Goal: Information Seeking & Learning: Learn about a topic

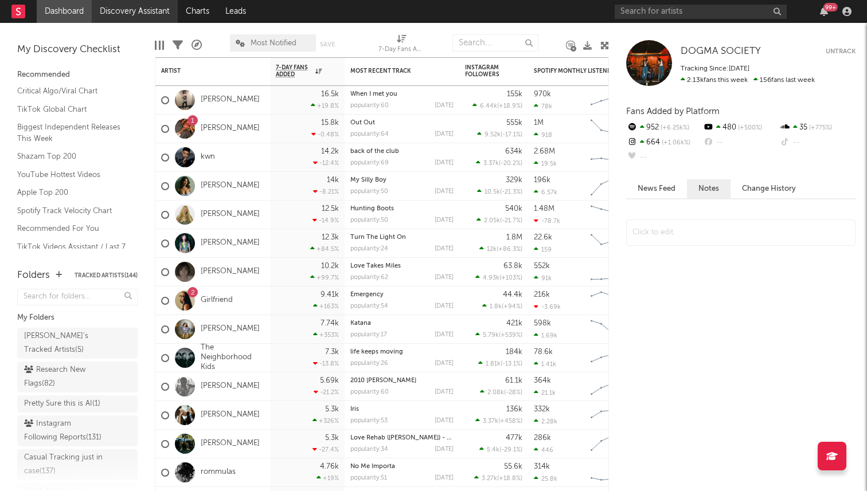
click at [114, 21] on link "Discovery Assistant" at bounding box center [135, 11] width 86 height 23
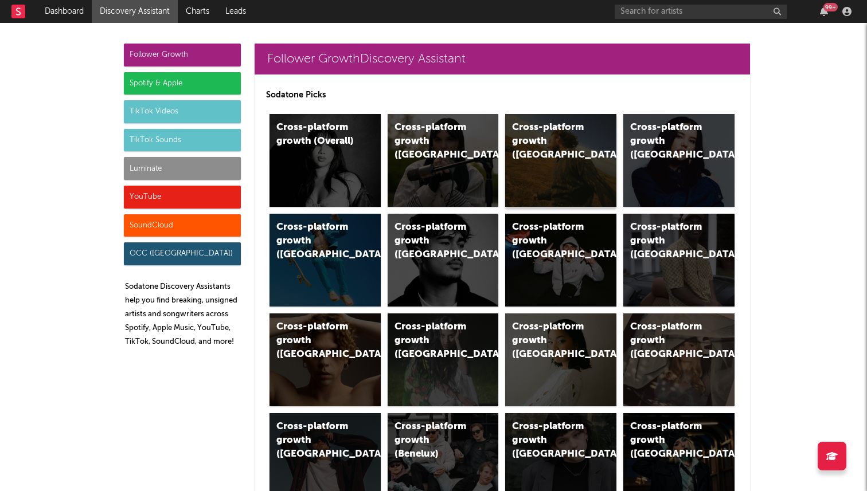
click at [541, 190] on div "Cross-platform growth (US)" at bounding box center [560, 160] width 111 height 93
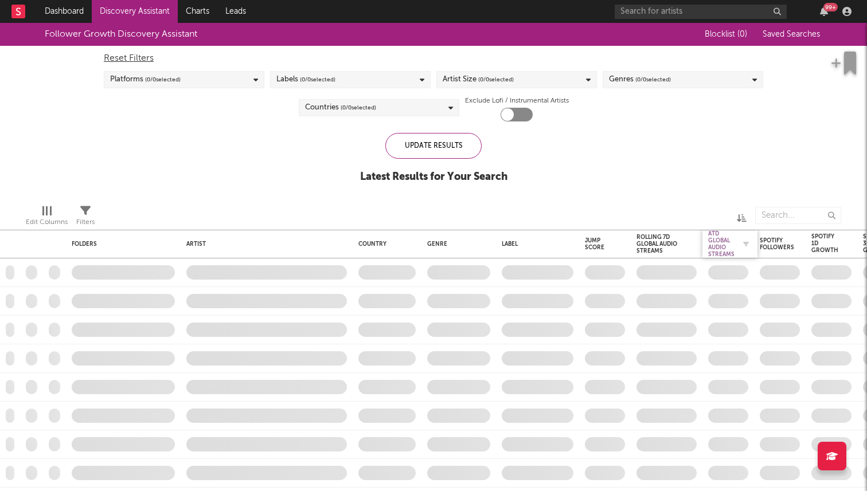
checkbox input "true"
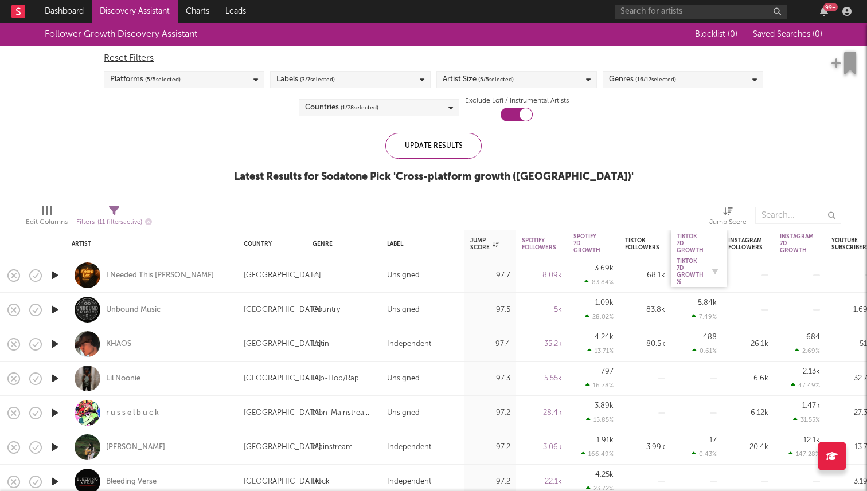
click at [691, 269] on div "Tiktok 7D Growth %" at bounding box center [689, 272] width 27 height 28
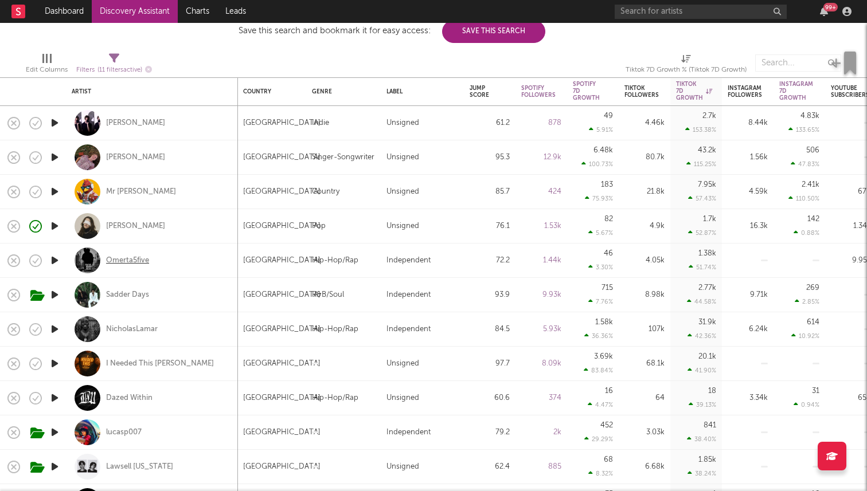
click at [131, 263] on div "Omerta5five" at bounding box center [127, 261] width 43 height 10
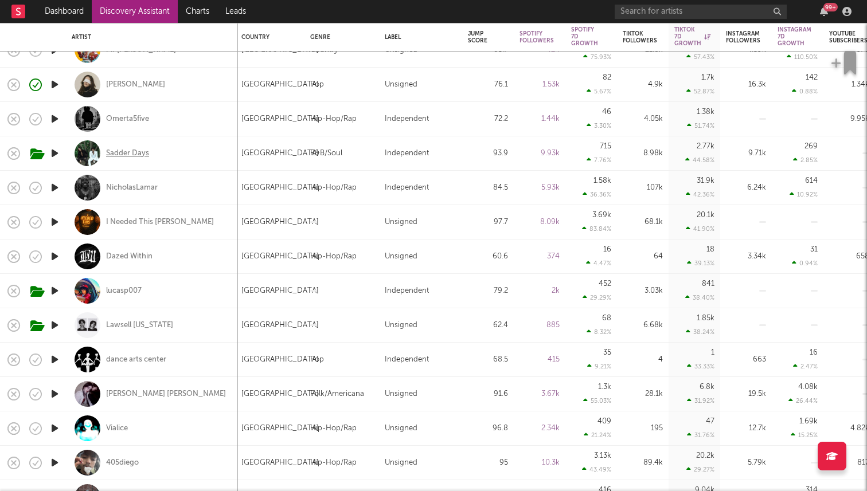
click at [118, 151] on div "Sadder Days" at bounding box center [127, 153] width 43 height 10
click at [142, 185] on div "NicholasLamar" at bounding box center [132, 188] width 52 height 10
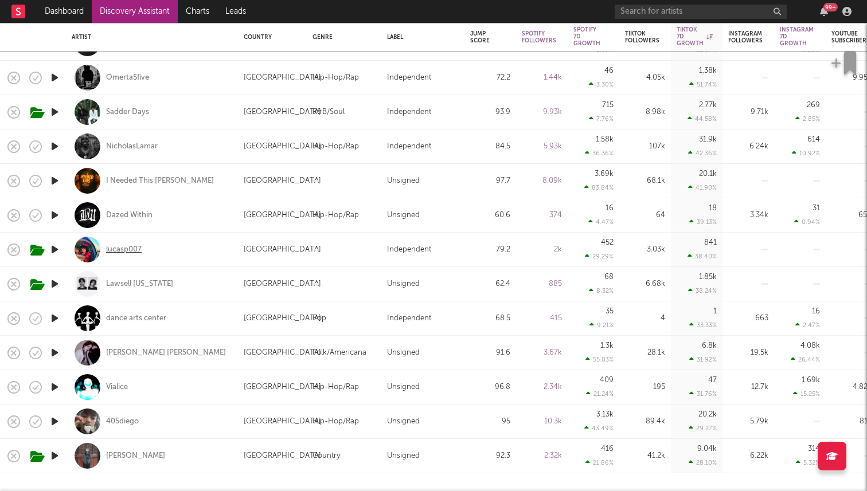
click at [112, 249] on div "lucasp007" at bounding box center [124, 250] width 36 height 10
click at [126, 420] on div "405diego" at bounding box center [122, 422] width 33 height 10
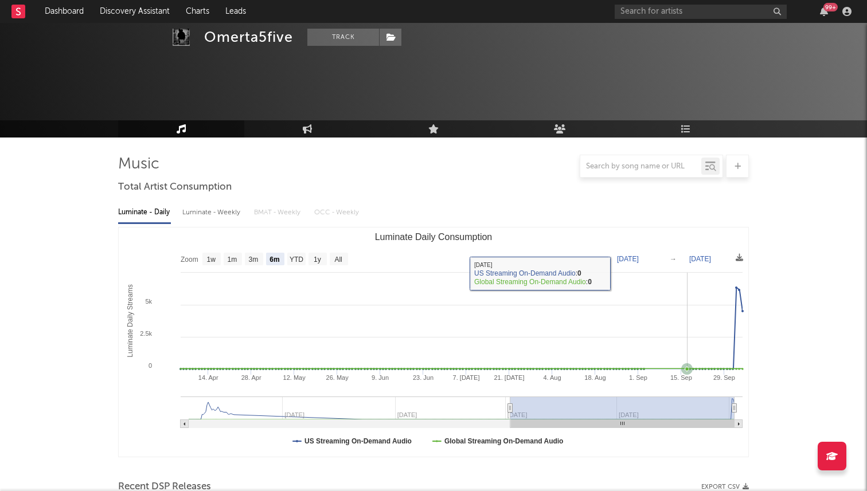
select select "6m"
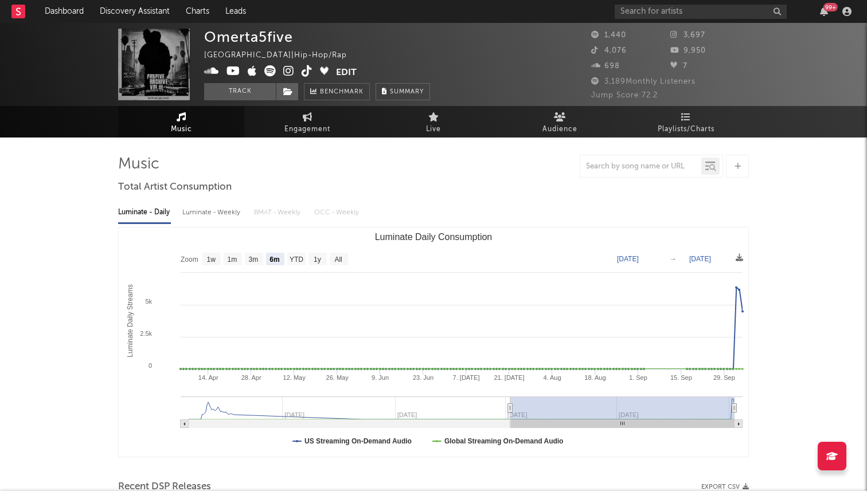
click at [304, 68] on icon at bounding box center [306, 70] width 11 height 11
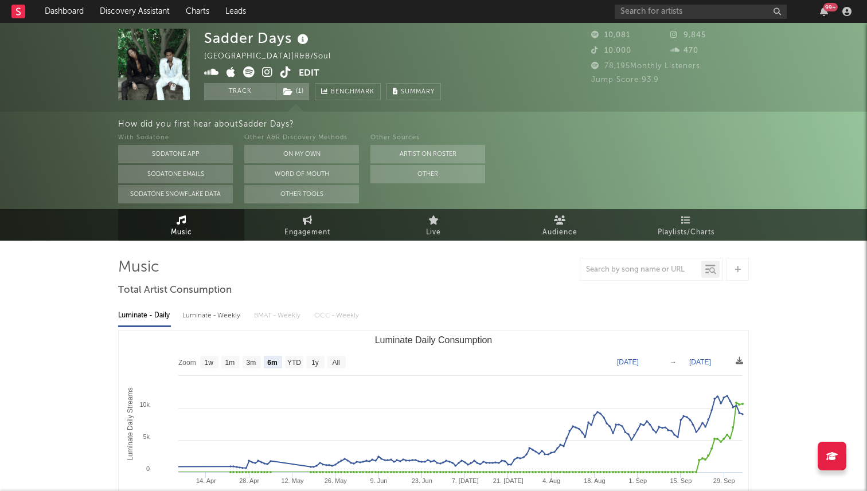
select select "6m"
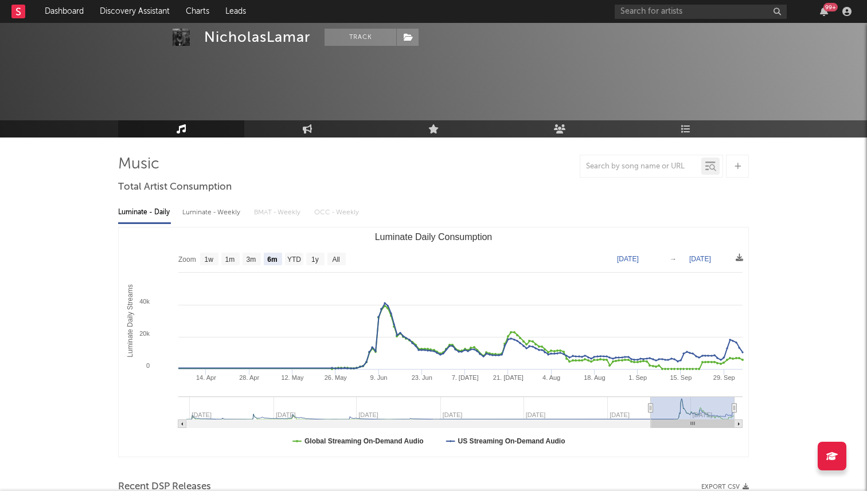
select select "6m"
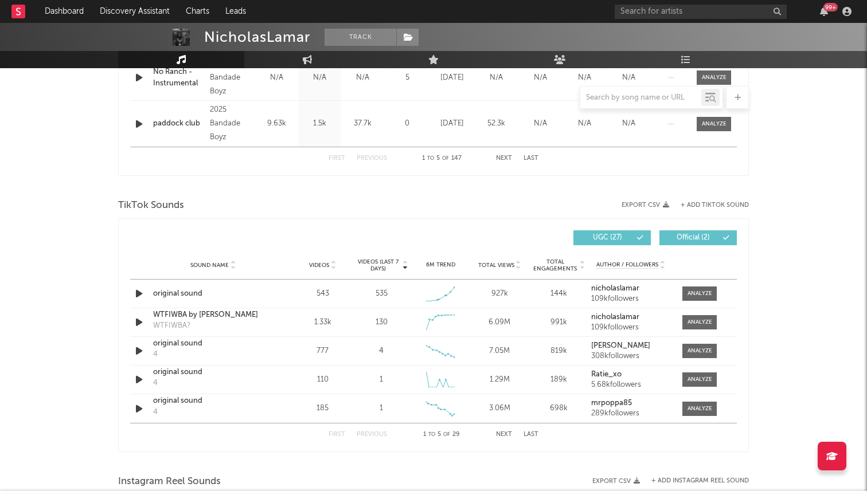
scroll to position [646, 0]
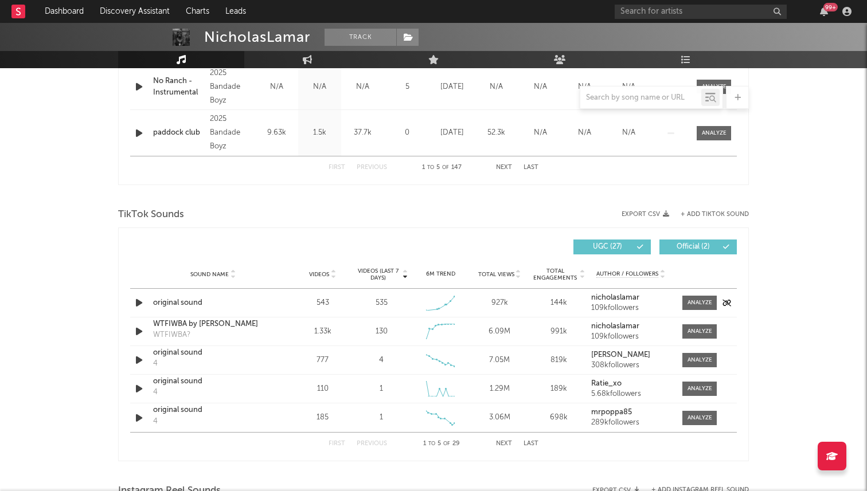
click at [142, 304] on icon "button" at bounding box center [139, 303] width 12 height 14
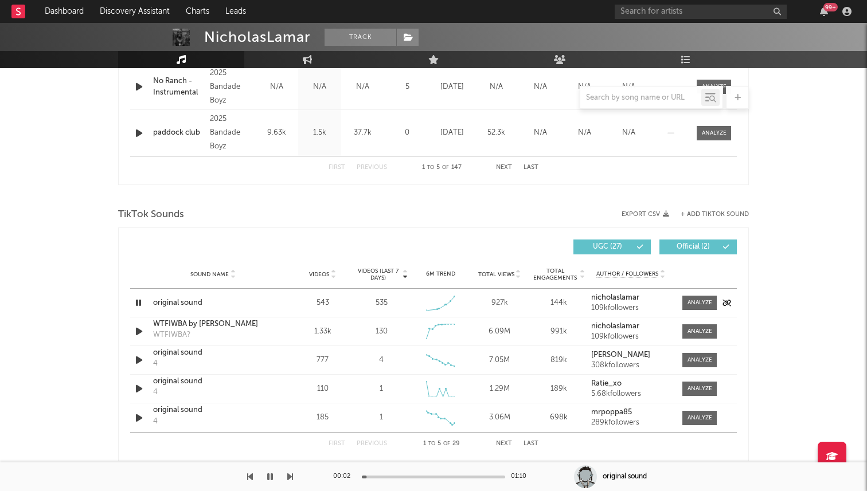
click at [142, 304] on icon "button" at bounding box center [138, 303] width 11 height 14
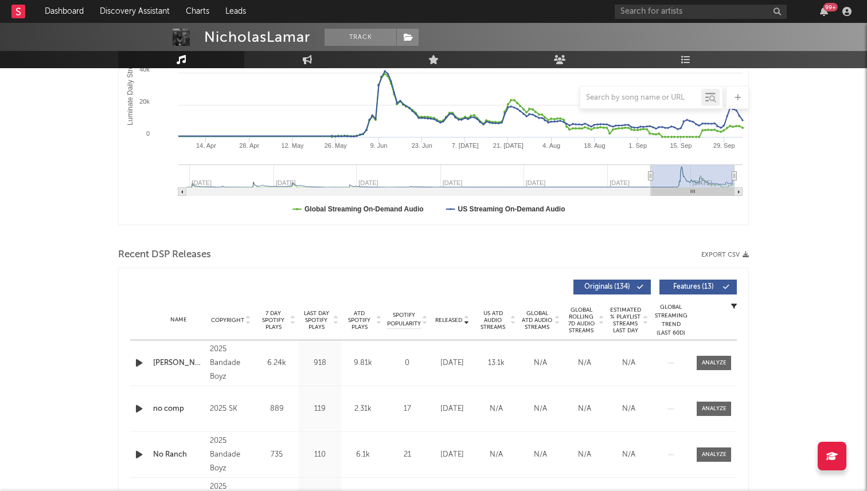
scroll to position [0, 0]
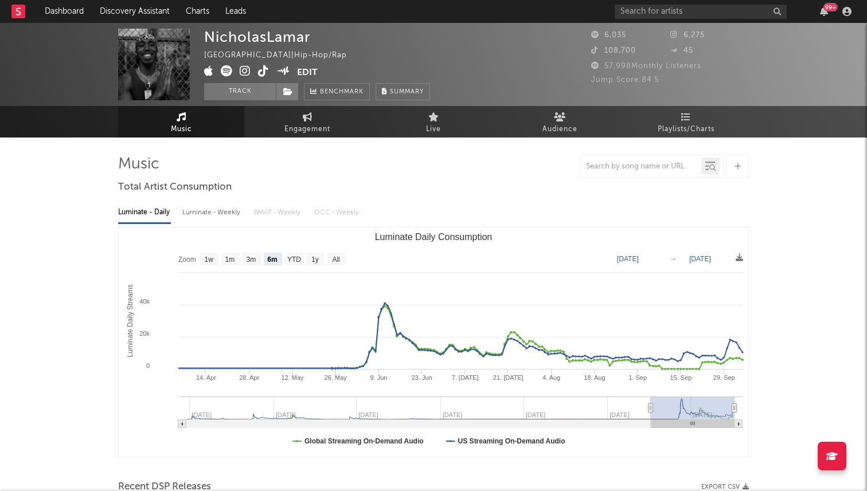
click at [264, 73] on icon at bounding box center [263, 70] width 11 height 11
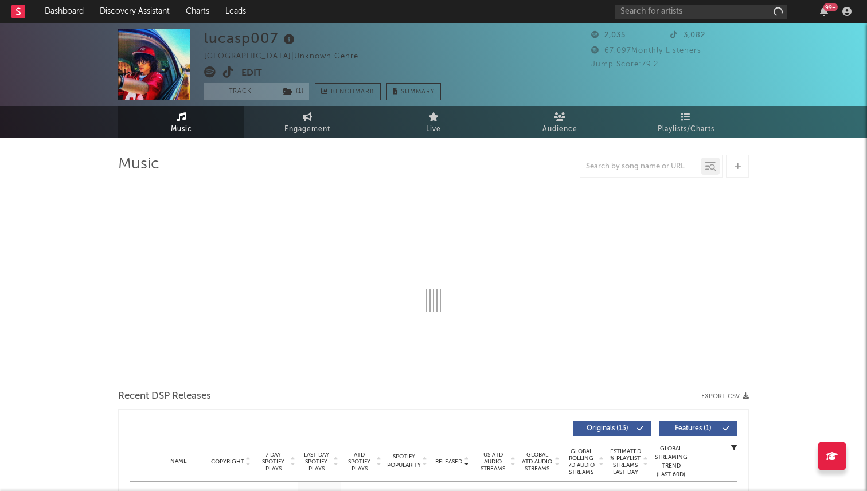
select select "1w"
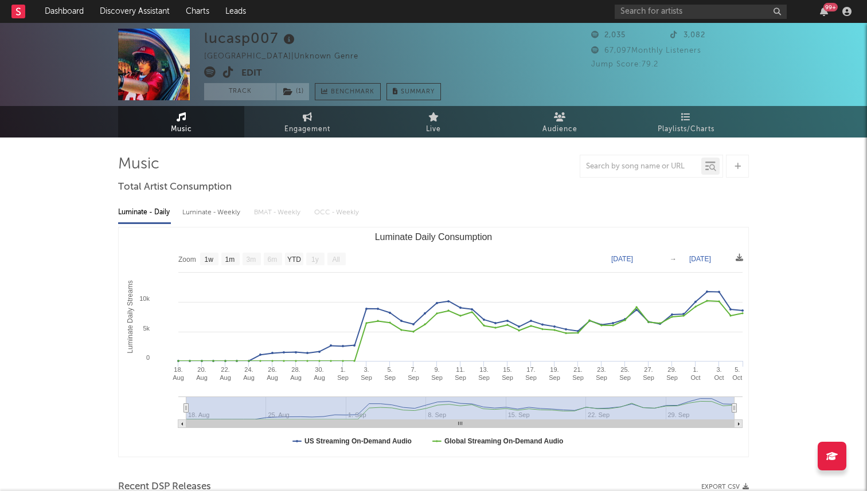
click at [222, 75] on span at bounding box center [222, 73] width 37 height 14
click at [226, 75] on icon at bounding box center [228, 71] width 11 height 11
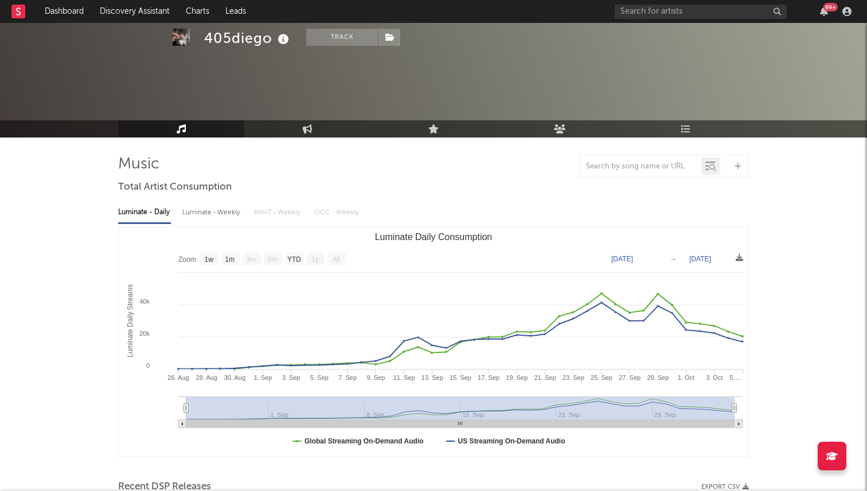
select select "1w"
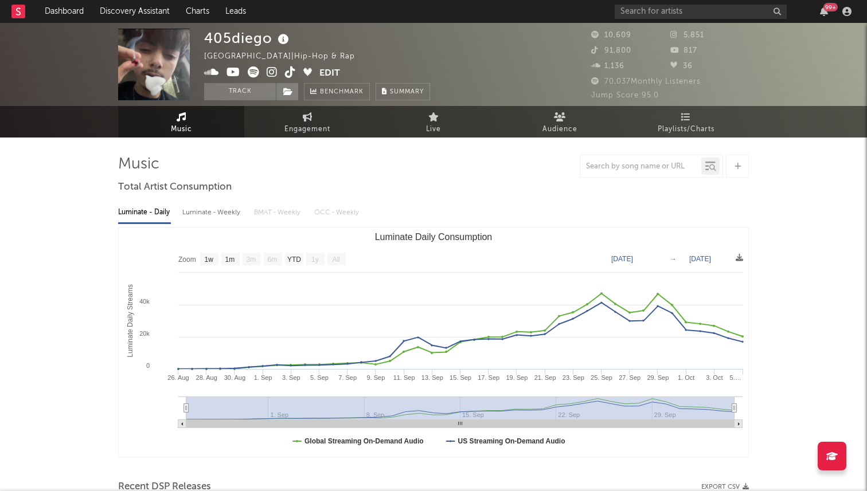
click at [288, 73] on icon at bounding box center [290, 71] width 11 height 11
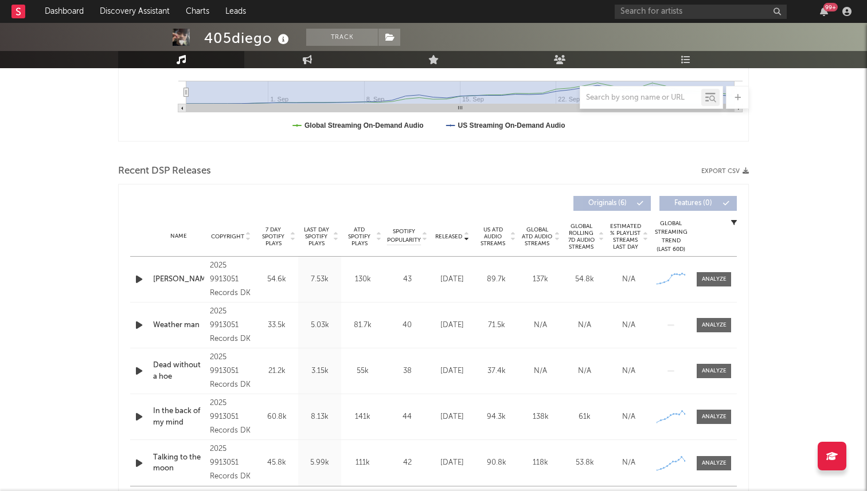
scroll to position [332, 0]
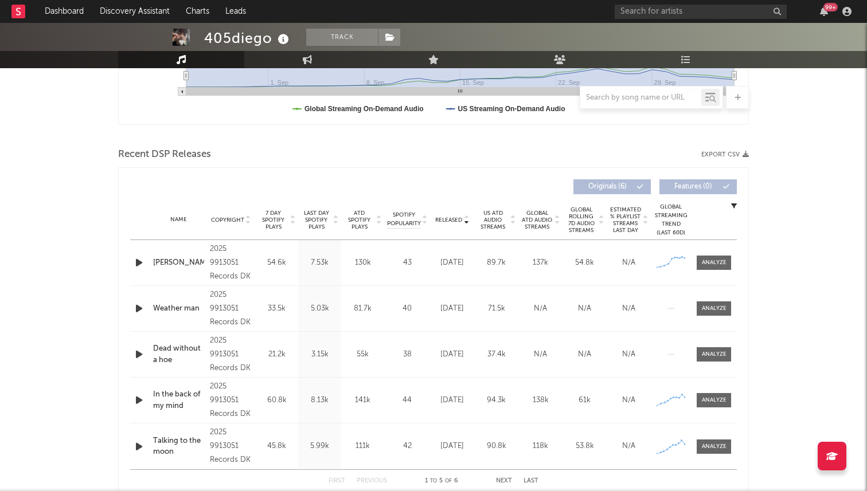
click at [276, 221] on span "7 Day Spotify Plays" at bounding box center [273, 220] width 30 height 21
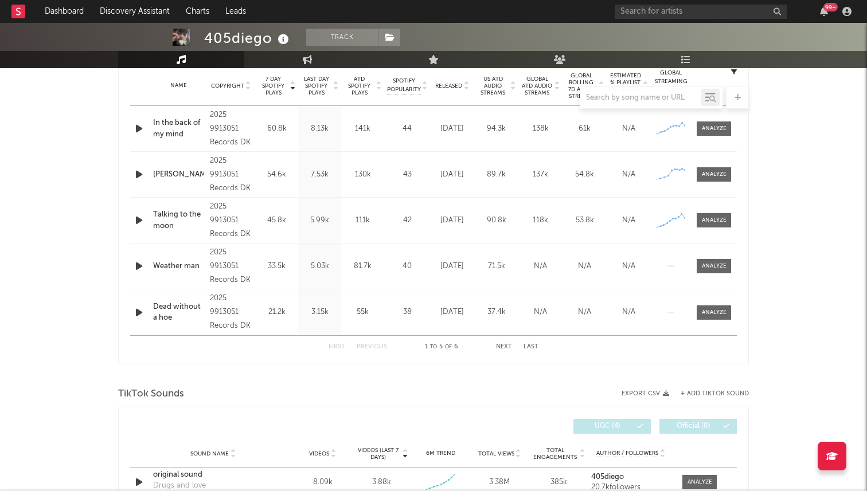
scroll to position [460, 0]
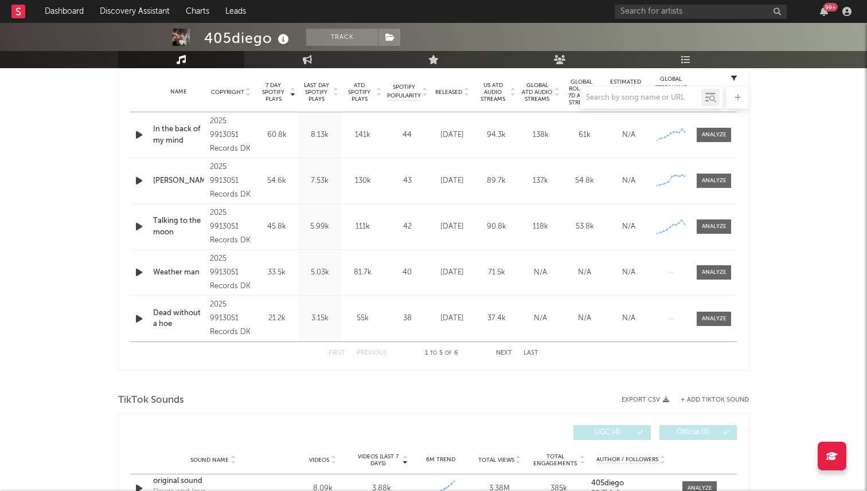
click at [504, 350] on button "Next" at bounding box center [504, 353] width 16 height 6
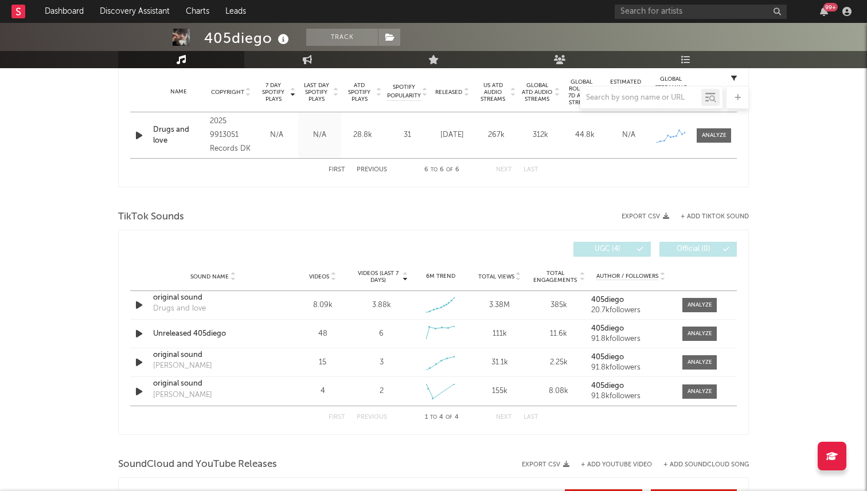
scroll to position [438, 0]
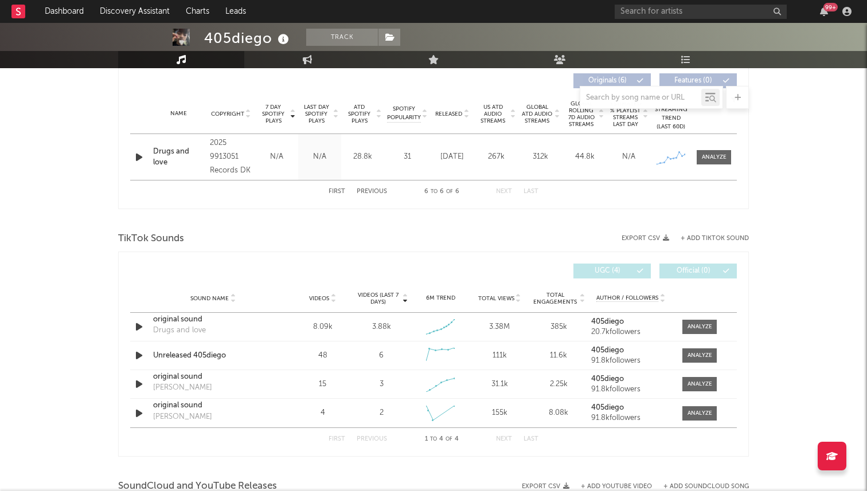
click at [334, 191] on button "First" at bounding box center [336, 192] width 17 height 6
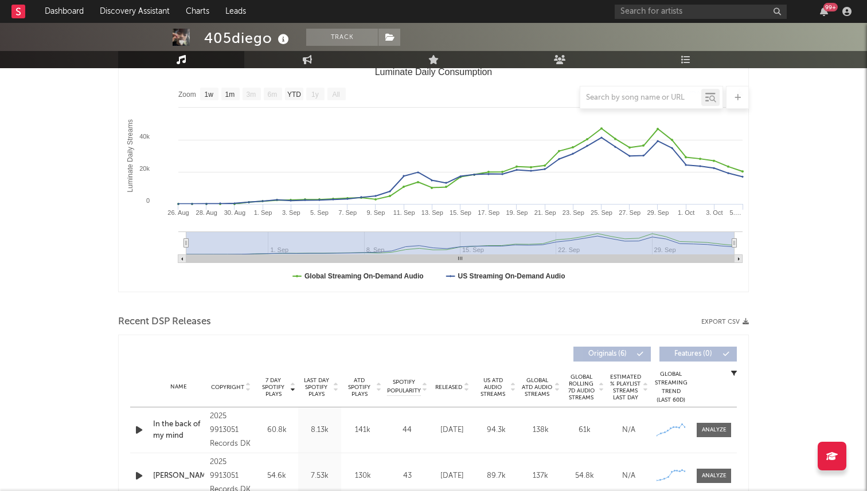
scroll to position [0, 0]
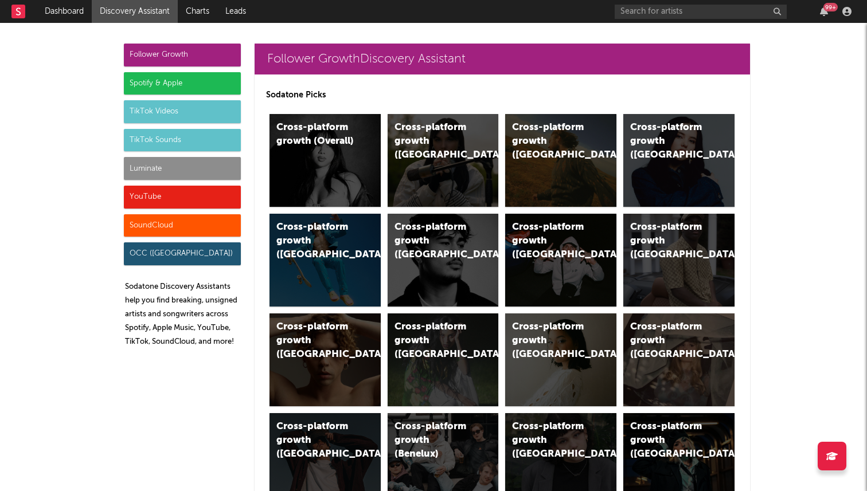
click at [215, 166] on div "Luminate" at bounding box center [182, 168] width 117 height 23
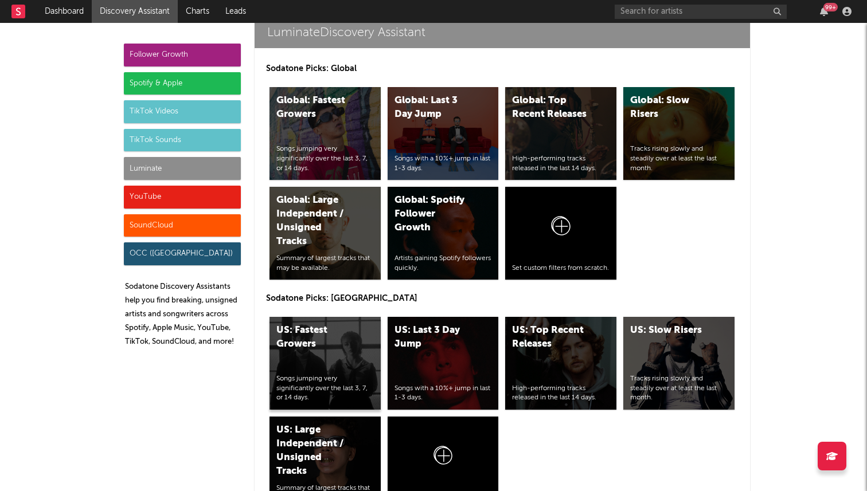
scroll to position [5153, 0]
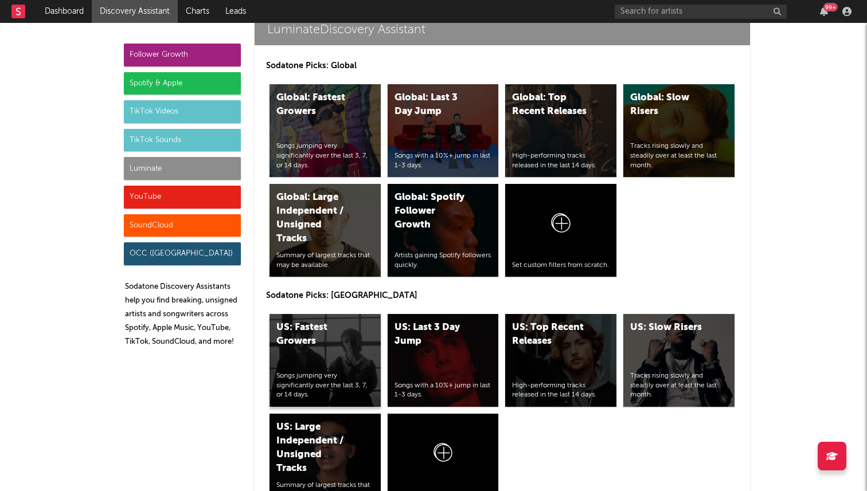
click at [360, 314] on div "US: Fastest Growers Songs jumping very significantly over the last 3, 7, or 14 …" at bounding box center [324, 360] width 111 height 93
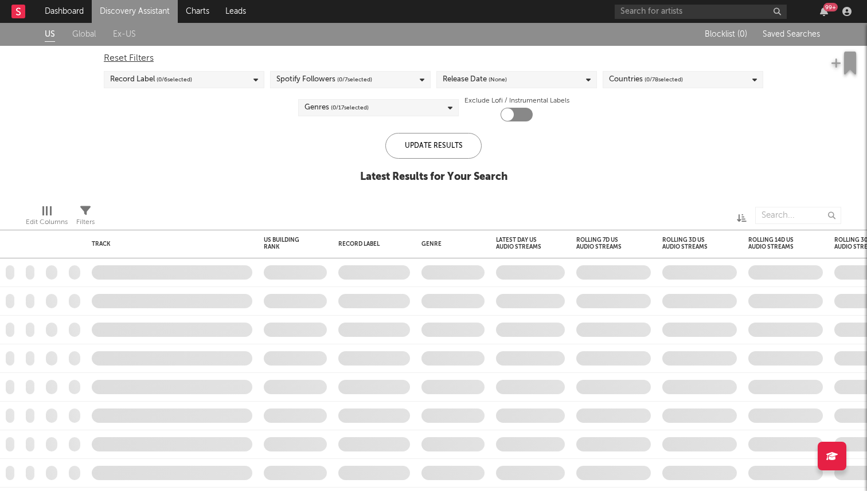
checkbox input "true"
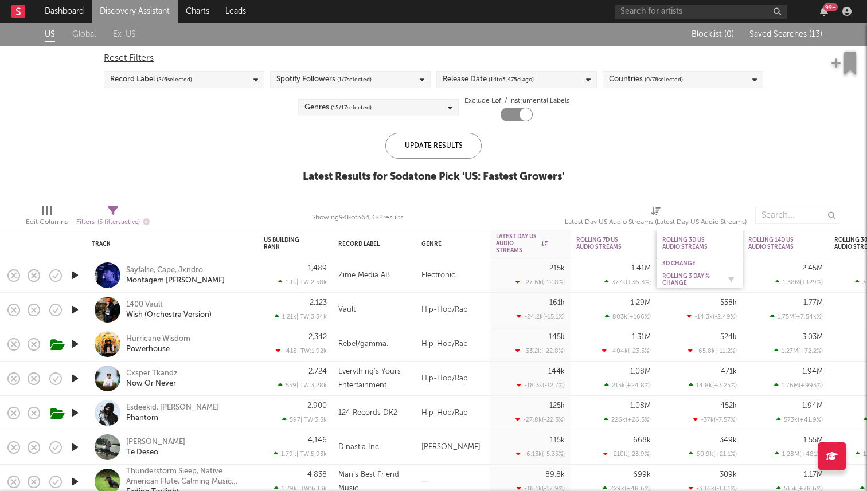
click at [678, 278] on div "Rolling 3 Day % Change" at bounding box center [690, 280] width 57 height 14
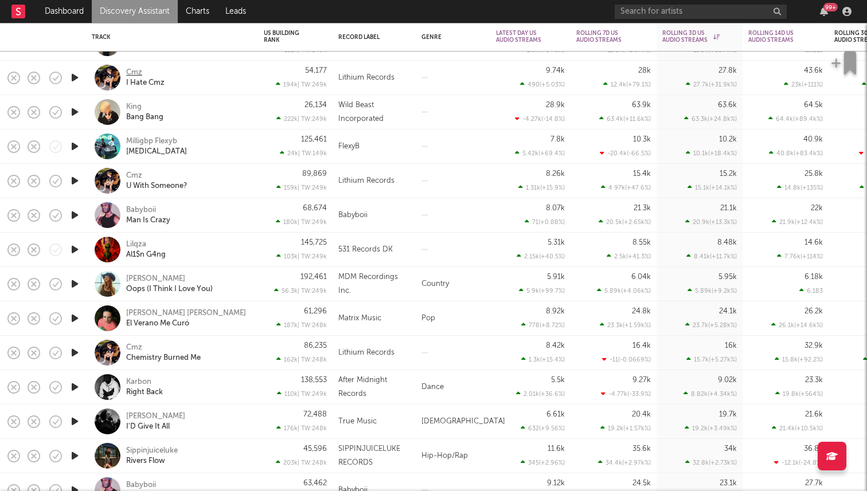
click at [134, 73] on div "Cmz" at bounding box center [134, 73] width 16 height 10
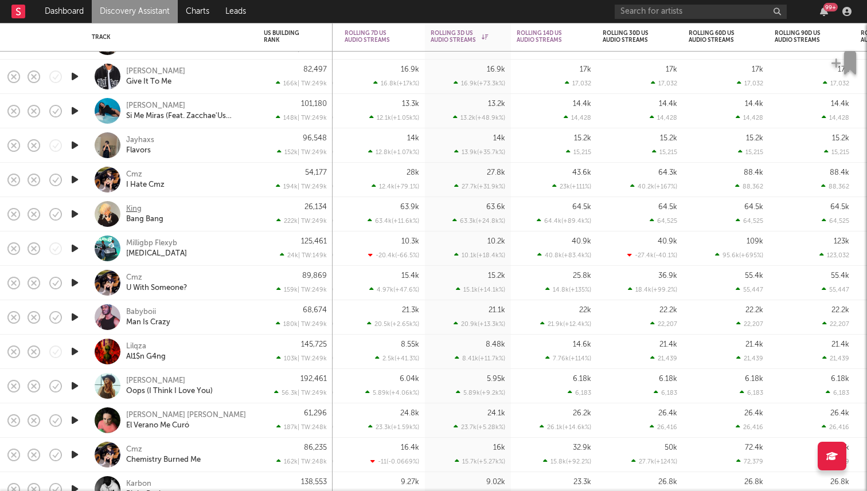
click at [134, 209] on div "King" at bounding box center [133, 209] width 15 height 10
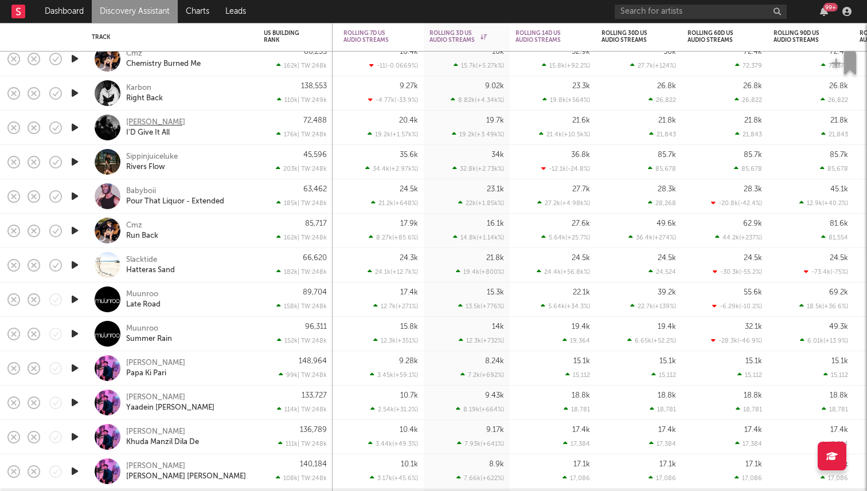
click at [148, 119] on div "Dante Bowe" at bounding box center [155, 122] width 59 height 10
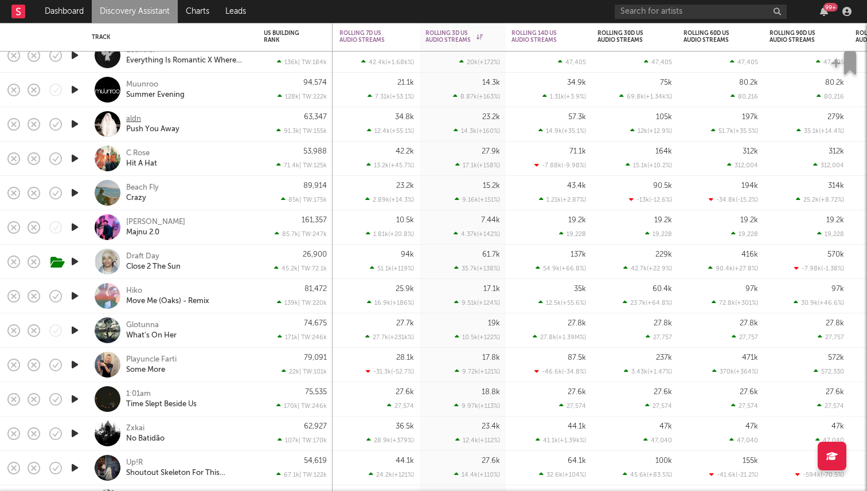
click at [135, 117] on div "aldn" at bounding box center [133, 119] width 15 height 10
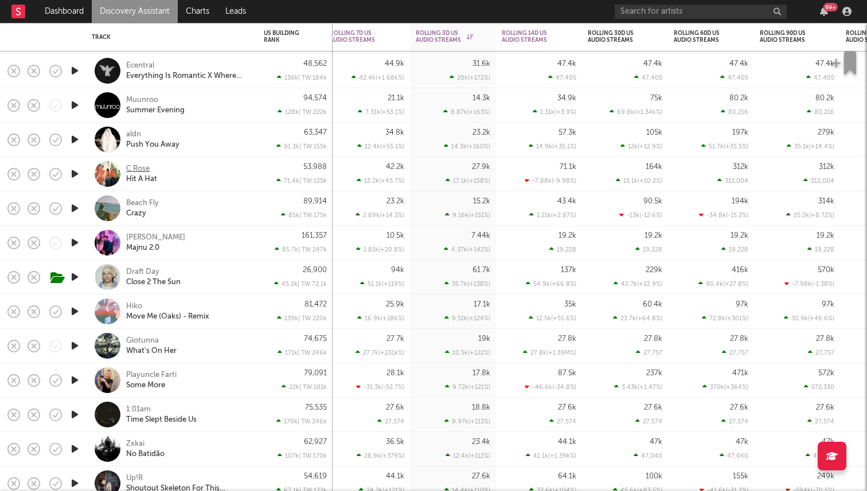
click at [137, 167] on div "C Rose" at bounding box center [137, 169] width 23 height 10
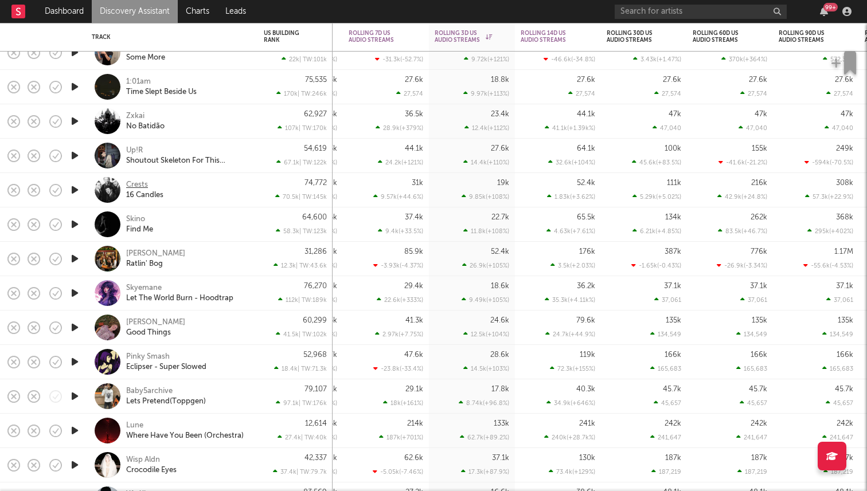
click at [132, 184] on div "Crests" at bounding box center [137, 185] width 22 height 10
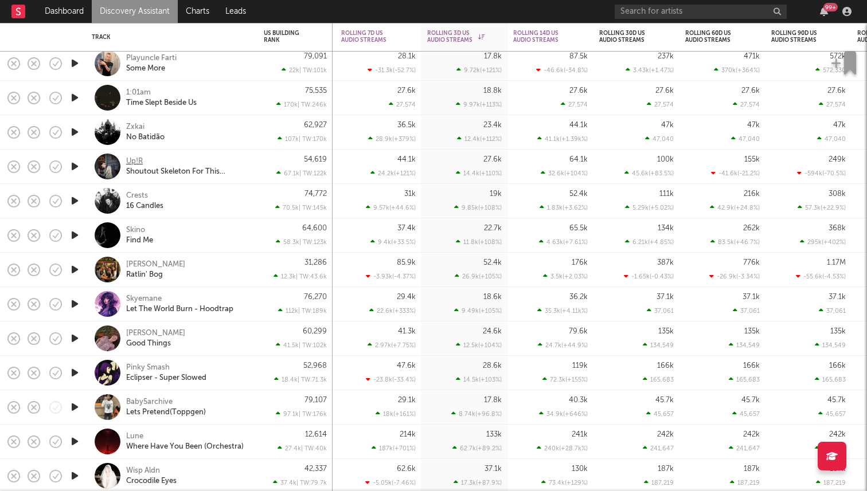
click at [127, 158] on div "Up!R" at bounding box center [134, 161] width 17 height 10
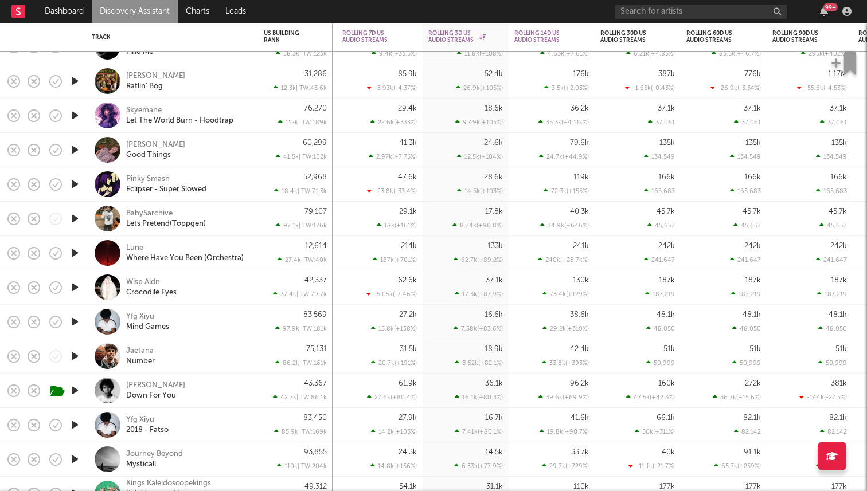
click at [155, 108] on div "Skyemane" at bounding box center [144, 110] width 36 height 10
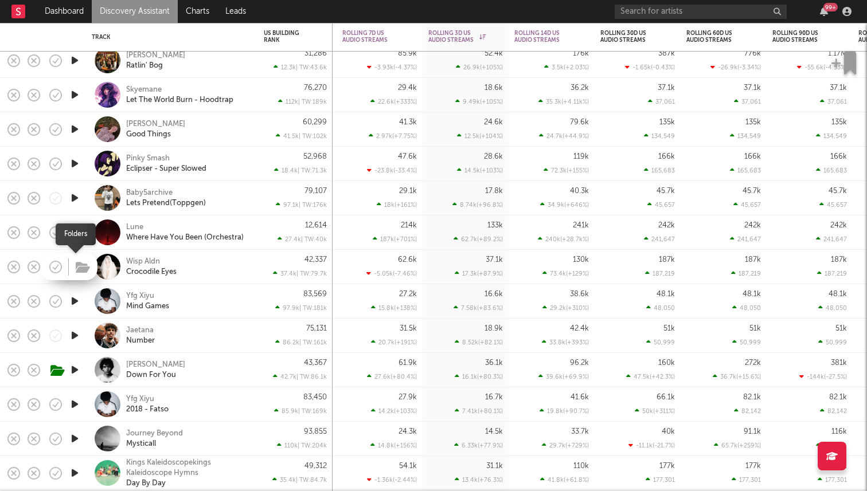
click at [71, 266] on span at bounding box center [81, 267] width 21 height 20
click at [75, 264] on icon "button" at bounding box center [75, 267] width 12 height 14
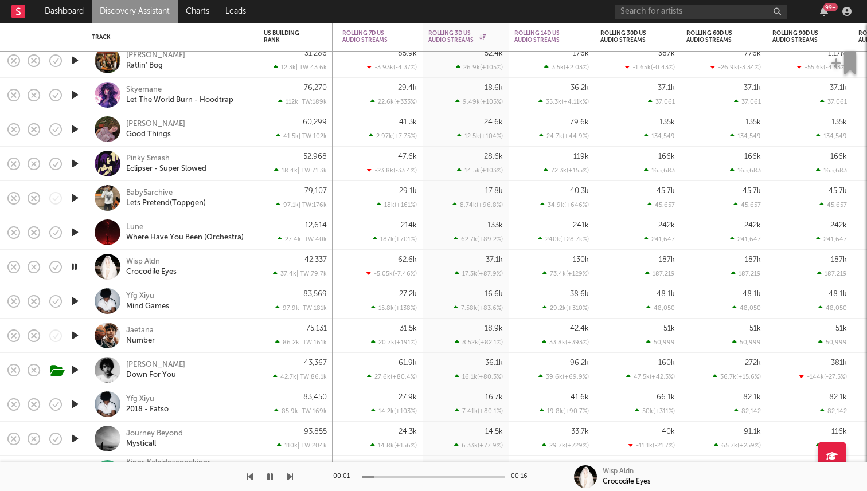
click at [75, 264] on icon "button" at bounding box center [74, 267] width 11 height 14
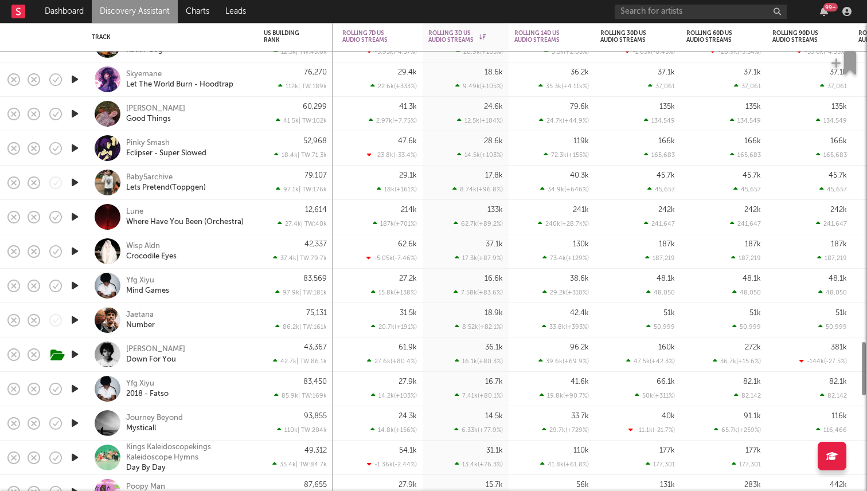
click at [75, 291] on icon "button" at bounding box center [75, 286] width 12 height 14
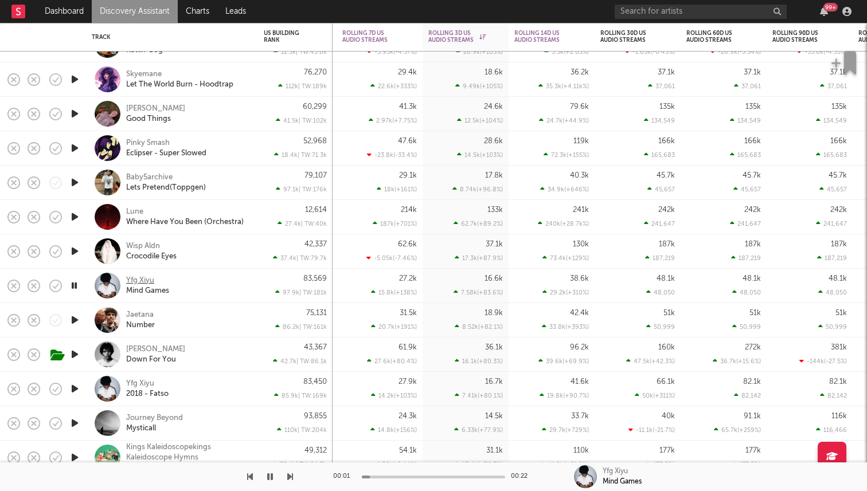
click at [144, 280] on div "Yfg Xiyu" at bounding box center [140, 281] width 28 height 10
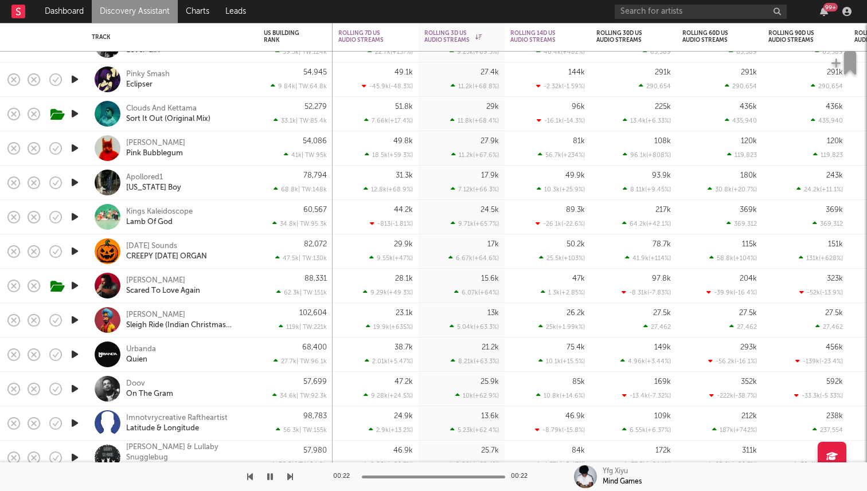
click at [78, 150] on icon "button" at bounding box center [75, 148] width 12 height 14
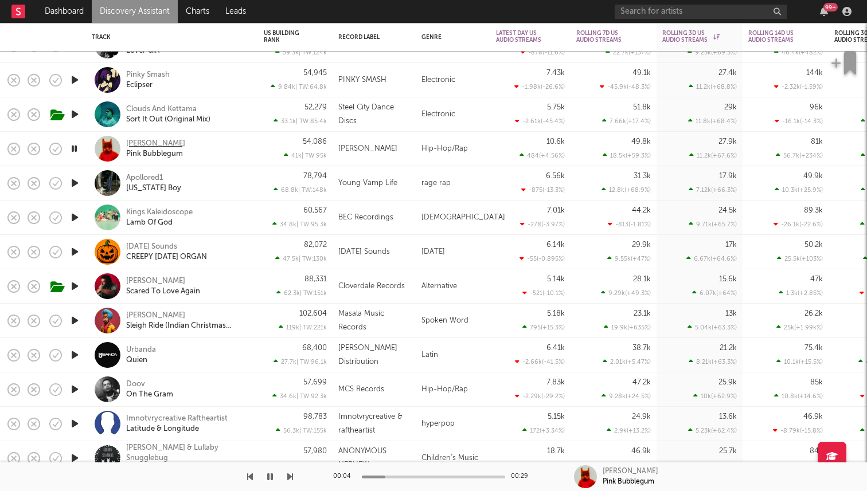
click at [144, 140] on div "Lavi Kou" at bounding box center [155, 144] width 59 height 10
click at [75, 147] on icon "button" at bounding box center [74, 149] width 11 height 14
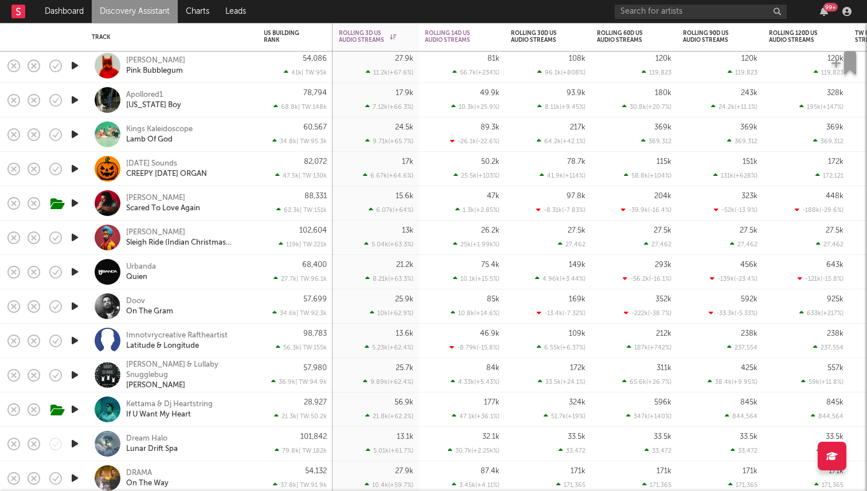
click at [78, 134] on icon "button" at bounding box center [75, 134] width 12 height 14
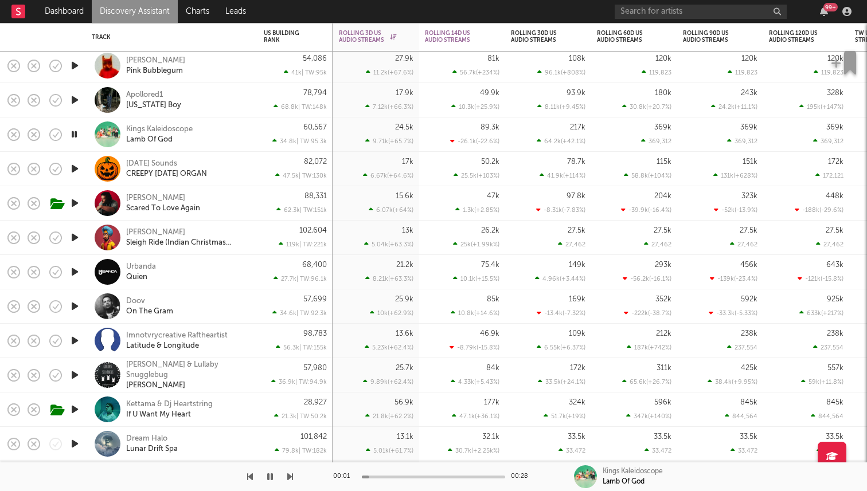
click at [78, 134] on icon "button" at bounding box center [74, 134] width 11 height 14
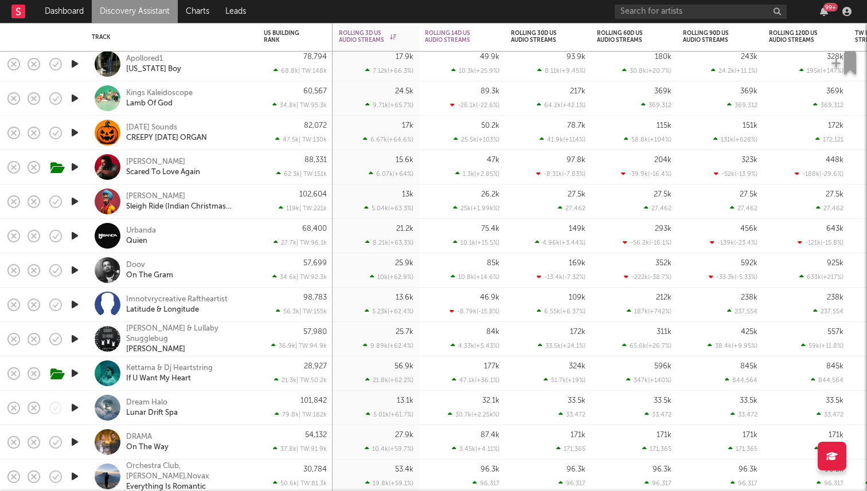
click at [77, 201] on icon "button" at bounding box center [75, 201] width 12 height 14
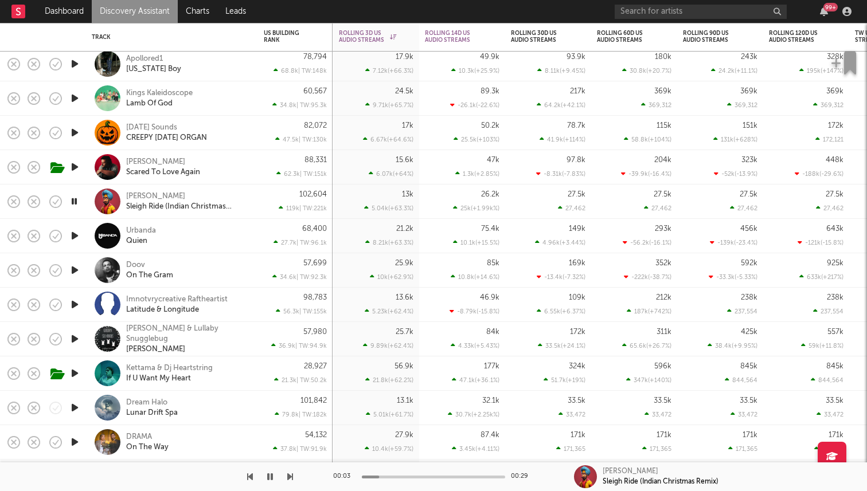
click at [77, 201] on icon "button" at bounding box center [74, 201] width 11 height 14
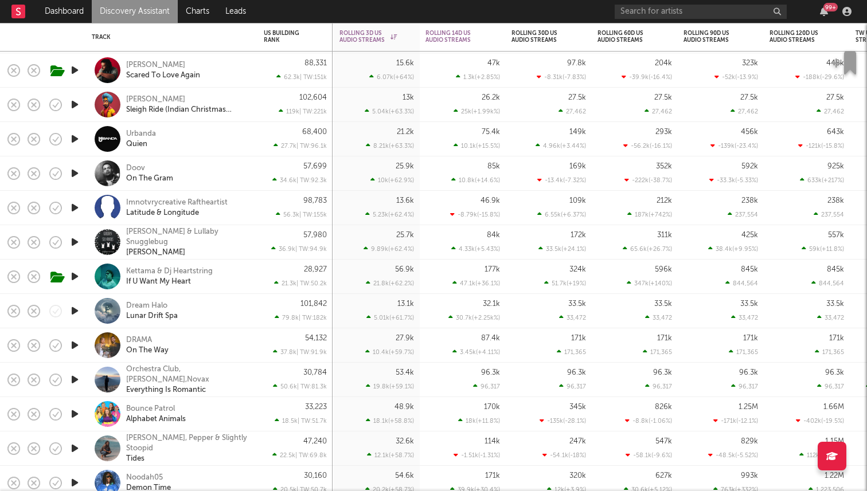
drag, startPoint x: 75, startPoint y: 148, endPoint x: 76, endPoint y: 142, distance: 6.3
click at [76, 142] on div at bounding box center [74, 139] width 23 height 34
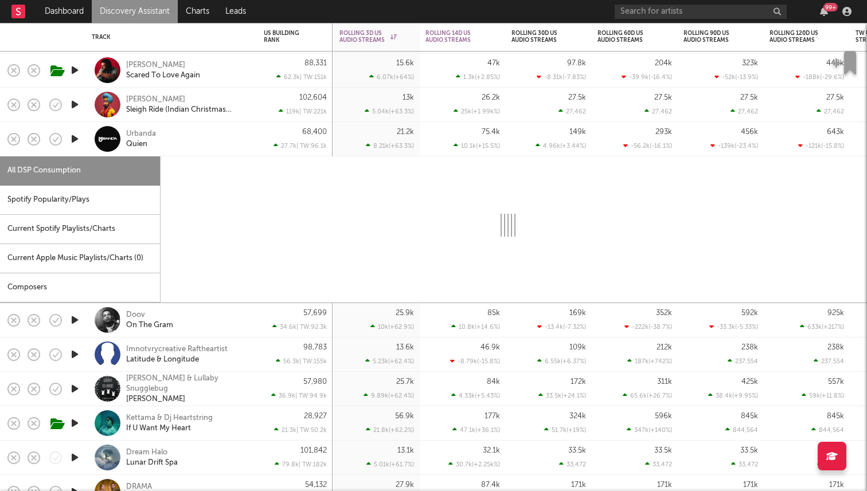
click at [81, 146] on div at bounding box center [74, 139] width 23 height 34
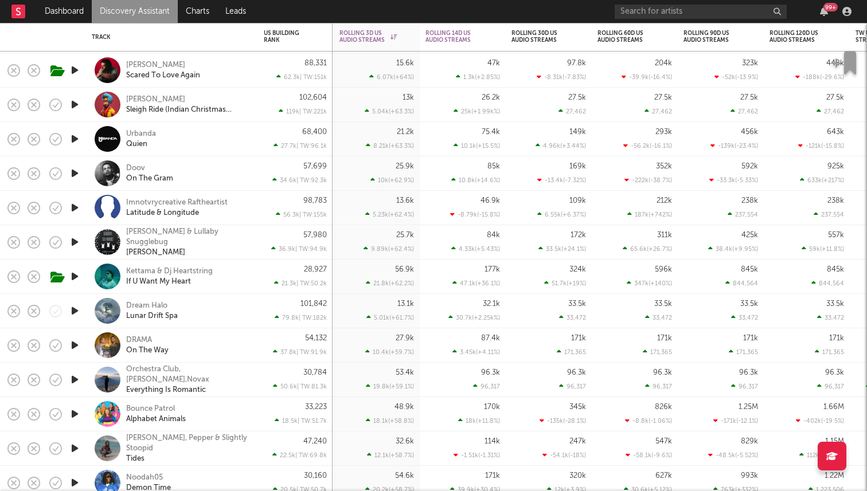
click at [76, 178] on icon "button" at bounding box center [75, 173] width 12 height 14
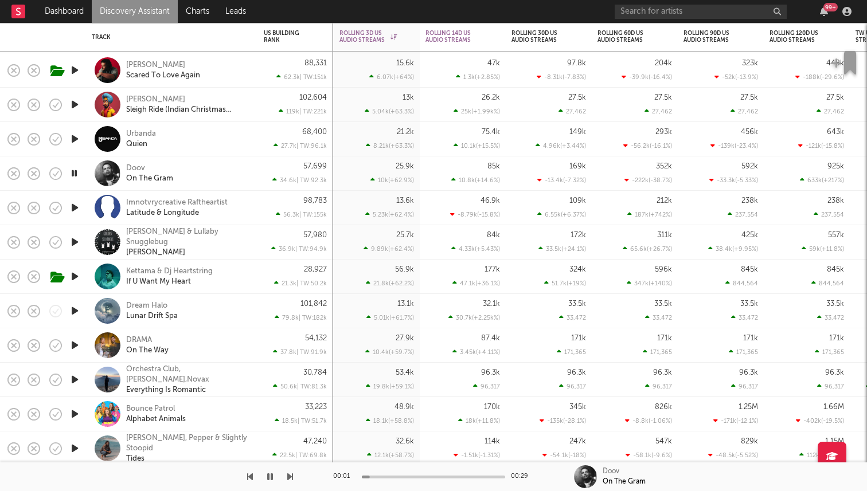
click at [77, 174] on icon "button" at bounding box center [74, 173] width 11 height 14
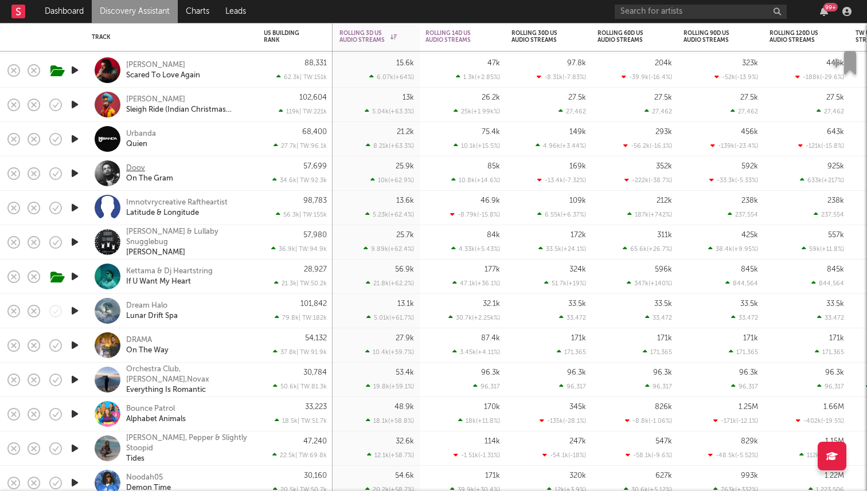
click at [131, 167] on div "Doov" at bounding box center [135, 168] width 19 height 10
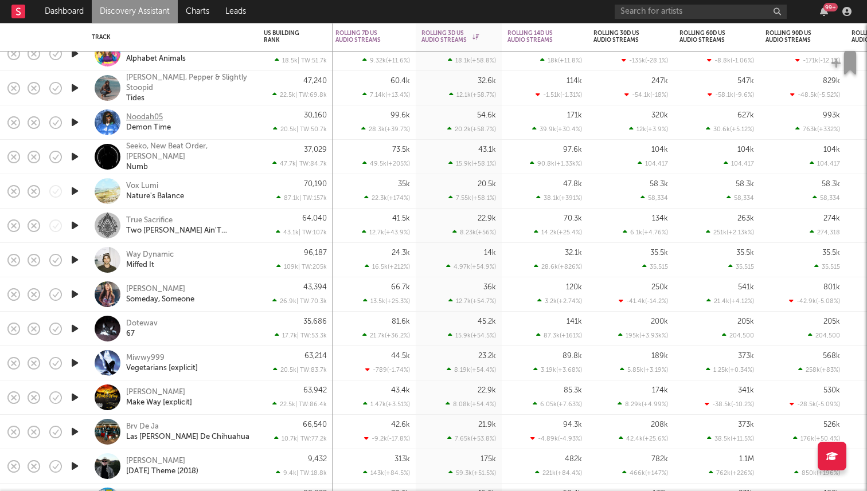
click at [139, 115] on div "Noodah05" at bounding box center [144, 117] width 37 height 10
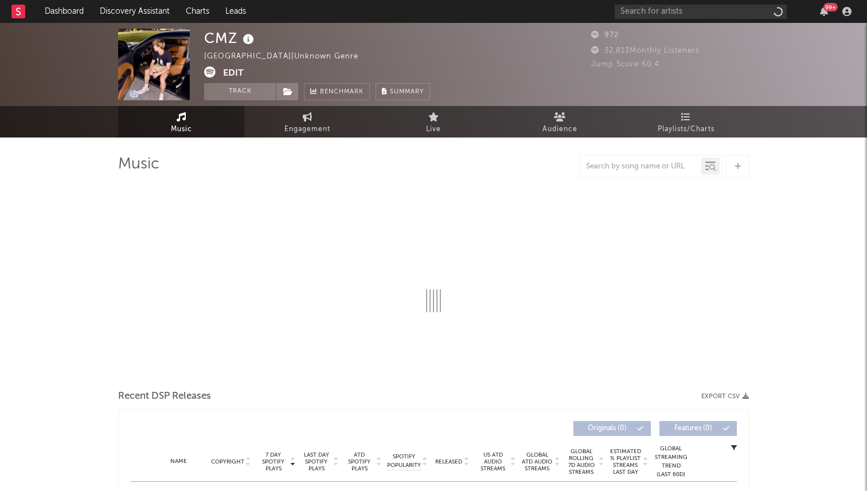
select select "6m"
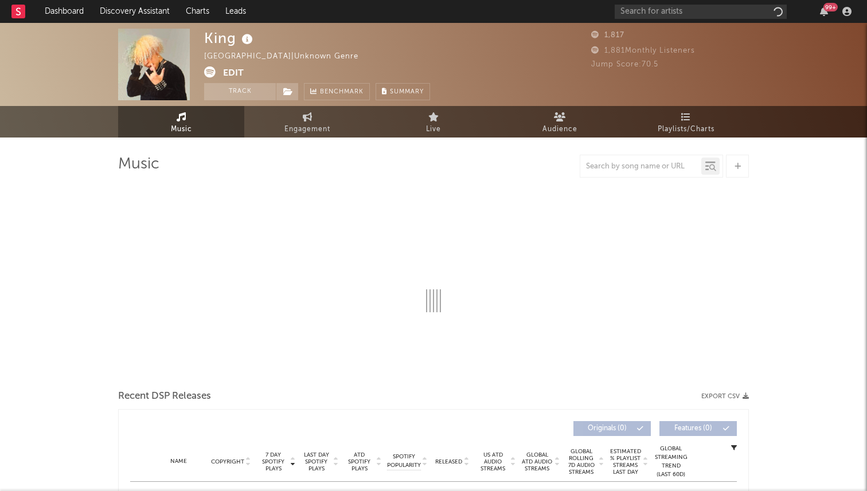
select select "6m"
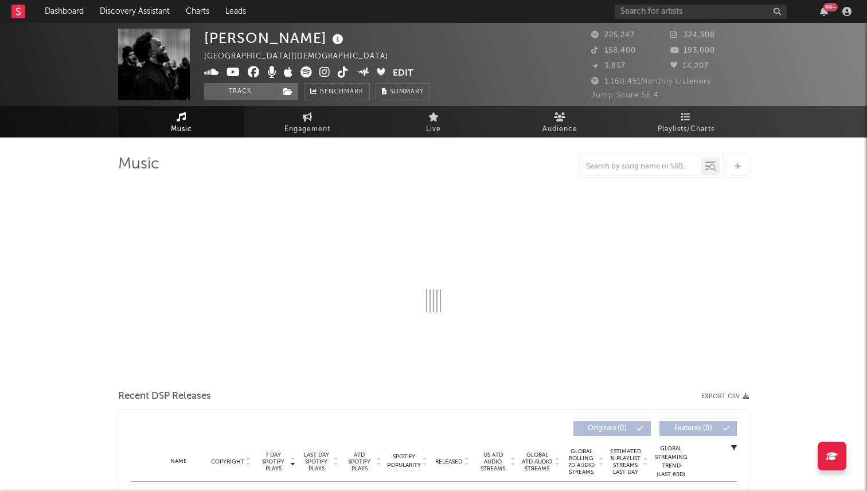
select select "6m"
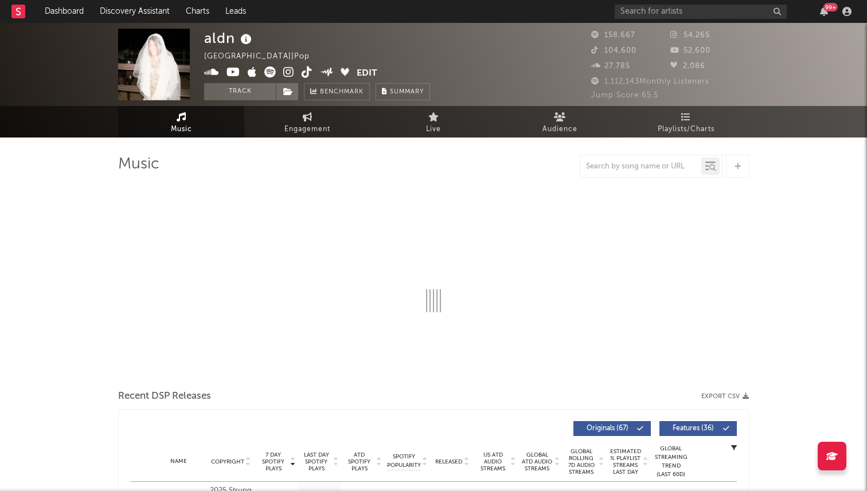
select select "6m"
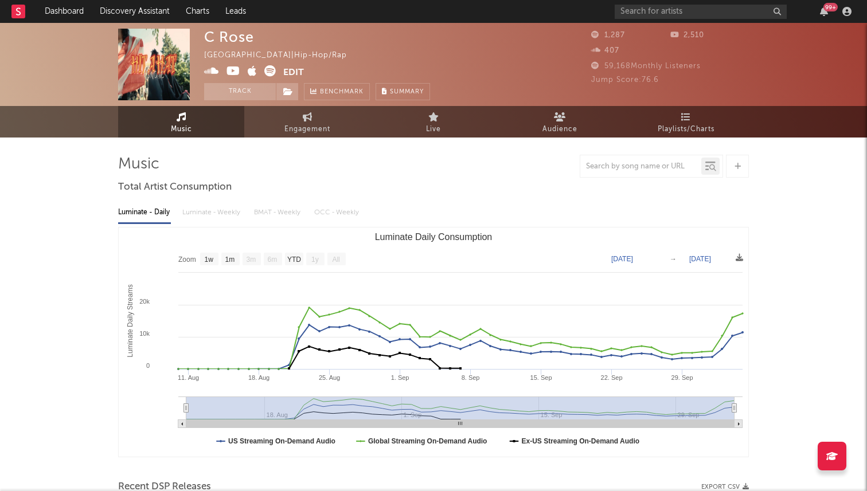
select select "1w"
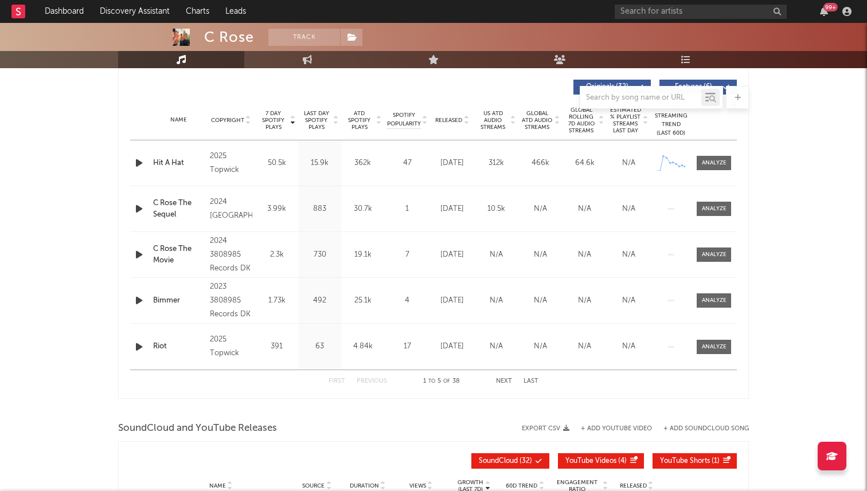
scroll to position [405, 0]
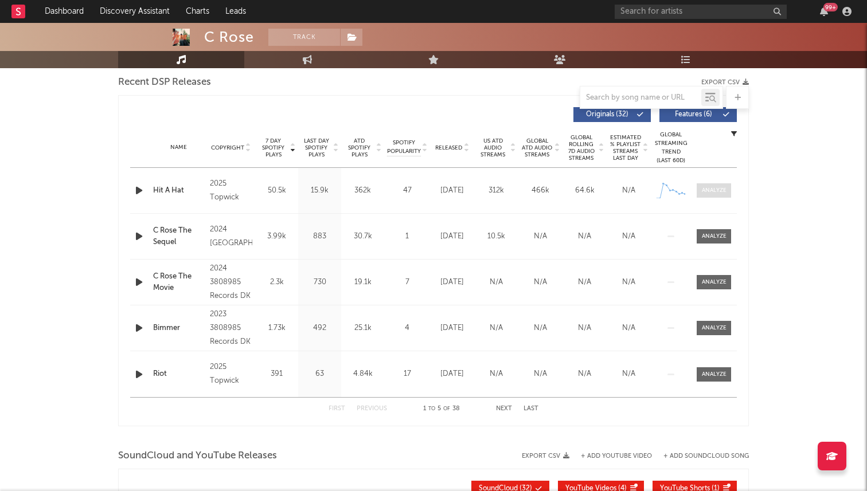
click at [706, 188] on div at bounding box center [713, 190] width 25 height 9
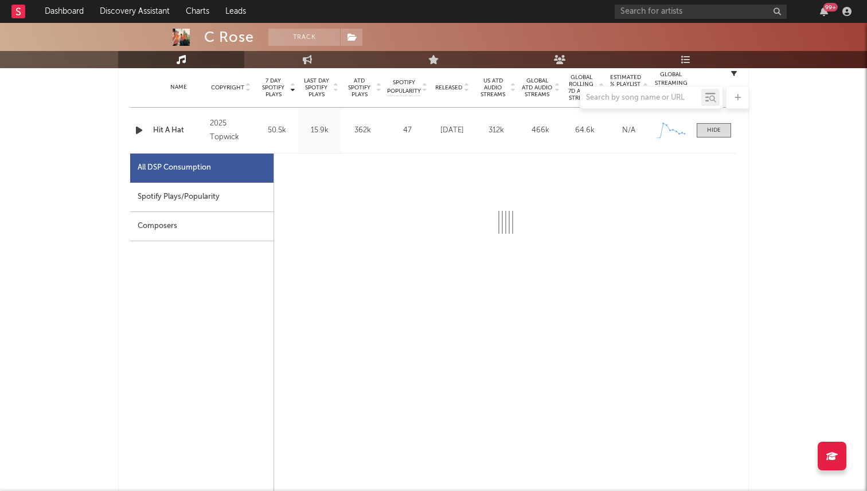
scroll to position [468, 0]
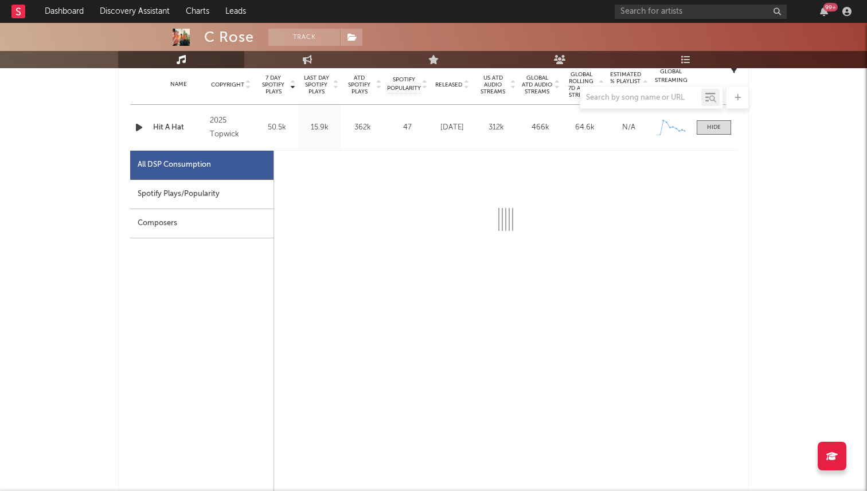
select select "1w"
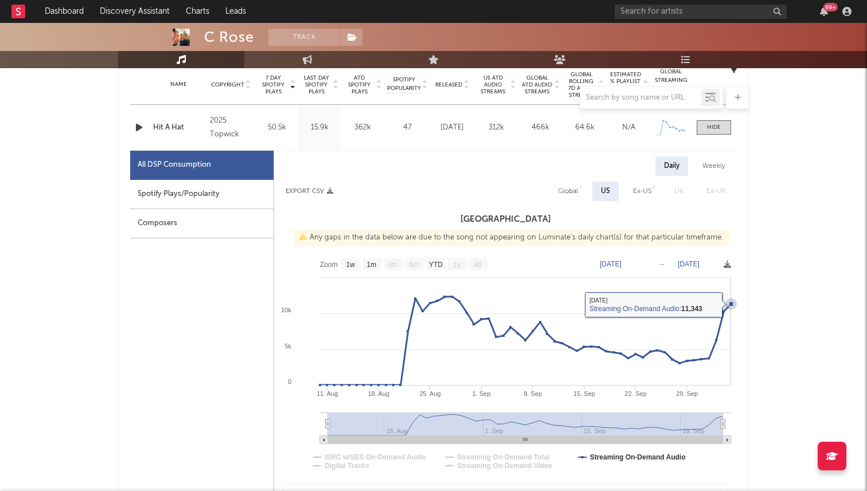
scroll to position [444, 0]
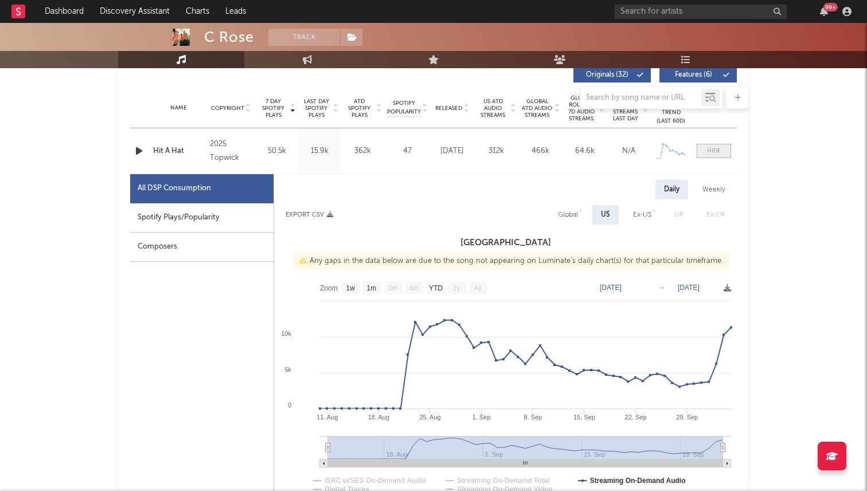
click at [716, 147] on div at bounding box center [714, 151] width 14 height 9
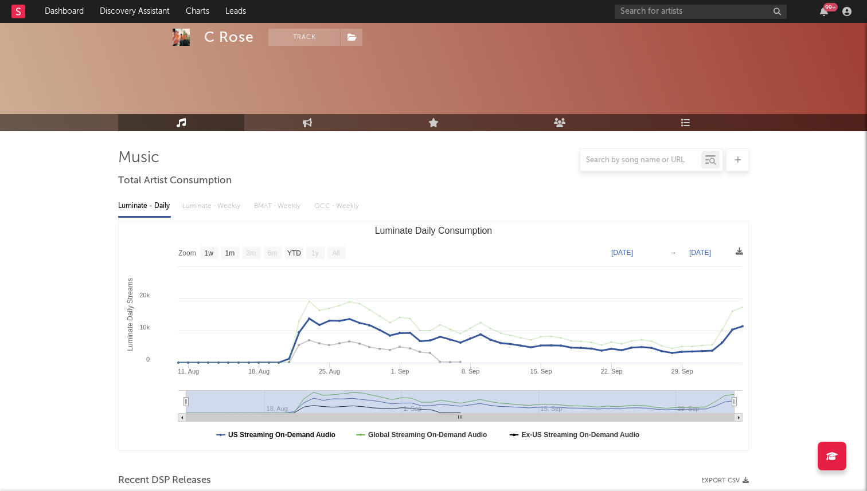
scroll to position [0, 0]
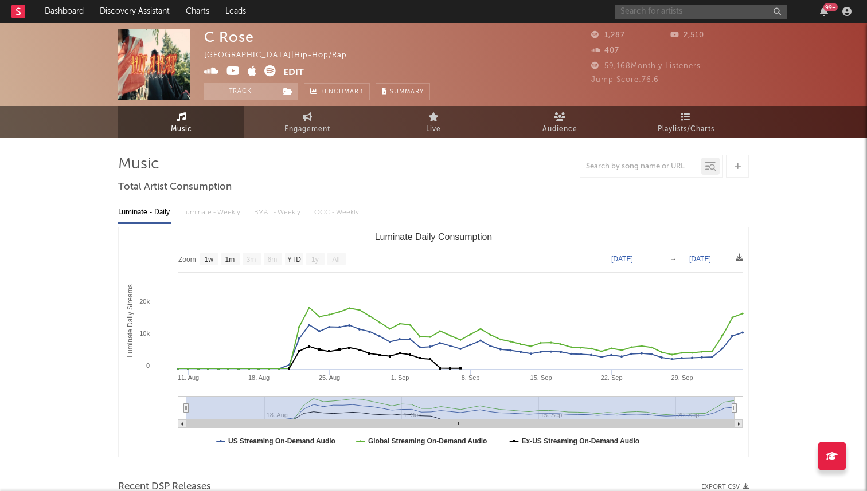
click at [650, 14] on input "text" at bounding box center [700, 12] width 172 height 14
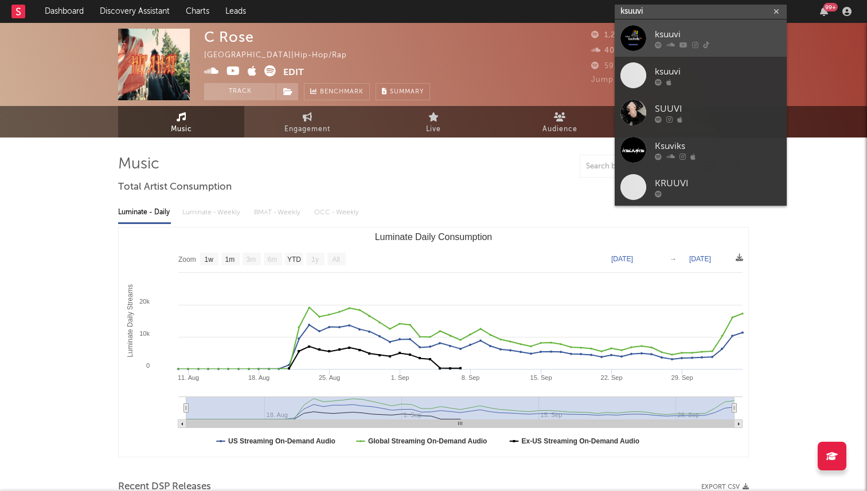
type input "ksuuvi"
click at [648, 26] on link "ksuuvi" at bounding box center [700, 37] width 172 height 37
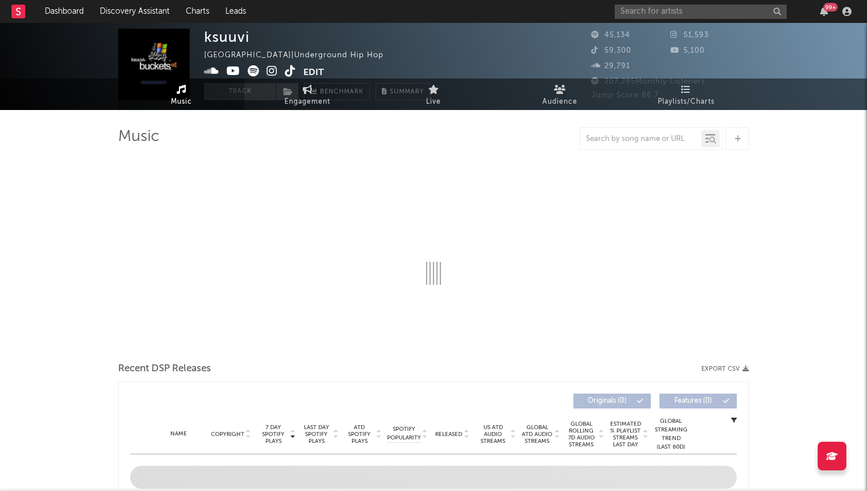
select select "6m"
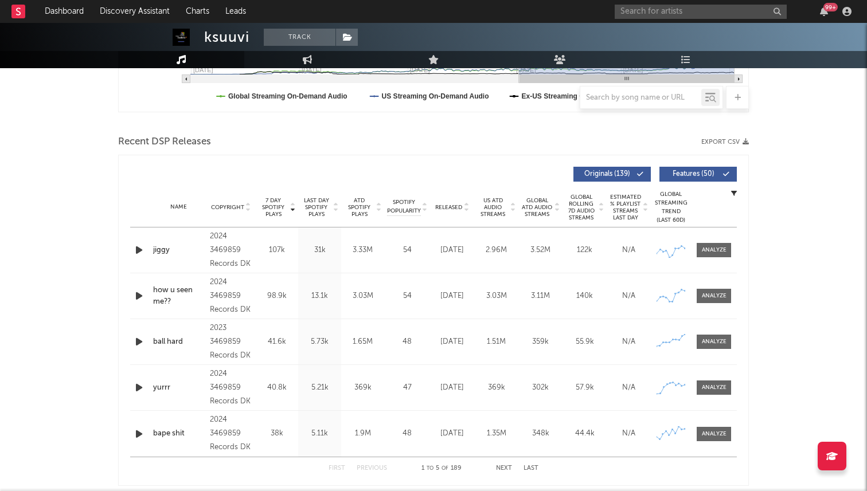
scroll to position [367, 0]
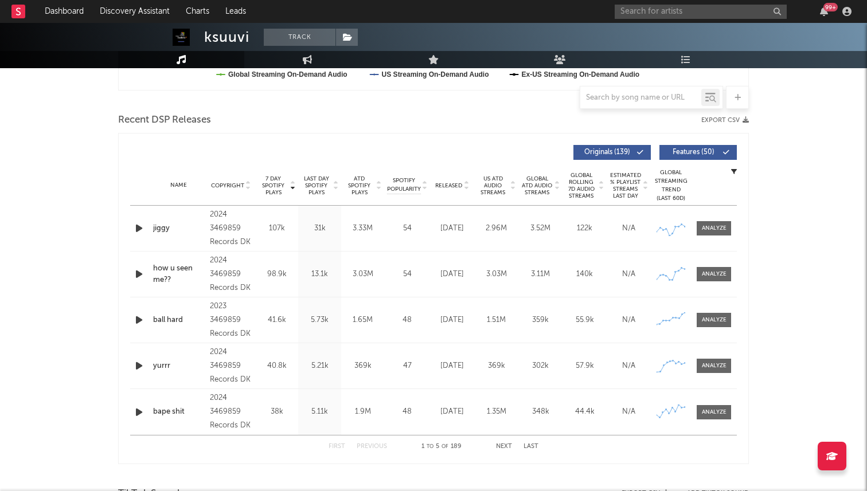
click at [456, 187] on span "Released" at bounding box center [448, 185] width 27 height 7
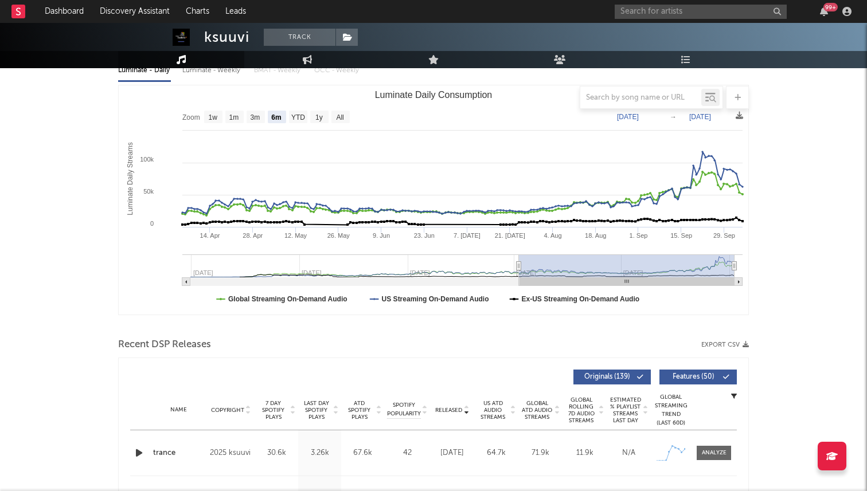
scroll to position [0, 0]
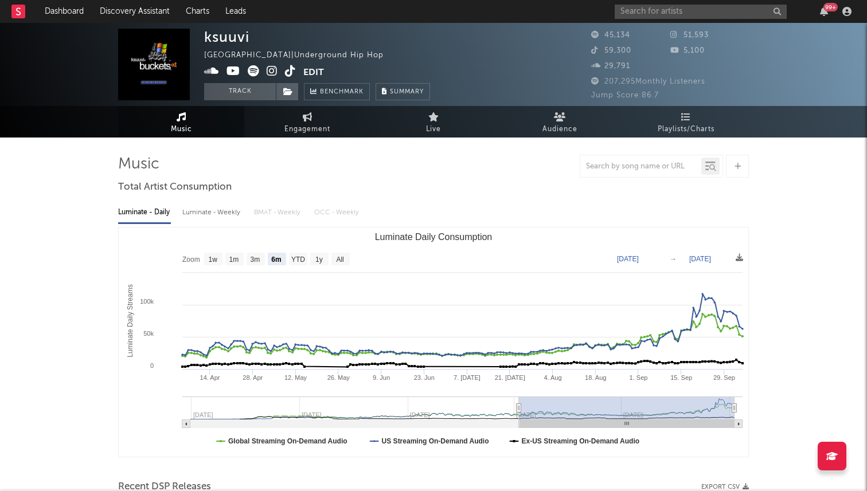
click at [288, 72] on icon at bounding box center [290, 70] width 11 height 11
click at [700, 14] on input "text" at bounding box center [700, 12] width 172 height 14
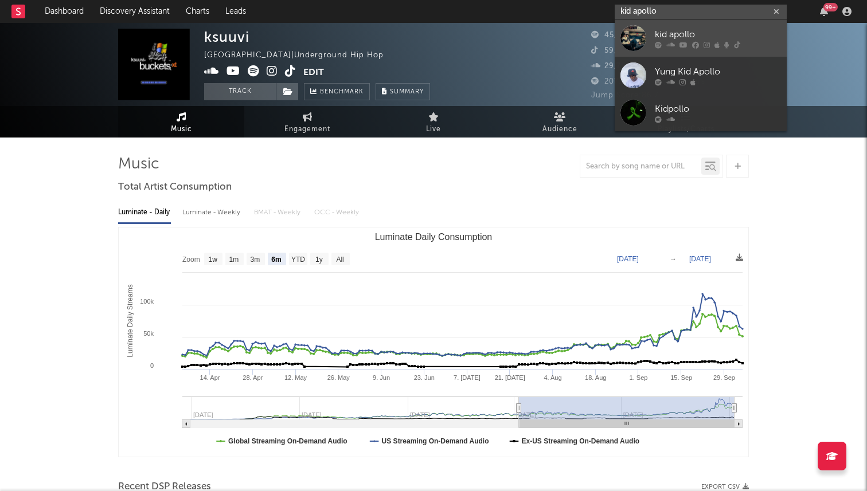
type input "kid apollo"
click at [671, 41] on icon at bounding box center [670, 44] width 9 height 7
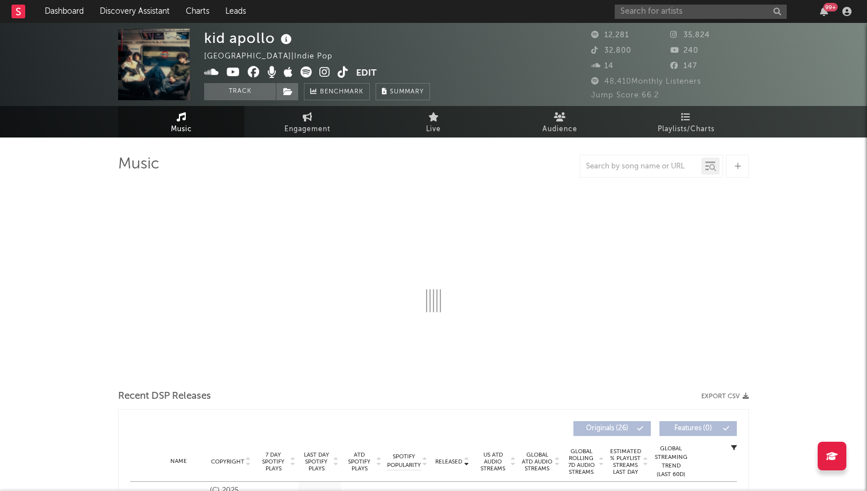
select select "6m"
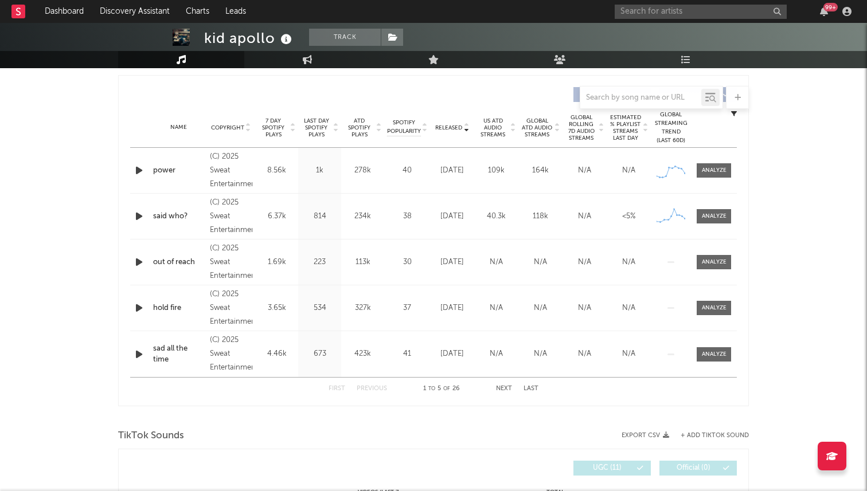
scroll to position [363, 0]
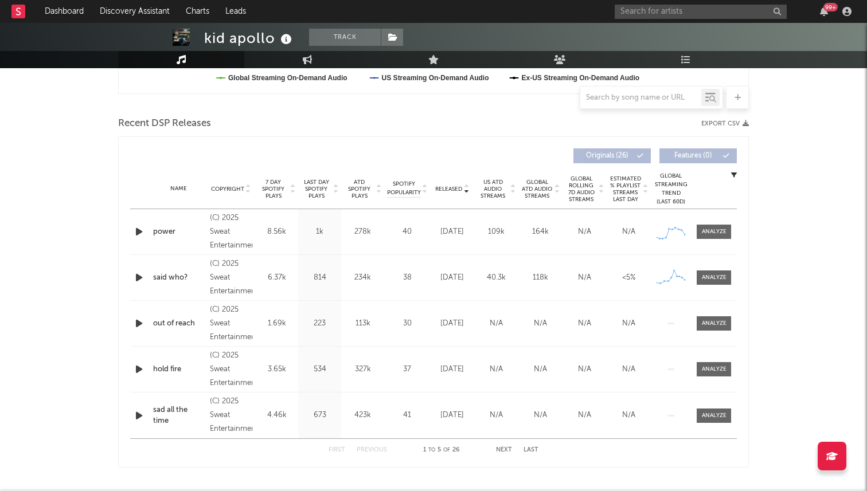
click at [265, 189] on span "7 Day Spotify Plays" at bounding box center [273, 189] width 30 height 21
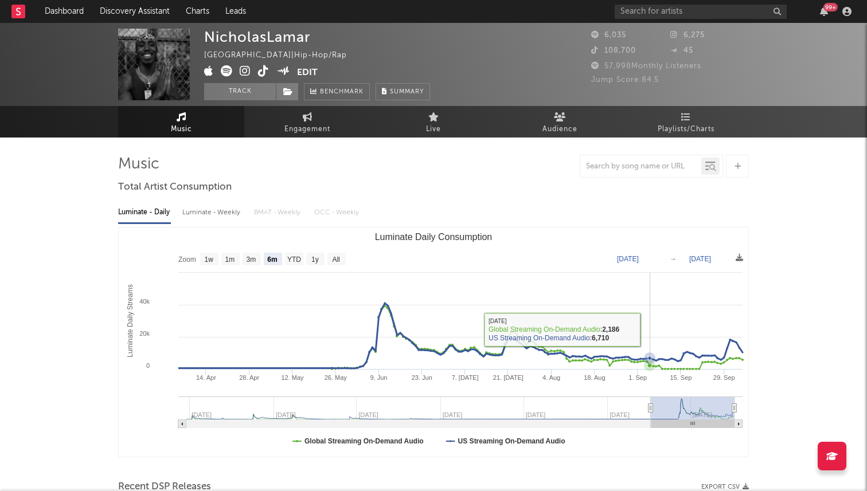
select select "6m"
click at [660, 336] on rect "Luminate Daily Consumption" at bounding box center [433, 342] width 629 height 229
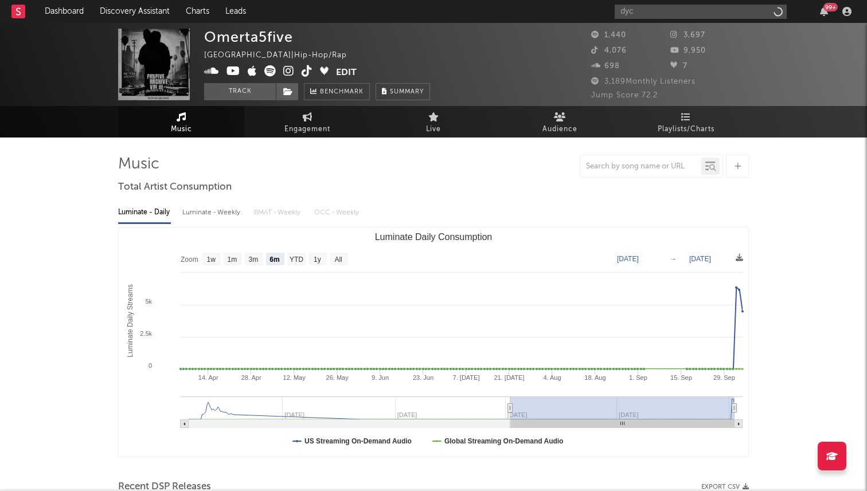
select select "6m"
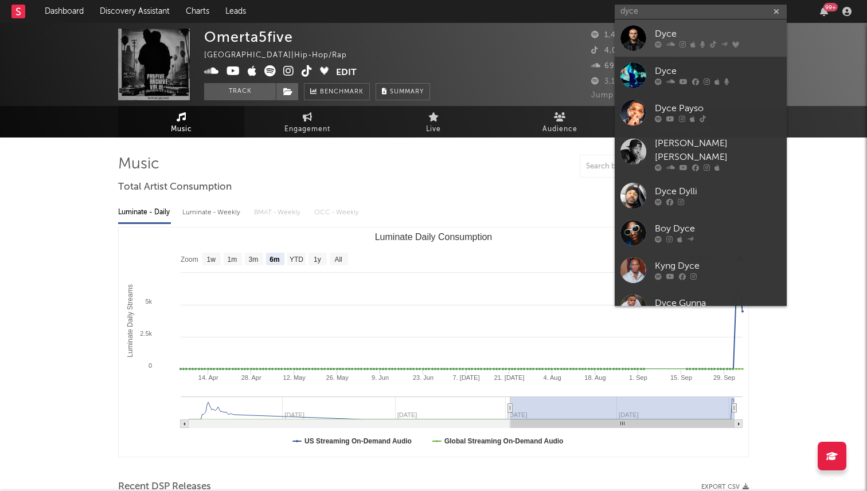
type input "dyce"
click at [639, 33] on div at bounding box center [633, 38] width 26 height 26
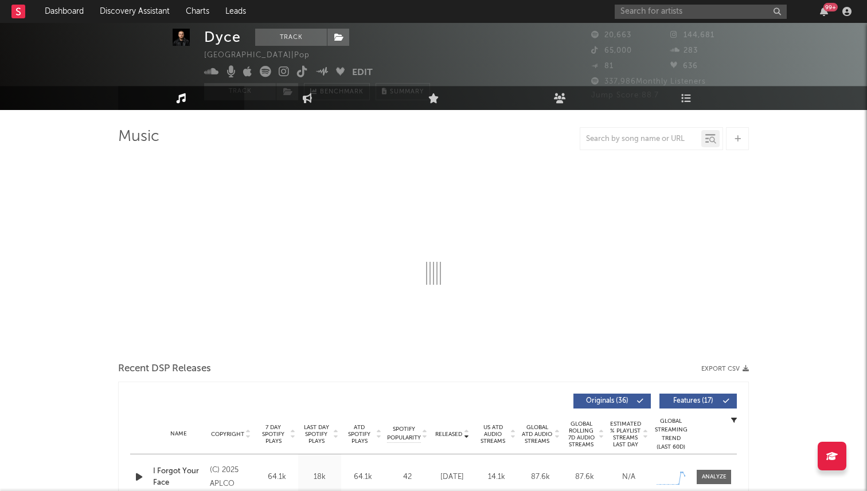
select select "6m"
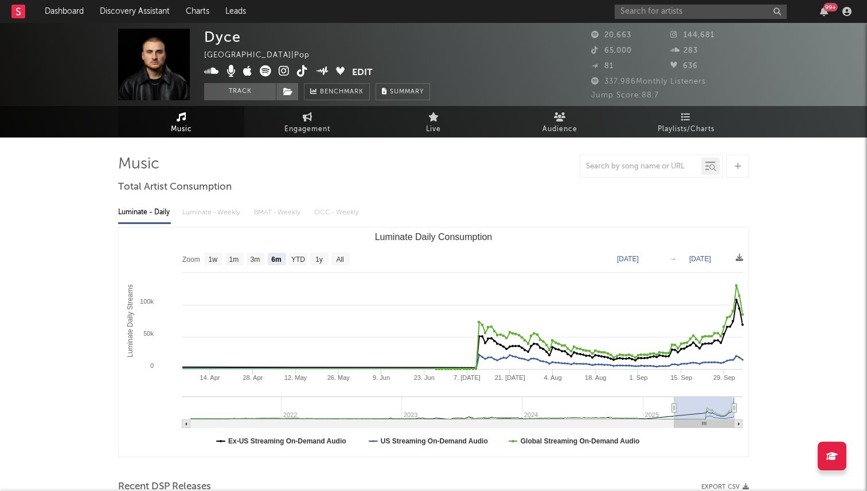
click at [265, 72] on icon at bounding box center [265, 70] width 11 height 11
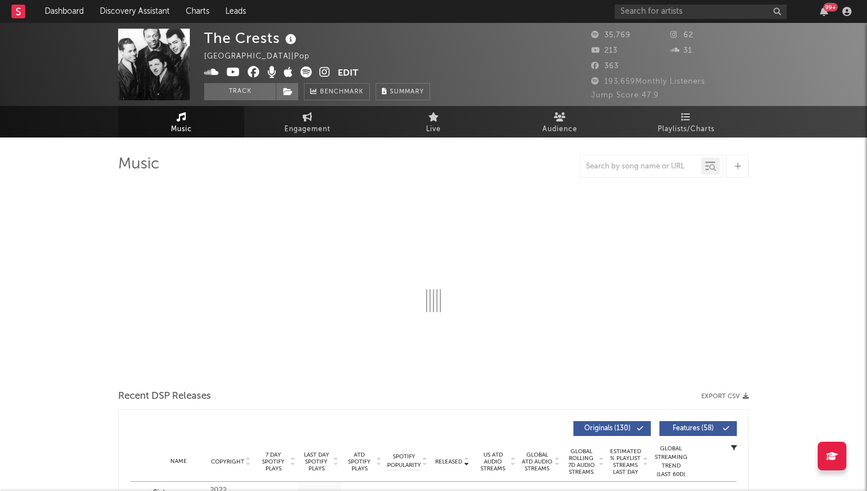
select select "6m"
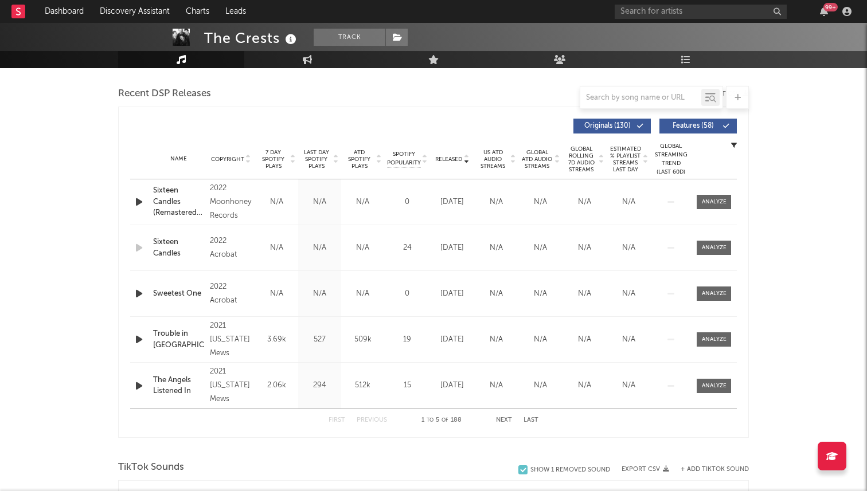
scroll to position [462, 0]
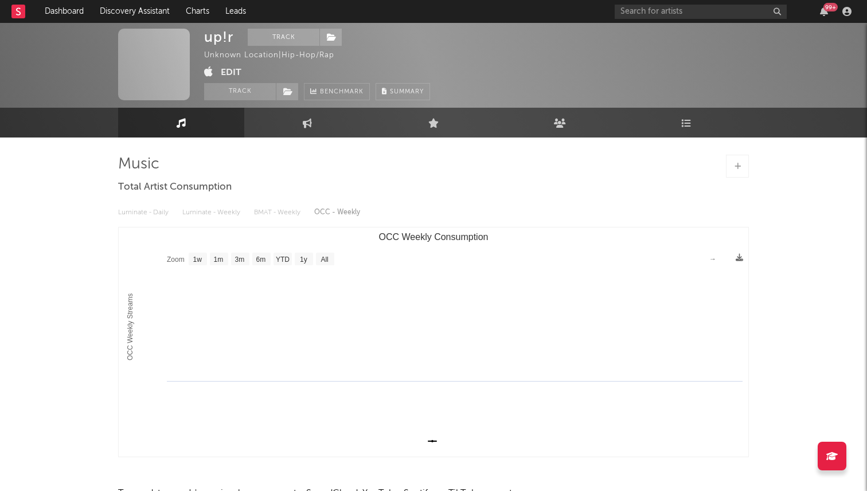
select select "1w"
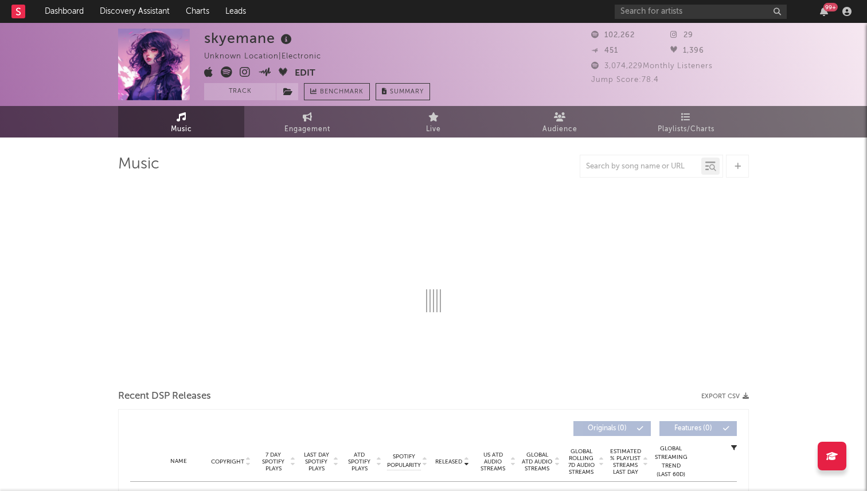
select select "6m"
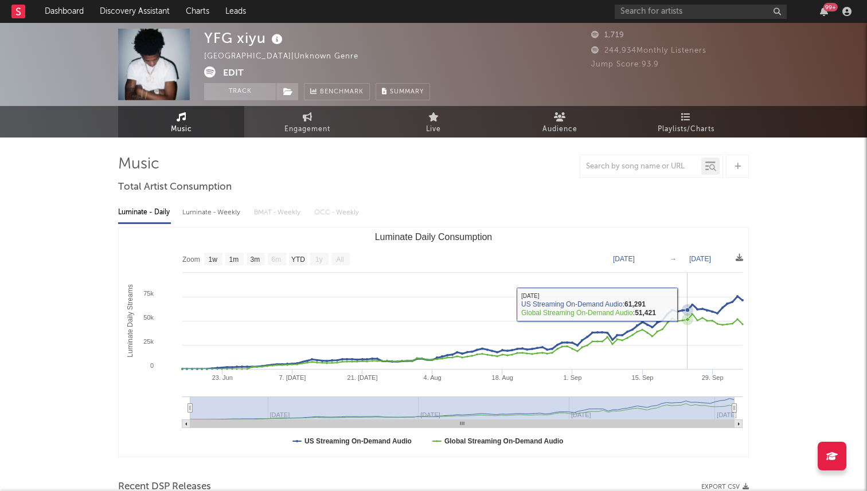
select select "1w"
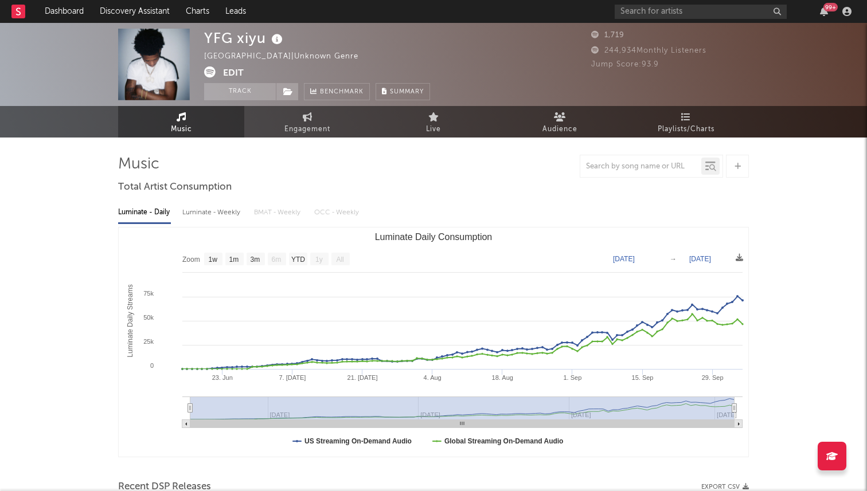
click at [202, 70] on div "YFG xiyu [GEOGRAPHIC_DATA] | Unknown Genre Edit Track Benchmark Summary 1,719 2…" at bounding box center [433, 64] width 867 height 83
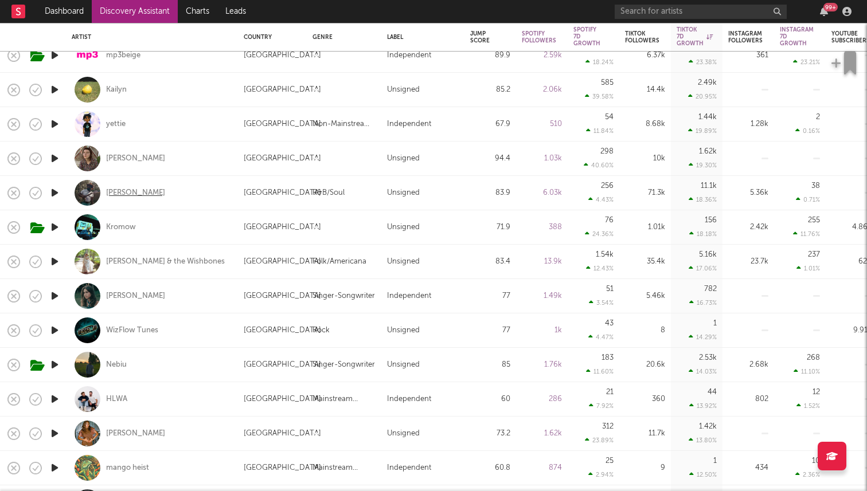
click at [131, 193] on div "[PERSON_NAME]" at bounding box center [135, 193] width 59 height 10
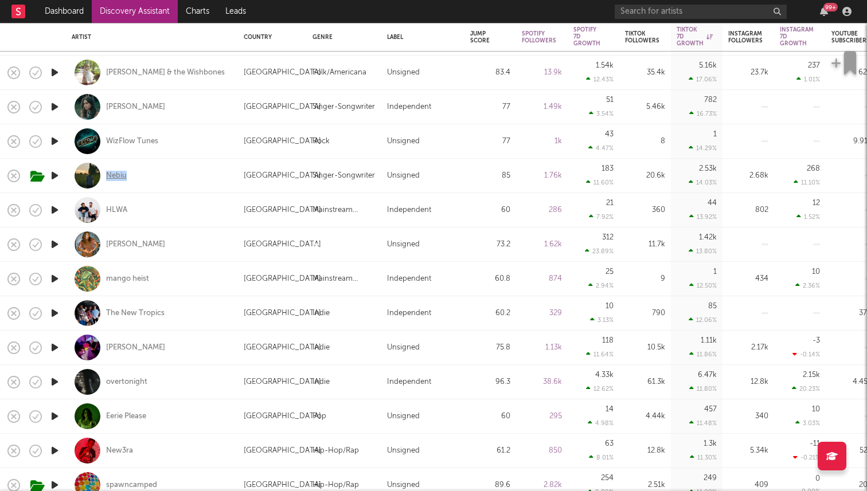
click at [119, 173] on div "Nebiu" at bounding box center [116, 176] width 21 height 10
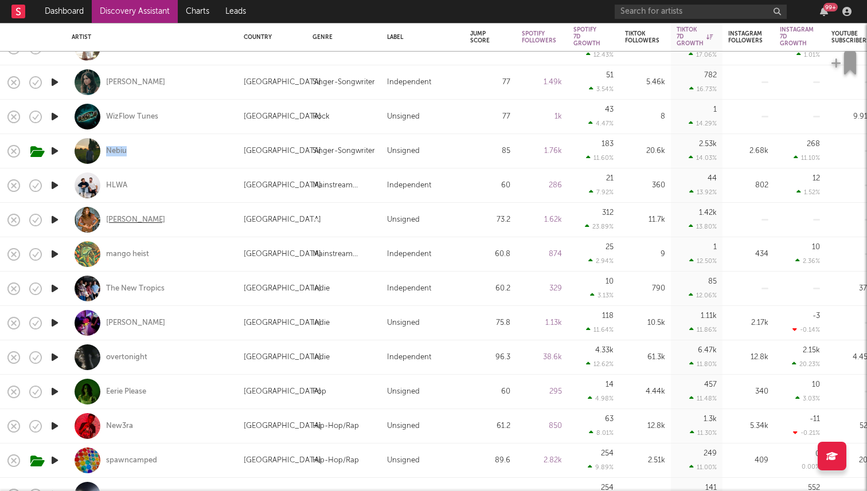
click at [119, 224] on div "Omigie" at bounding box center [135, 220] width 59 height 10
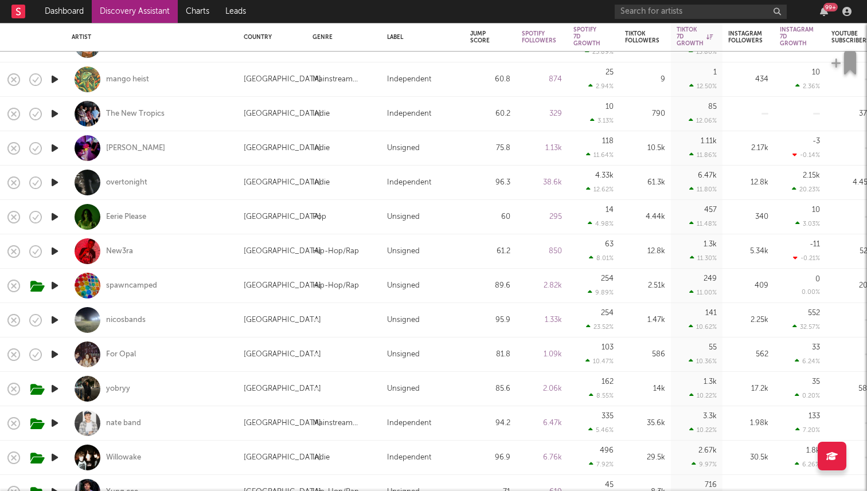
click at [54, 150] on icon "button" at bounding box center [55, 148] width 12 height 14
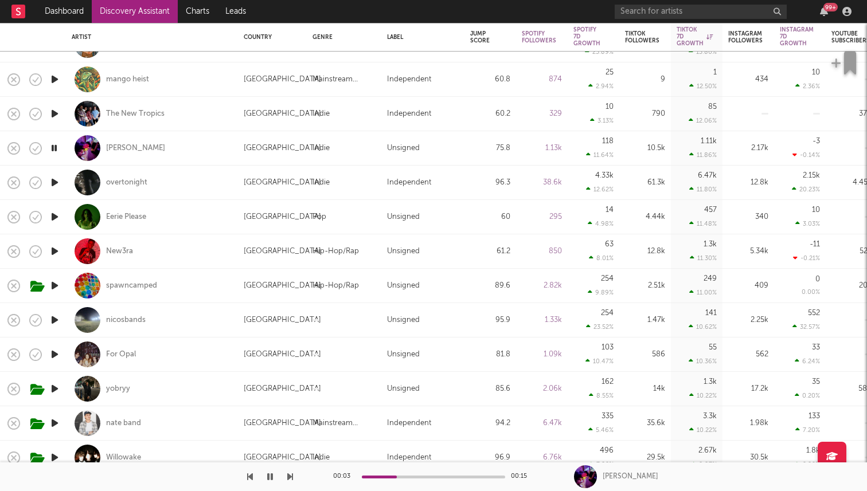
click at [54, 150] on icon "button" at bounding box center [54, 148] width 11 height 14
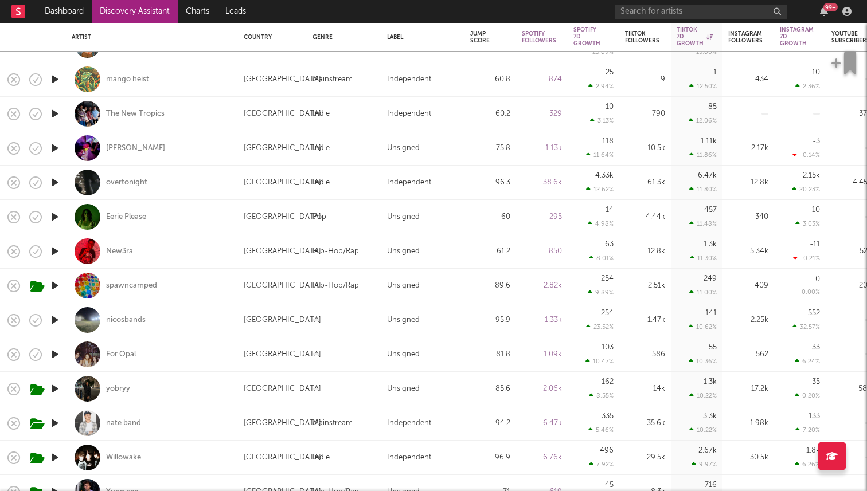
click at [138, 149] on div "Lawrence Chris" at bounding box center [135, 148] width 59 height 10
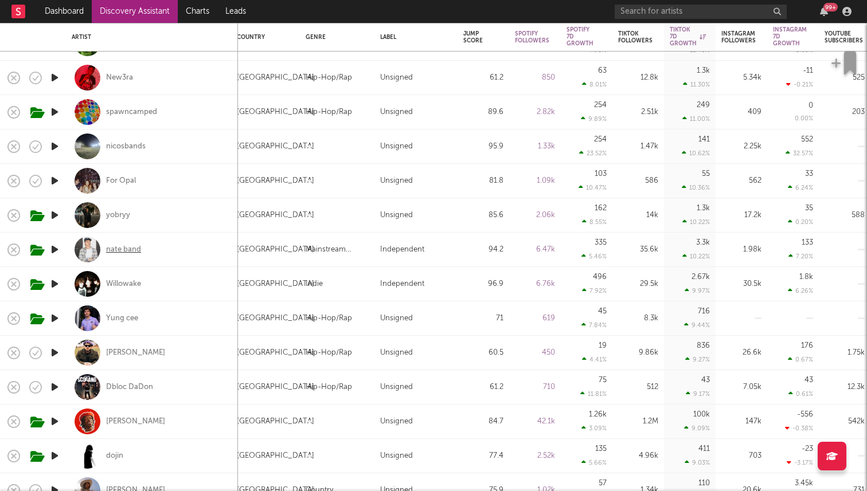
click at [129, 249] on div "nate band" at bounding box center [123, 250] width 35 height 10
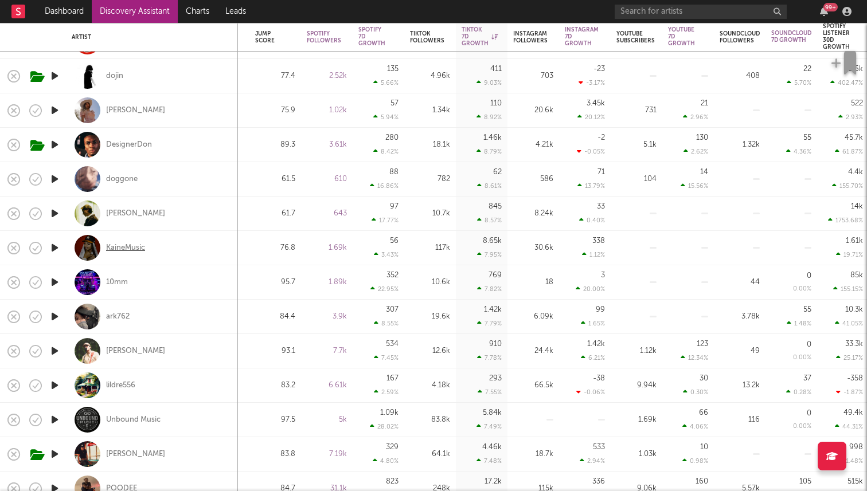
click at [116, 246] on div "KaineMusic" at bounding box center [125, 248] width 39 height 10
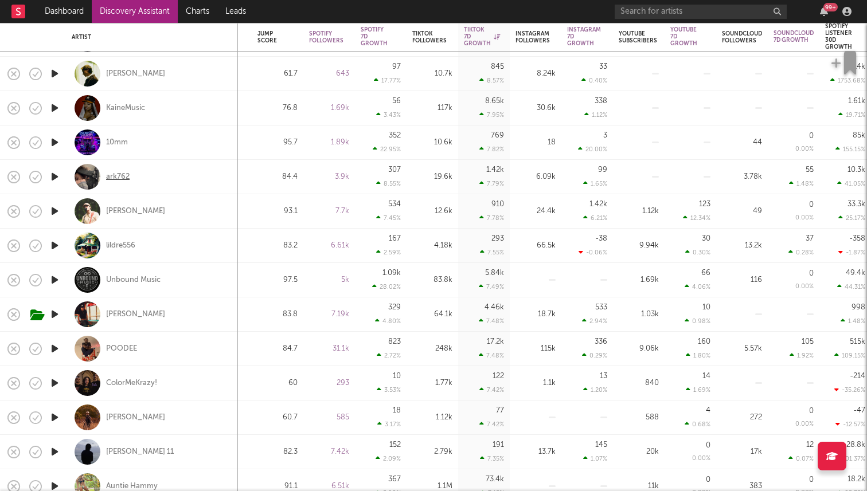
click at [116, 174] on div "ark762" at bounding box center [117, 177] width 23 height 10
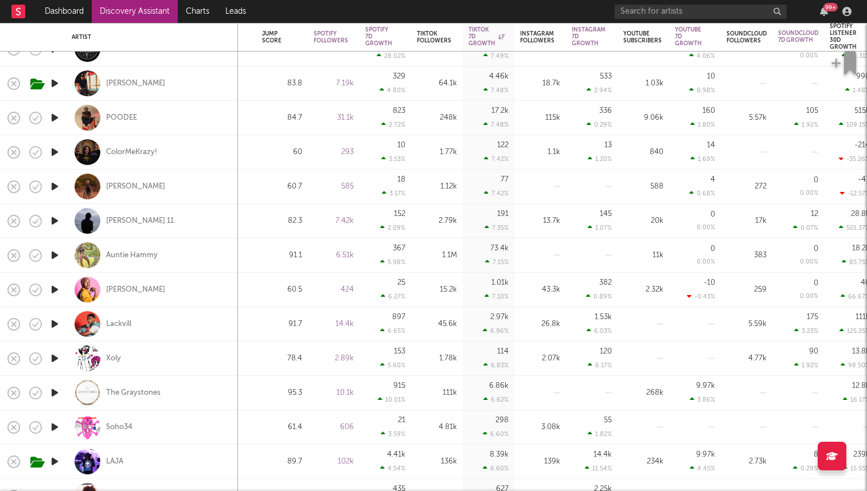
click at [53, 254] on icon "button" at bounding box center [55, 255] width 12 height 14
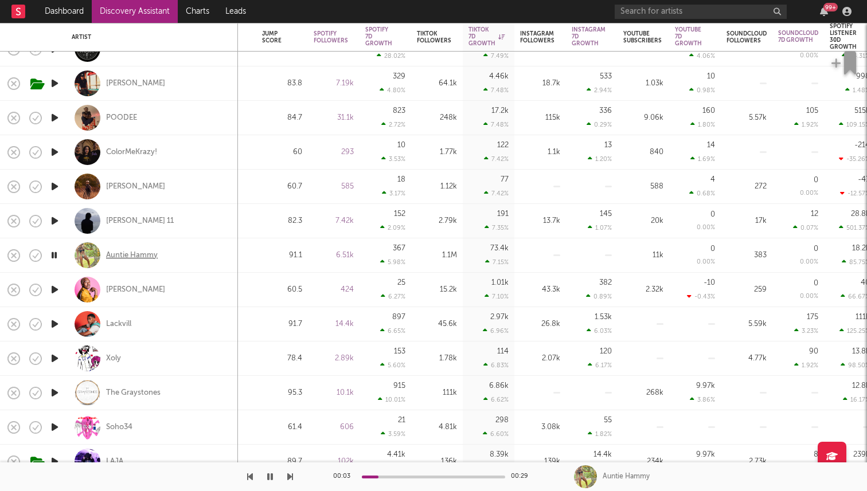
click at [127, 253] on div "Auntie Hammy" at bounding box center [132, 255] width 52 height 10
click at [272, 477] on icon "button" at bounding box center [270, 476] width 6 height 9
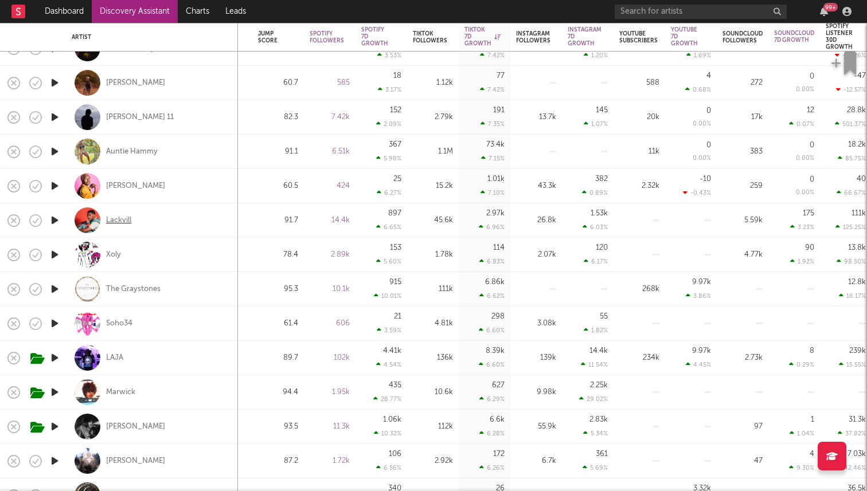
click at [112, 222] on div "Lackvill" at bounding box center [118, 220] width 25 height 10
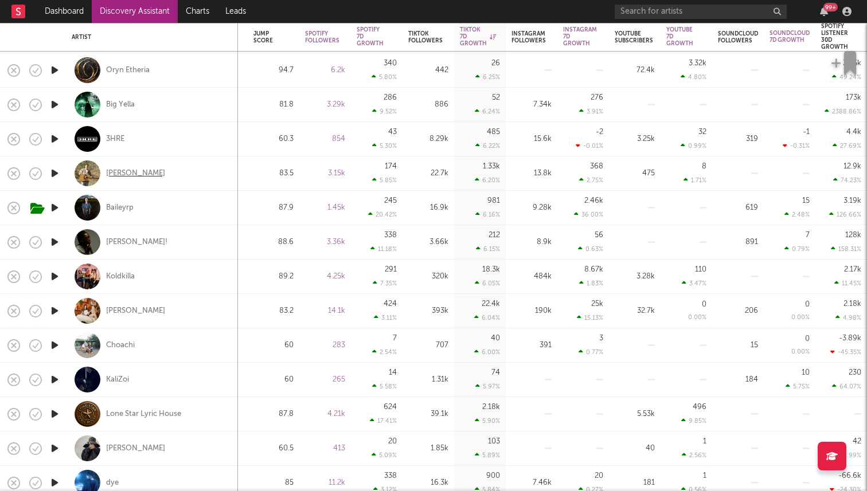
click at [135, 175] on div "Andrew Lucier" at bounding box center [135, 173] width 59 height 10
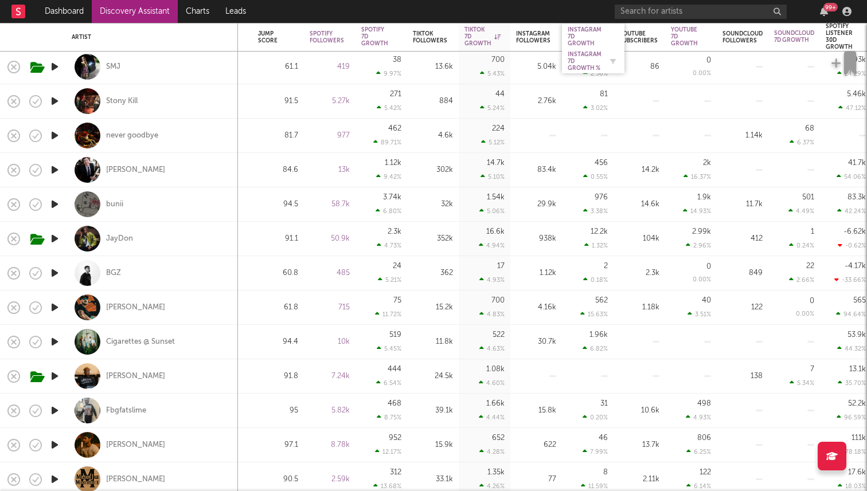
click at [573, 59] on div "Instagram 7D Growth %" at bounding box center [584, 61] width 34 height 21
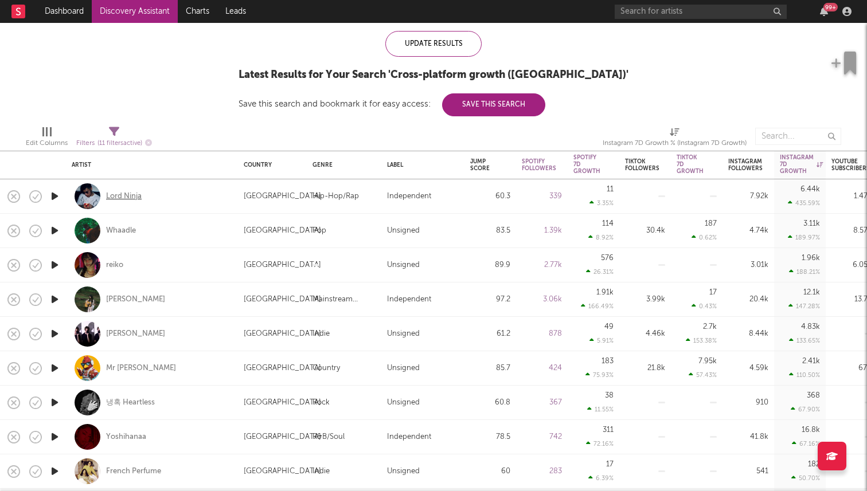
click at [110, 194] on div "Lord Ninja" at bounding box center [124, 196] width 36 height 10
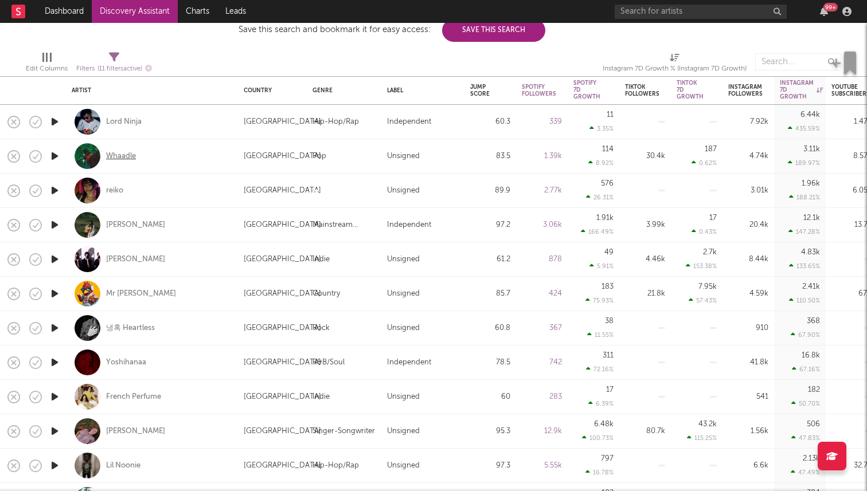
click at [128, 156] on div "Whaadle" at bounding box center [121, 156] width 30 height 10
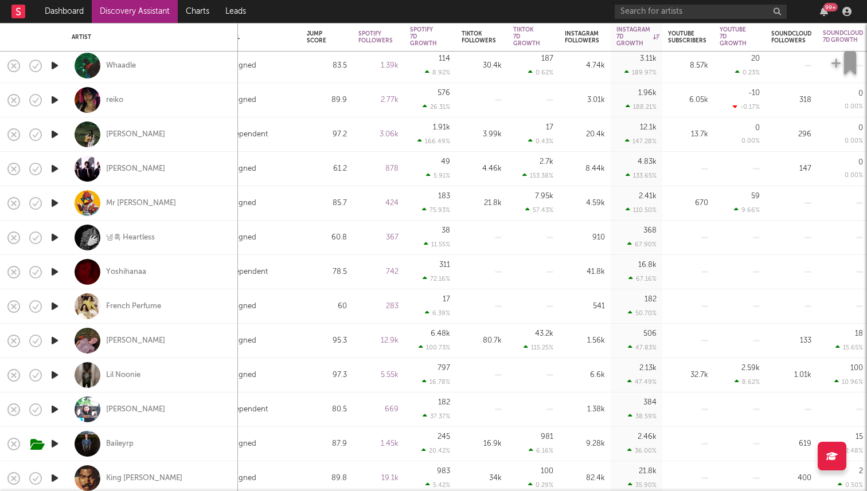
click at [121, 162] on div "NUFFER" at bounding box center [152, 169] width 160 height 34
select select "1w"
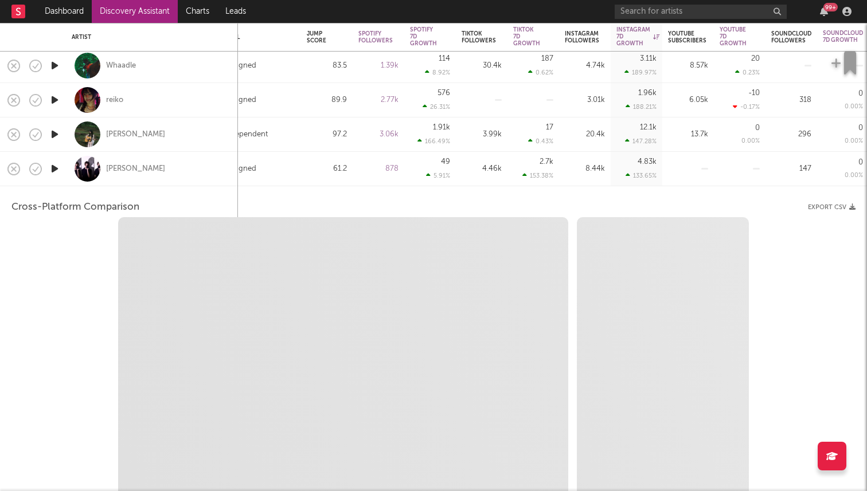
select select "6m"
click at [121, 162] on div "NUFFER" at bounding box center [152, 169] width 160 height 34
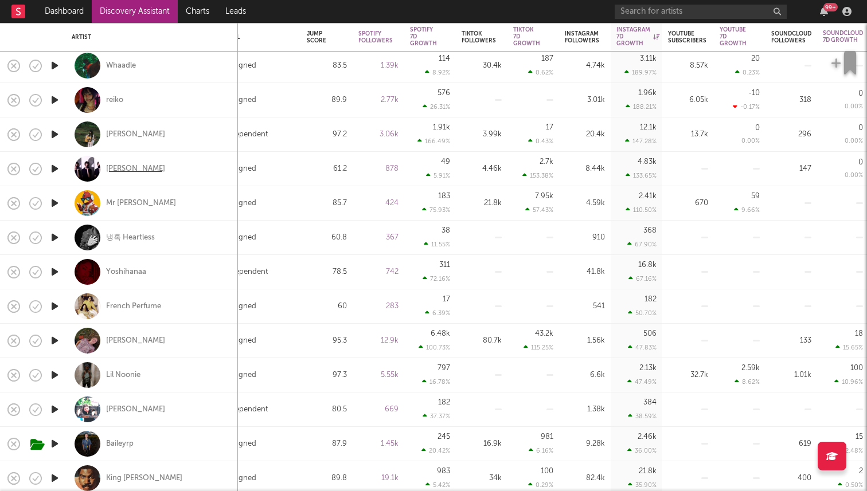
click at [121, 164] on div "NUFFER" at bounding box center [135, 169] width 59 height 10
click at [124, 134] on div "Penny" at bounding box center [135, 135] width 59 height 10
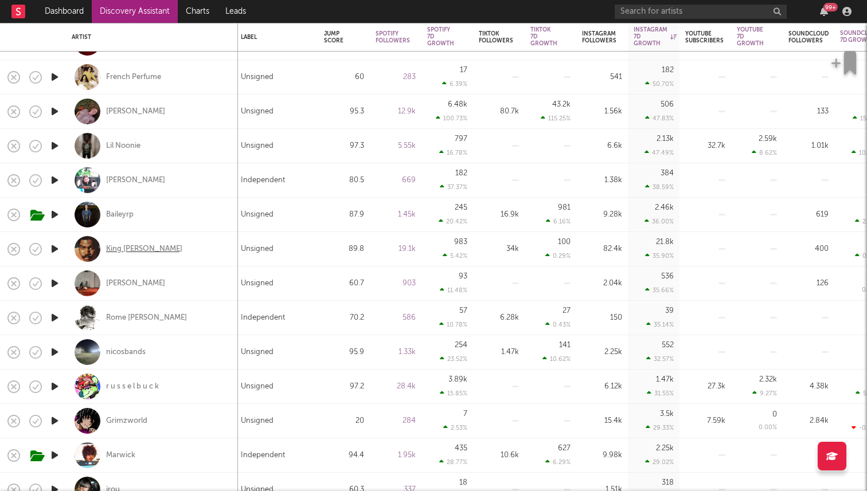
click at [138, 248] on div "King Willonius" at bounding box center [144, 249] width 76 height 10
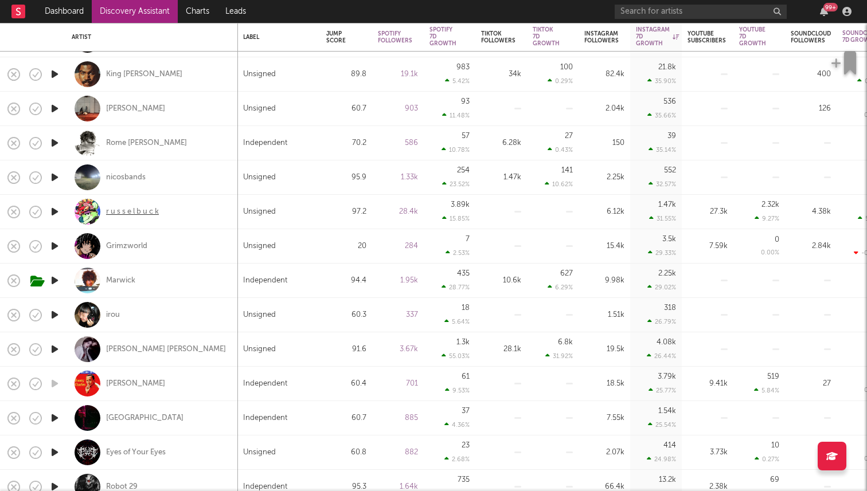
click at [151, 209] on div "r u s s e l b u c k" at bounding box center [132, 212] width 53 height 10
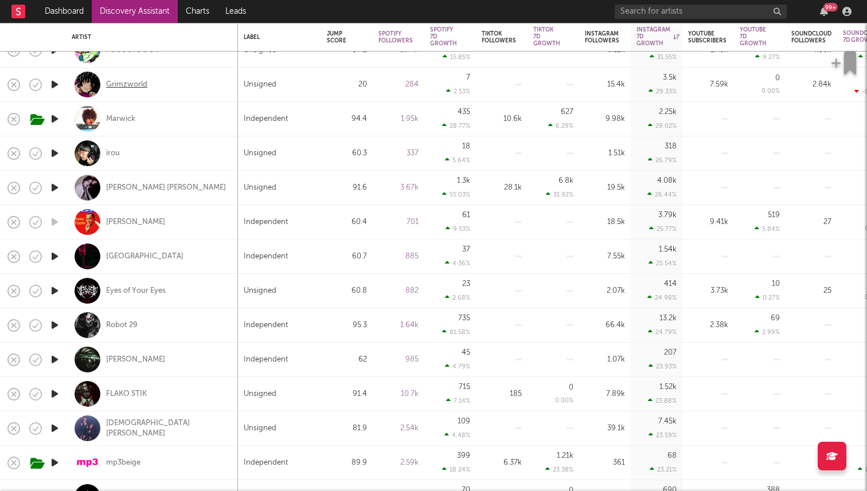
click at [129, 85] on div "Grimzworld" at bounding box center [126, 85] width 41 height 10
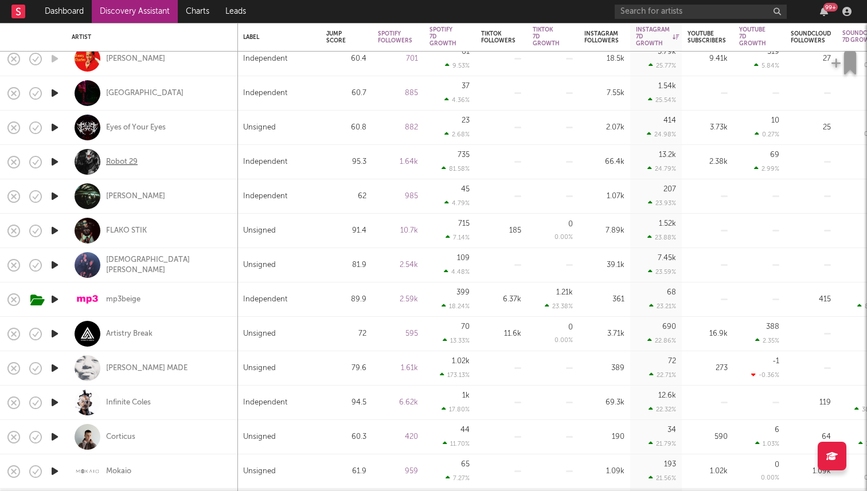
click at [128, 165] on div "Robot 29" at bounding box center [122, 162] width 32 height 10
click at [131, 262] on div "Lady Binladen" at bounding box center [167, 265] width 123 height 21
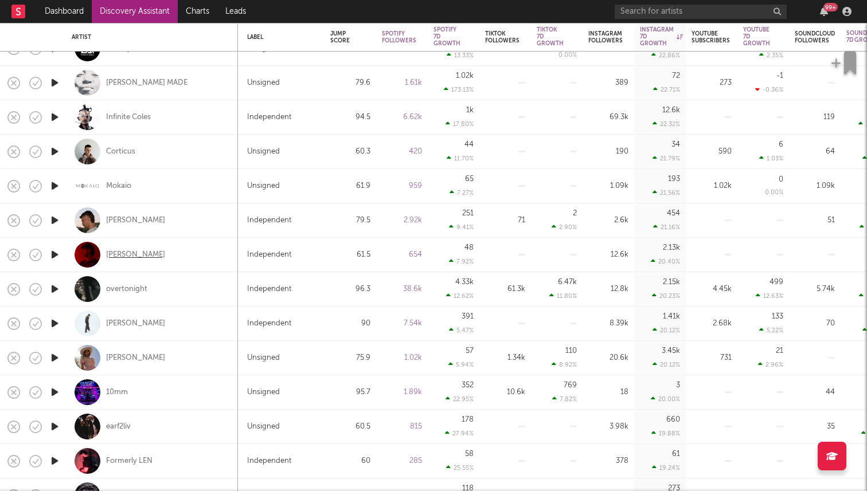
click at [113, 253] on div "Cole Rosen" at bounding box center [135, 255] width 59 height 10
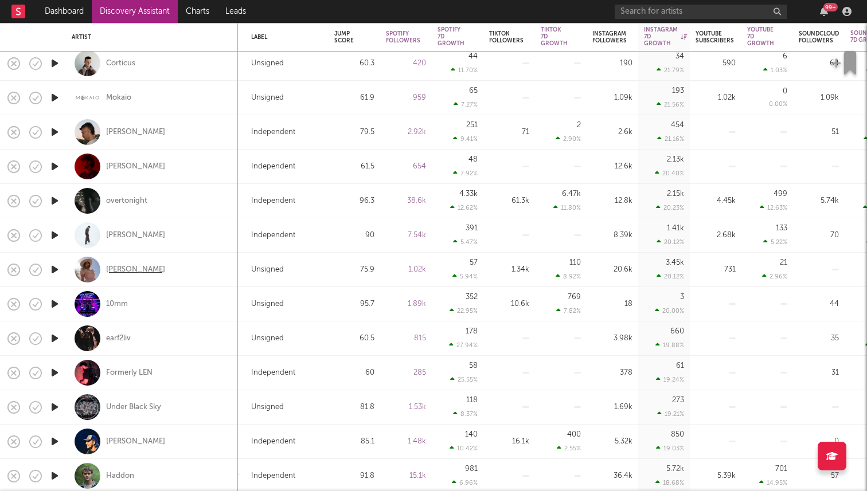
click at [136, 267] on div "Candi Jenkins" at bounding box center [135, 270] width 59 height 10
click at [120, 236] on div "J Arias" at bounding box center [135, 235] width 59 height 10
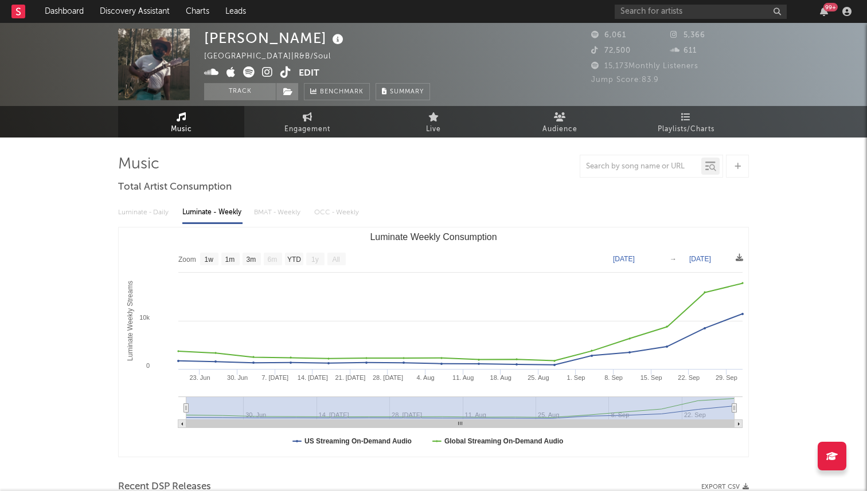
select select "1w"
click at [284, 70] on icon at bounding box center [285, 71] width 11 height 11
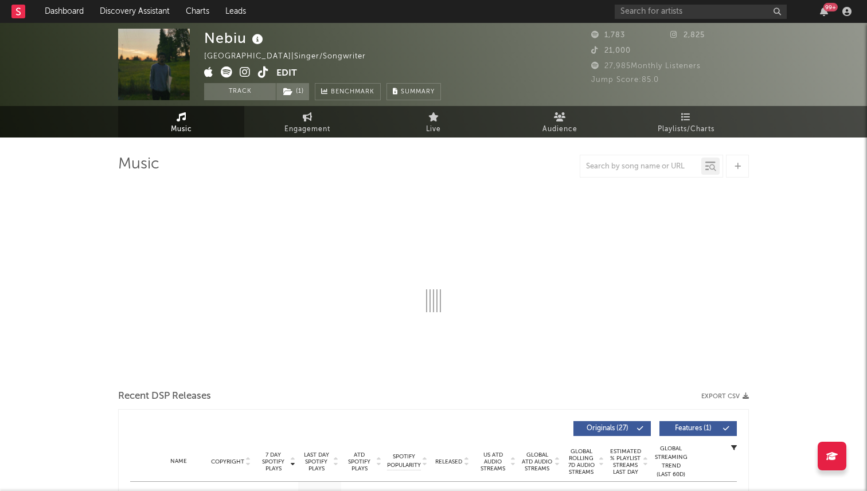
select select "1w"
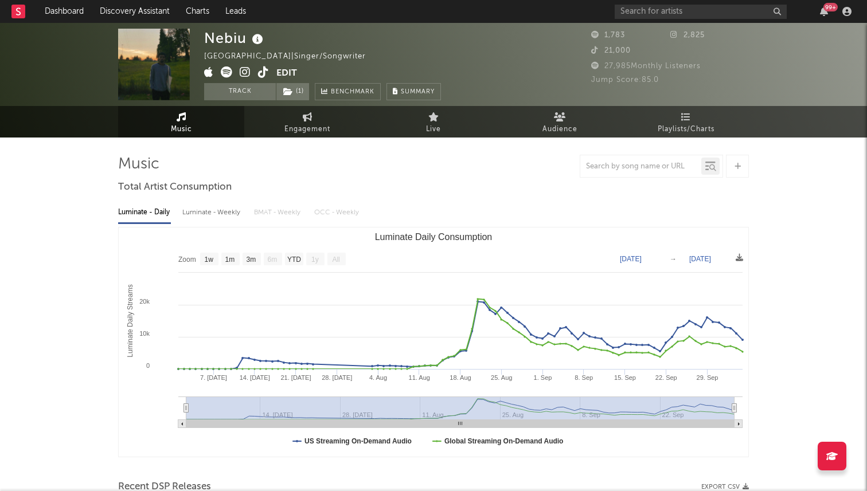
click at [259, 72] on icon at bounding box center [263, 71] width 11 height 11
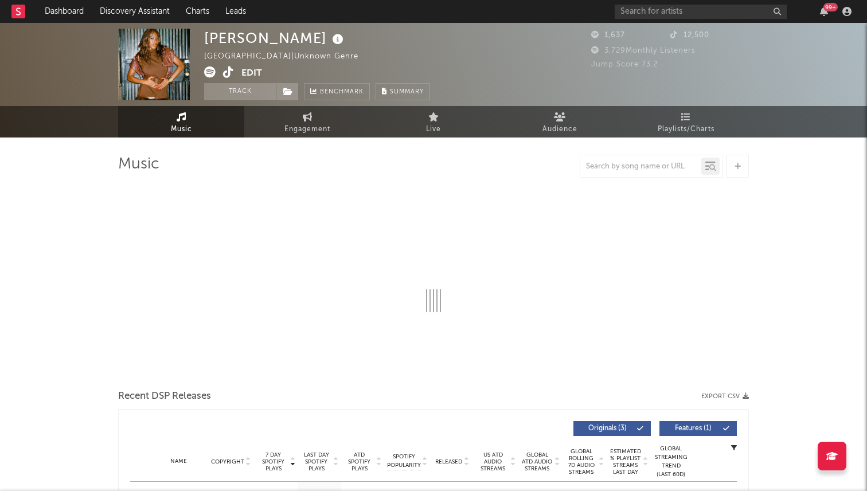
select select "6m"
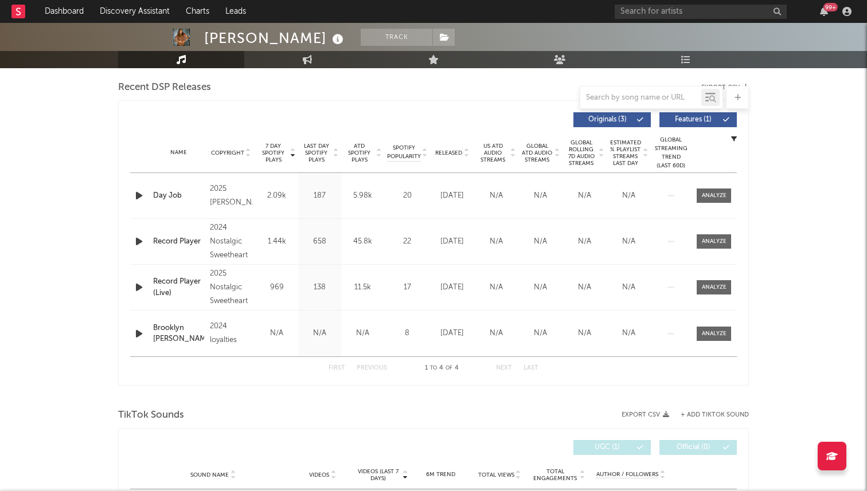
scroll to position [433, 0]
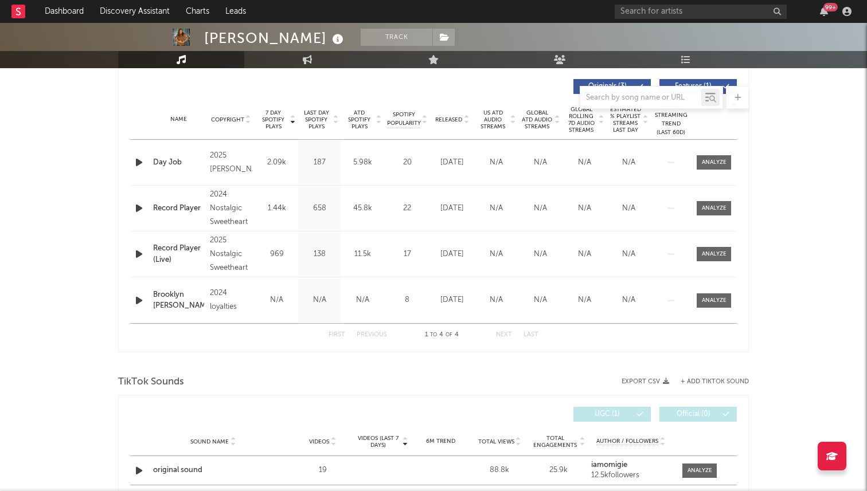
click at [136, 166] on icon "button" at bounding box center [139, 162] width 12 height 14
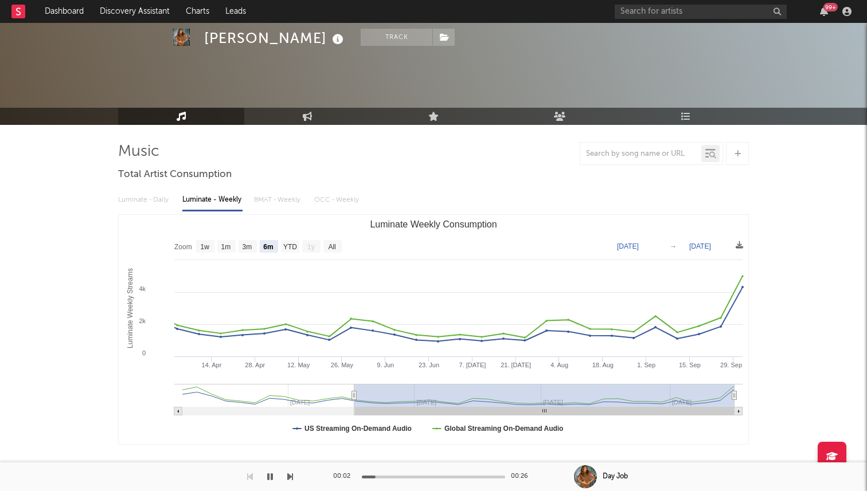
scroll to position [0, 0]
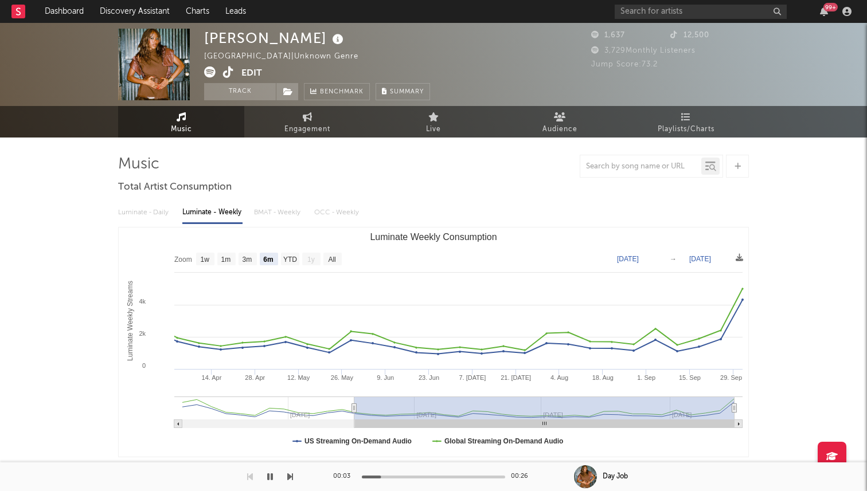
click at [228, 70] on icon at bounding box center [228, 71] width 11 height 11
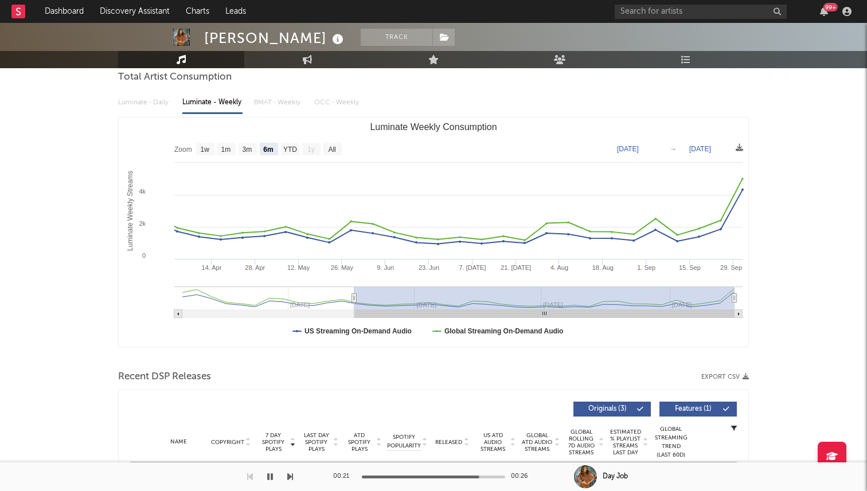
scroll to position [296, 0]
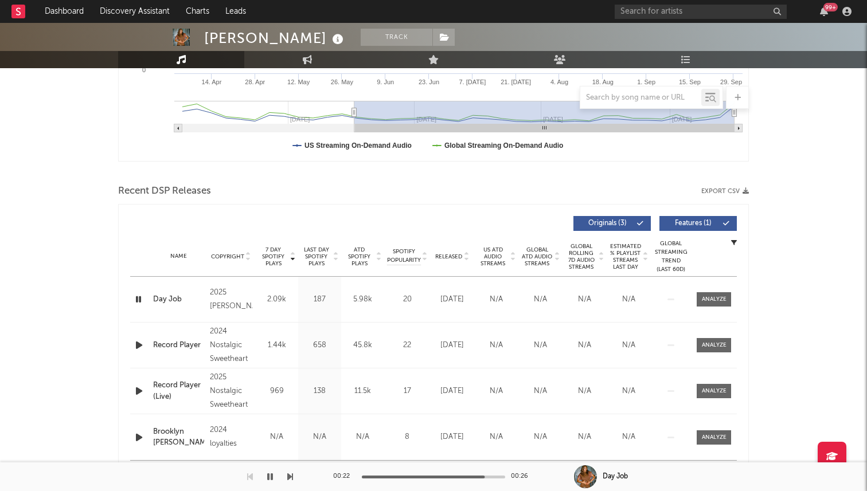
click at [270, 478] on icon "button" at bounding box center [270, 476] width 6 height 9
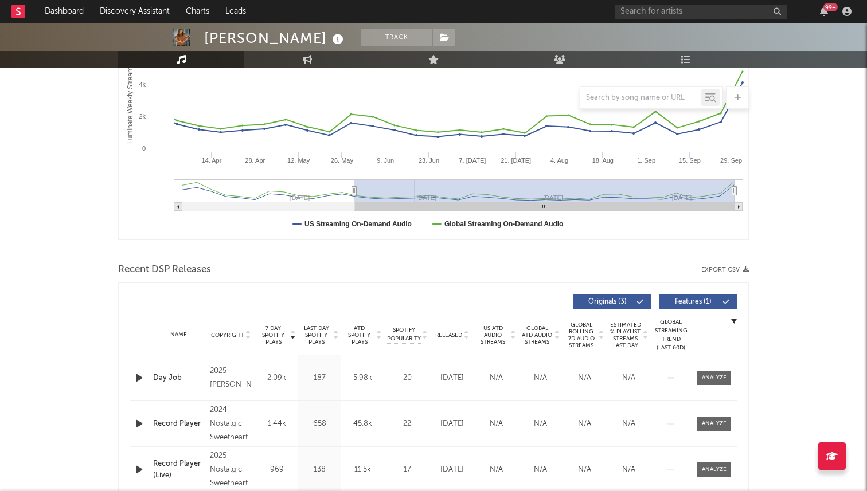
scroll to position [0, 0]
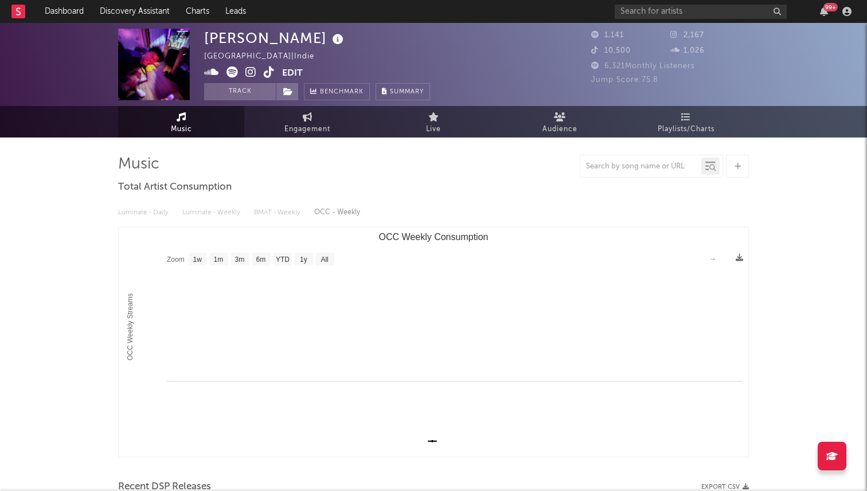
select select "1w"
click at [265, 75] on icon at bounding box center [269, 71] width 11 height 11
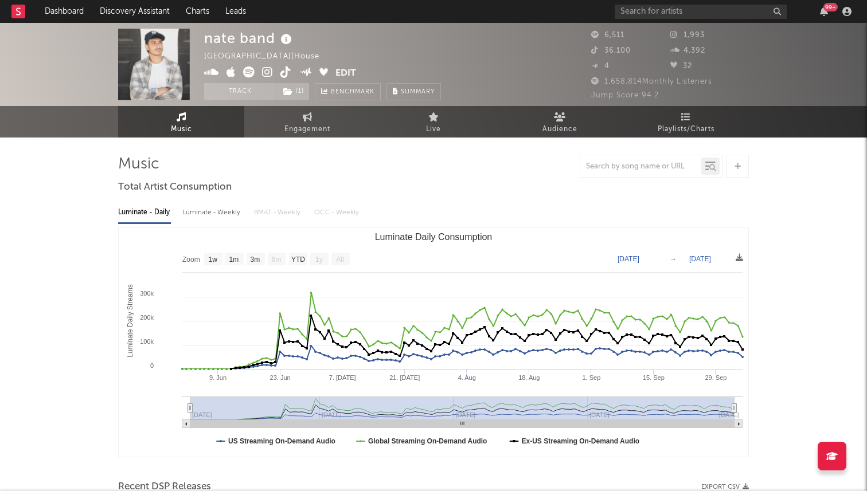
select select "1w"
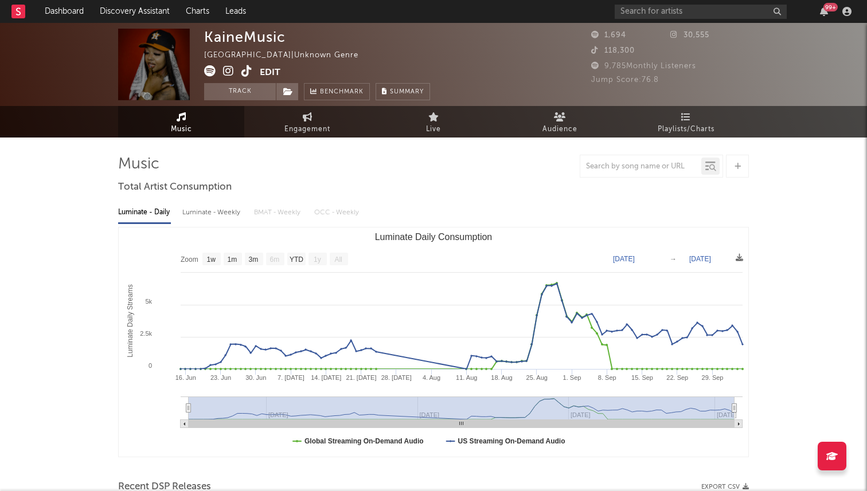
select select "1w"
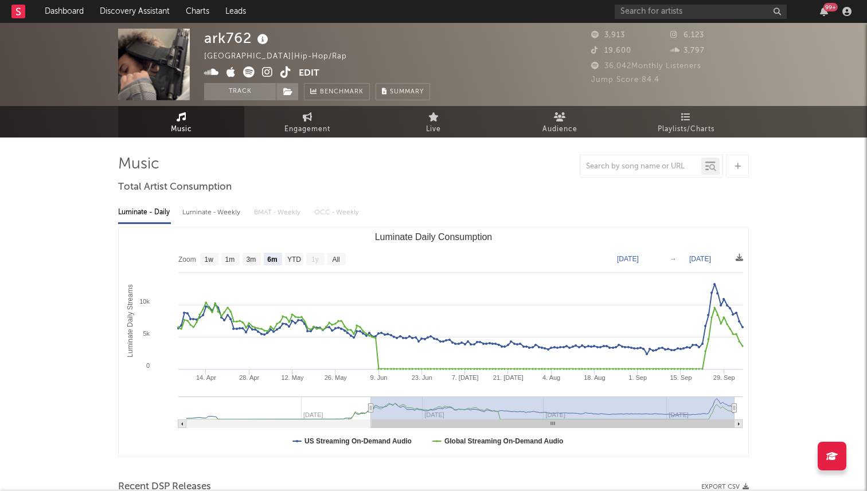
select select "6m"
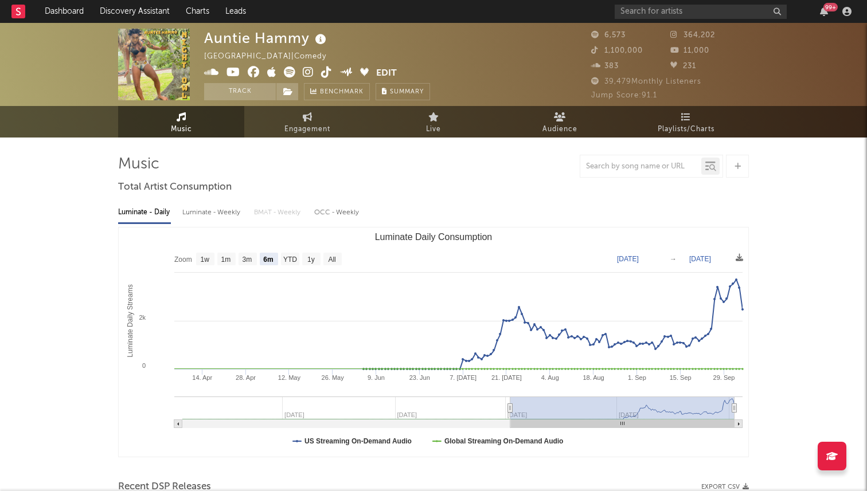
select select "6m"
click at [325, 73] on icon at bounding box center [326, 71] width 11 height 11
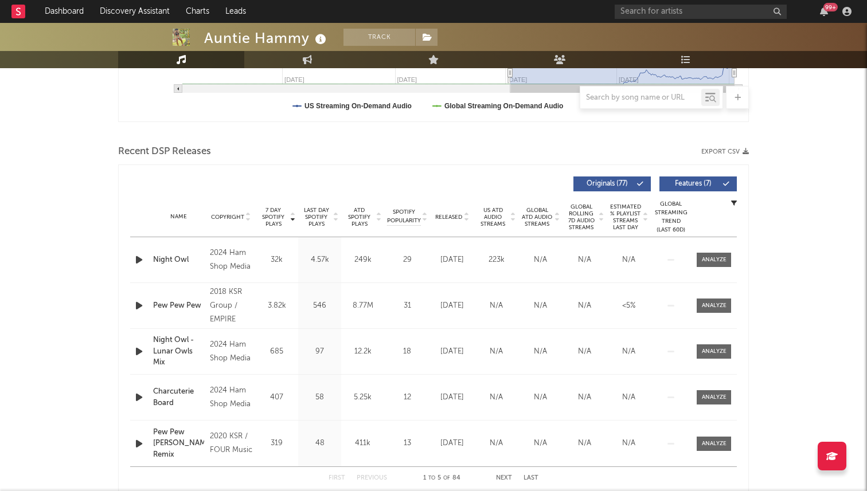
scroll to position [288, 0]
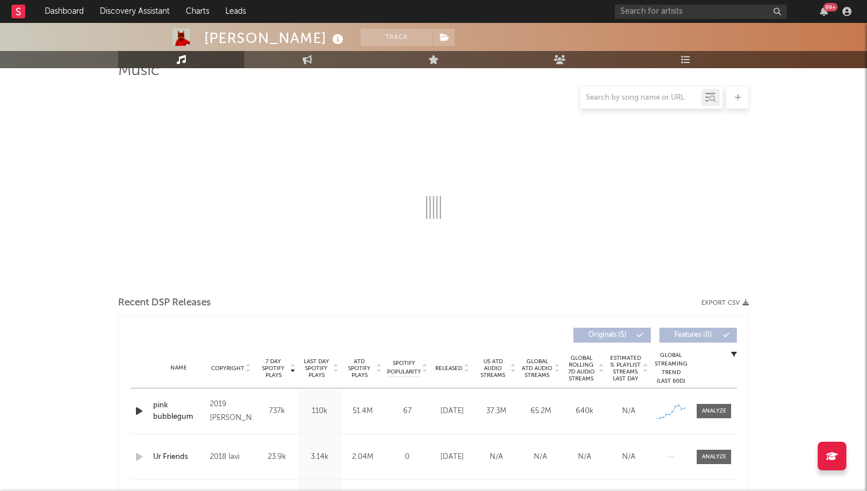
scroll to position [102, 0]
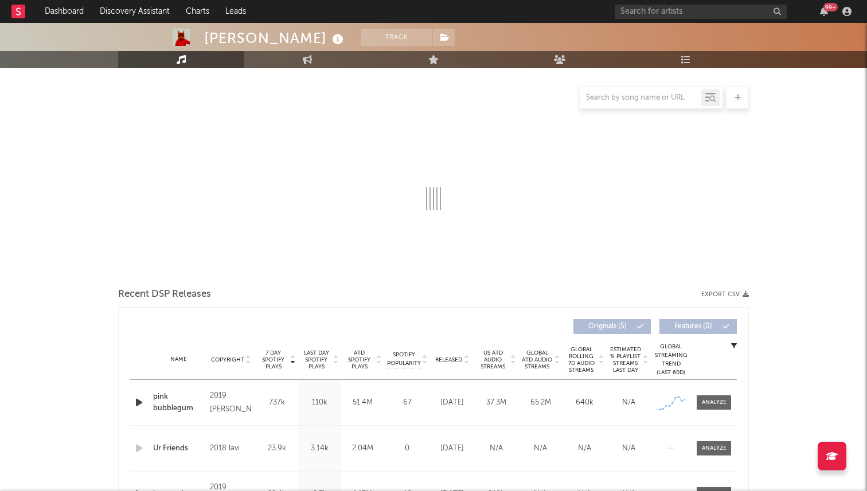
select select "6m"
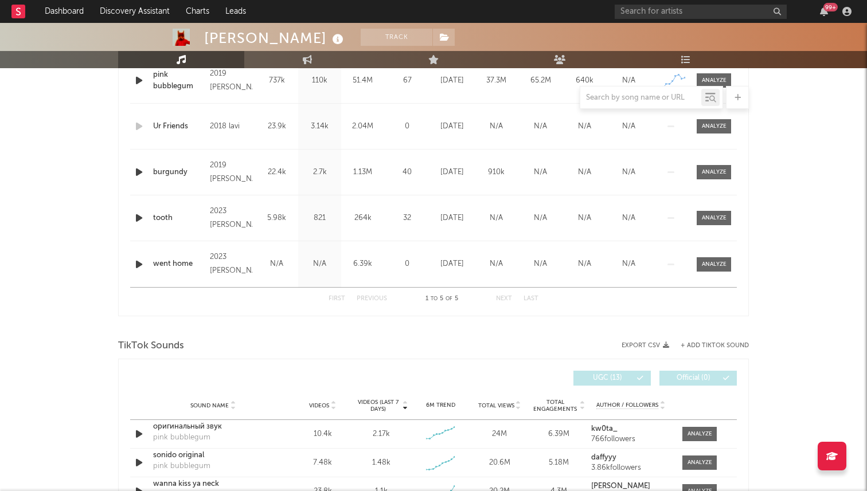
scroll to position [678, 0]
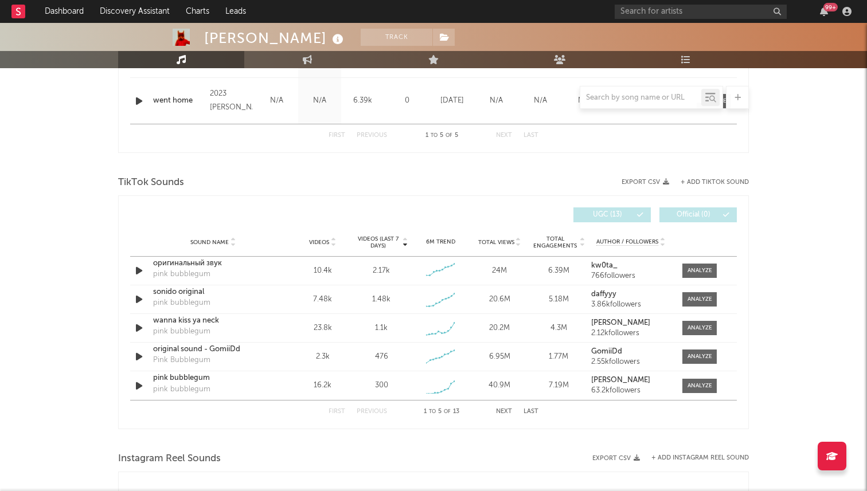
click at [503, 414] on button "Next" at bounding box center [504, 412] width 16 height 6
click at [371, 414] on button "Previous" at bounding box center [371, 412] width 30 height 6
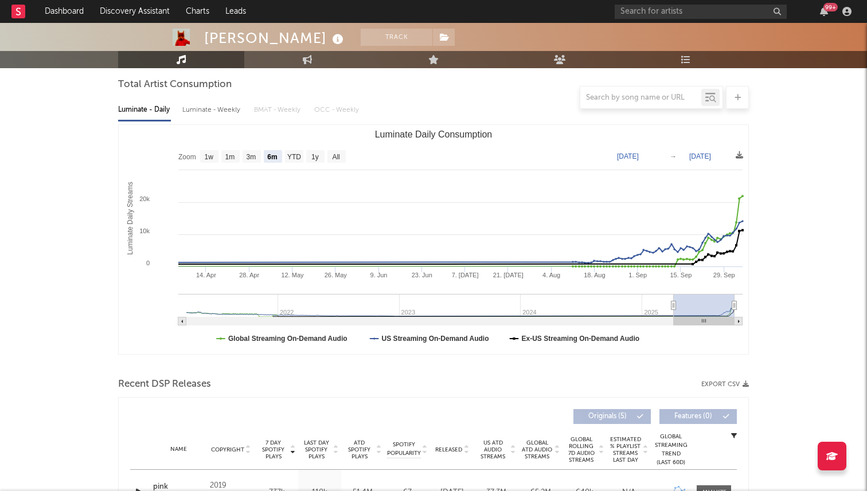
scroll to position [0, 0]
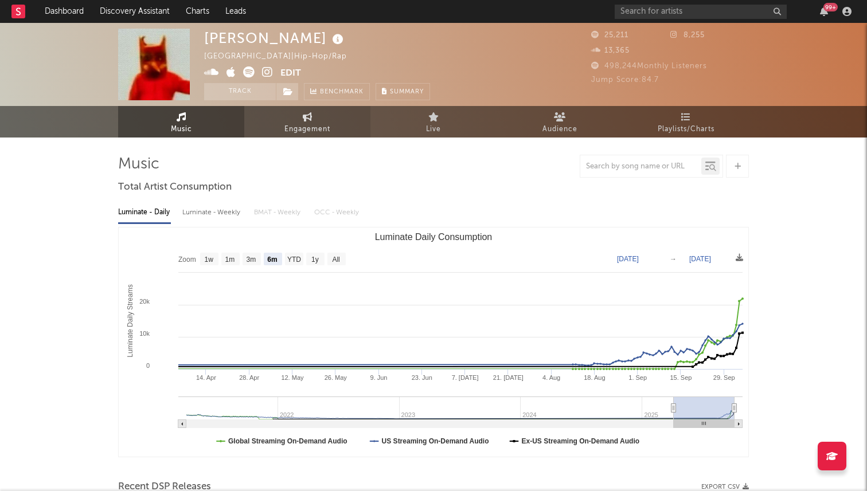
click at [289, 120] on link "Engagement" at bounding box center [307, 122] width 126 height 32
select select "1w"
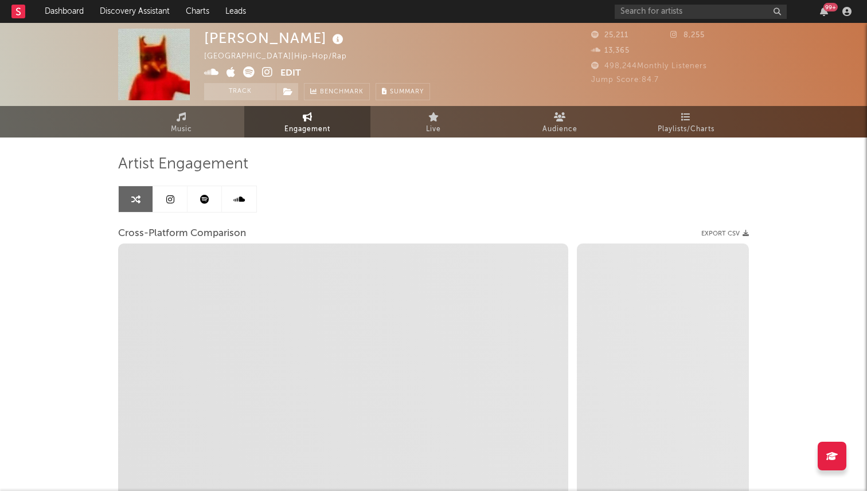
click at [172, 203] on icon at bounding box center [170, 199] width 8 height 9
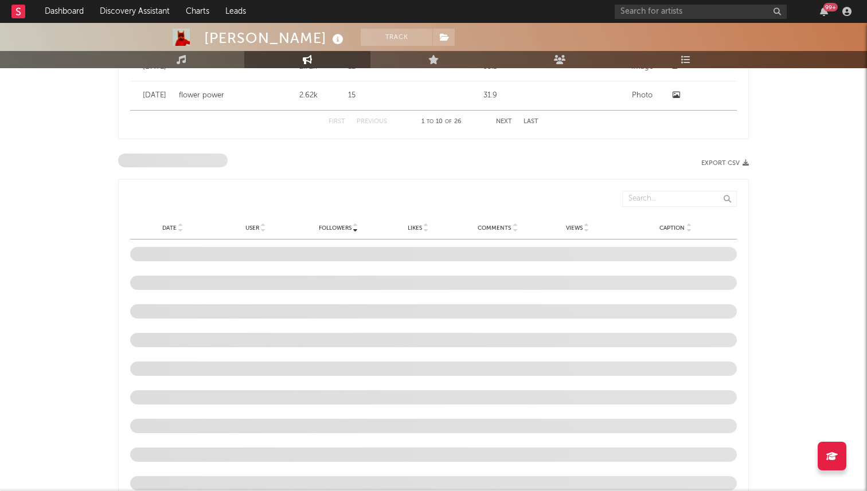
select select "6m"
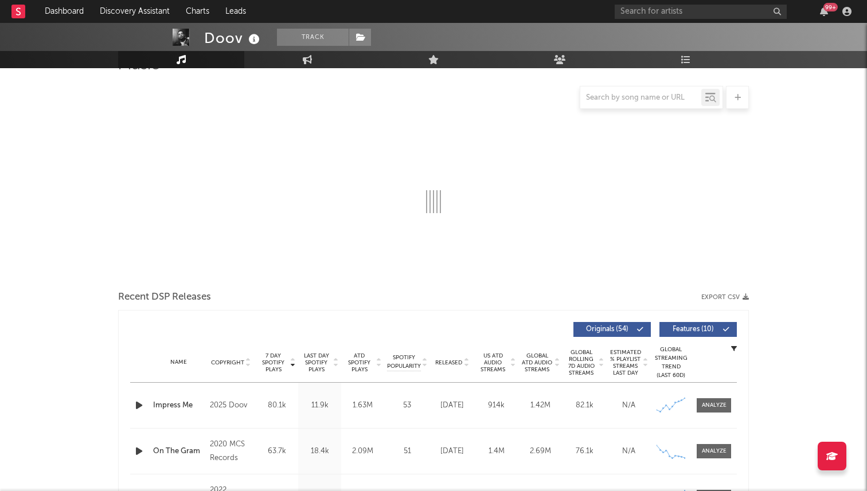
select select "6m"
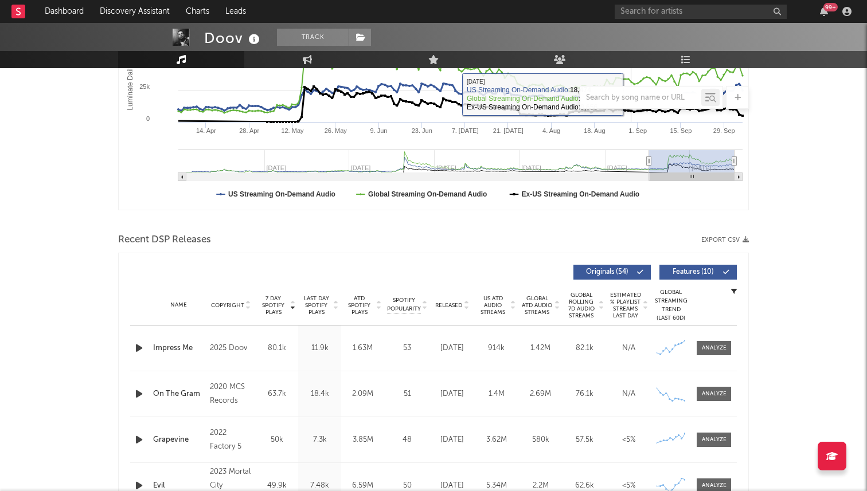
scroll to position [552, 0]
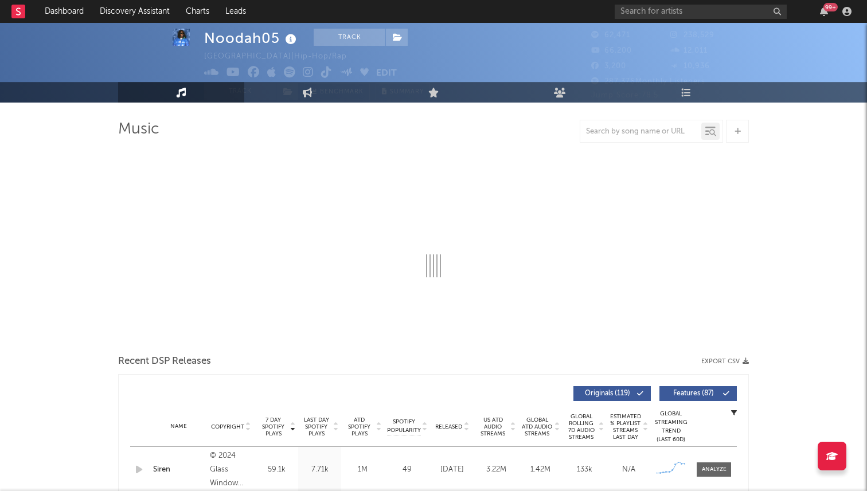
select select "6m"
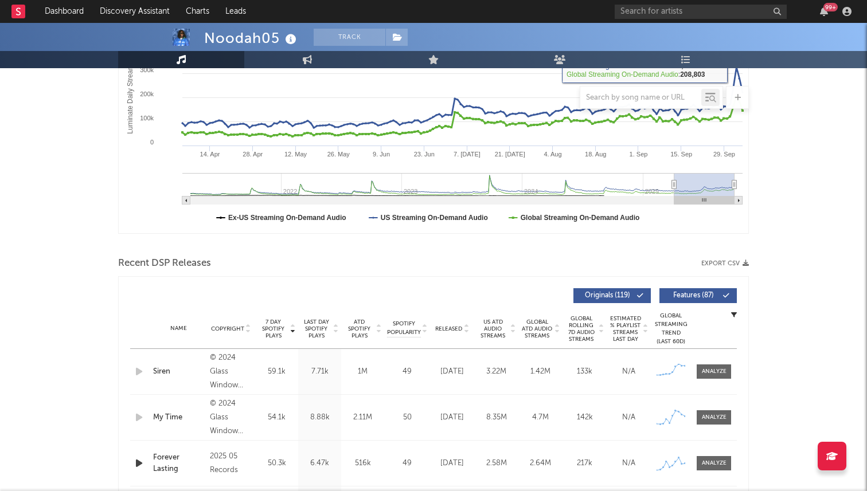
scroll to position [367, 0]
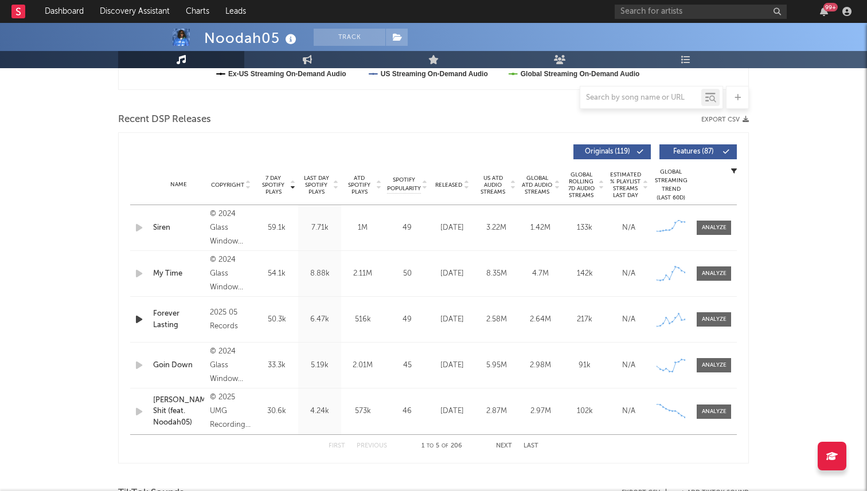
click at [464, 187] on icon at bounding box center [466, 187] width 6 height 5
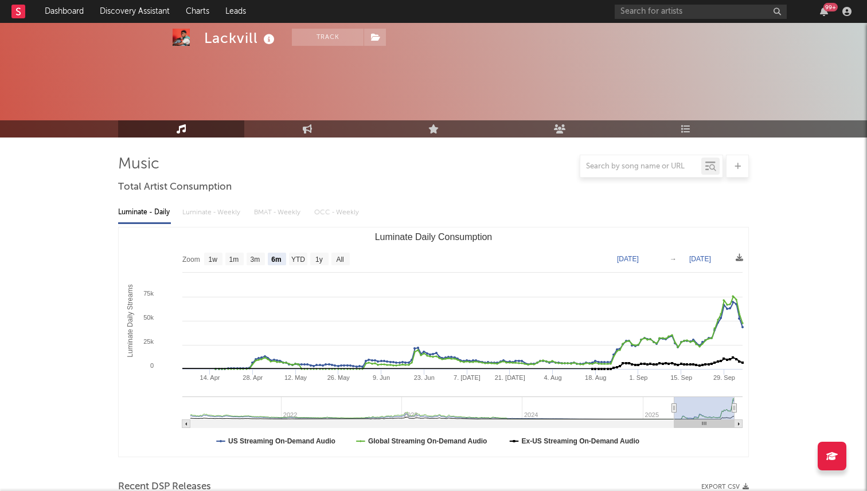
select select "6m"
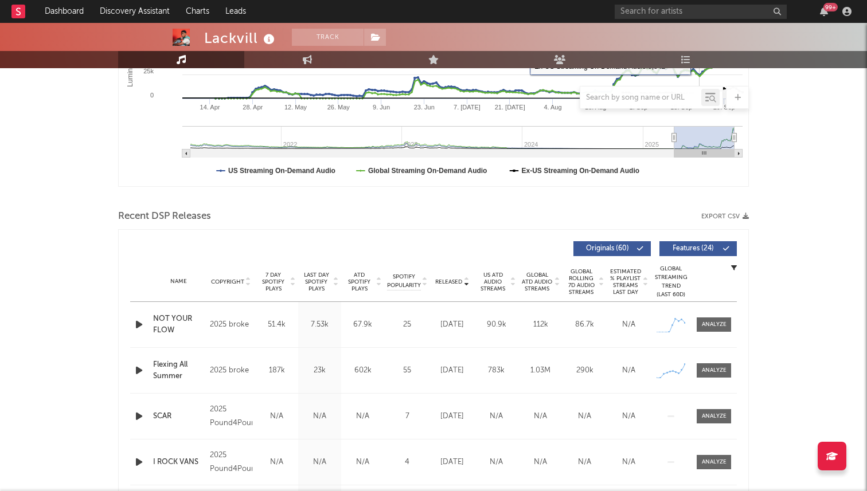
scroll to position [374, 0]
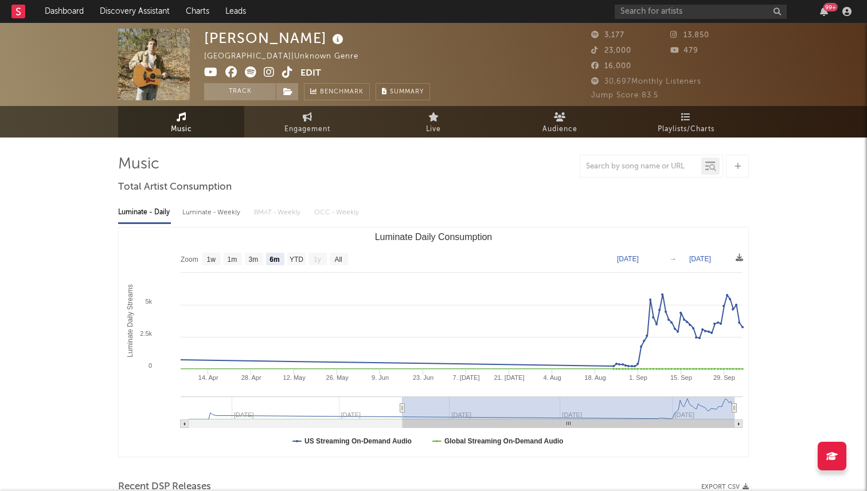
select select "6m"
click at [291, 123] on span "Engagement" at bounding box center [307, 130] width 46 height 14
select select "1w"
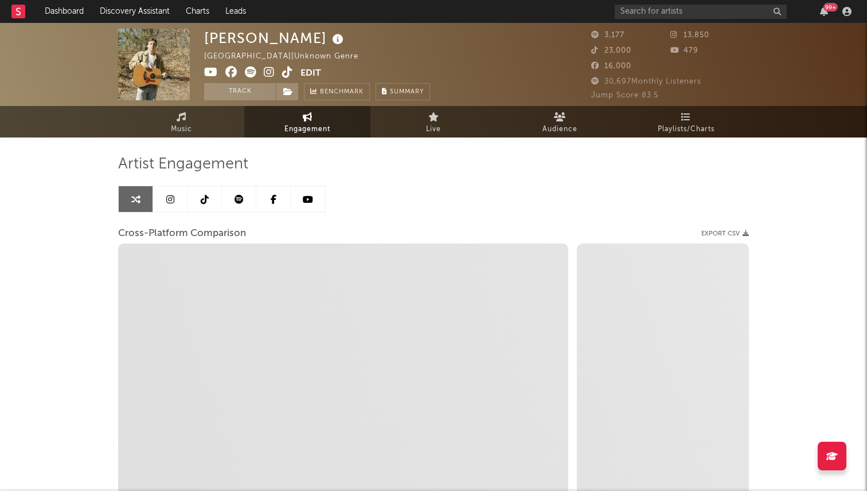
click at [203, 198] on icon at bounding box center [205, 199] width 8 height 9
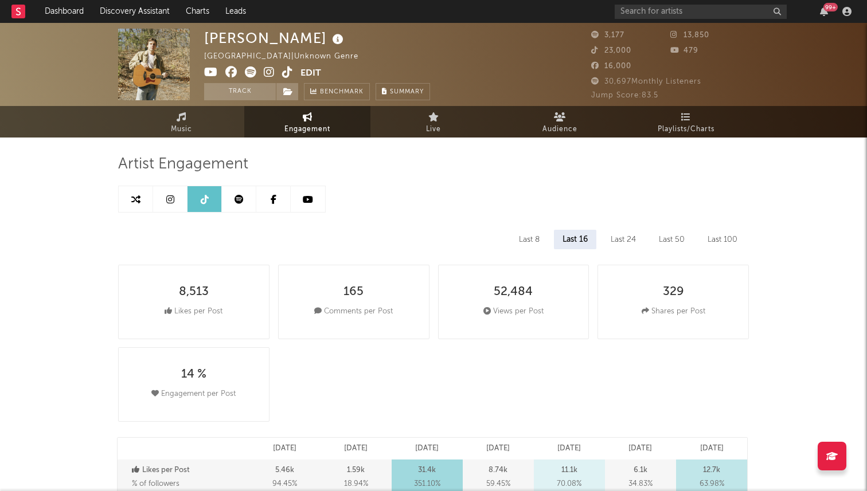
select select "6m"
click at [191, 128] on span "Music" at bounding box center [181, 130] width 21 height 14
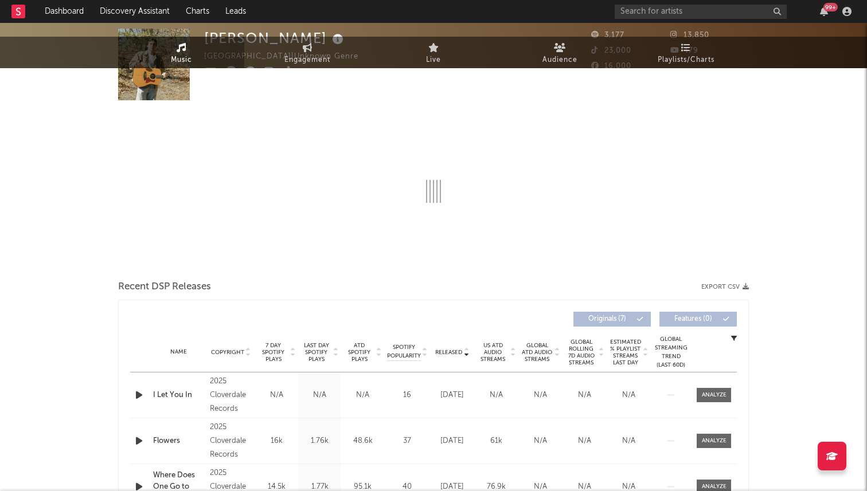
select select "6m"
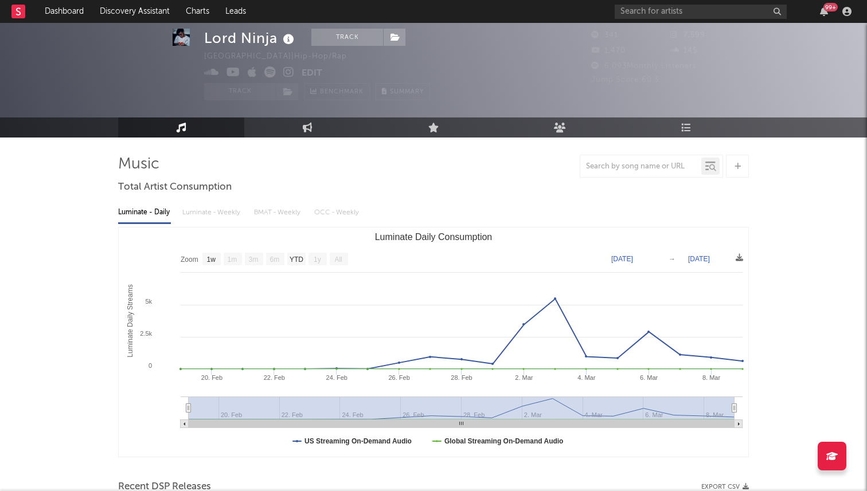
select select "1w"
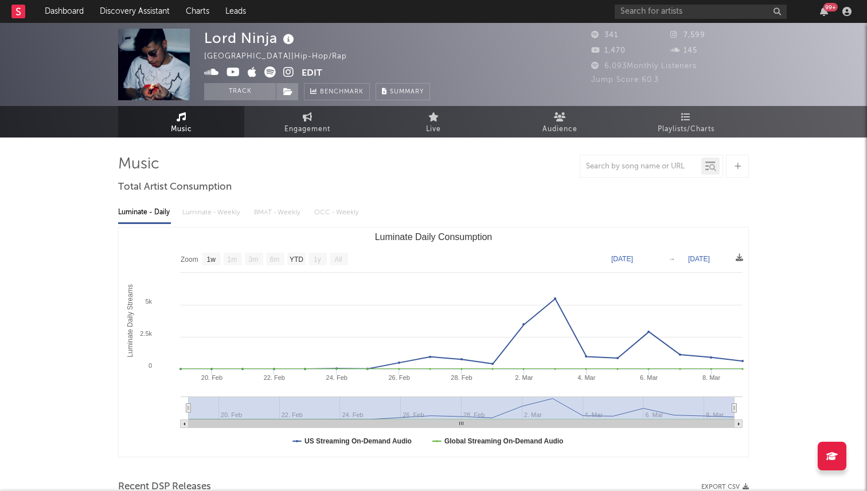
click at [287, 73] on icon at bounding box center [288, 71] width 11 height 11
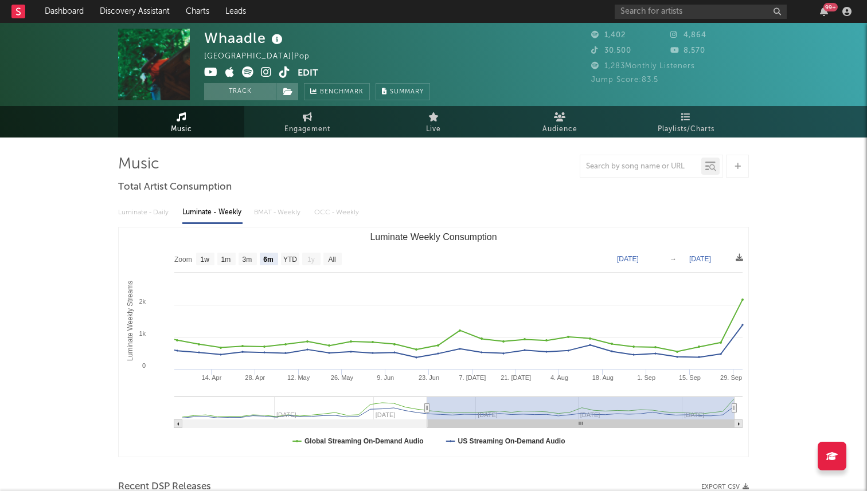
select select "6m"
click at [268, 76] on icon at bounding box center [266, 71] width 11 height 11
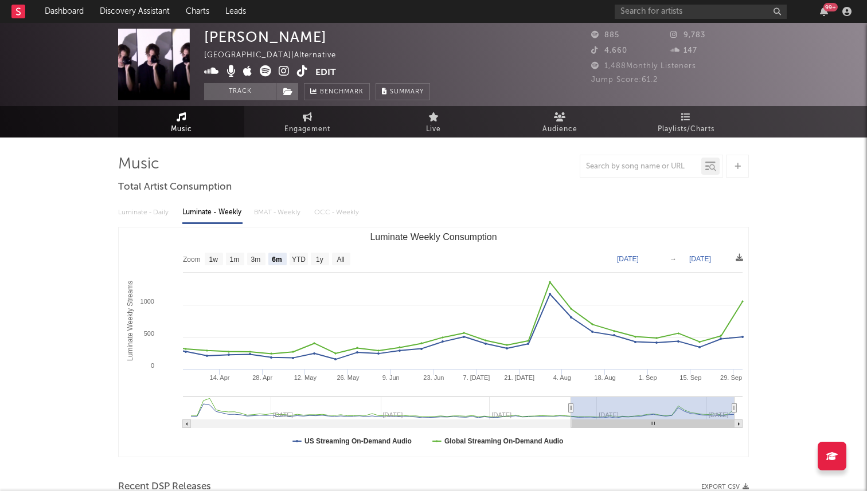
select select "6m"
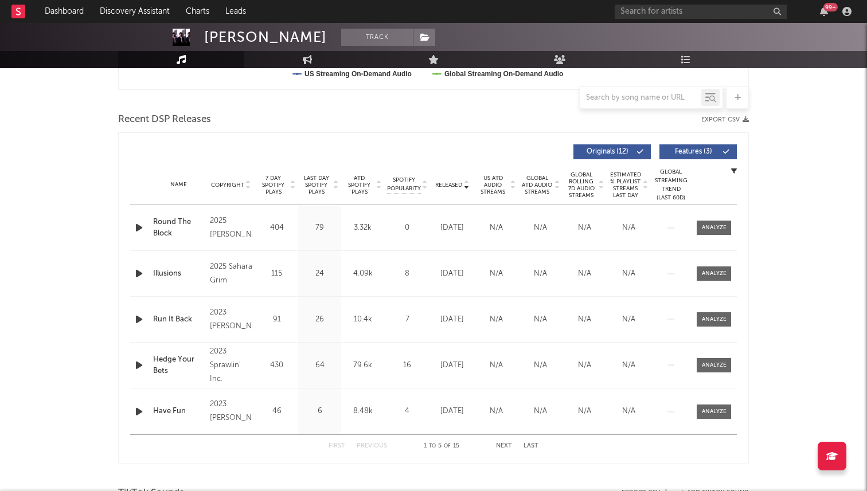
scroll to position [424, 0]
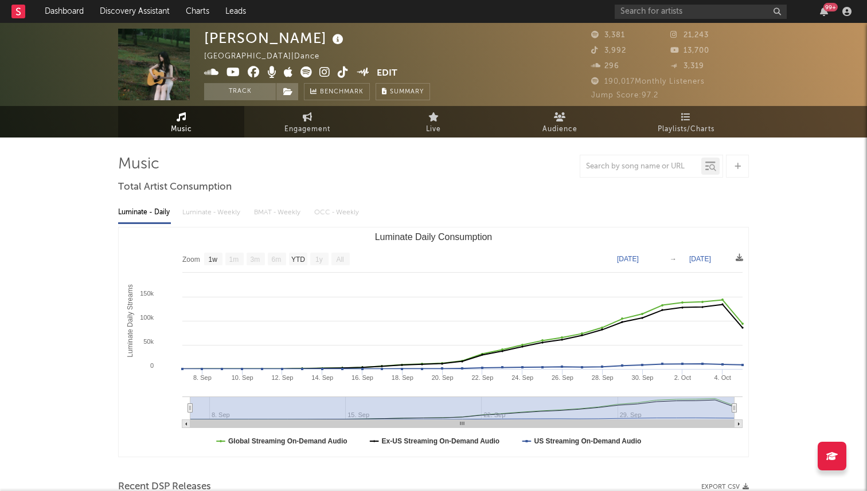
select select "1w"
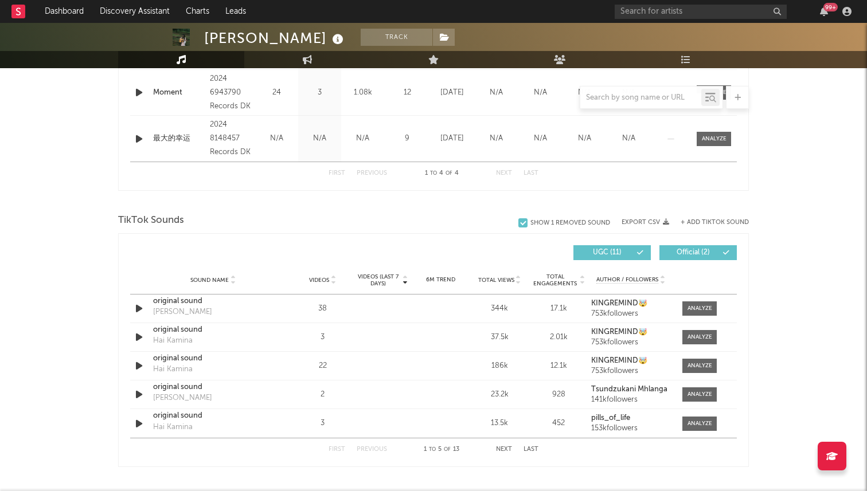
scroll to position [796, 0]
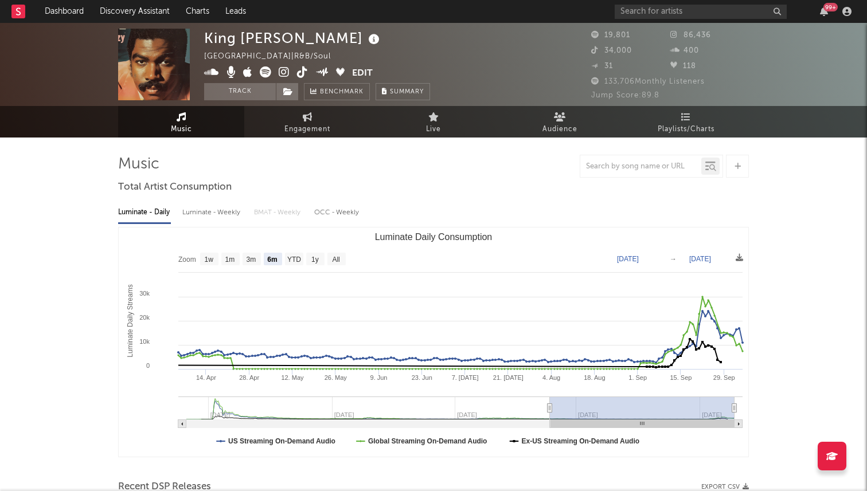
select select "6m"
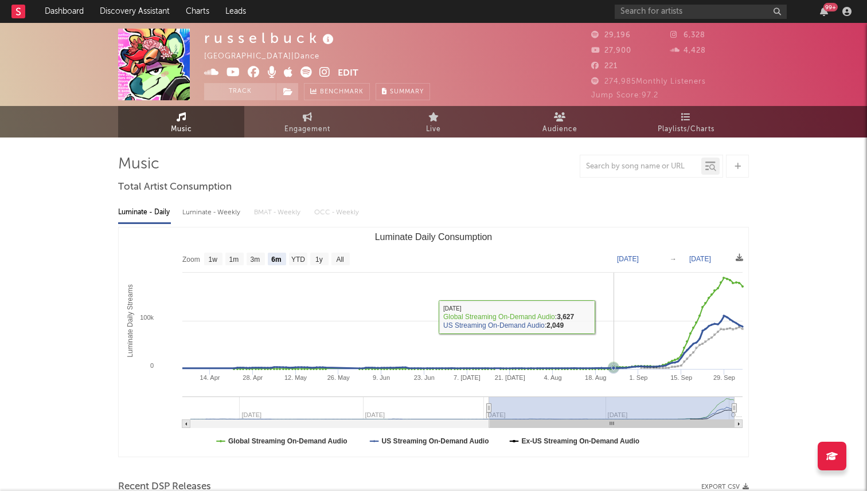
select select "6m"
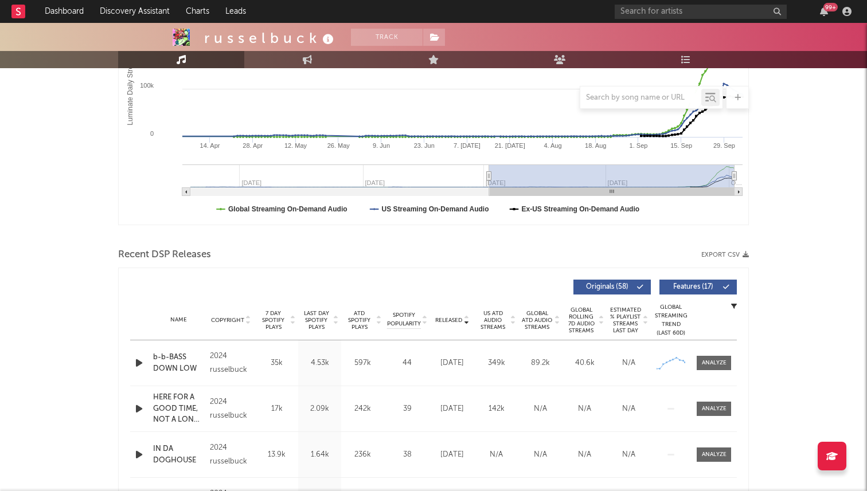
scroll to position [233, 0]
click at [273, 322] on span "7 Day Spotify Plays" at bounding box center [273, 319] width 30 height 21
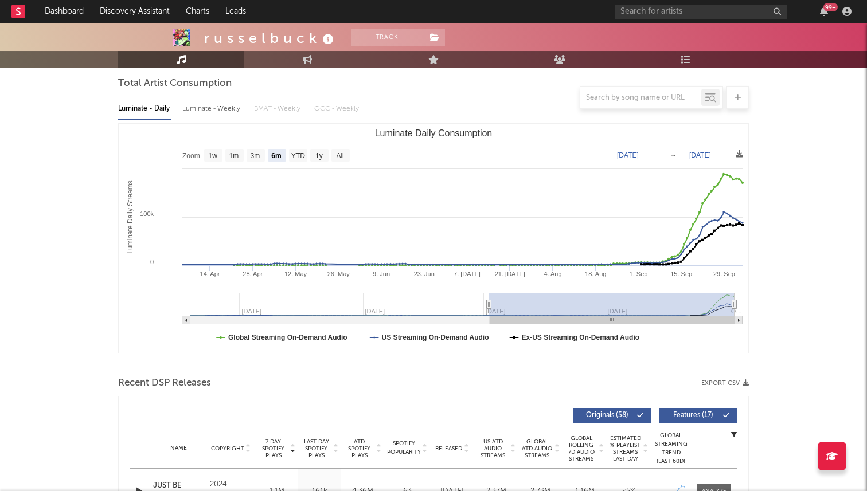
scroll to position [0, 0]
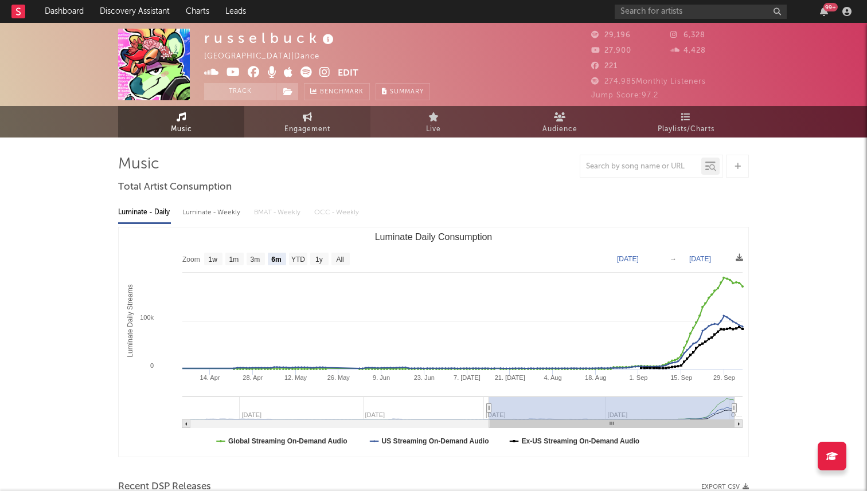
click at [312, 115] on link "Engagement" at bounding box center [307, 122] width 126 height 32
select select "1w"
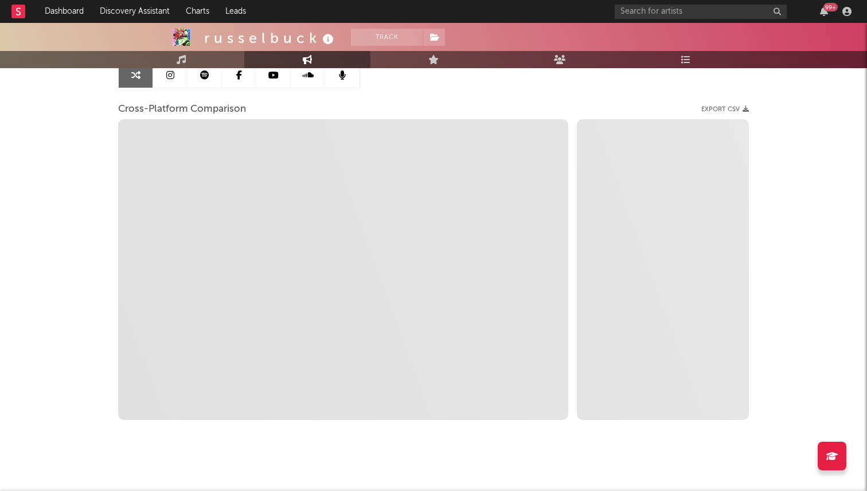
scroll to position [134, 0]
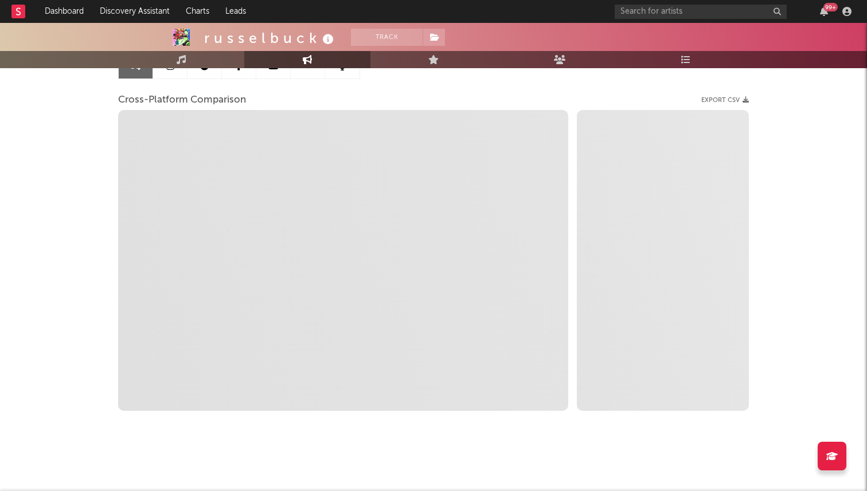
select select "1m"
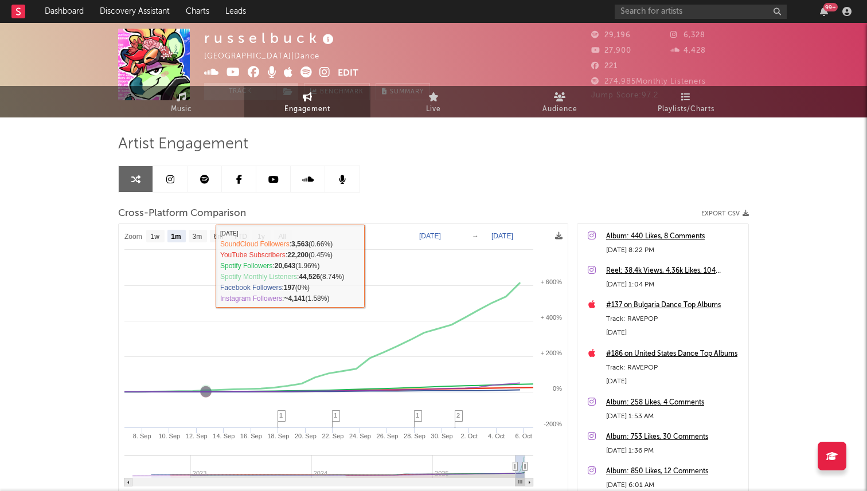
scroll to position [0, 0]
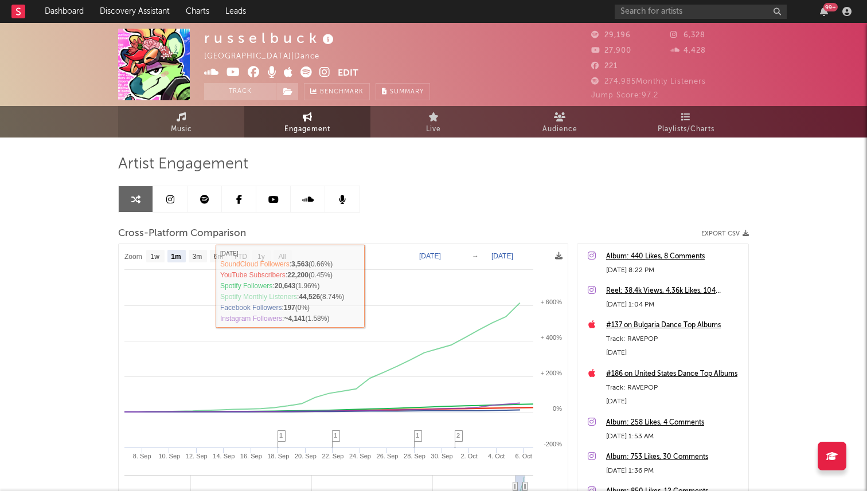
click at [184, 120] on icon at bounding box center [182, 116] width 10 height 9
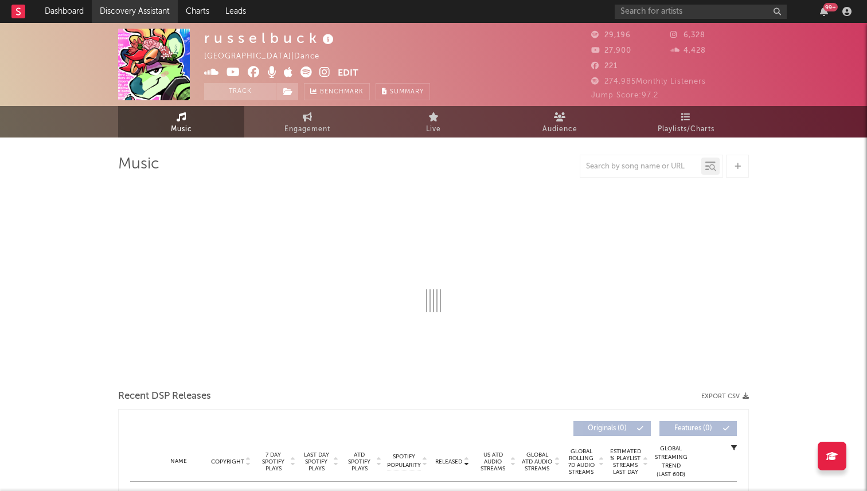
select select "6m"
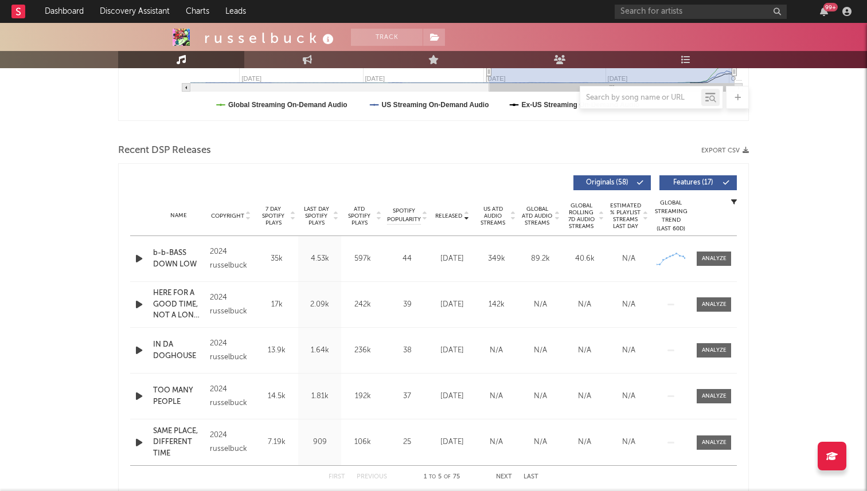
scroll to position [333, 0]
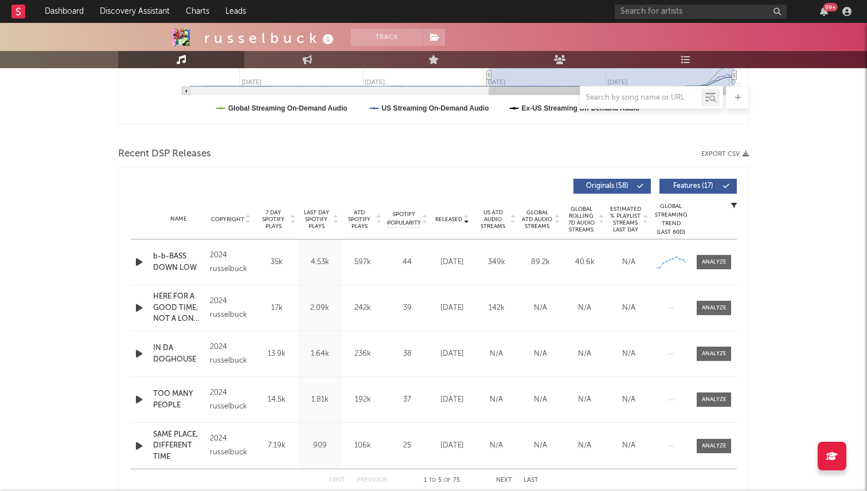
click at [275, 230] on div "Name Copyright Label Album Names Composer Names 7 Day Spotify Plays Last Day Sp…" at bounding box center [433, 219] width 606 height 40
click at [275, 216] on span "7 Day Spotify Plays" at bounding box center [273, 219] width 30 height 21
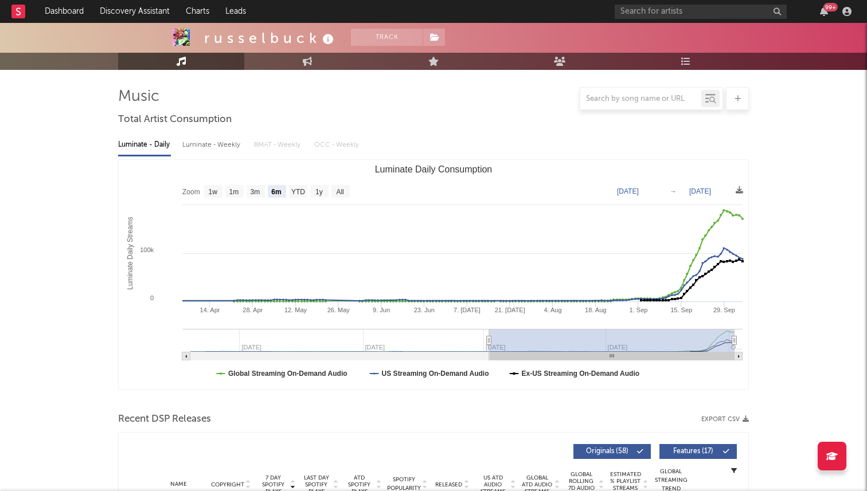
scroll to position [0, 0]
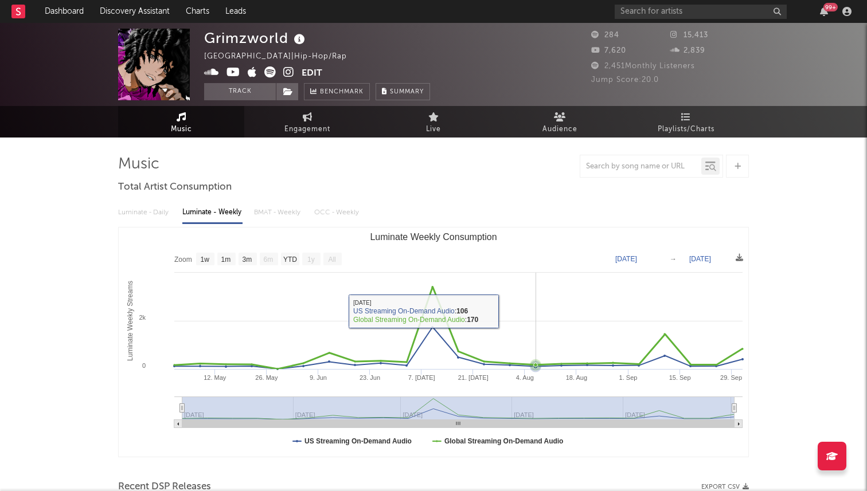
select select "1w"
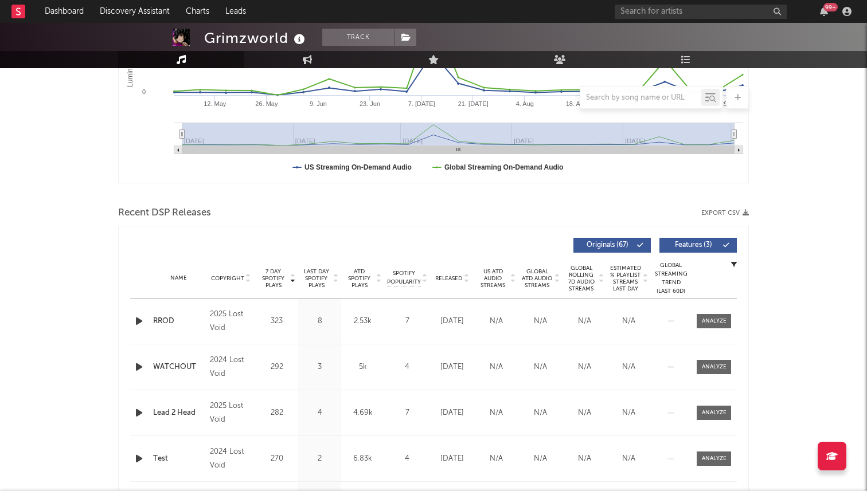
scroll to position [256, 0]
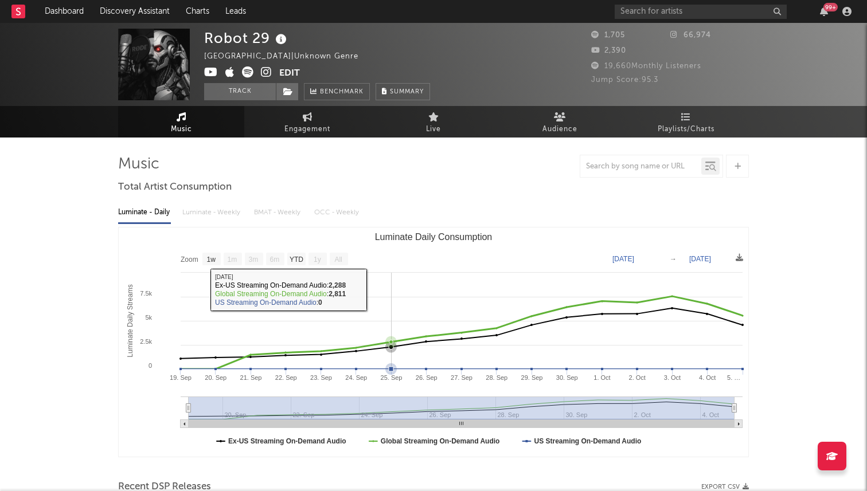
select select "1w"
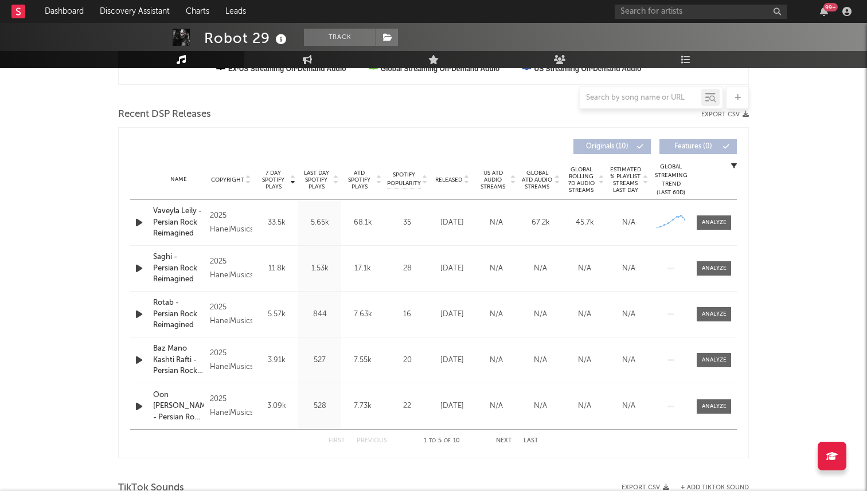
scroll to position [424, 0]
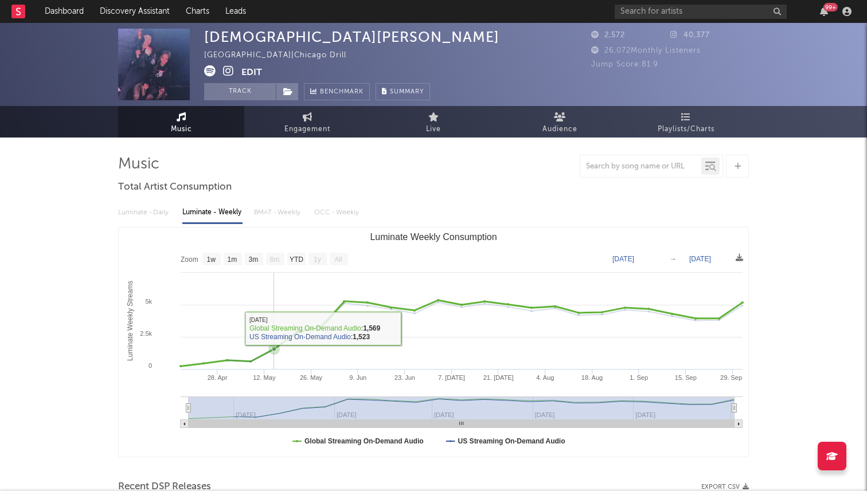
select select "1w"
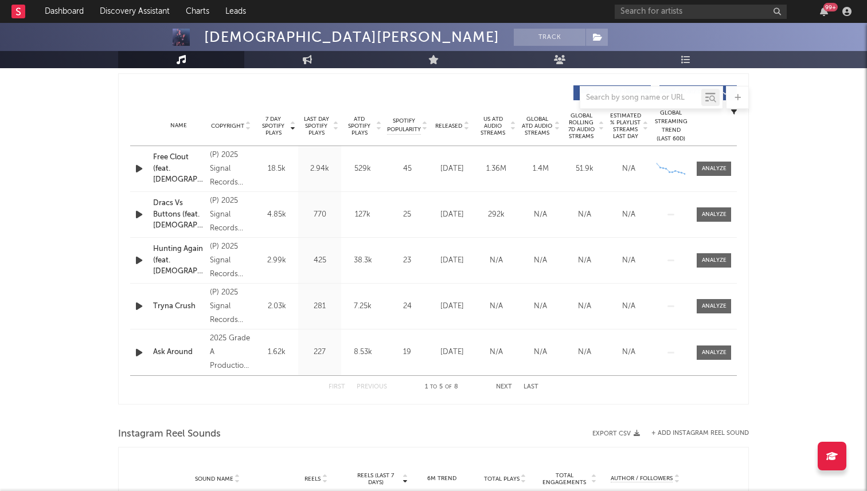
scroll to position [450, 0]
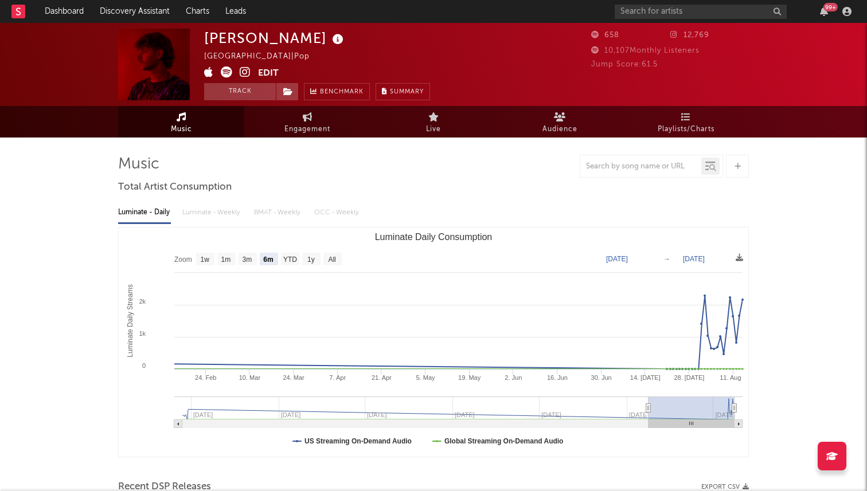
select select "6m"
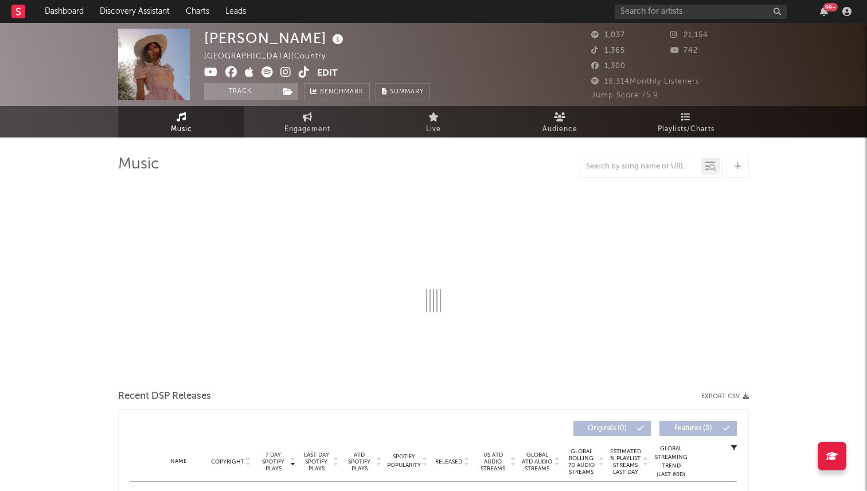
select select "6m"
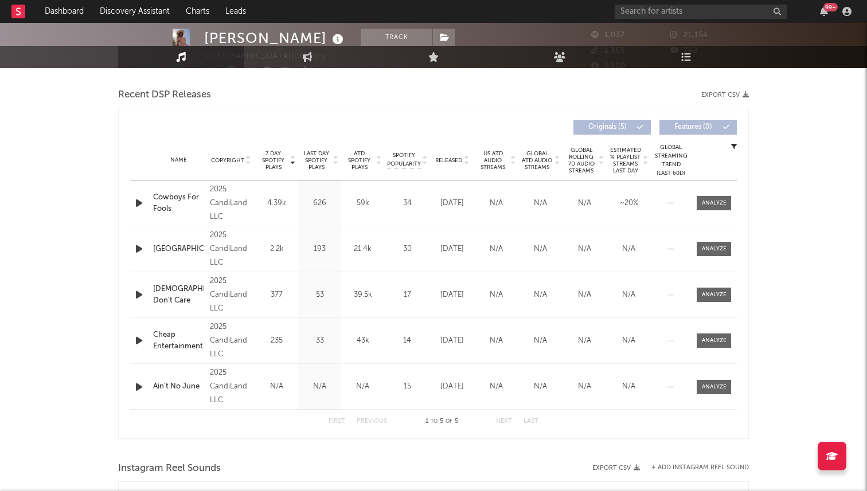
scroll to position [461, 0]
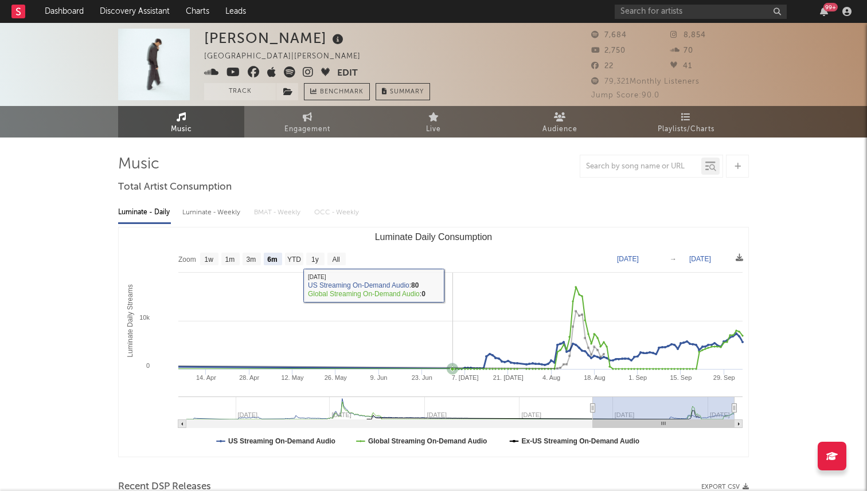
select select "6m"
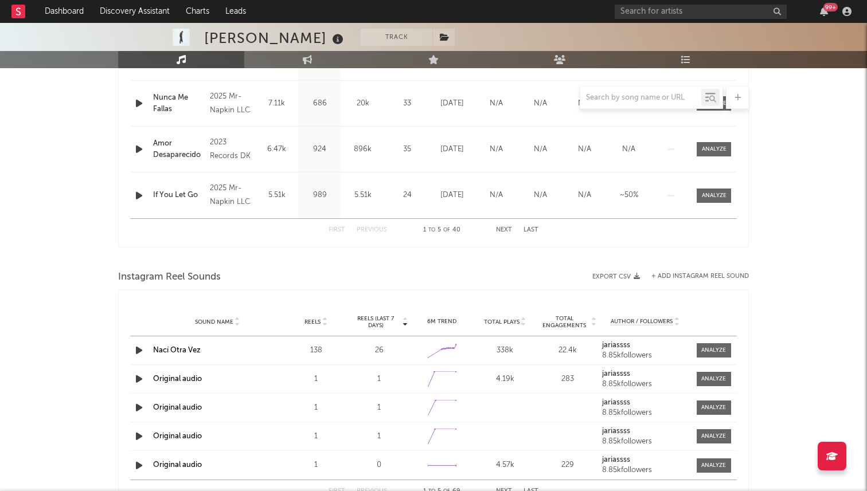
scroll to position [624, 0]
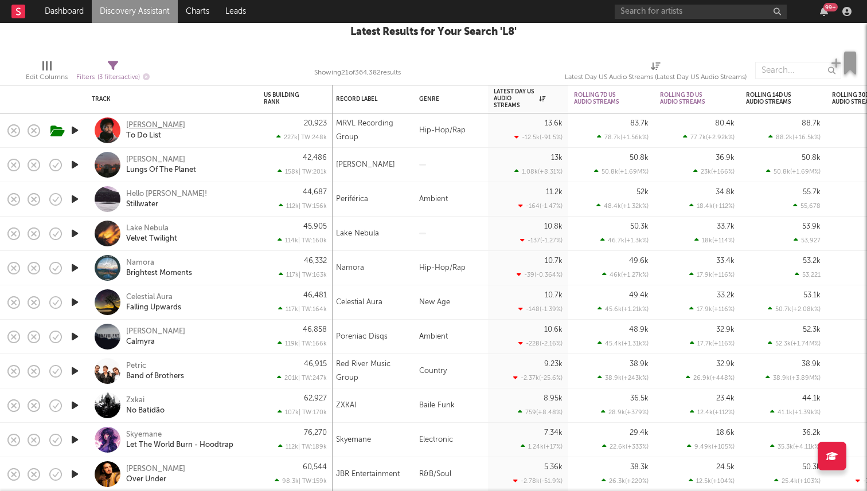
click at [136, 123] on div "[PERSON_NAME]" at bounding box center [155, 125] width 59 height 10
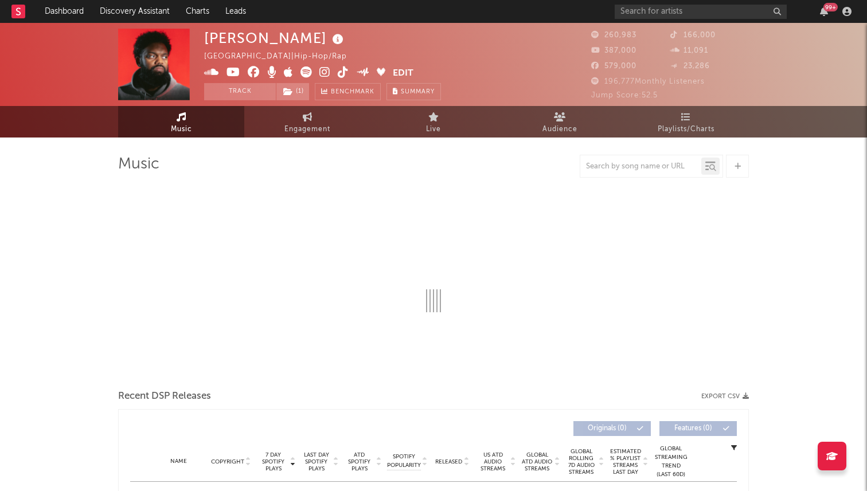
select select "6m"
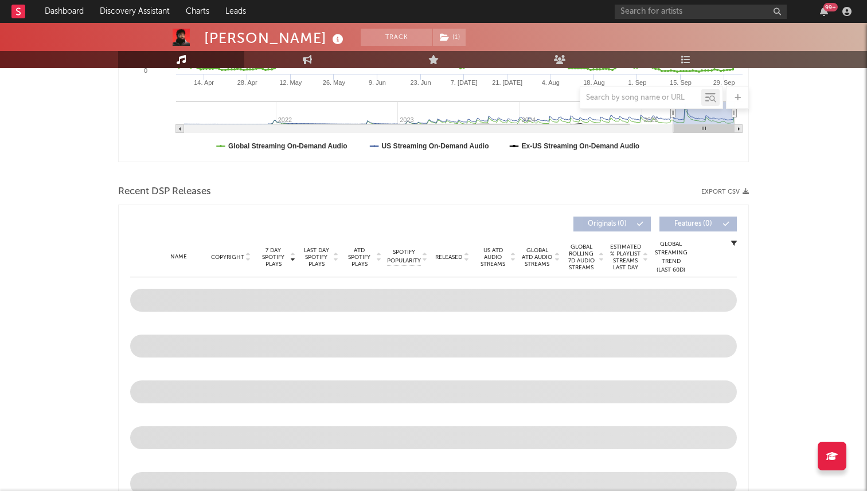
scroll to position [320, 0]
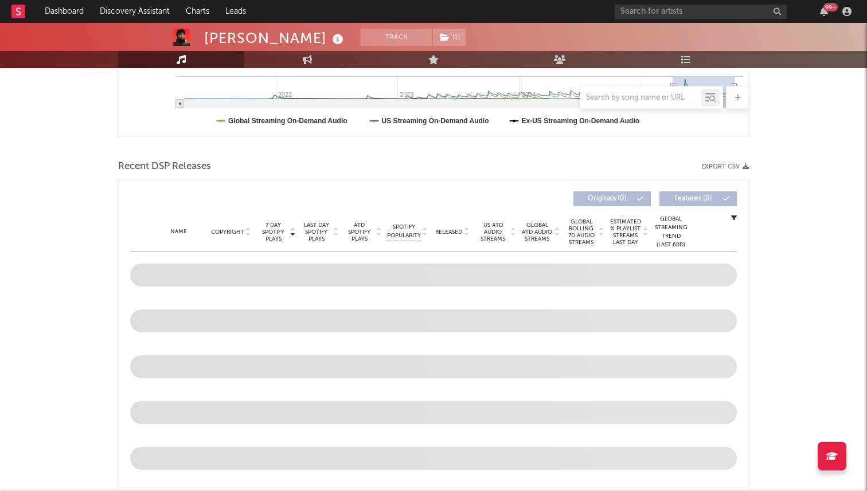
click at [456, 237] on div "Name Copyright Label Album Names Composer Names 7 Day Spotify Plays Last Day Sp…" at bounding box center [433, 232] width 606 height 40
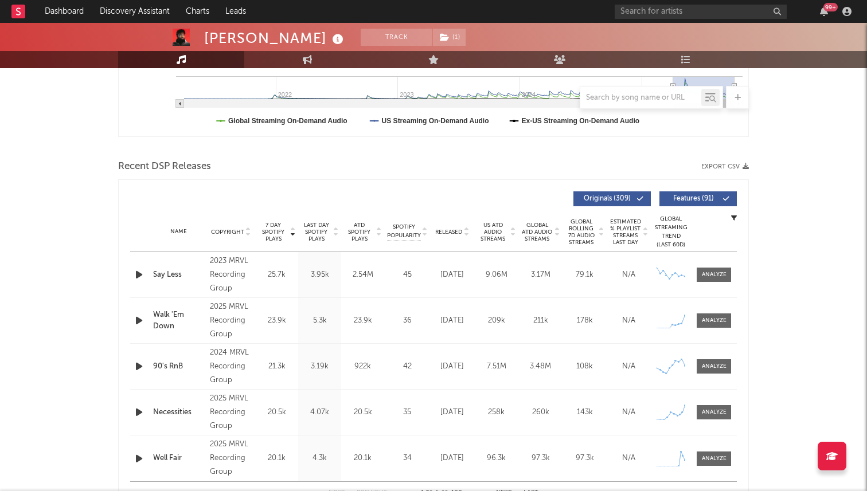
click at [454, 232] on span "Released" at bounding box center [448, 232] width 27 height 7
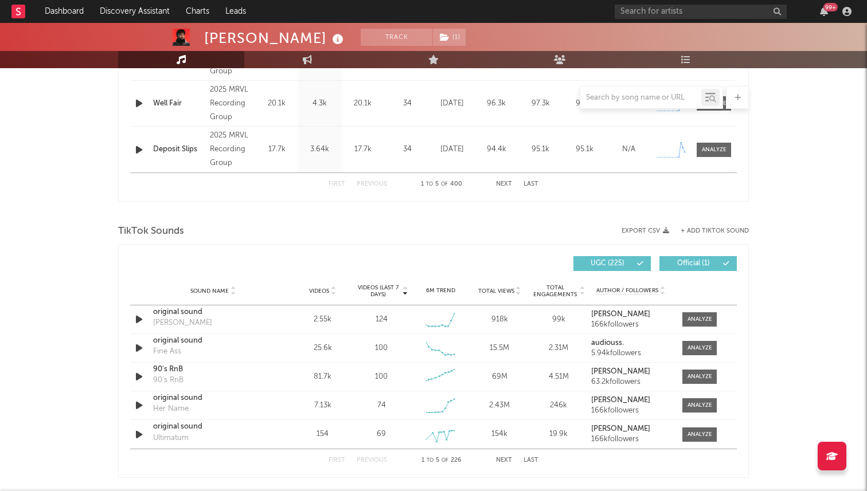
scroll to position [652, 0]
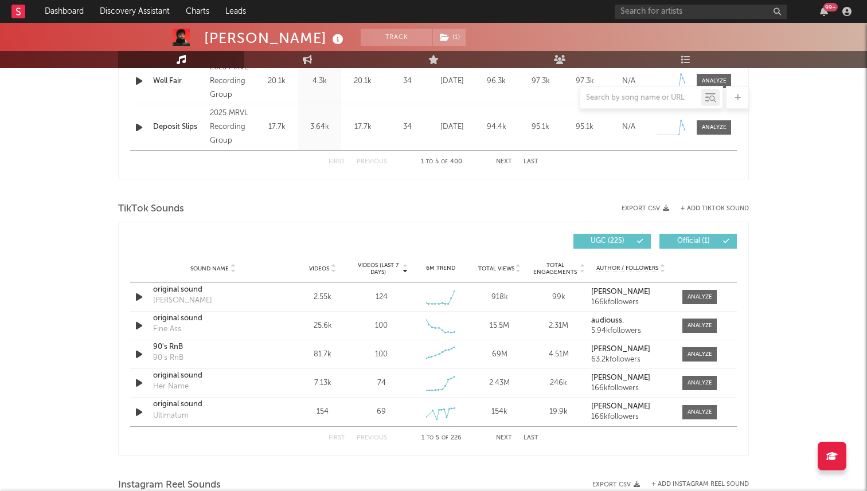
click at [505, 441] on div "First Previous 1 to 5 of 226 Next Last" at bounding box center [433, 438] width 210 height 22
click at [501, 436] on button "Next" at bounding box center [504, 438] width 16 height 6
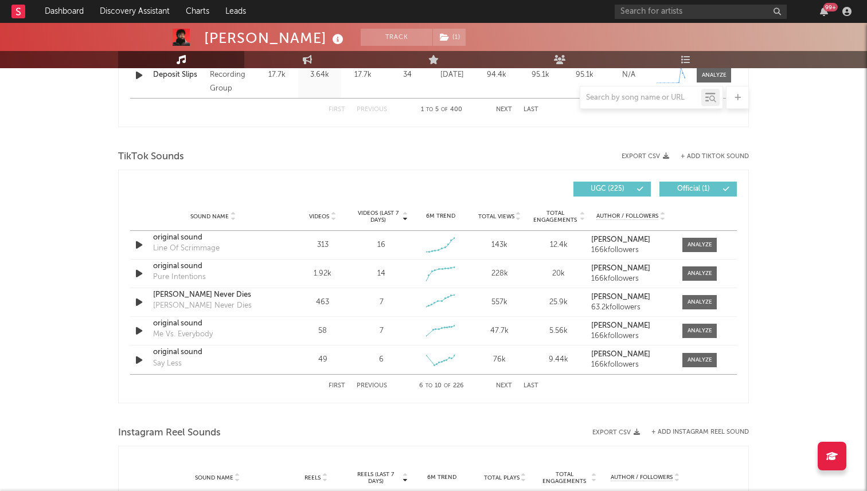
scroll to position [714, 0]
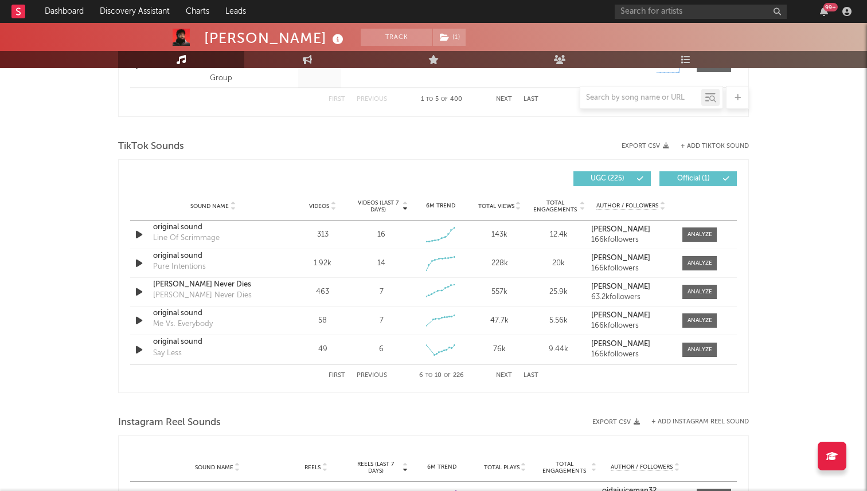
click at [500, 382] on div "First Previous 6 to 10 of 226 Next Last" at bounding box center [433, 375] width 210 height 22
click at [505, 375] on button "Next" at bounding box center [504, 376] width 16 height 6
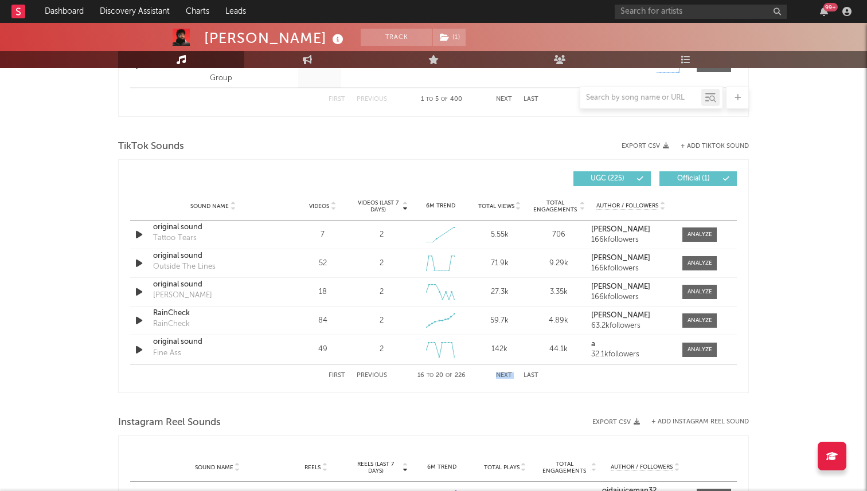
click at [505, 375] on button "Next" at bounding box center [504, 376] width 16 height 6
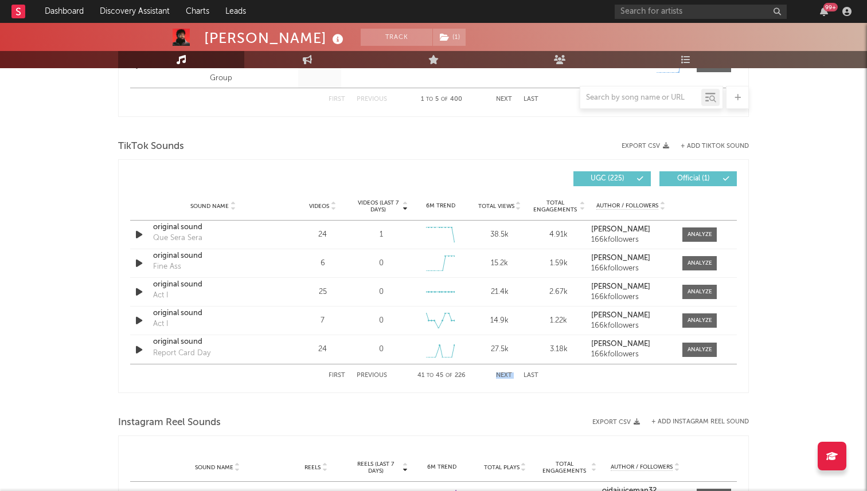
click at [331, 373] on button "First" at bounding box center [336, 376] width 17 height 6
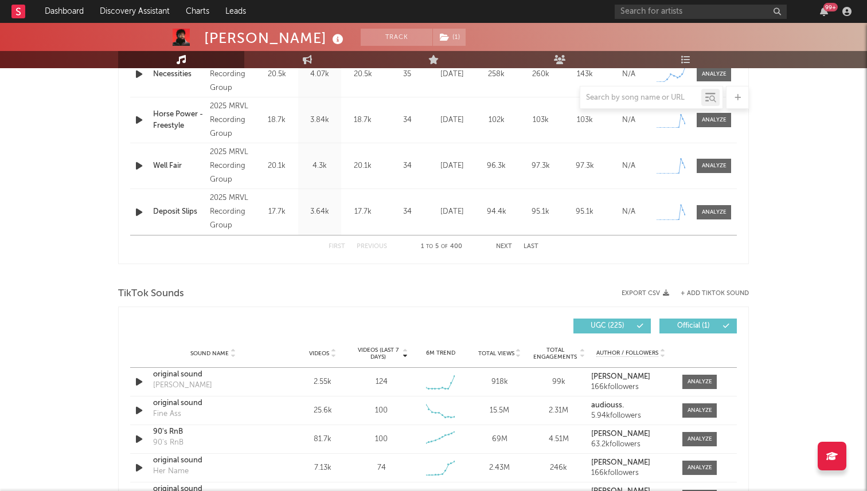
scroll to position [532, 0]
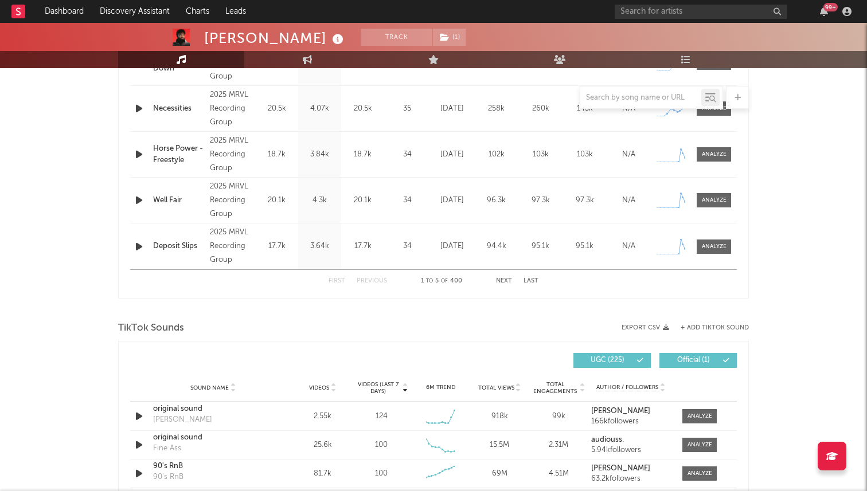
click at [356, 328] on div "TikTok Sounds" at bounding box center [433, 328] width 630 height 19
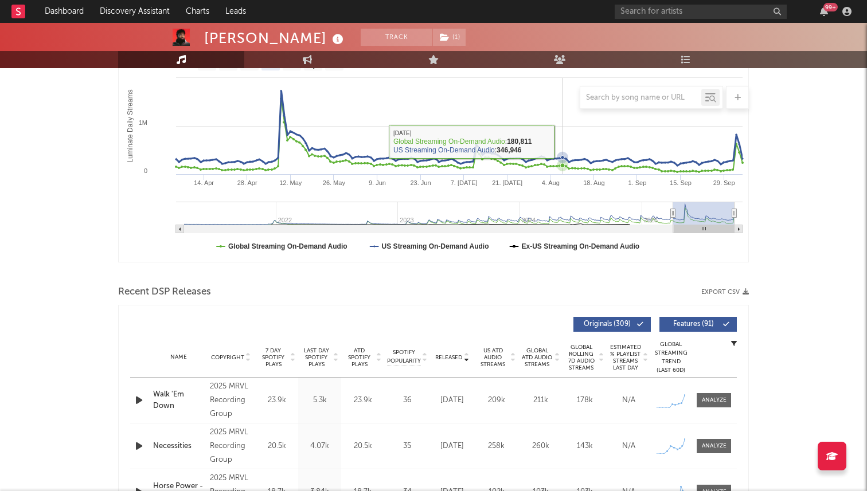
scroll to position [436, 0]
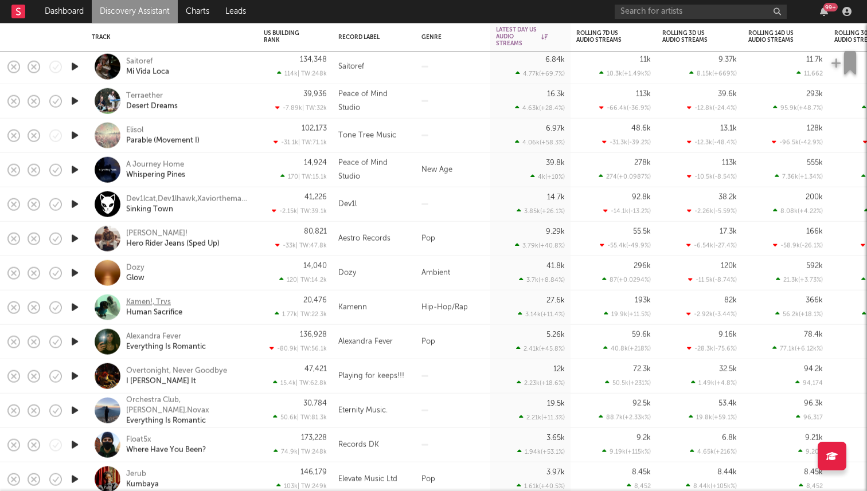
click at [137, 299] on div "Kamen!, Trvs" at bounding box center [148, 302] width 45 height 10
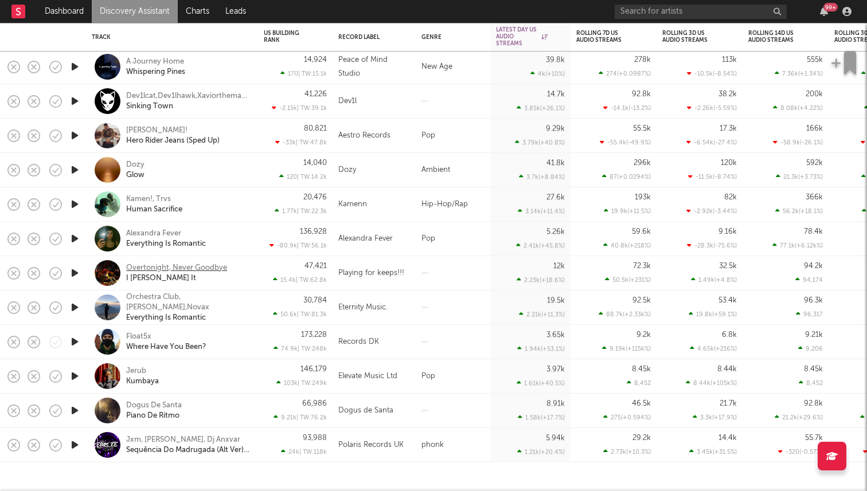
click at [143, 269] on div "Overtonight, Never Goodbye" at bounding box center [176, 268] width 101 height 10
click at [685, 9] on input "text" at bounding box center [700, 12] width 172 height 14
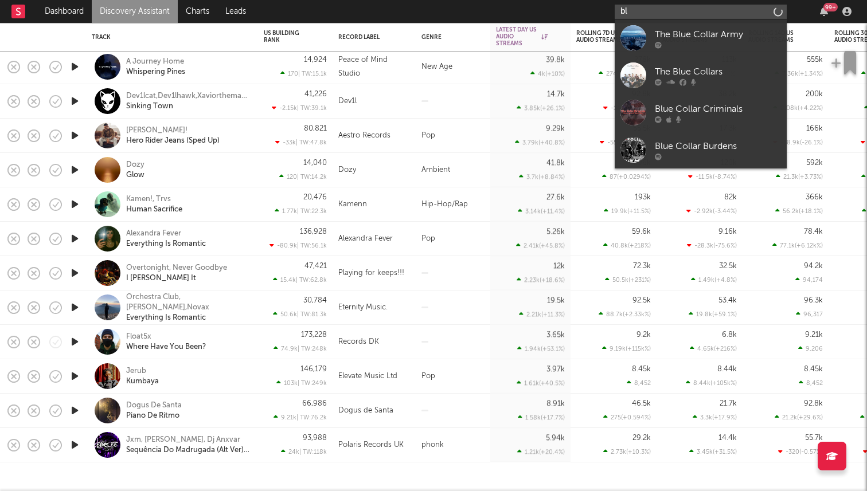
type input "b"
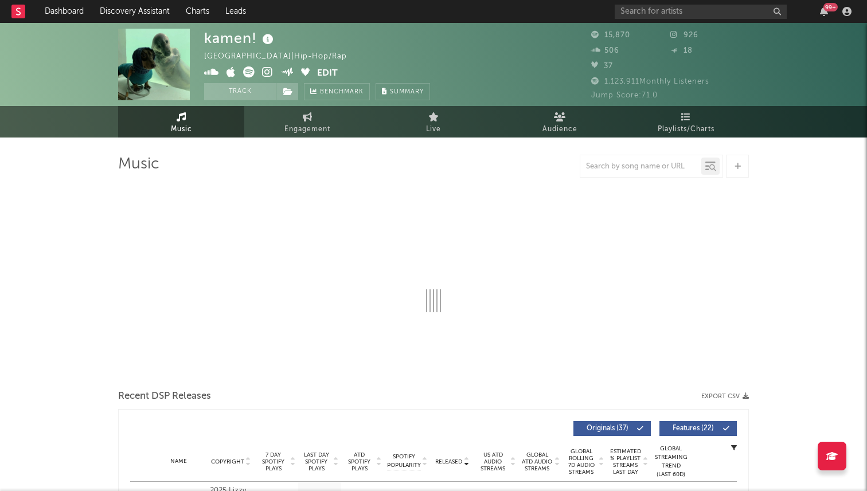
select select "6m"
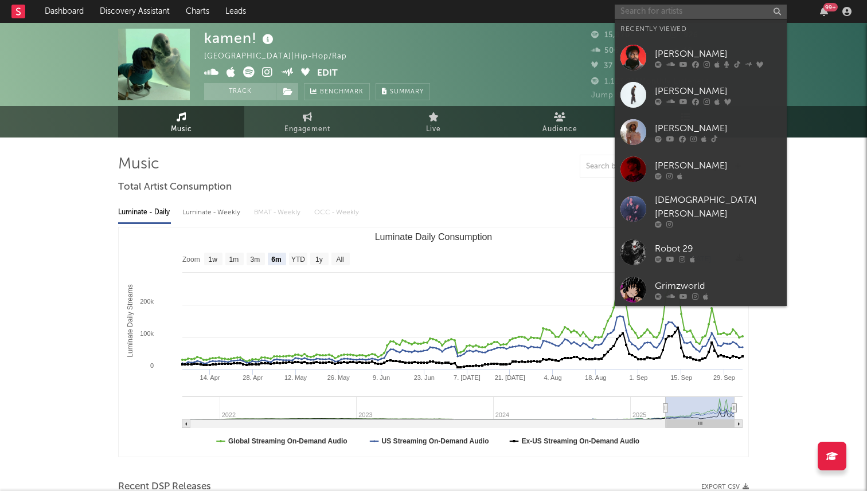
click at [690, 5] on input "text" at bounding box center [700, 12] width 172 height 14
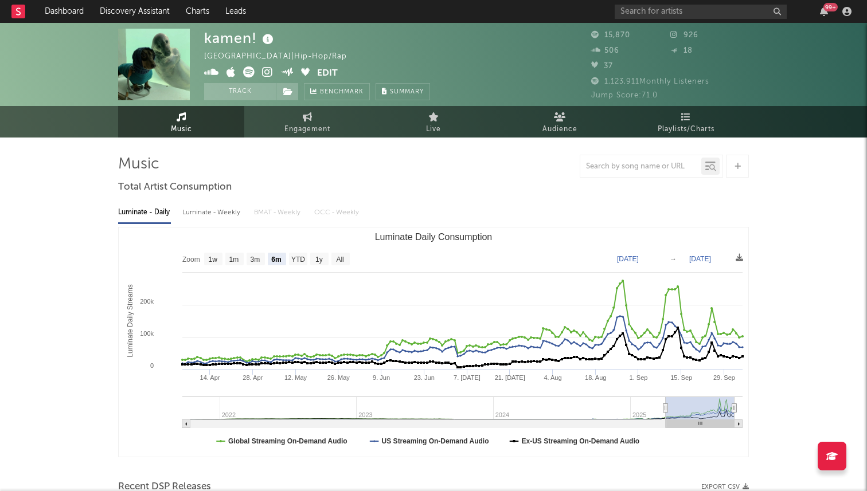
click at [559, 256] on rect "Luminate Daily Consumption" at bounding box center [433, 342] width 629 height 229
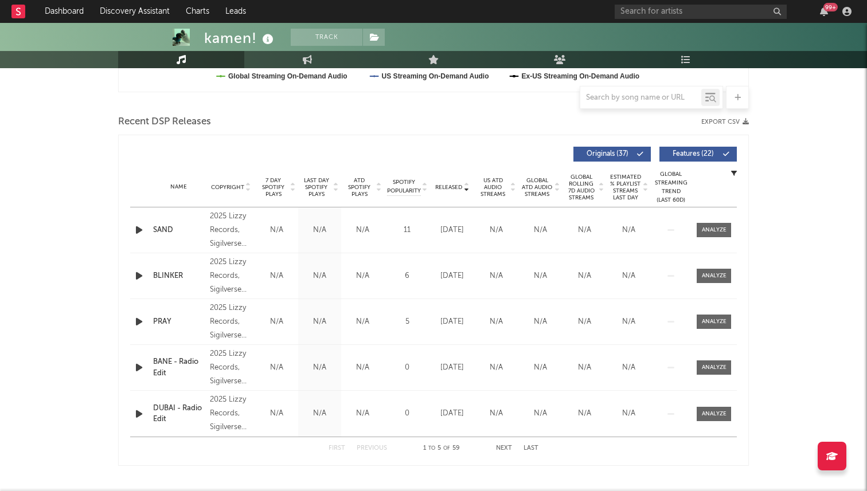
scroll to position [366, 0]
click at [502, 447] on button "Next" at bounding box center [504, 448] width 16 height 6
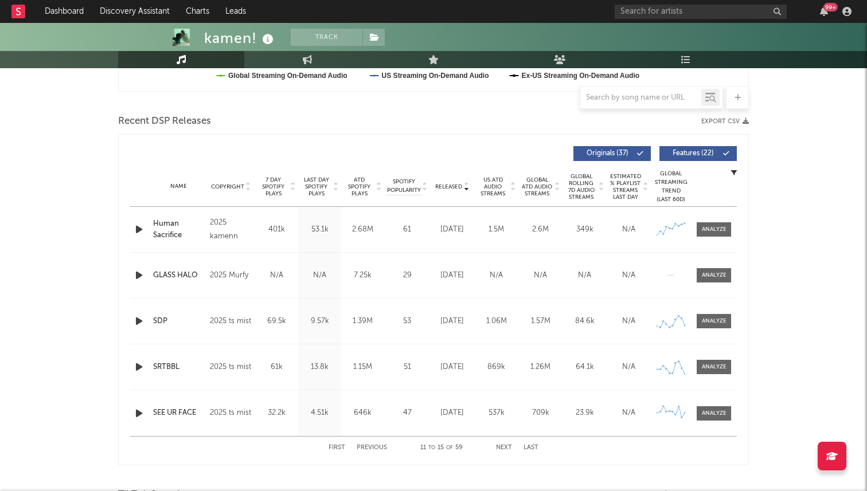
click at [378, 449] on button "Previous" at bounding box center [371, 448] width 30 height 6
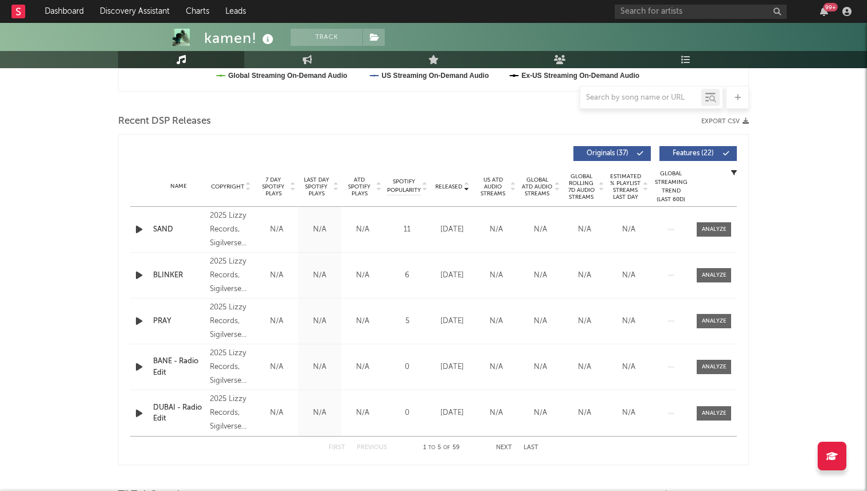
scroll to position [0, 0]
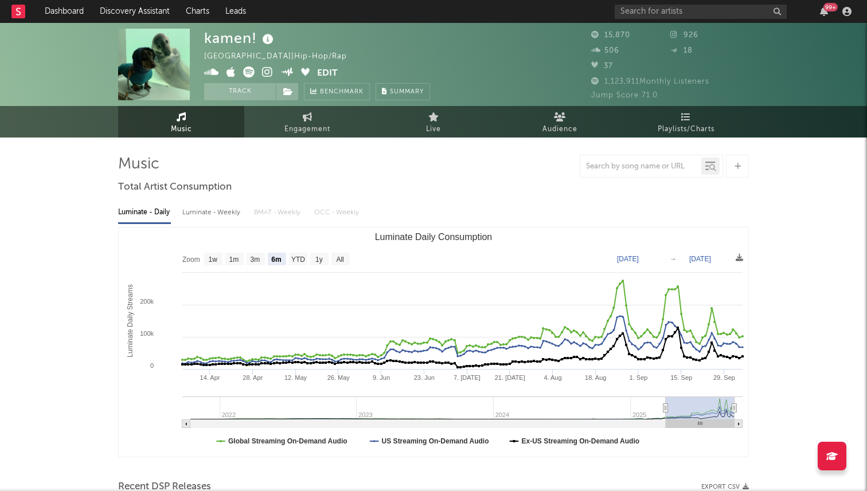
click at [253, 73] on icon at bounding box center [248, 71] width 11 height 11
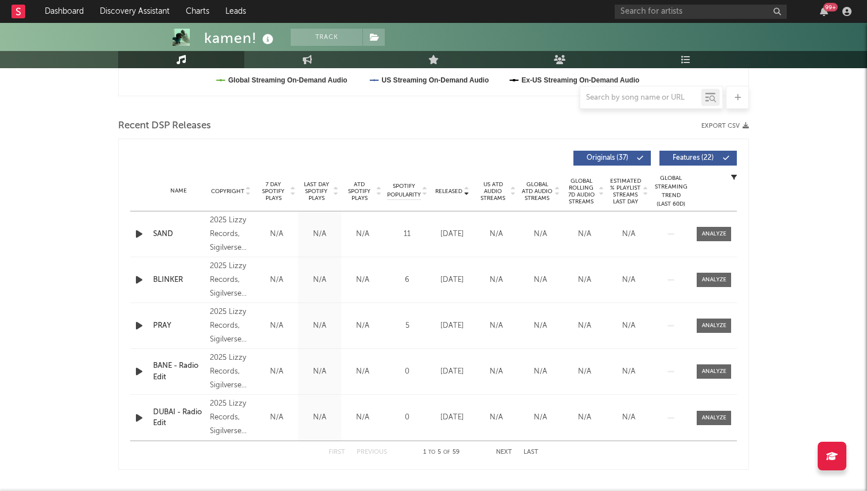
scroll to position [373, 0]
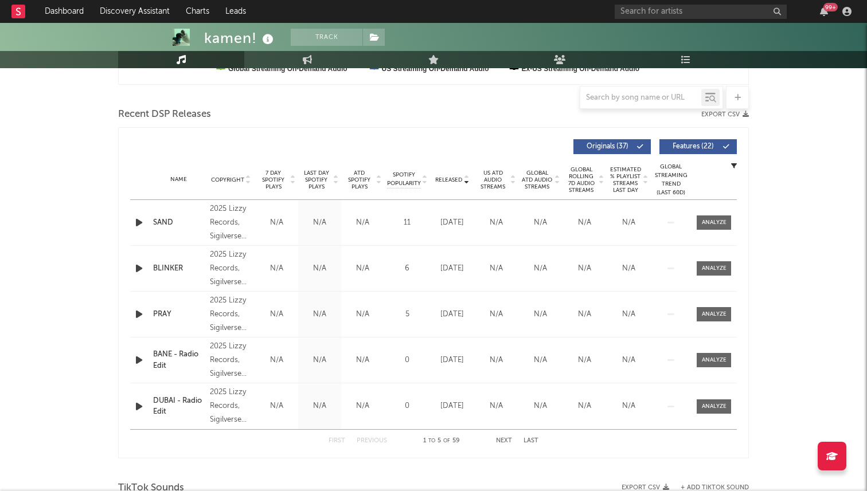
click at [271, 176] on span "7 Day Spotify Plays" at bounding box center [273, 180] width 30 height 21
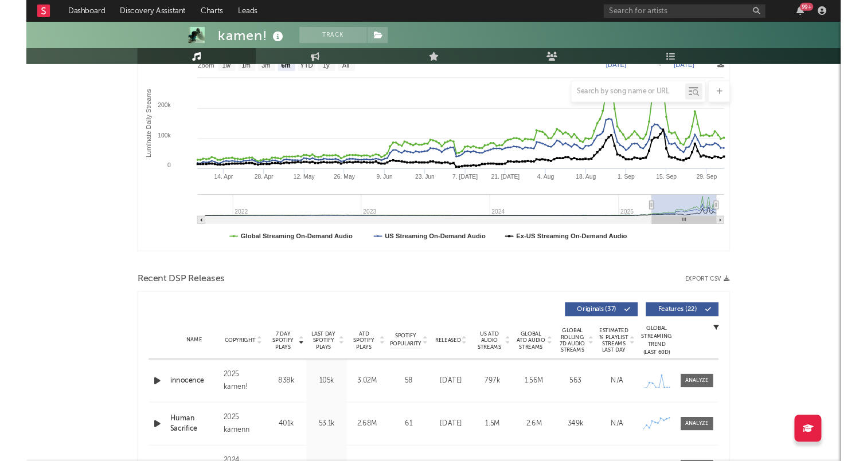
scroll to position [0, 0]
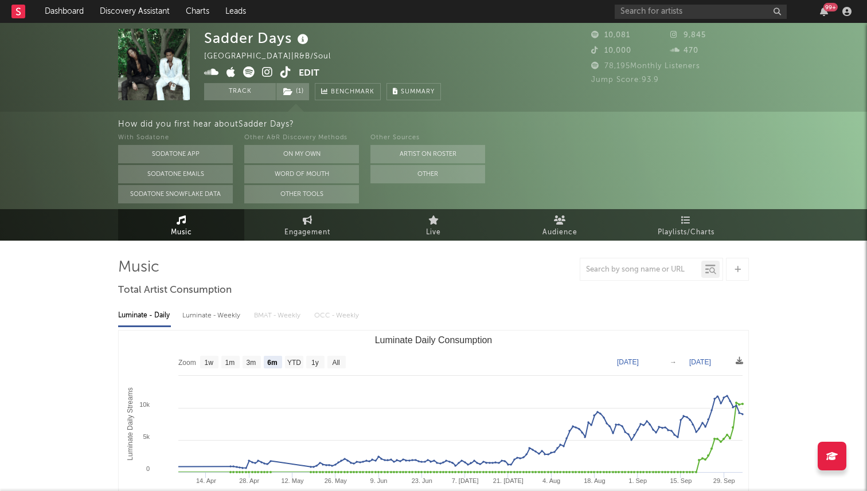
select select "6m"
click at [285, 72] on icon at bounding box center [285, 71] width 11 height 11
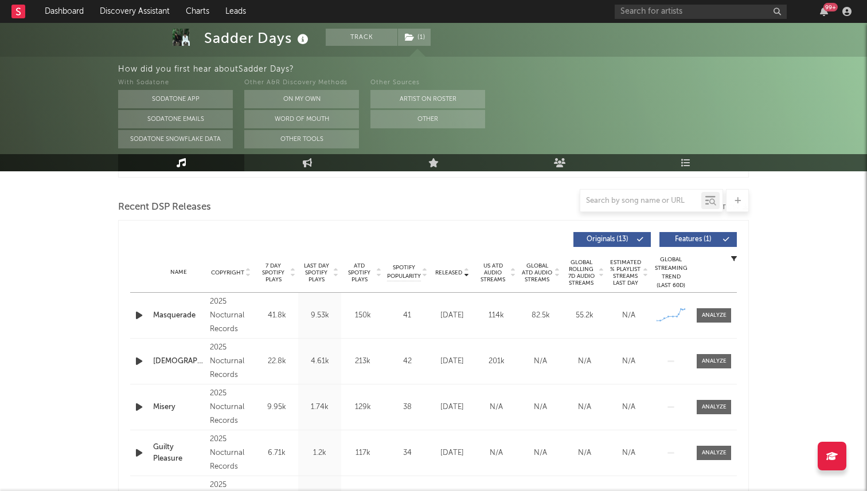
scroll to position [384, 0]
click at [273, 275] on span "7 Day Spotify Plays" at bounding box center [273, 271] width 30 height 21
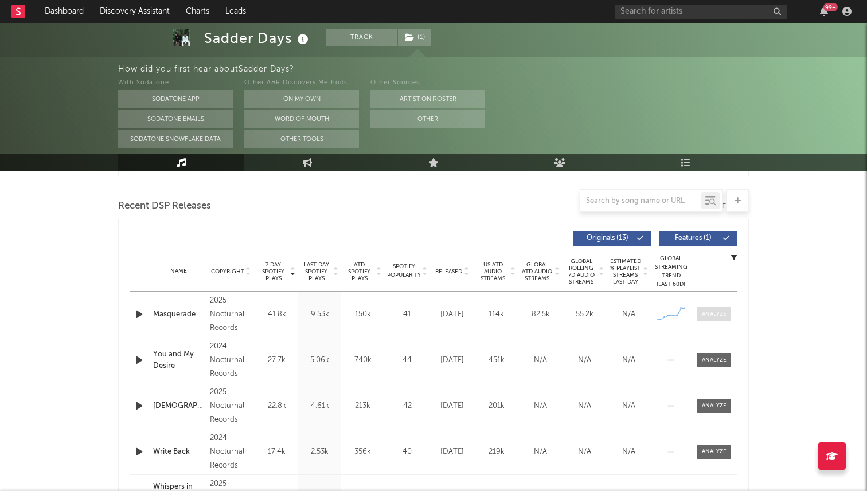
click at [715, 312] on div at bounding box center [713, 314] width 25 height 9
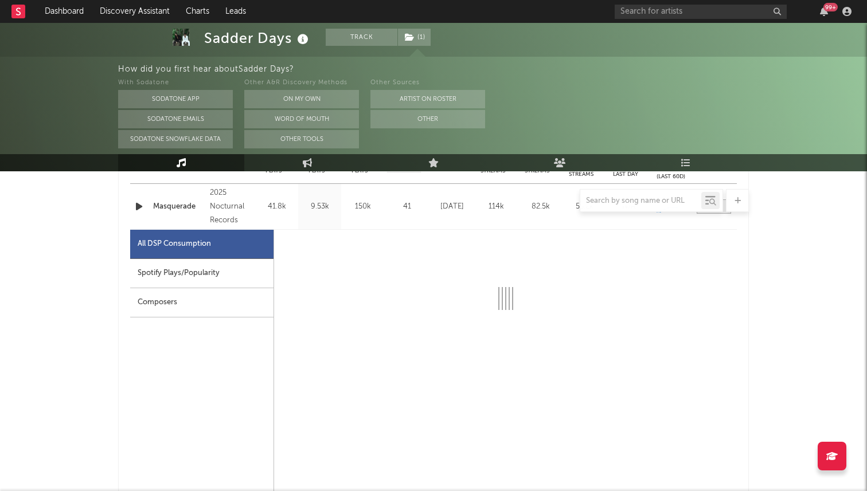
scroll to position [499, 0]
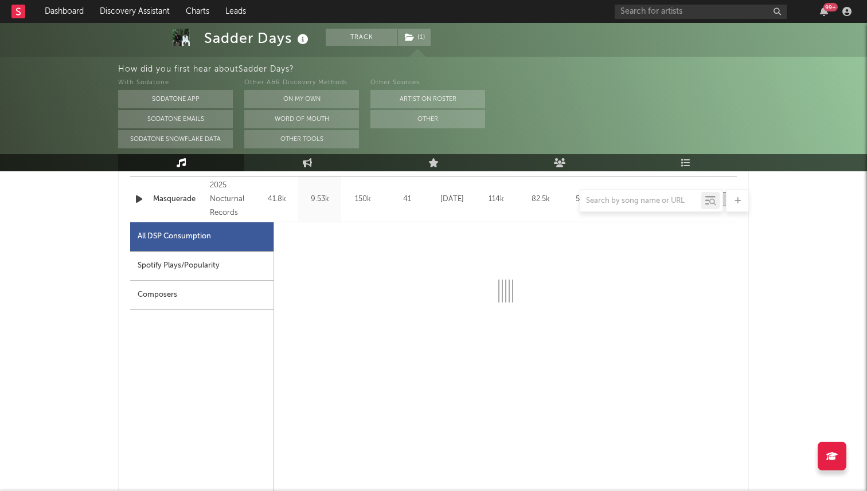
select select "1w"
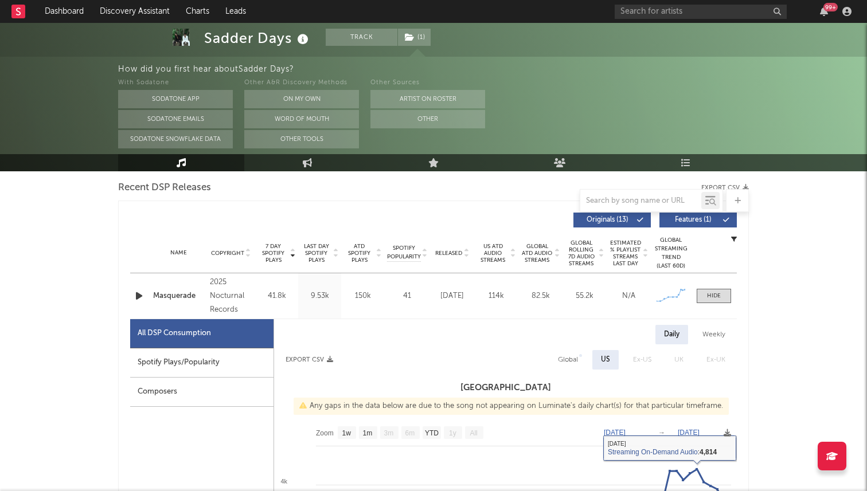
scroll to position [368, 0]
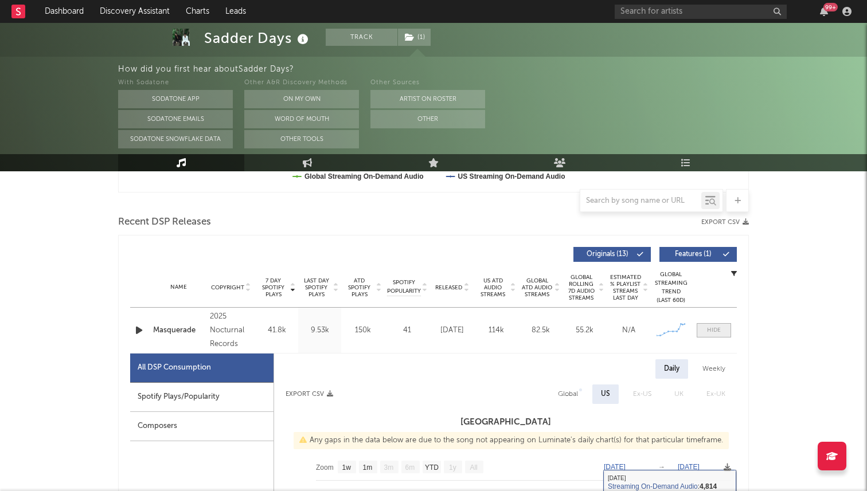
click at [714, 332] on div at bounding box center [714, 330] width 14 height 9
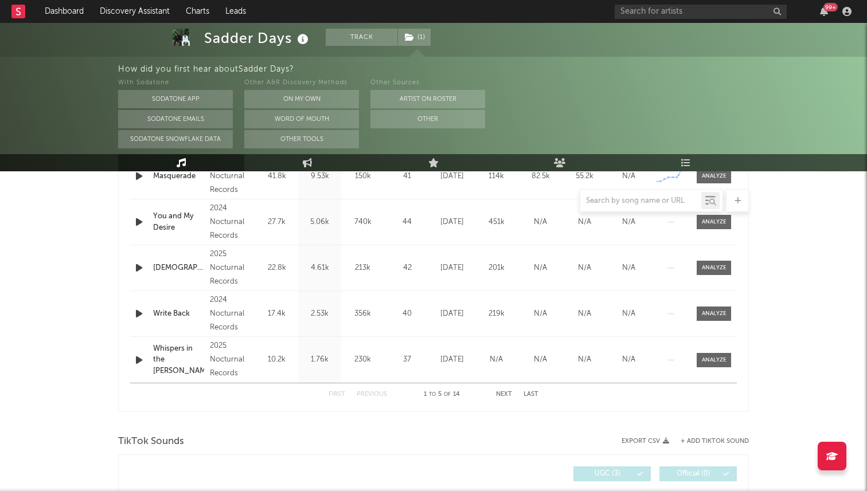
scroll to position [524, 0]
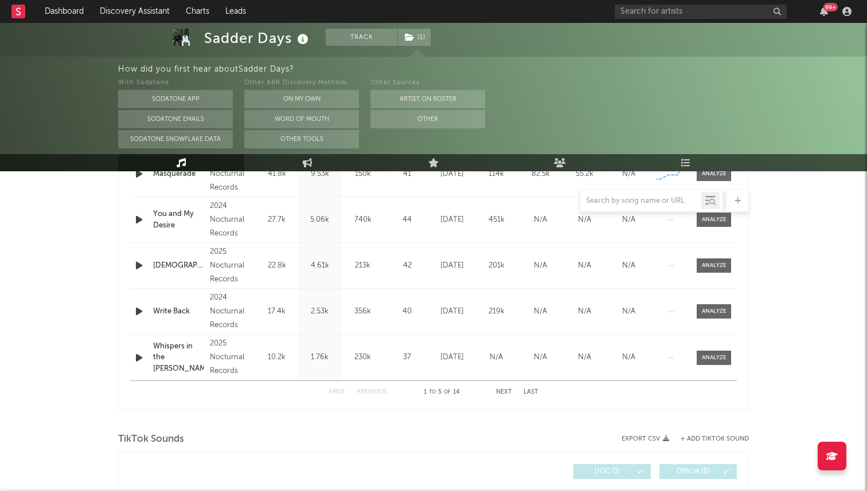
click at [501, 393] on button "Next" at bounding box center [504, 392] width 16 height 6
click at [342, 393] on button "First" at bounding box center [336, 392] width 17 height 6
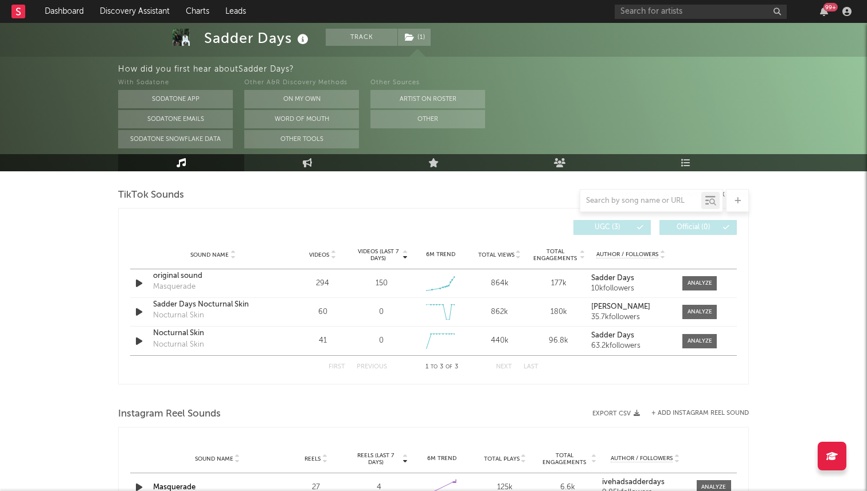
scroll to position [758, 0]
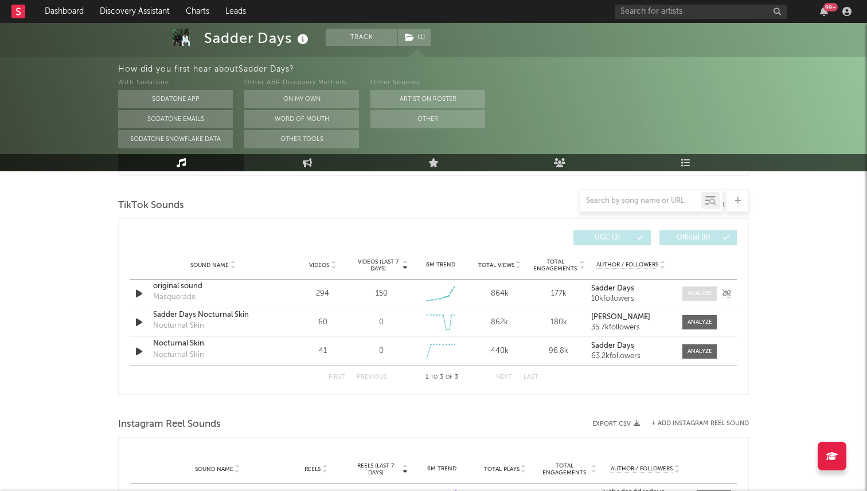
click at [698, 295] on div at bounding box center [699, 293] width 25 height 9
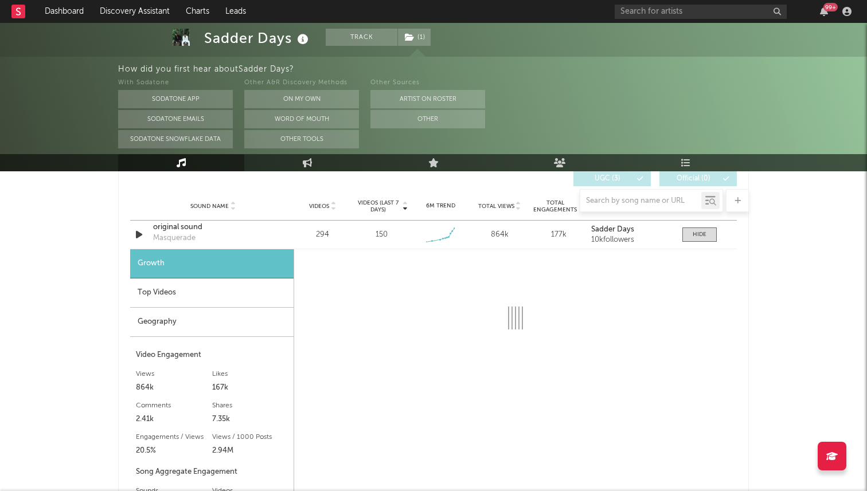
scroll to position [820, 0]
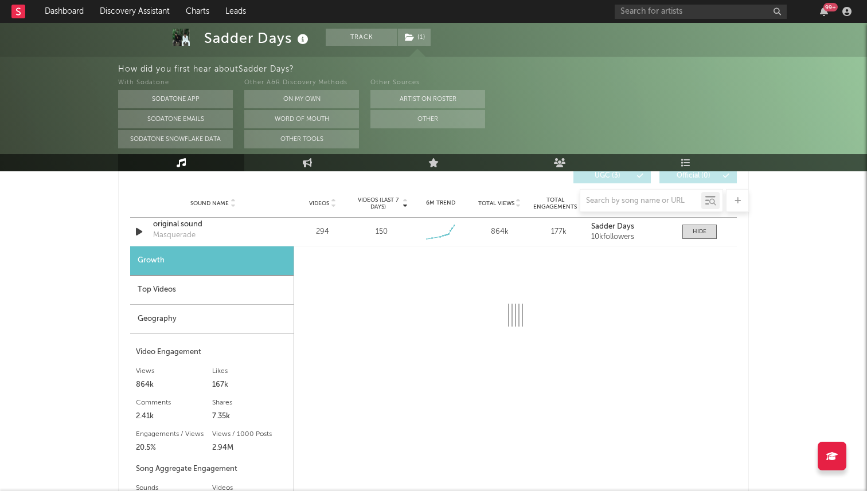
select select "1w"
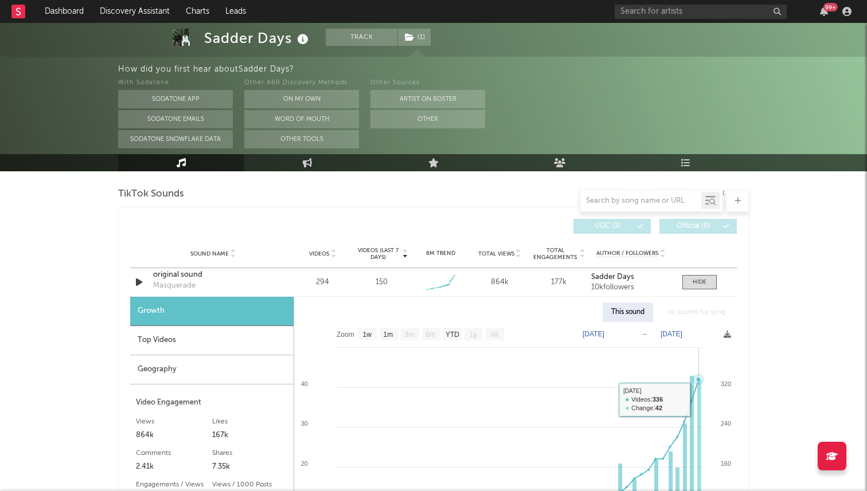
scroll to position [754, 0]
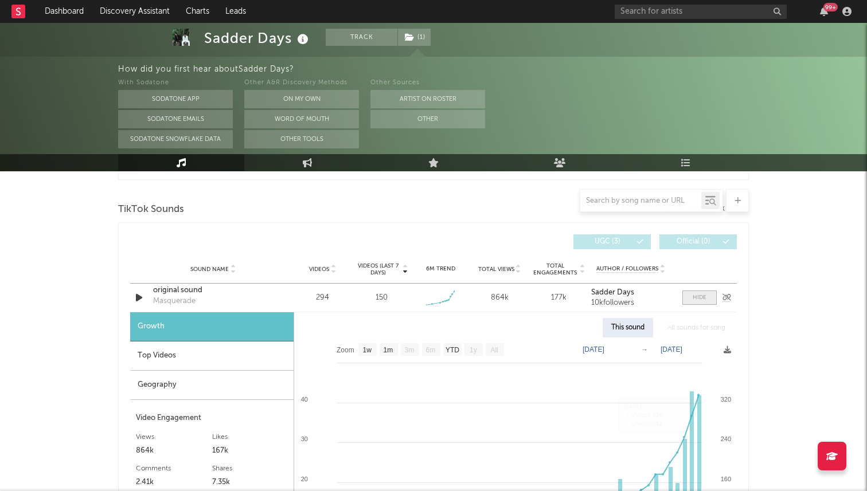
click at [696, 304] on span at bounding box center [699, 298] width 34 height 14
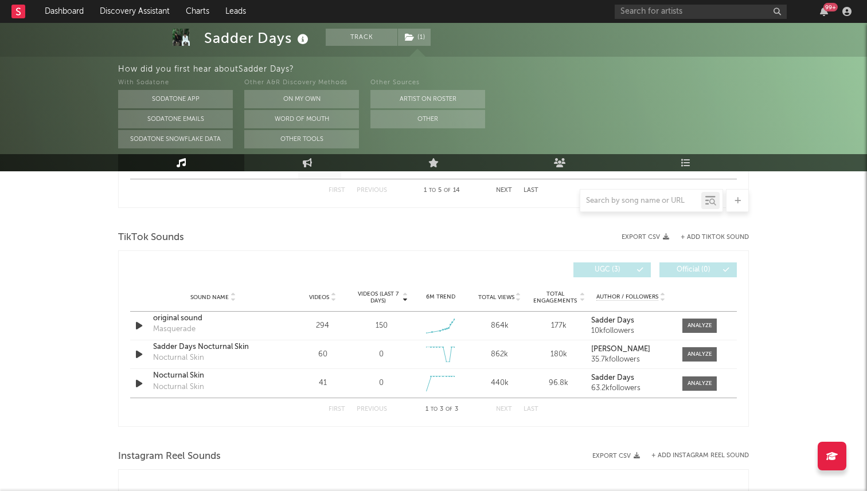
scroll to position [728, 0]
click at [705, 320] on div at bounding box center [699, 324] width 25 height 9
select select "1w"
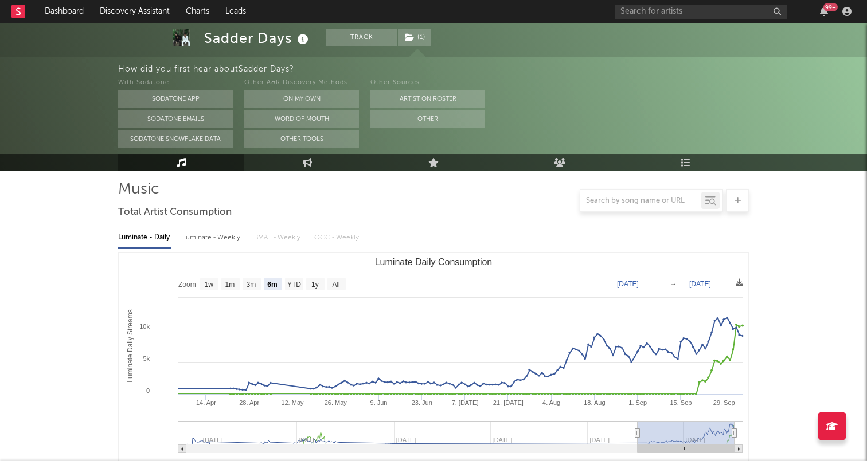
scroll to position [0, 0]
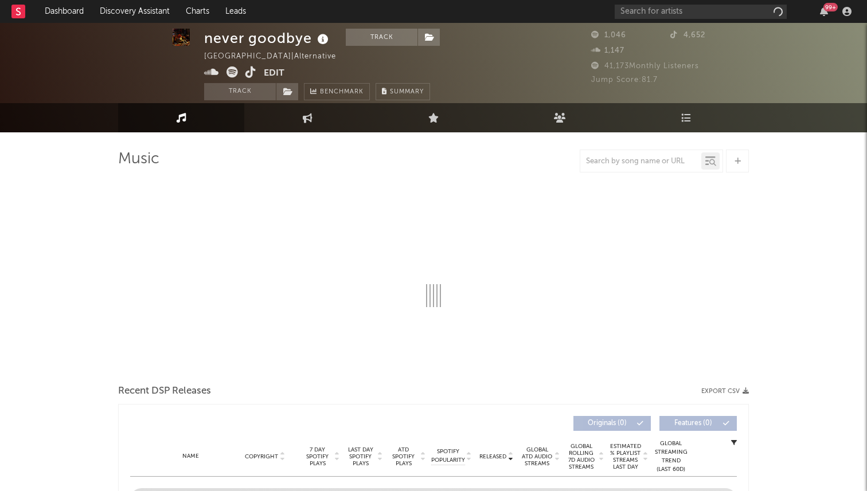
scroll to position [9, 0]
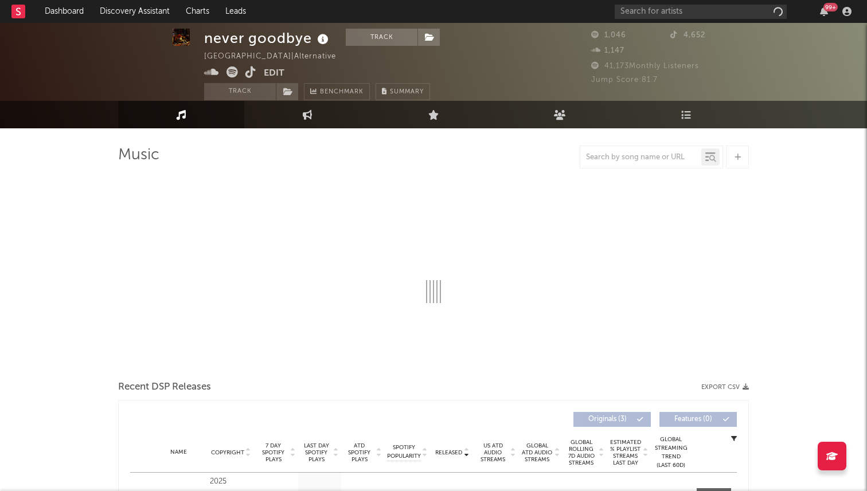
select select "1w"
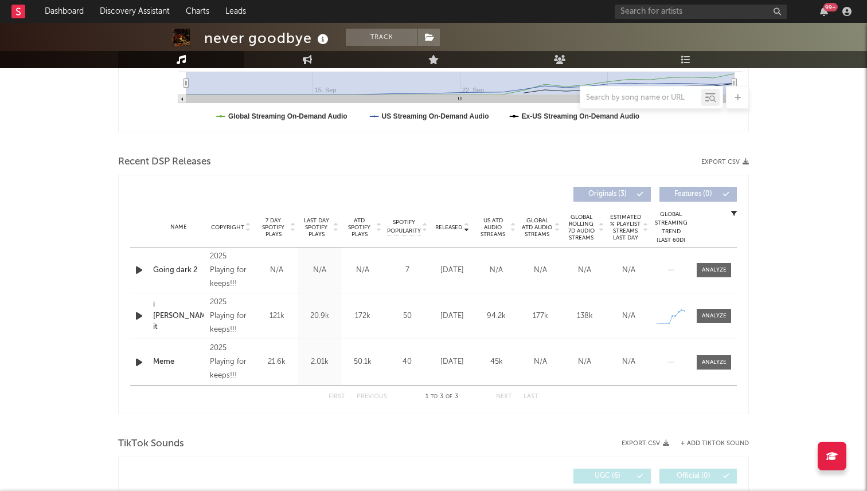
scroll to position [301, 0]
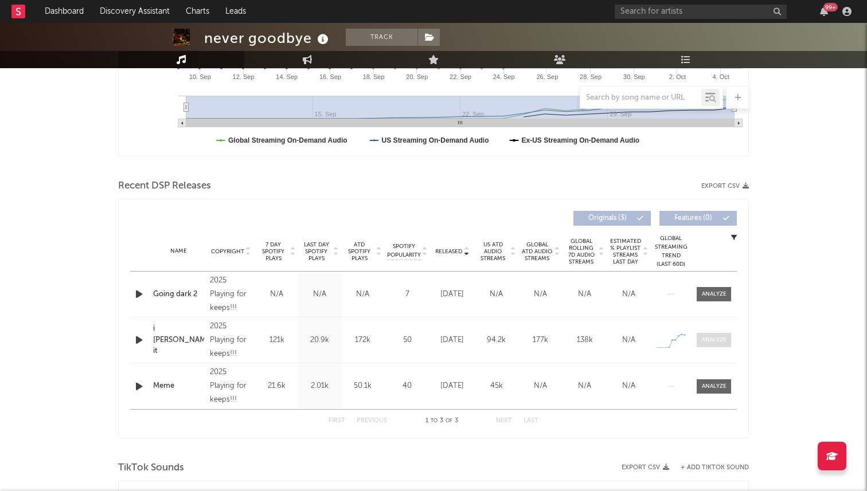
click at [714, 340] on div at bounding box center [713, 340] width 25 height 9
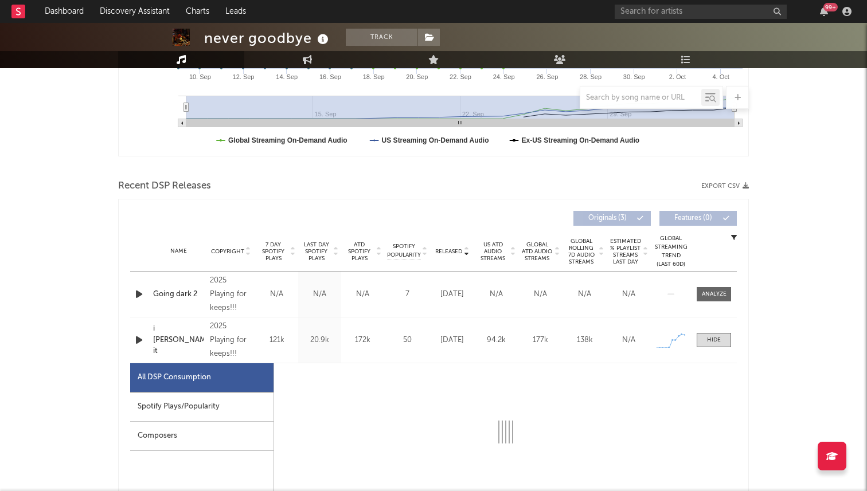
select select "1w"
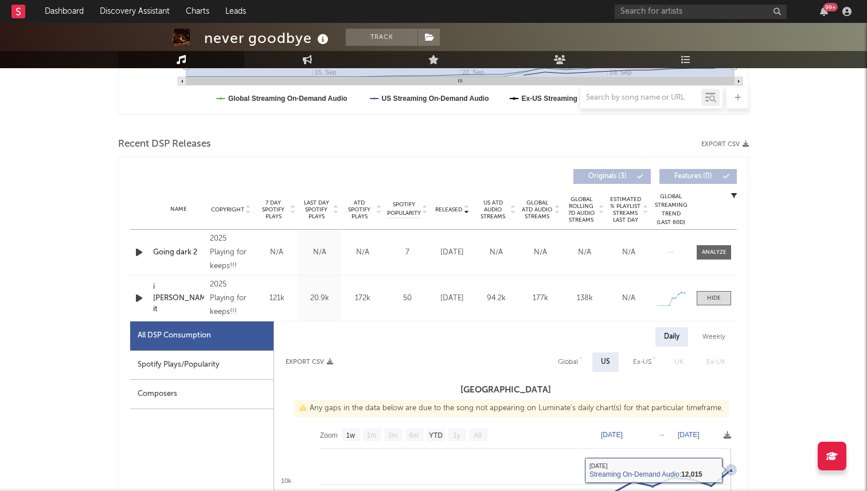
scroll to position [286, 0]
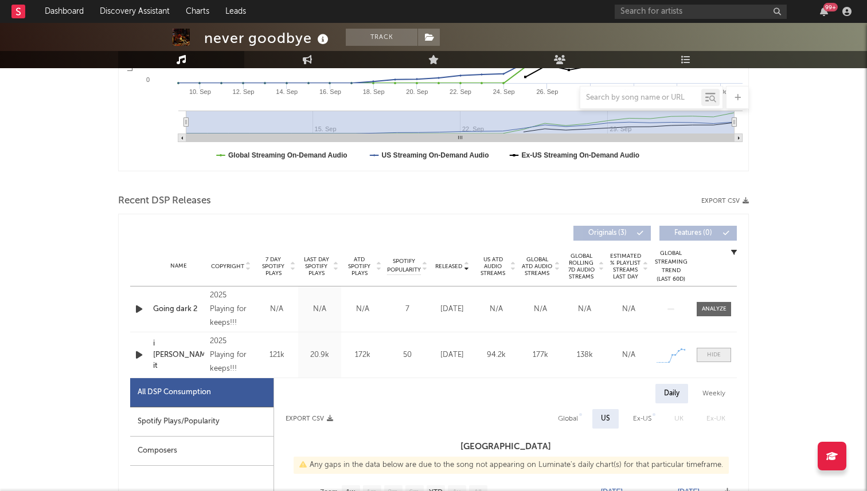
click at [718, 355] on div at bounding box center [714, 355] width 14 height 9
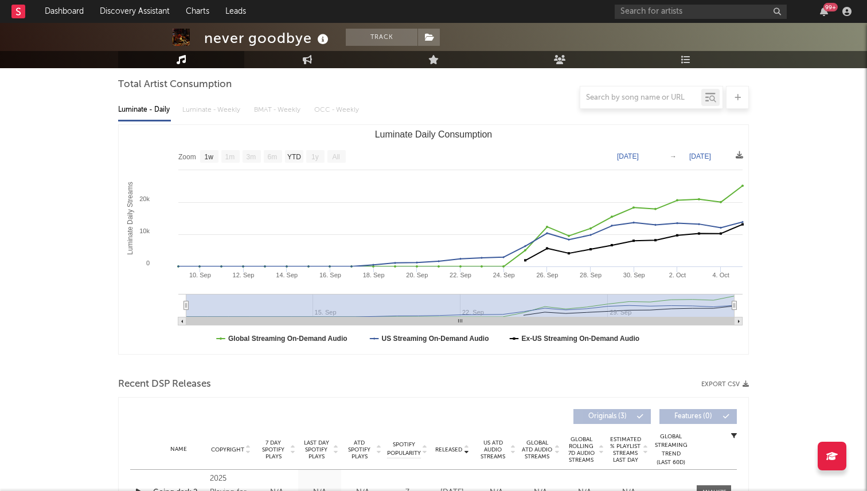
scroll to position [0, 0]
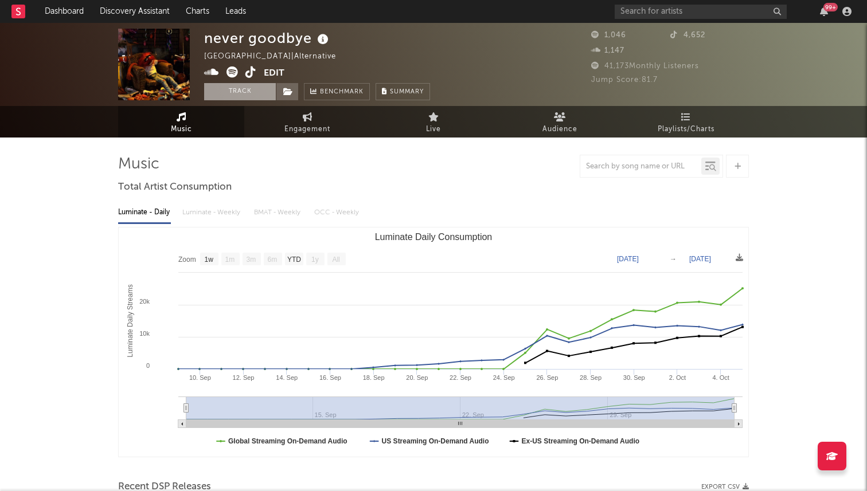
click at [232, 90] on button "Track" at bounding box center [240, 91] width 72 height 17
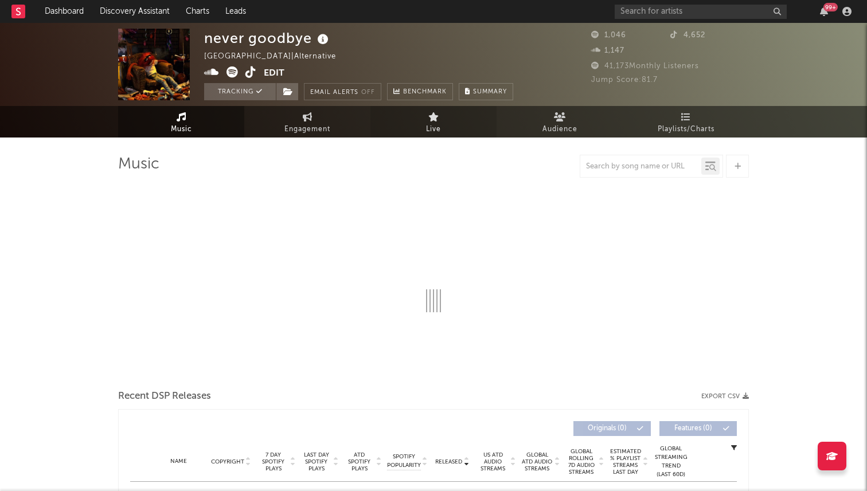
select select "1w"
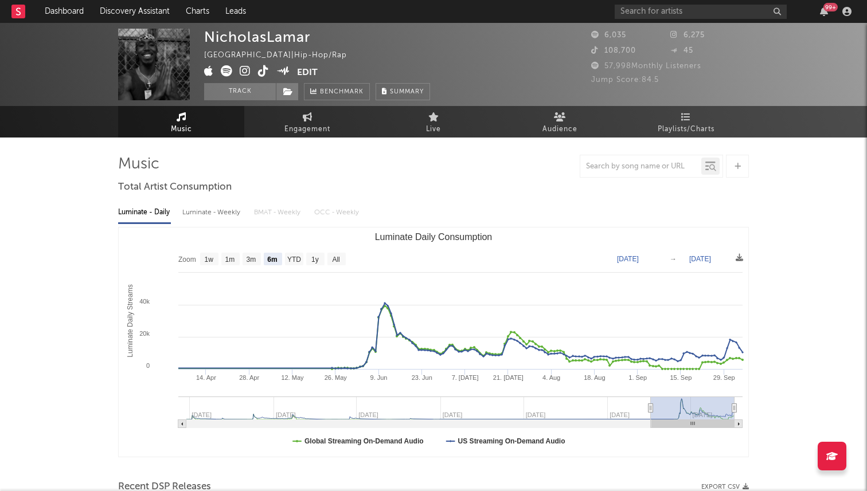
select select "6m"
click at [262, 71] on icon at bounding box center [263, 70] width 11 height 11
click at [299, 126] on span "Engagement" at bounding box center [307, 130] width 46 height 14
select select "1w"
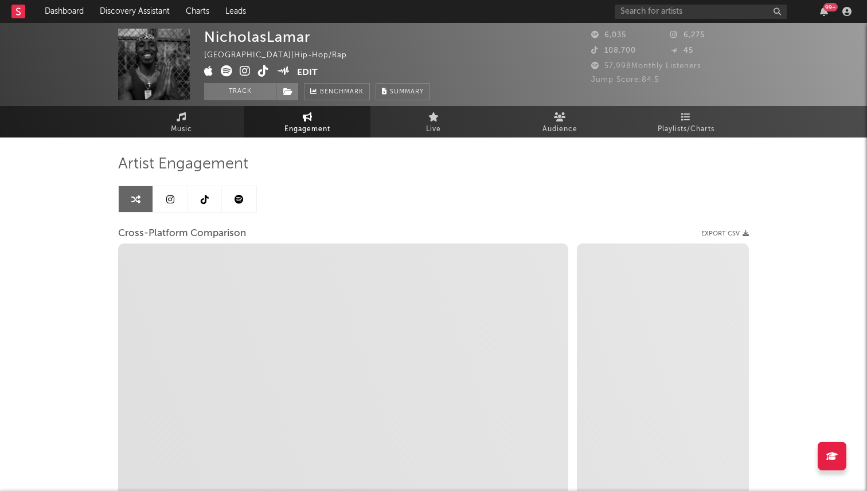
click at [202, 202] on icon at bounding box center [205, 199] width 8 height 9
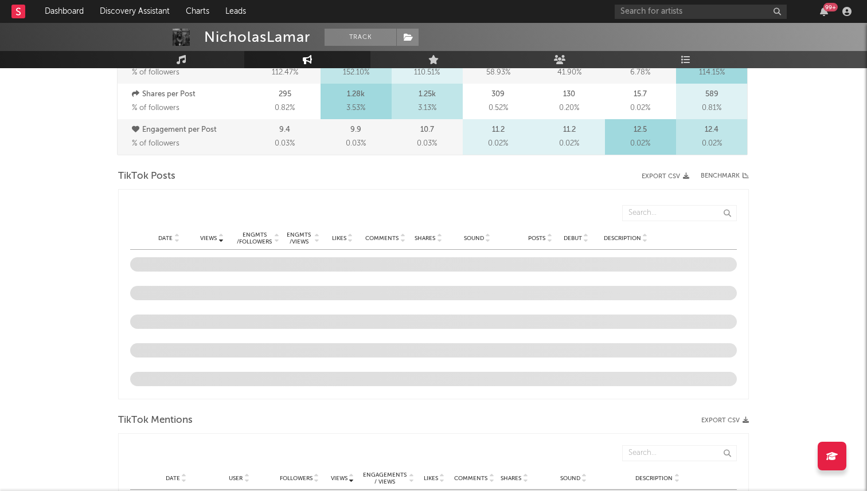
select select "6m"
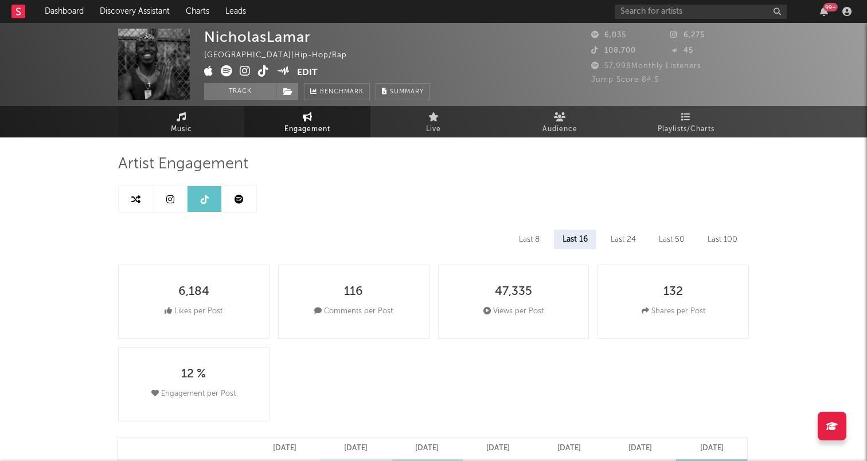
click at [190, 113] on link "Music" at bounding box center [181, 122] width 126 height 32
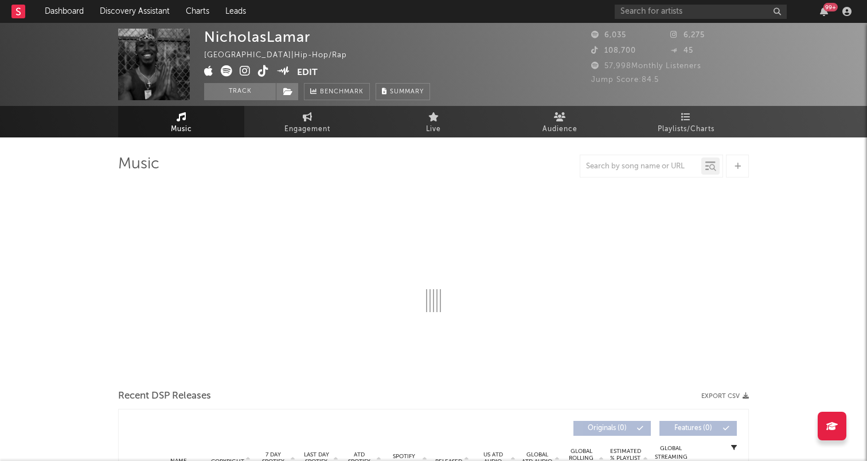
select select "6m"
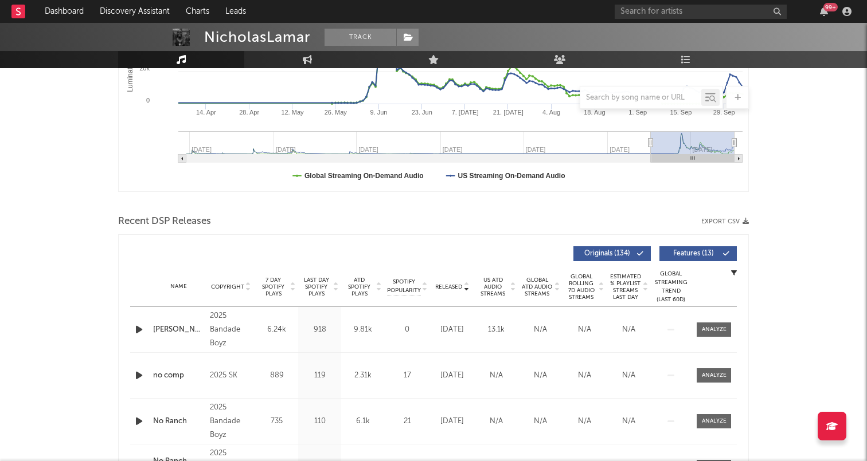
scroll to position [280, 0]
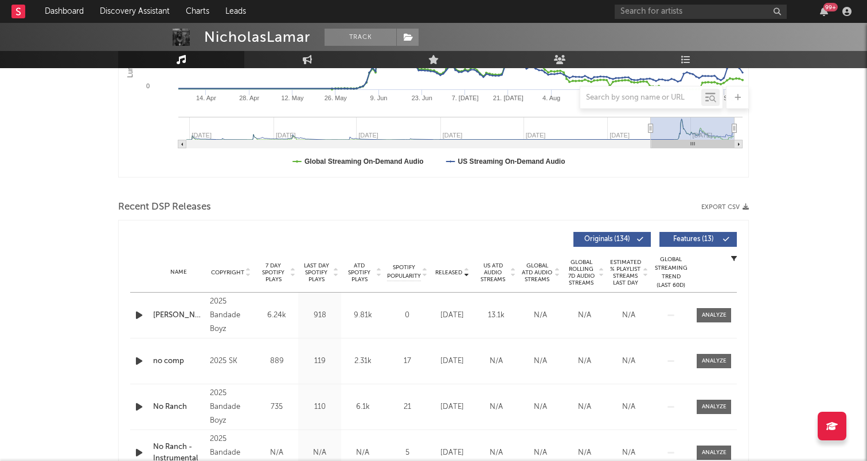
click at [274, 269] on span "7 Day Spotify Plays" at bounding box center [273, 272] width 30 height 21
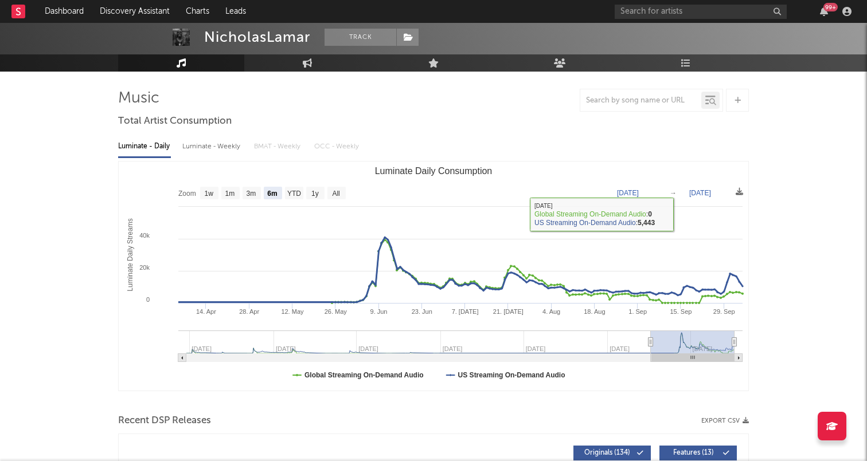
scroll to position [0, 0]
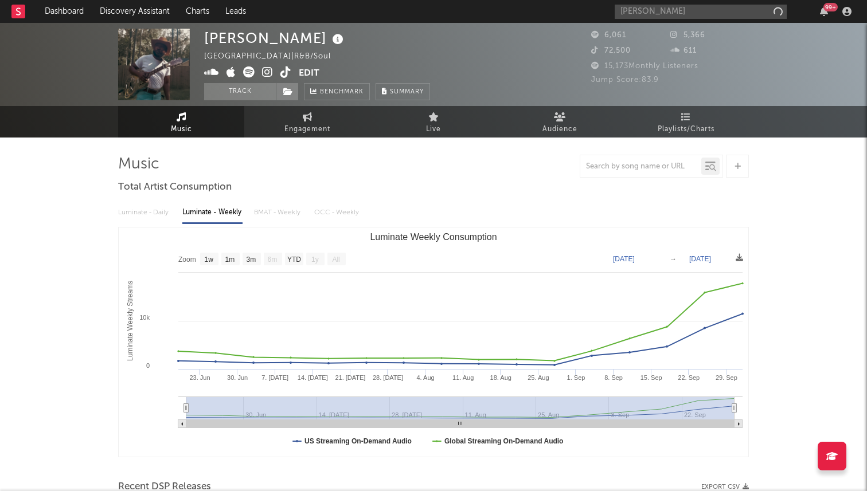
select select "1w"
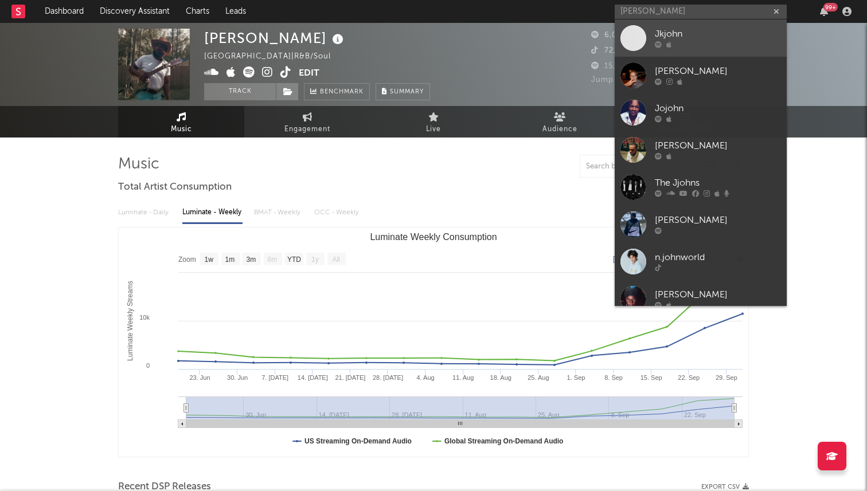
type input "[PERSON_NAME]"
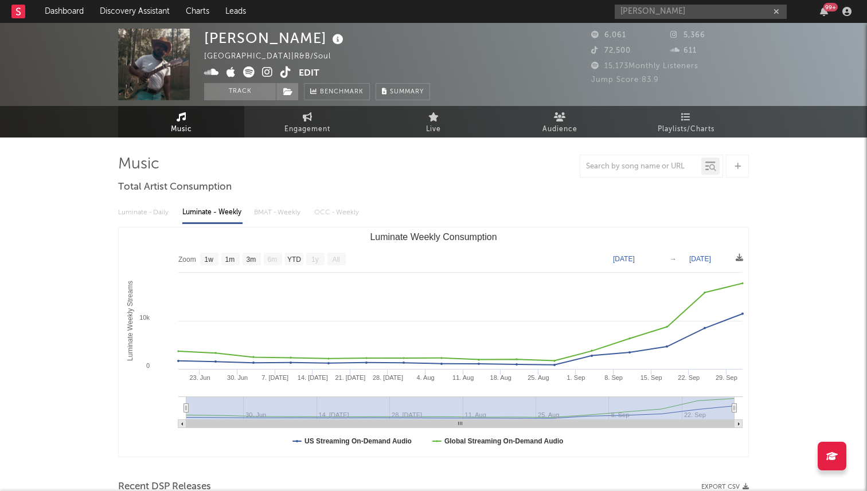
drag, startPoint x: 672, startPoint y: 9, endPoint x: 598, endPoint y: 7, distance: 73.9
click at [599, 8] on nav "Dashboard Discovery Assistant Charts Leads [PERSON_NAME] 99 +" at bounding box center [433, 11] width 867 height 23
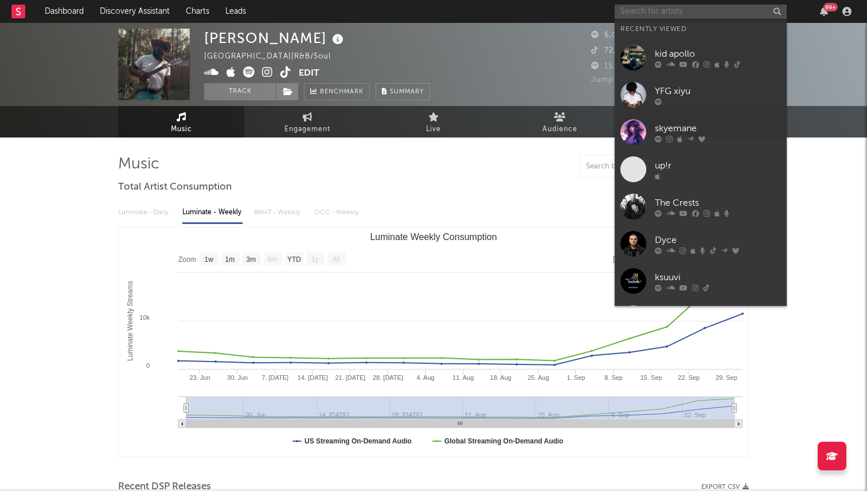
paste input "[URL][DOMAIN_NAME]"
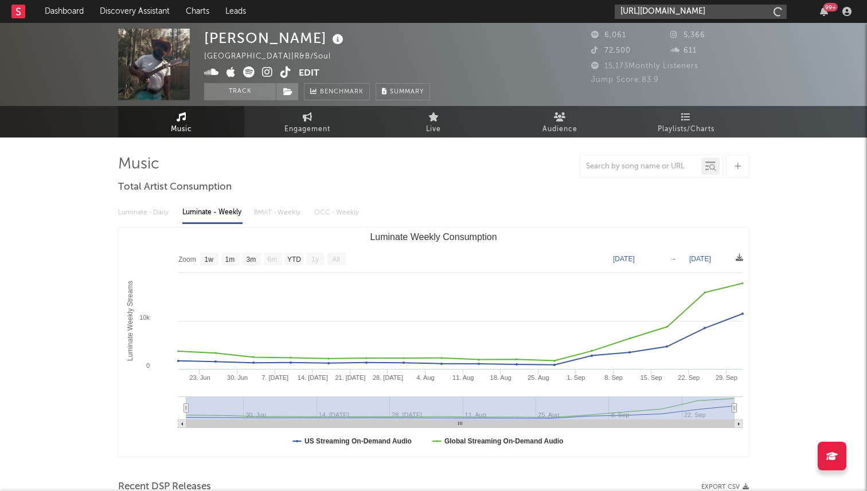
scroll to position [0, 62]
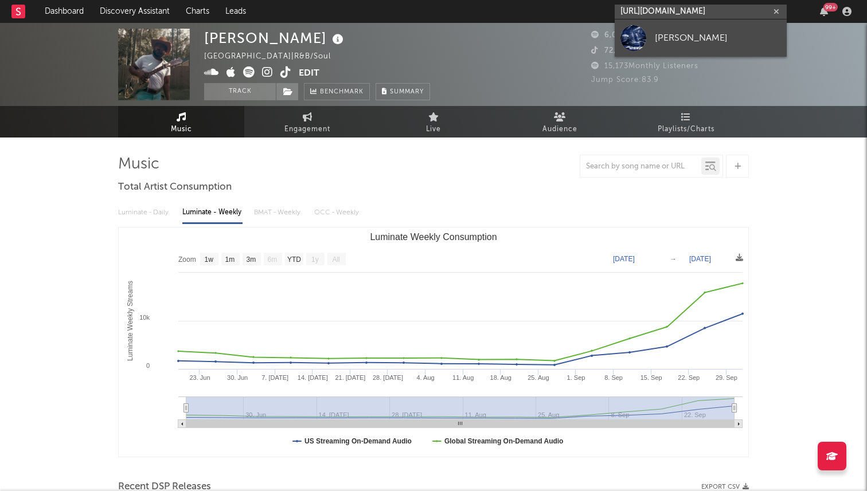
type input "[URL][DOMAIN_NAME]"
click at [663, 34] on div "[PERSON_NAME]" at bounding box center [717, 38] width 126 height 14
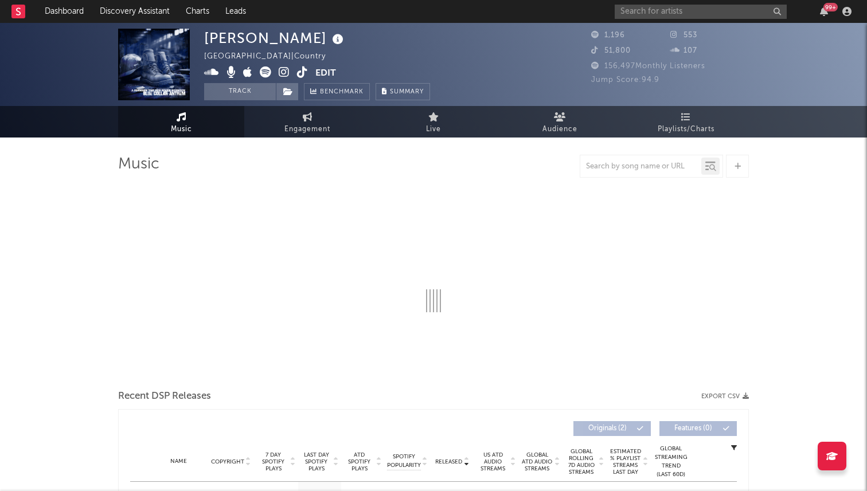
select select "6m"
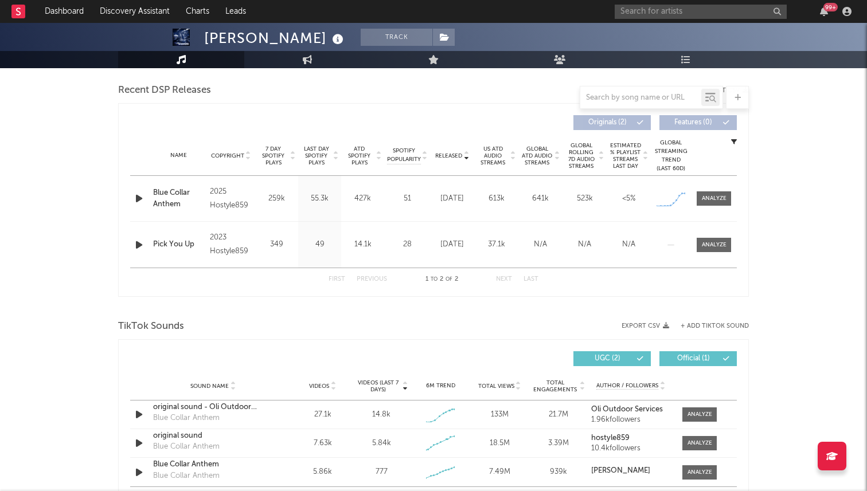
scroll to position [525, 0]
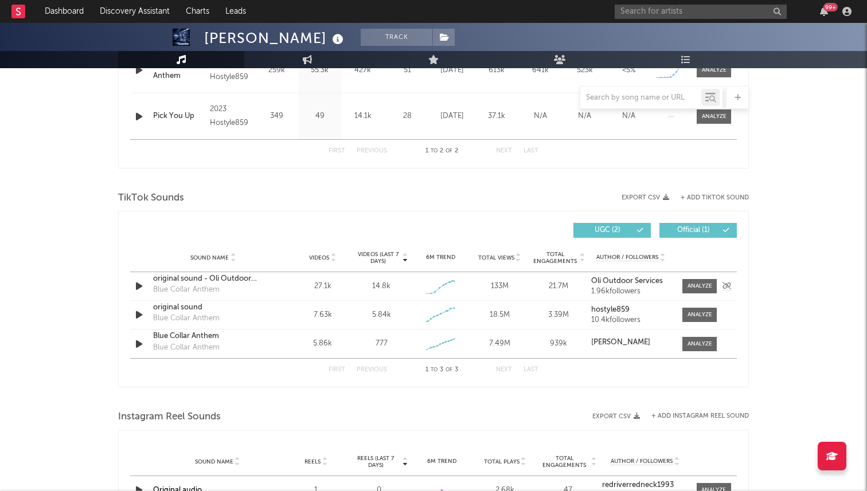
click at [696, 274] on div "Sound Name original sound - Oli Outdoor Services Blue Collar Anthem Videos 27.1…" at bounding box center [433, 286] width 606 height 28
click at [700, 283] on div at bounding box center [699, 286] width 25 height 9
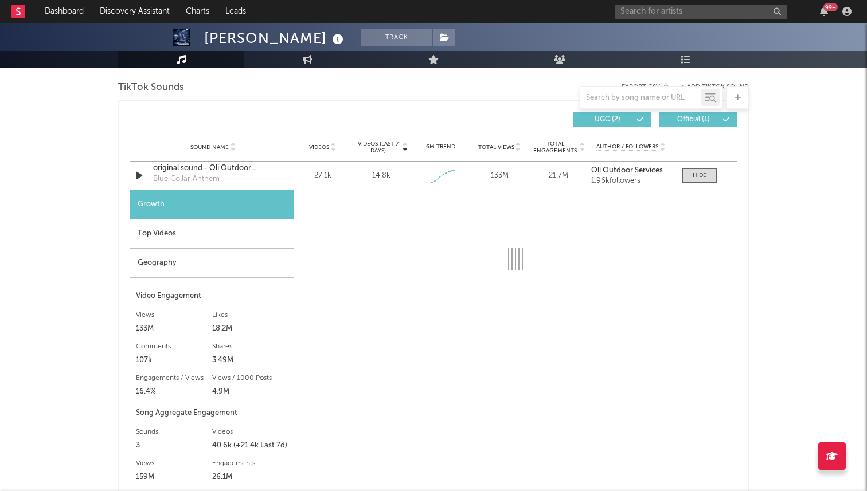
scroll to position [654, 0]
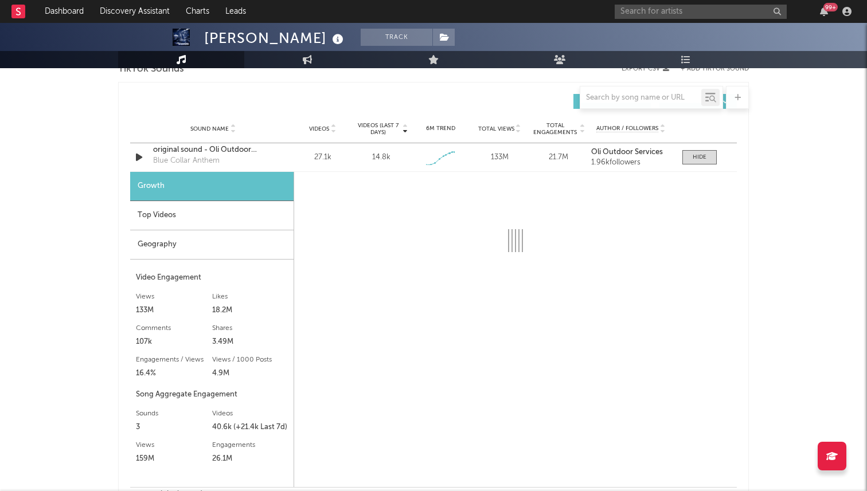
select select "1w"
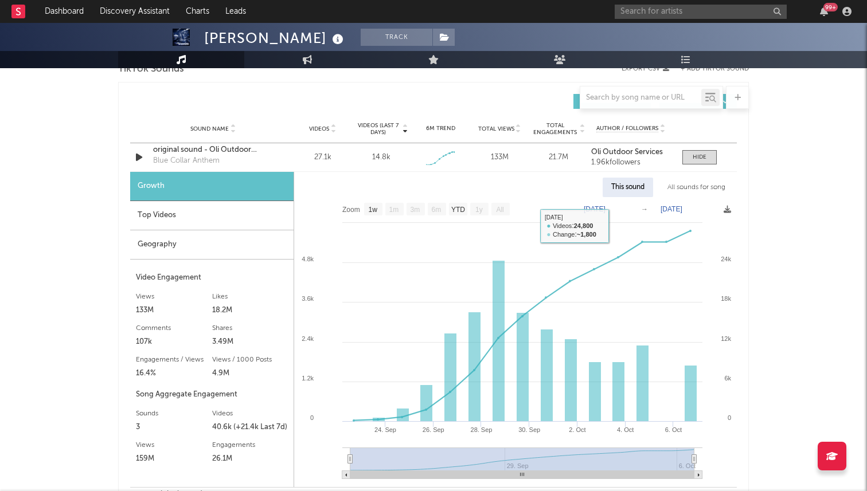
click at [698, 190] on div "All sounds for song" at bounding box center [695, 187] width 75 height 19
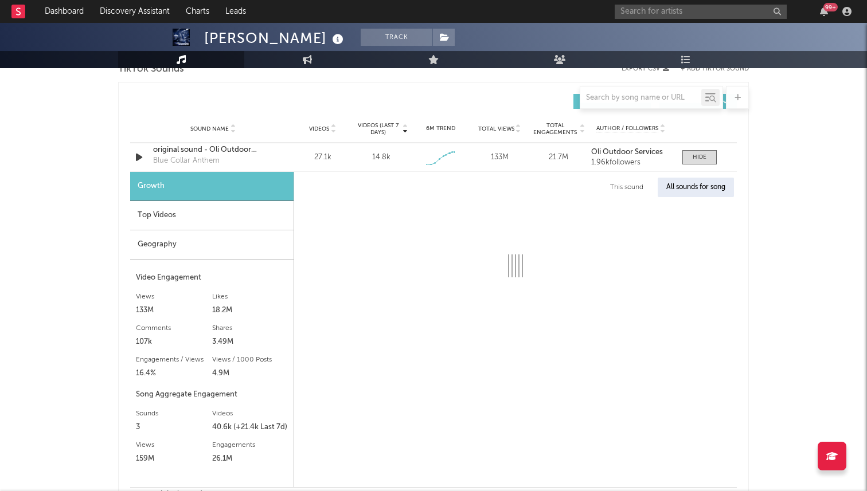
select select "1w"
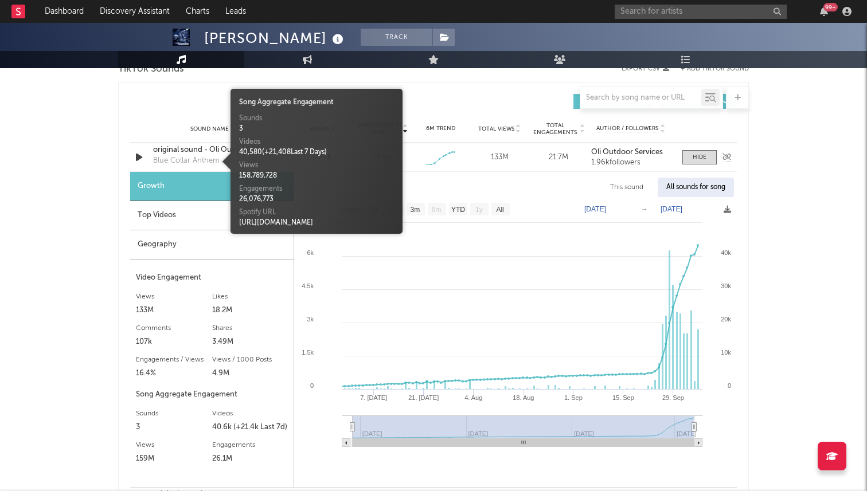
click at [195, 156] on div "Blue Collar Anthem" at bounding box center [186, 160] width 66 height 11
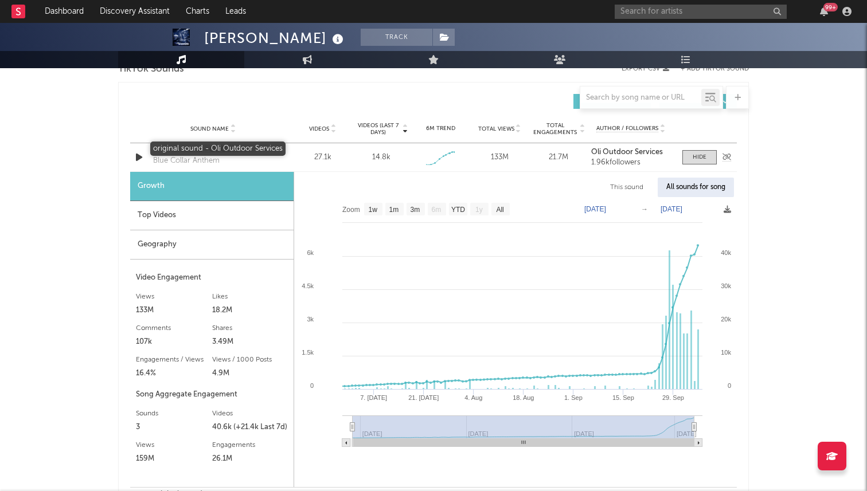
click at [198, 151] on div "original sound - Oli Outdoor Services" at bounding box center [213, 149] width 120 height 11
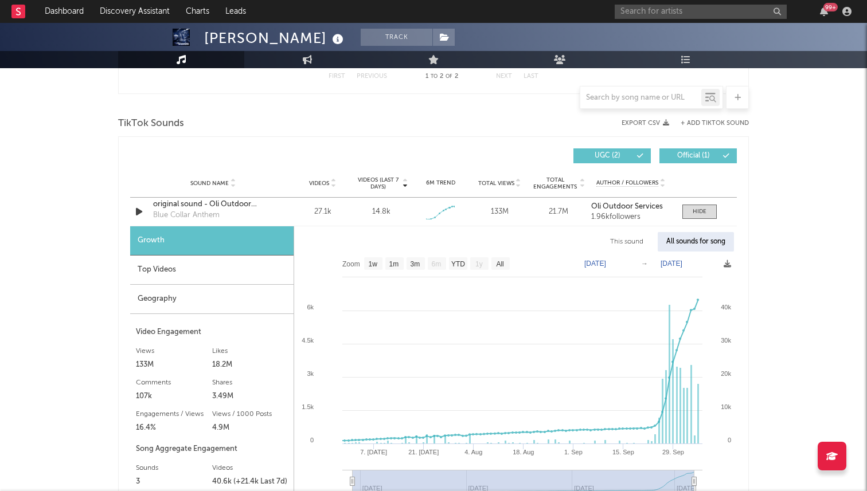
scroll to position [576, 0]
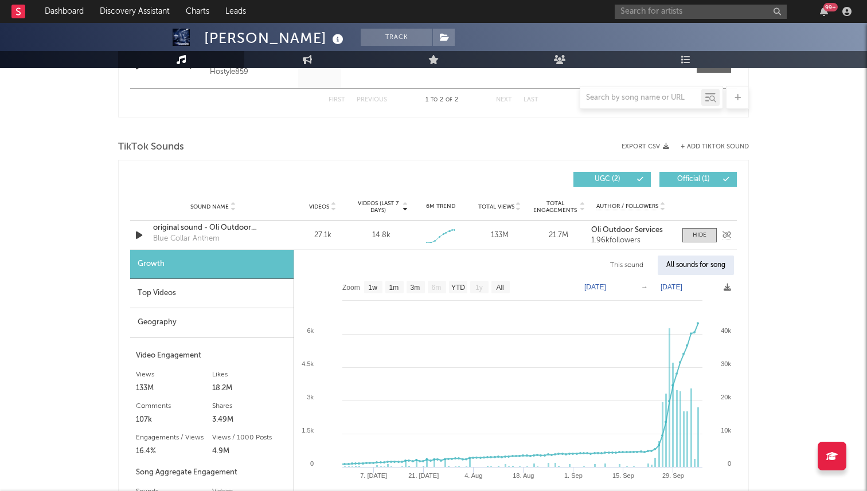
click at [680, 224] on div "Sound Name original sound - Oli Outdoor Services Blue Collar Anthem Videos 27.1…" at bounding box center [433, 235] width 606 height 28
click at [695, 234] on div at bounding box center [699, 235] width 14 height 9
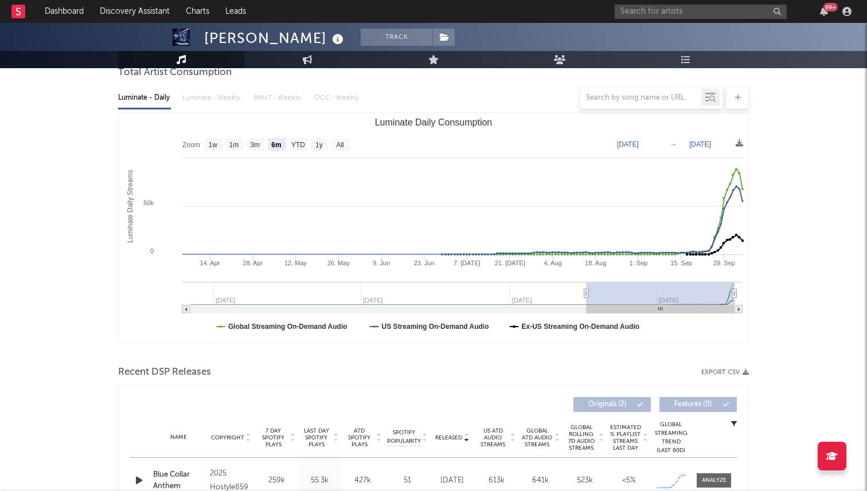
scroll to position [0, 0]
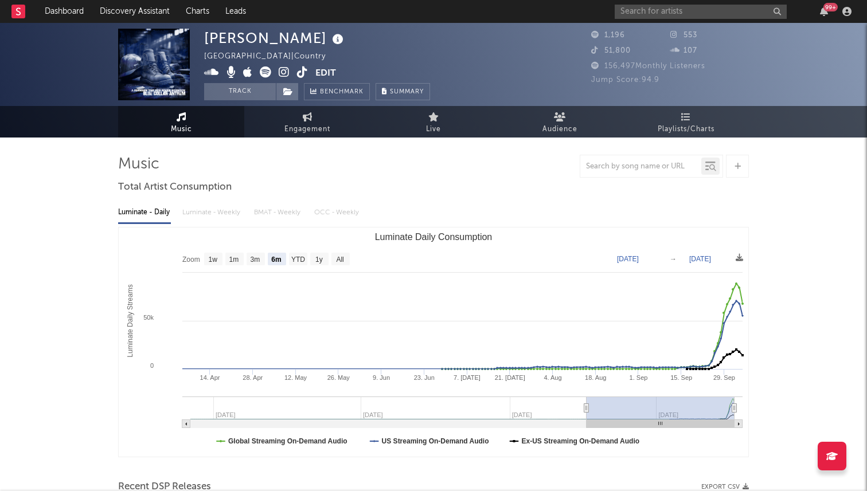
click at [266, 75] on icon at bounding box center [265, 71] width 11 height 11
click at [308, 124] on span "Engagement" at bounding box center [307, 130] width 46 height 14
select select "1w"
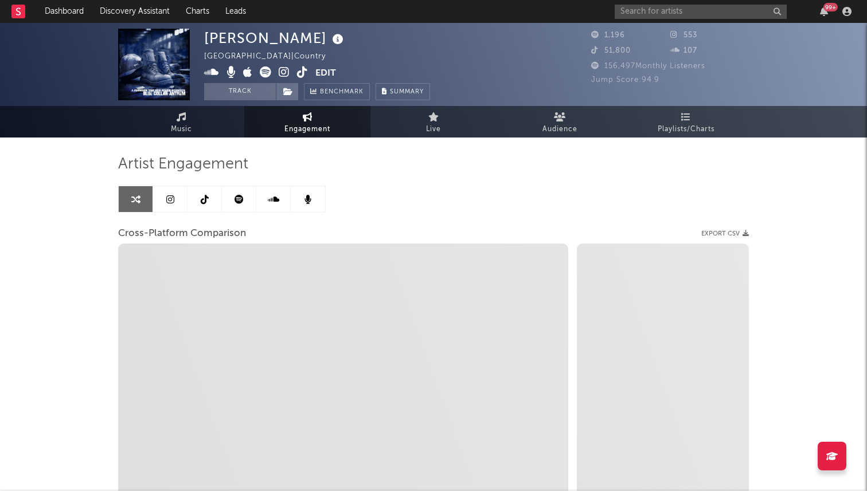
click at [174, 196] on link at bounding box center [170, 199] width 34 height 26
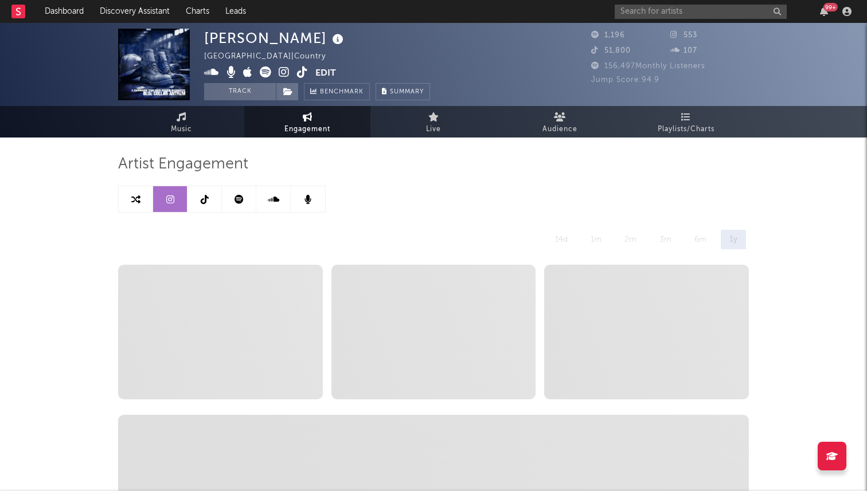
select select "1w"
click at [202, 200] on icon at bounding box center [205, 199] width 8 height 9
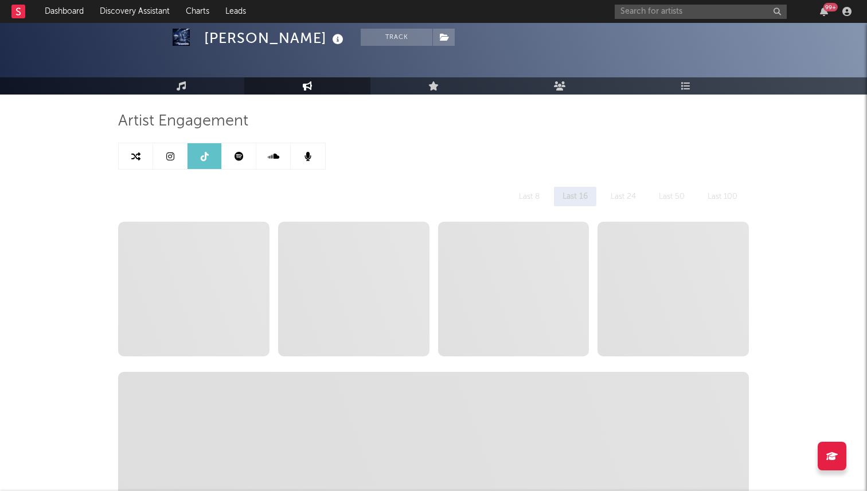
select select "6m"
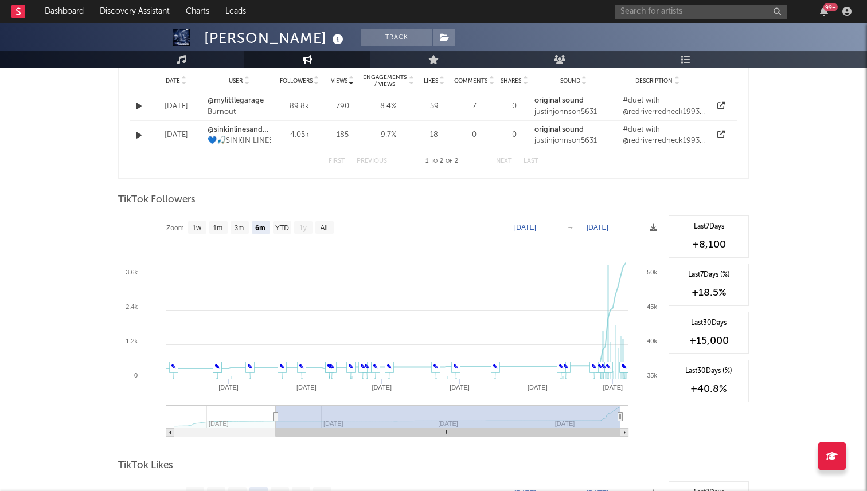
scroll to position [949, 0]
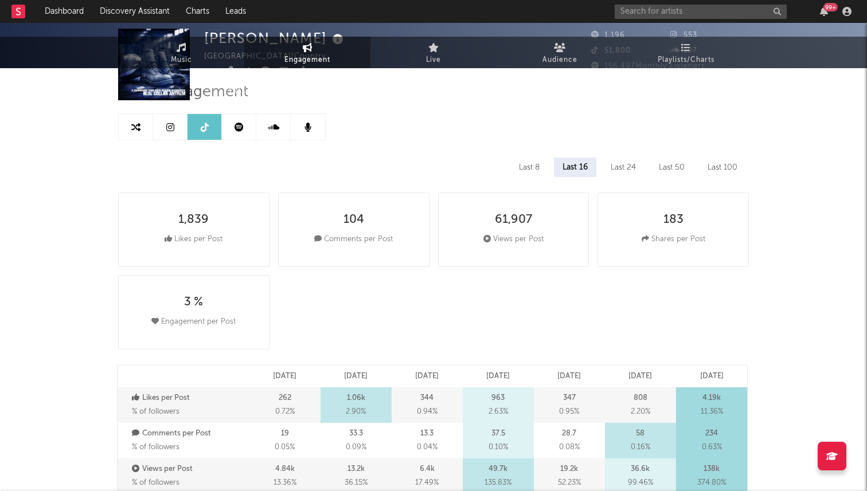
scroll to position [0, 0]
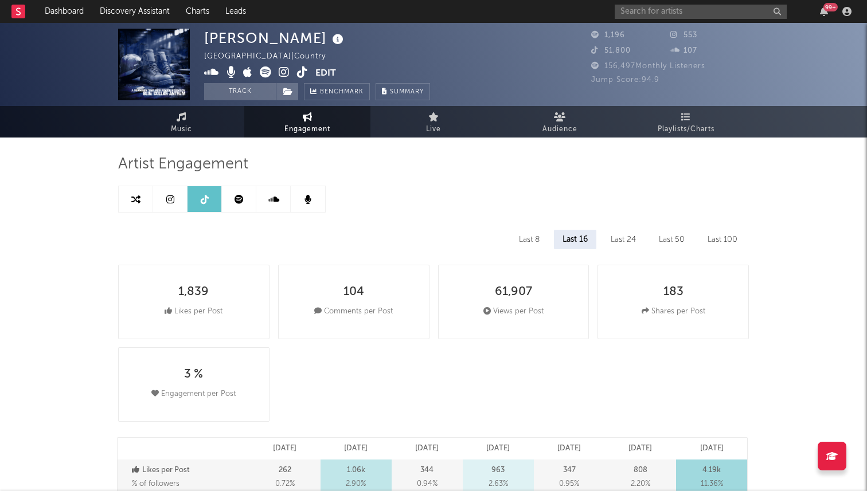
click at [299, 73] on icon at bounding box center [302, 71] width 11 height 11
click at [287, 74] on icon at bounding box center [284, 71] width 11 height 11
click at [185, 109] on link "Music" at bounding box center [181, 122] width 126 height 32
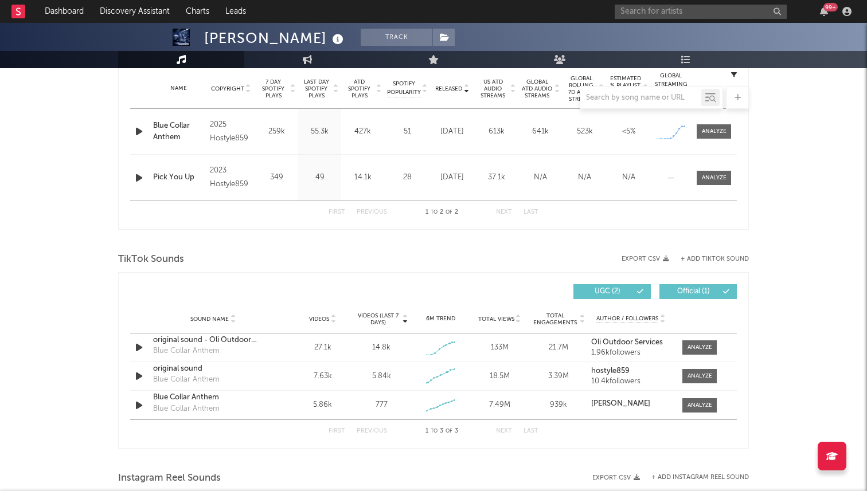
select select "6m"
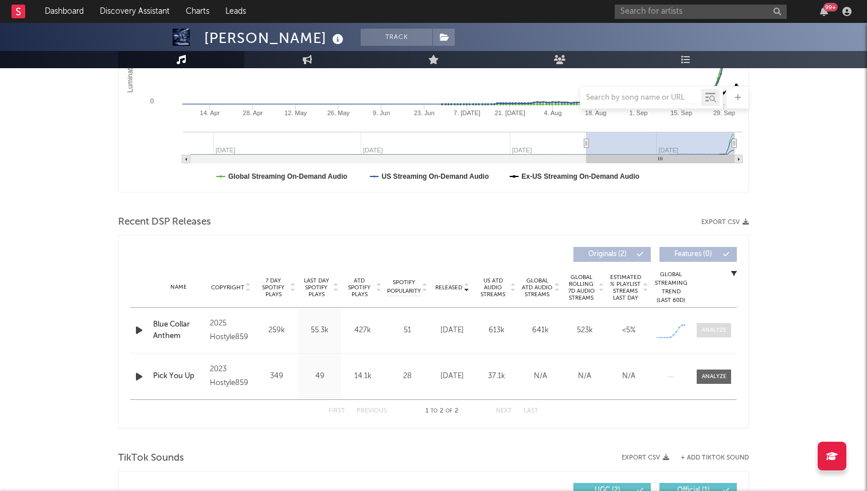
click at [703, 331] on div at bounding box center [713, 330] width 25 height 9
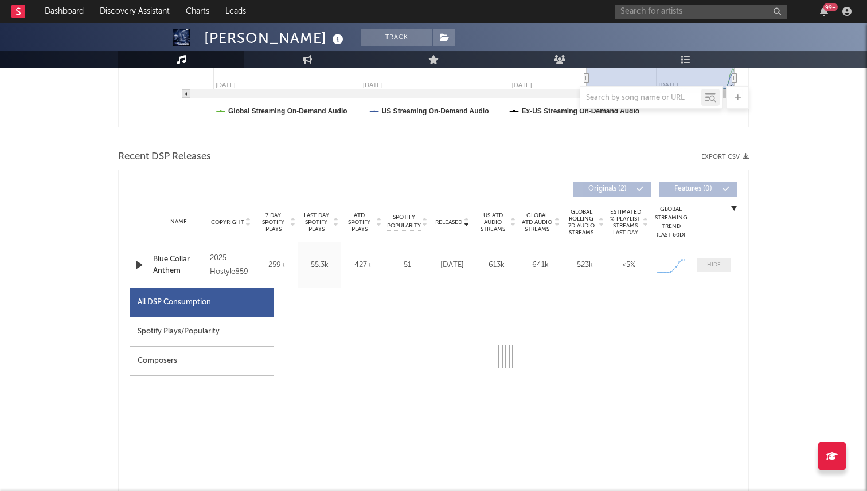
scroll to position [350, 0]
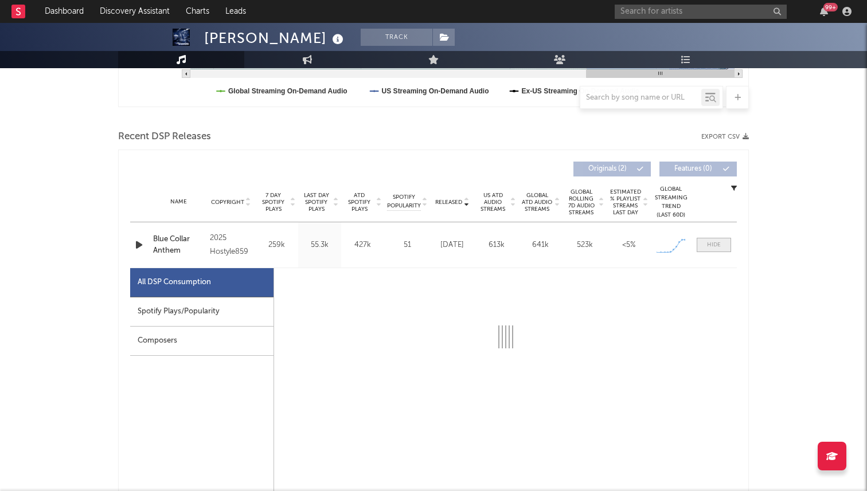
select select "1w"
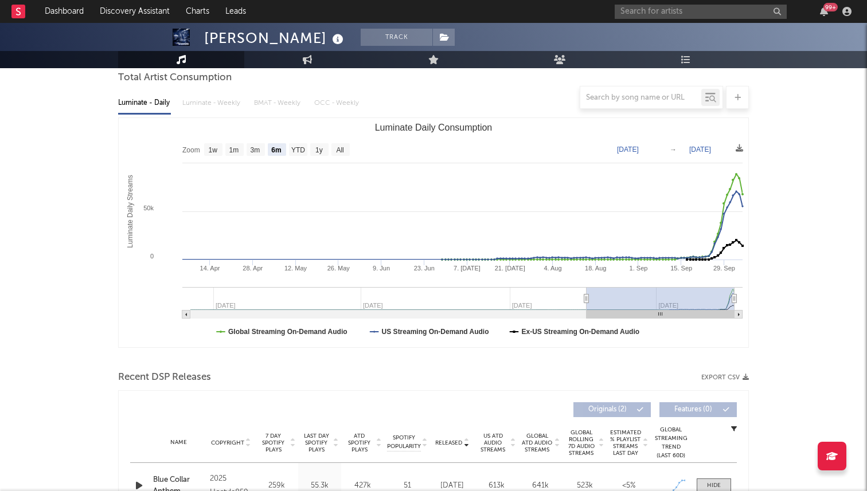
scroll to position [0, 0]
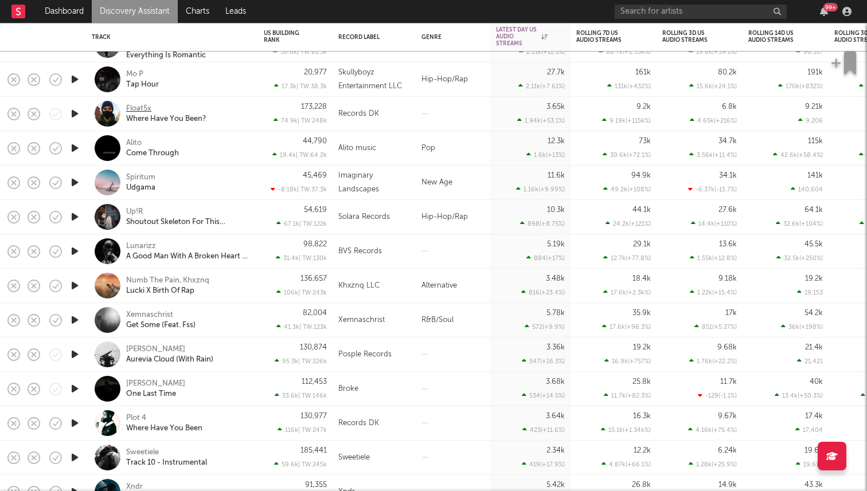
click at [138, 109] on div "Float5x" at bounding box center [138, 109] width 25 height 10
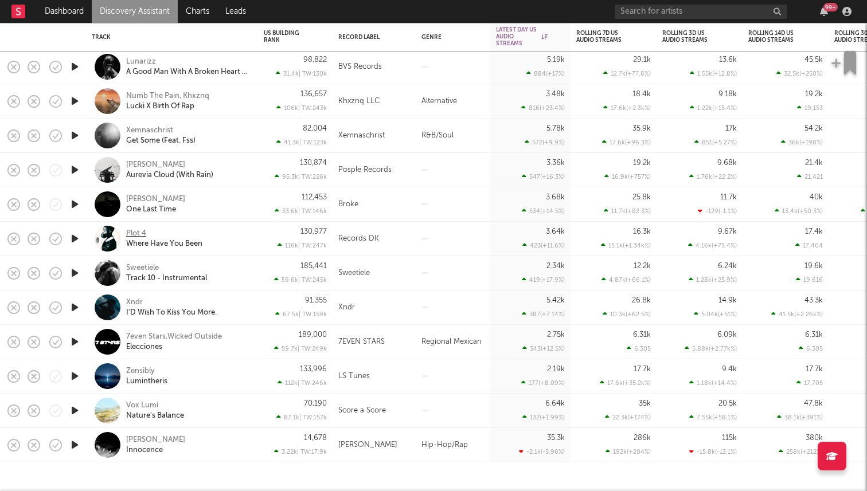
click at [142, 233] on div "Plot 4" at bounding box center [136, 234] width 20 height 10
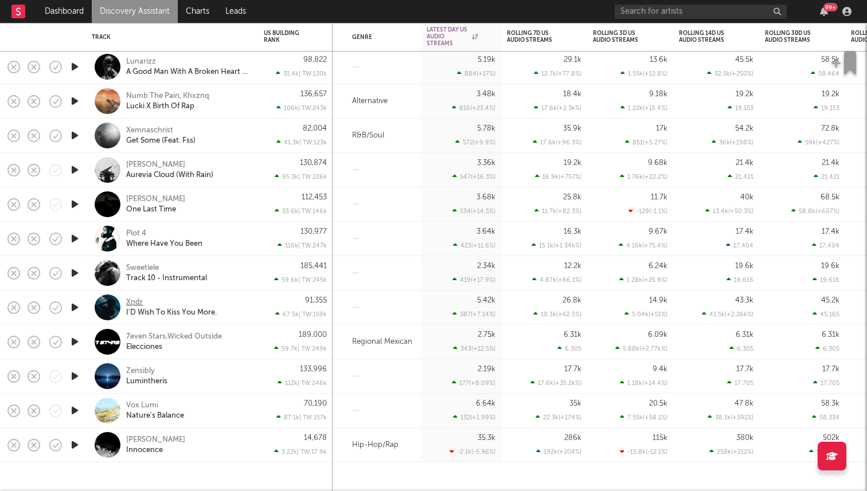
click at [134, 299] on div "Xndr" at bounding box center [134, 302] width 17 height 10
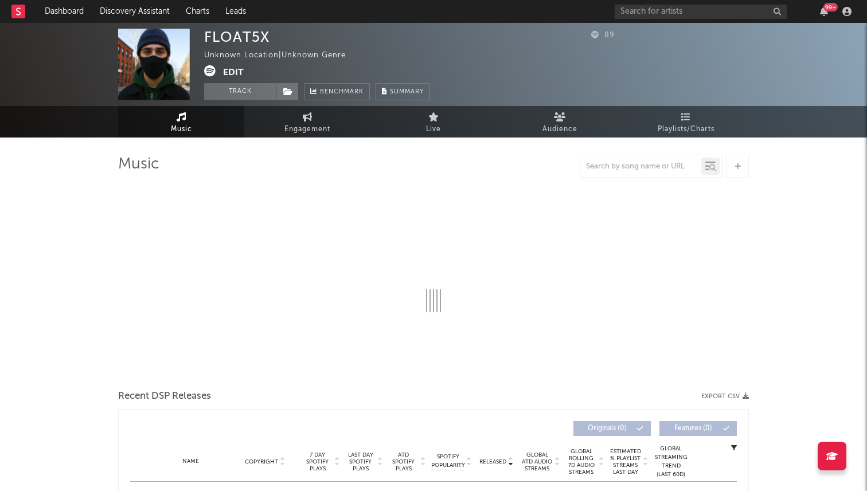
select select "1w"
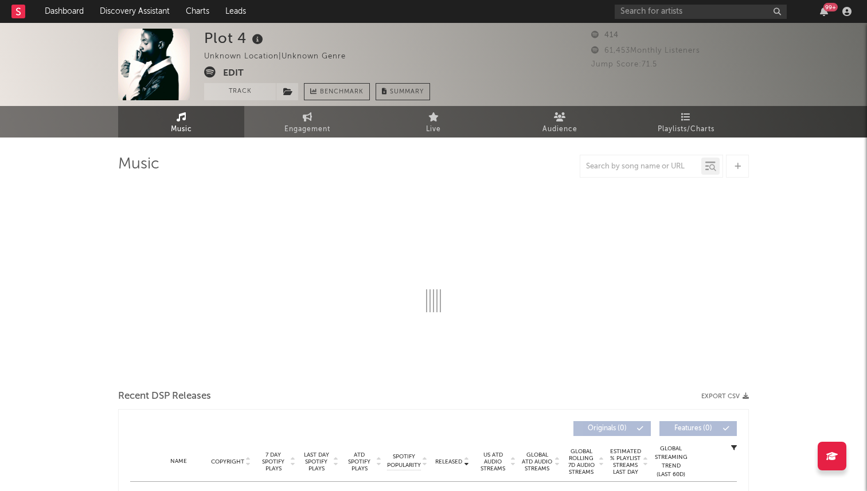
select select "6m"
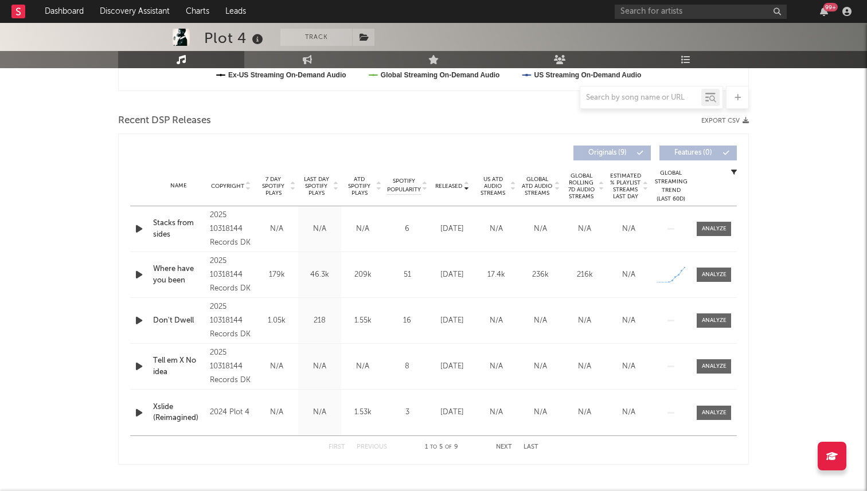
scroll to position [371, 0]
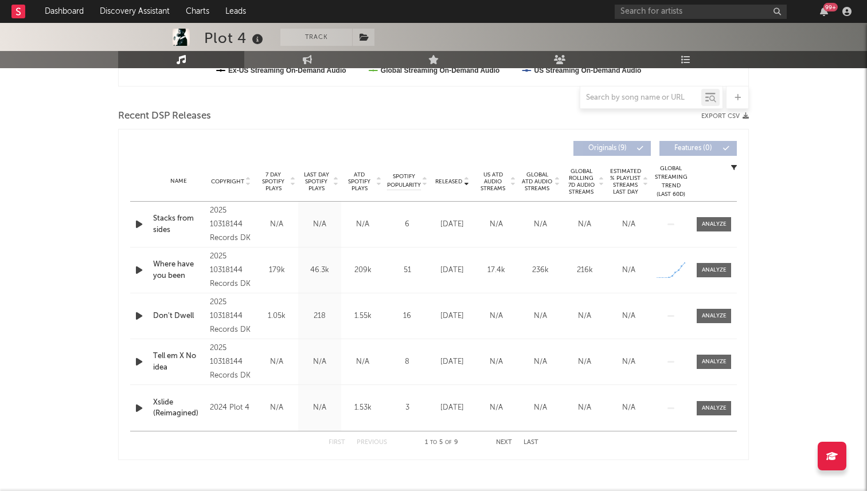
click at [140, 269] on icon "button" at bounding box center [139, 270] width 12 height 14
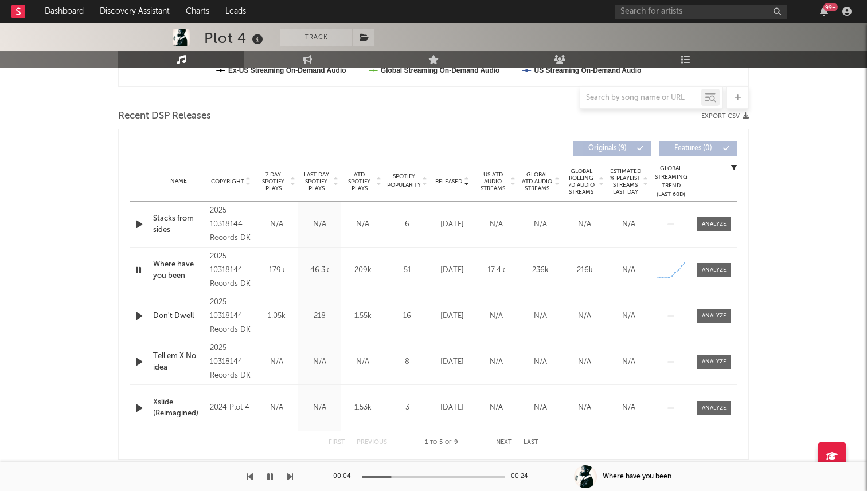
click at [427, 476] on div at bounding box center [433, 477] width 143 height 3
click at [465, 476] on div at bounding box center [433, 477] width 143 height 3
click at [142, 225] on icon "button" at bounding box center [139, 224] width 12 height 14
click at [139, 220] on icon "button" at bounding box center [138, 224] width 11 height 14
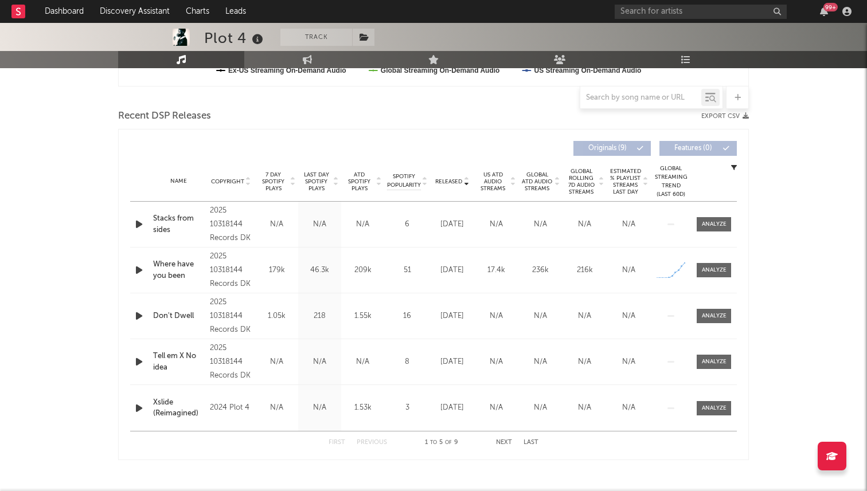
scroll to position [0, 0]
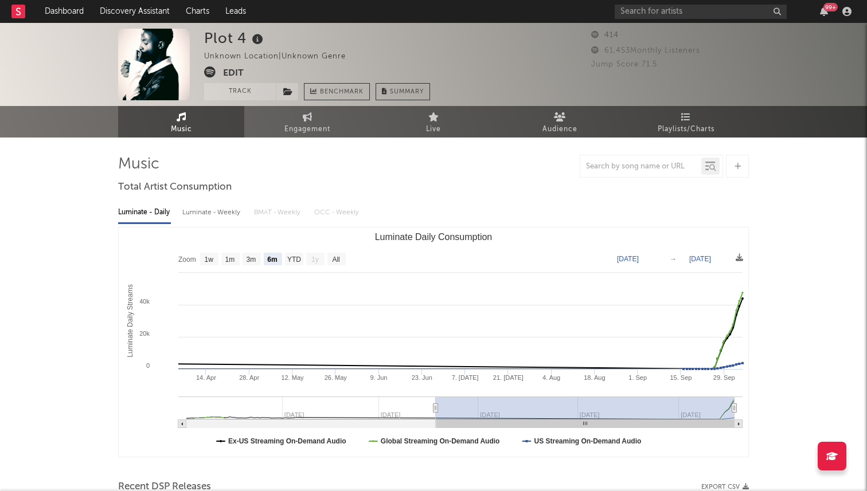
click at [209, 68] on icon at bounding box center [209, 71] width 11 height 11
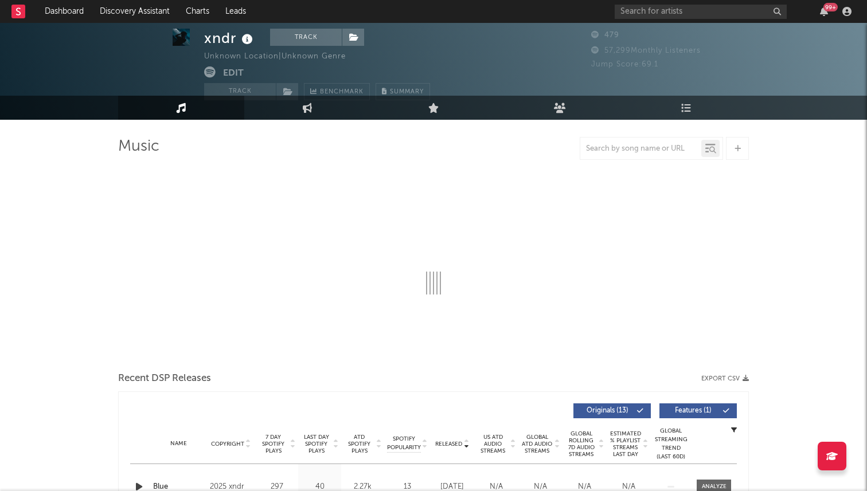
select select "1w"
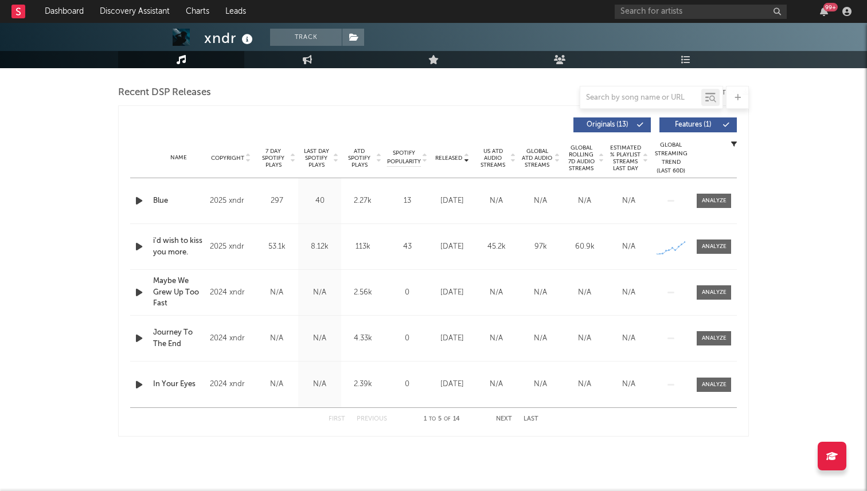
scroll to position [389, 0]
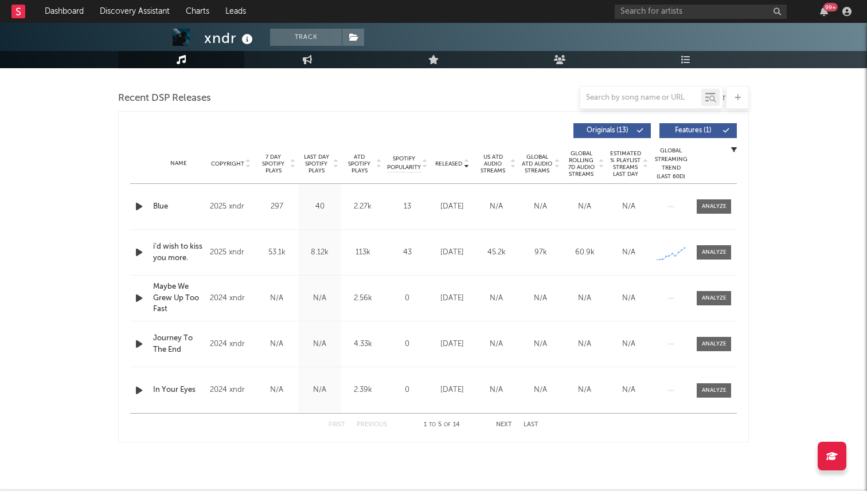
click at [138, 246] on icon "button" at bounding box center [139, 252] width 12 height 14
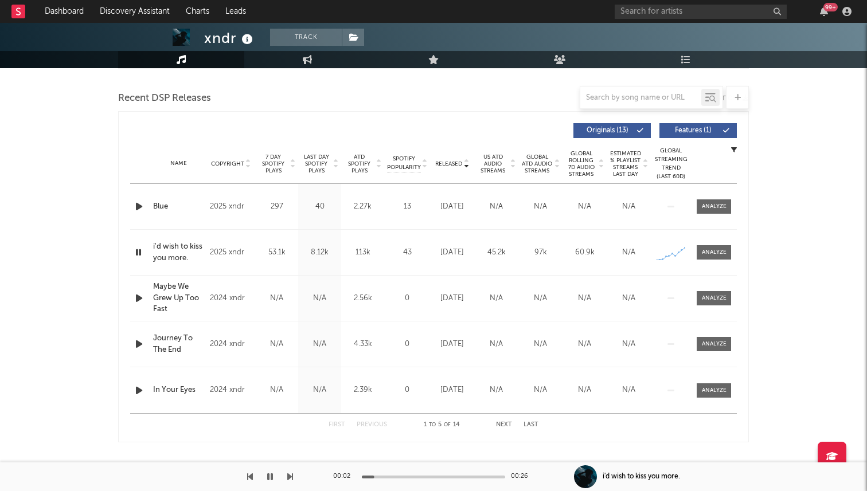
click at [451, 476] on div at bounding box center [433, 477] width 143 height 3
click at [141, 255] on icon "button" at bounding box center [138, 252] width 11 height 14
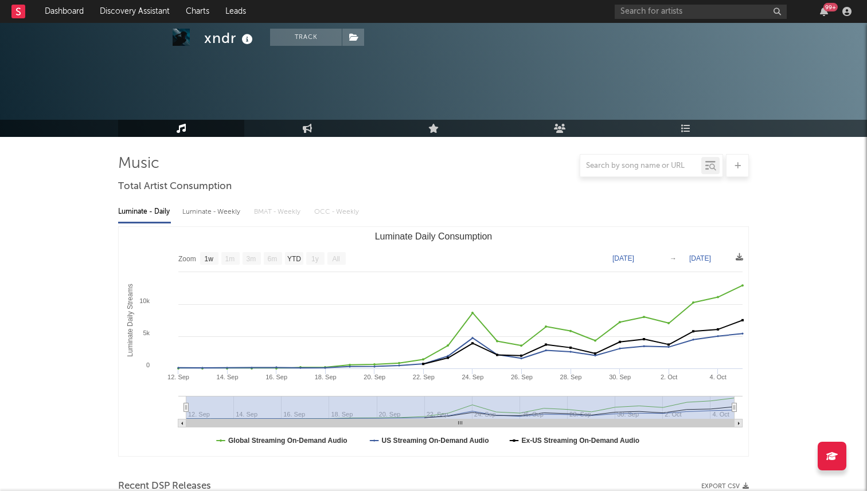
scroll to position [0, 0]
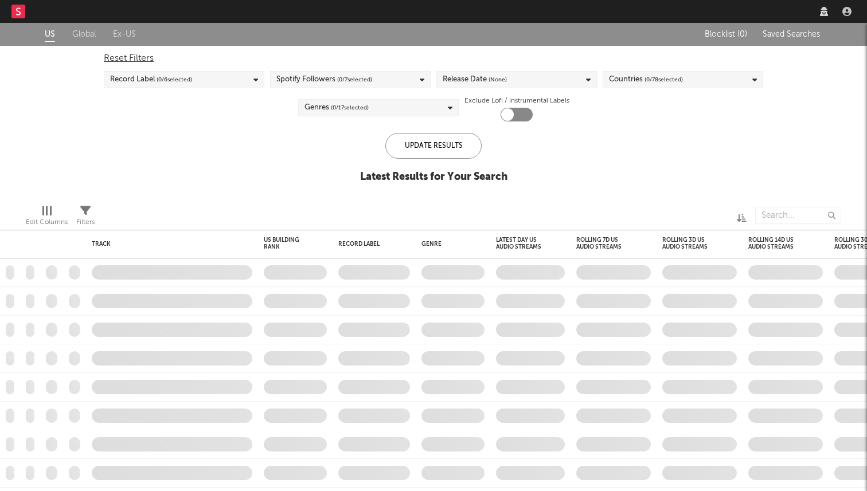
checkbox input "true"
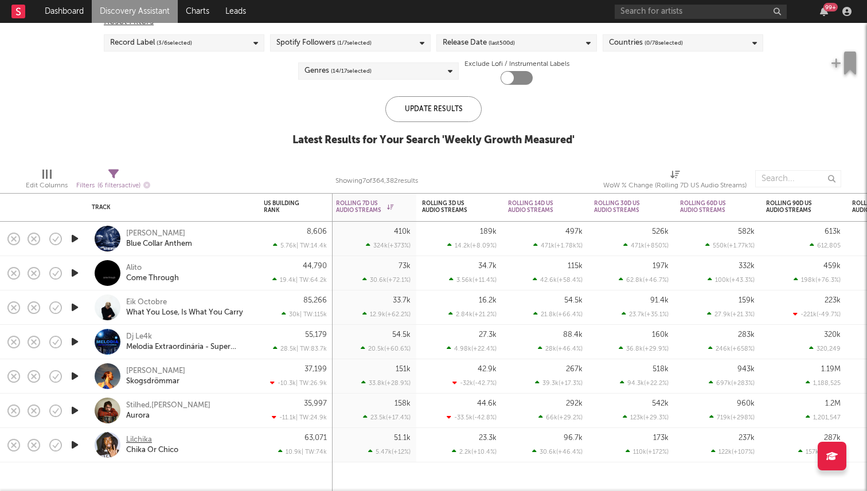
click at [144, 438] on div "Lilchika" at bounding box center [139, 440] width 26 height 10
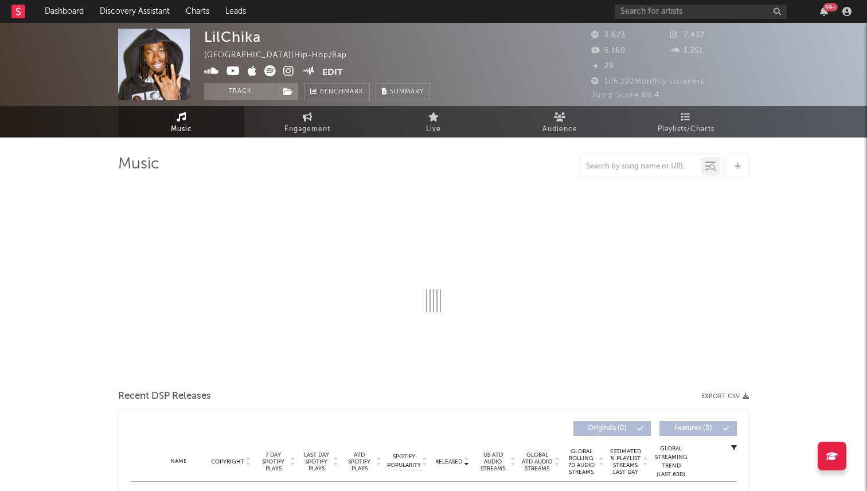
select select "6m"
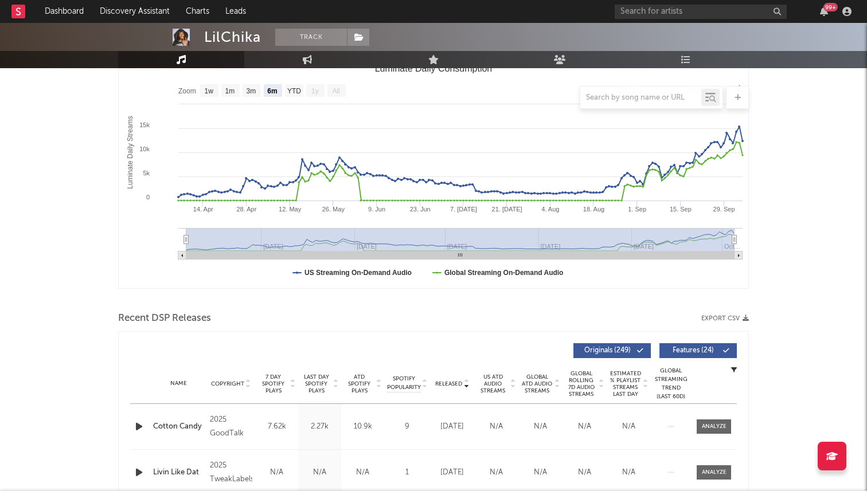
scroll to position [339, 0]
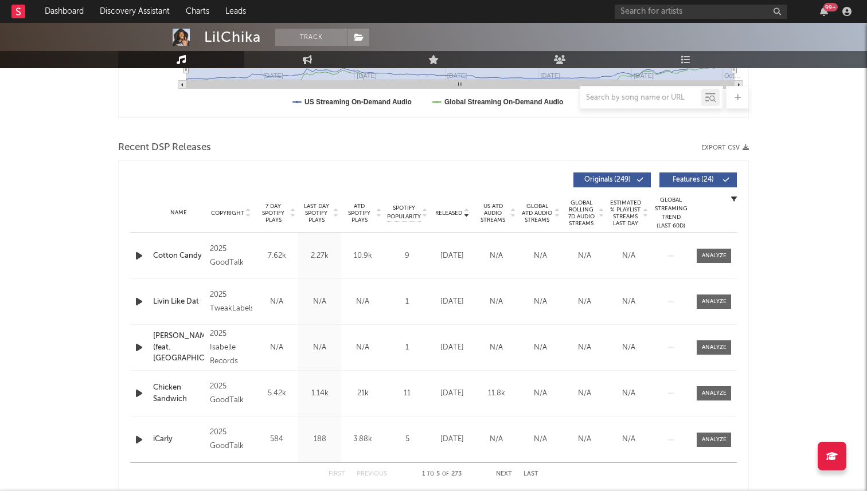
click at [276, 208] on span "7 Day Spotify Plays" at bounding box center [273, 213] width 30 height 21
click at [134, 260] on icon "button" at bounding box center [139, 256] width 12 height 14
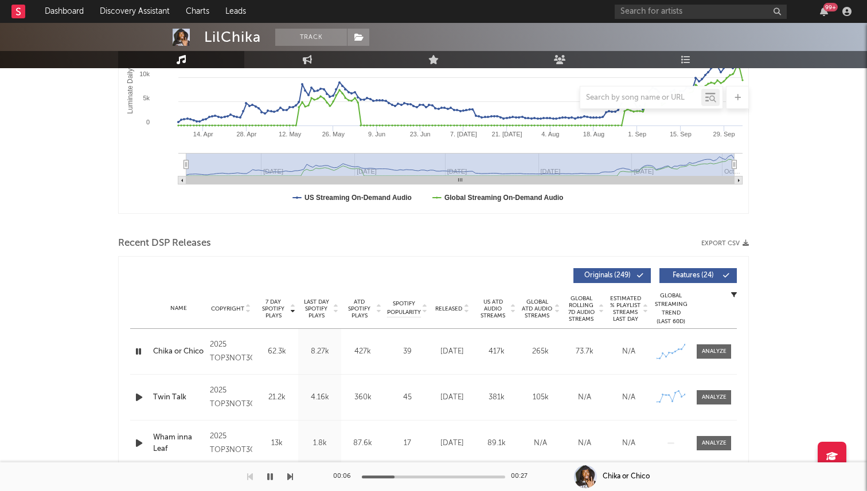
scroll to position [335, 0]
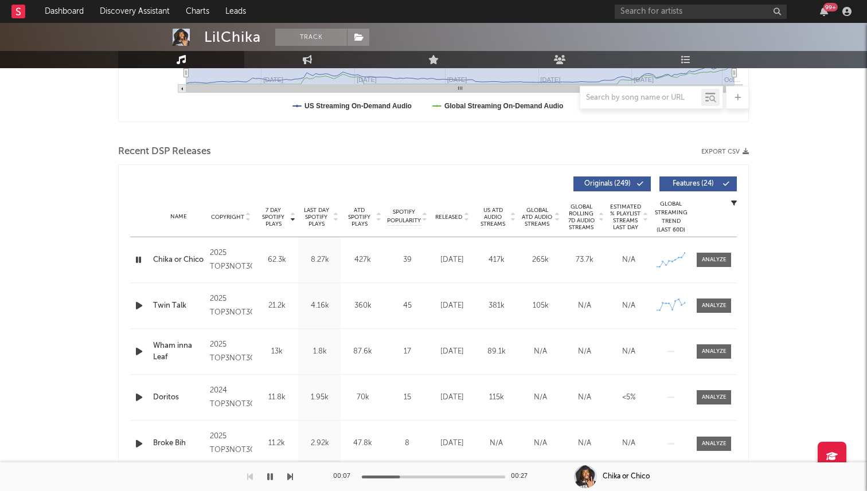
click at [140, 256] on icon "button" at bounding box center [138, 260] width 11 height 14
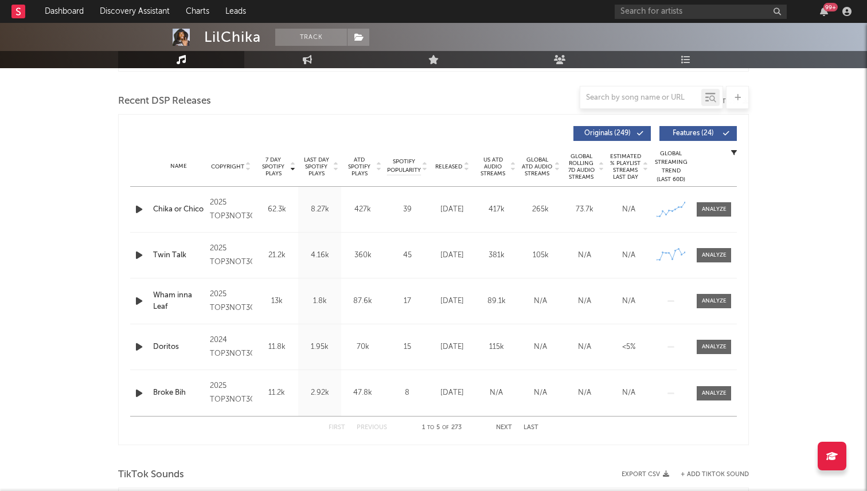
scroll to position [364, 0]
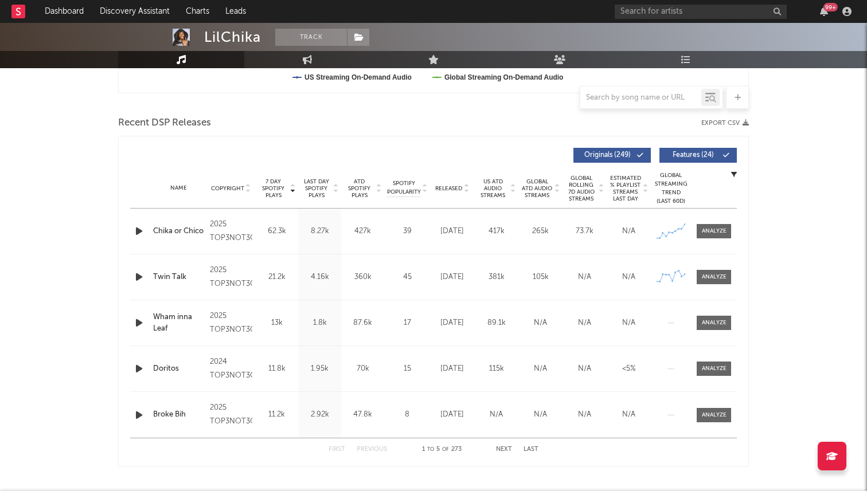
click at [132, 234] on div at bounding box center [140, 231] width 20 height 14
click at [144, 230] on icon "button" at bounding box center [139, 231] width 12 height 14
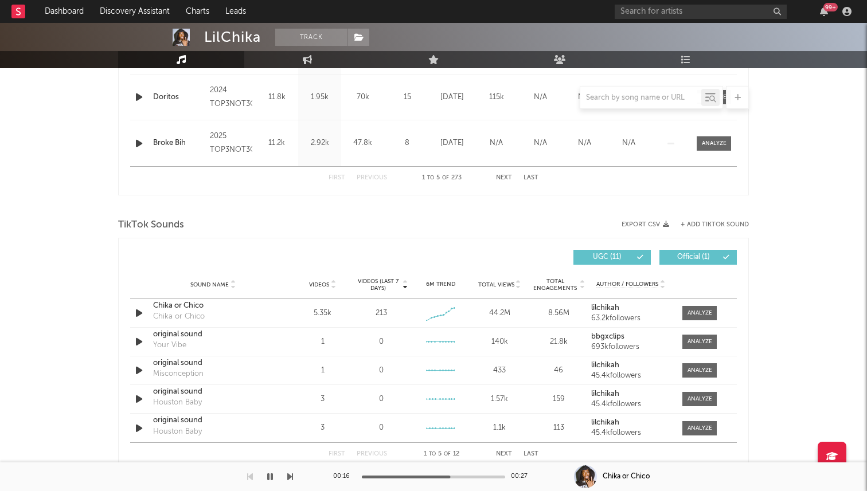
scroll to position [641, 0]
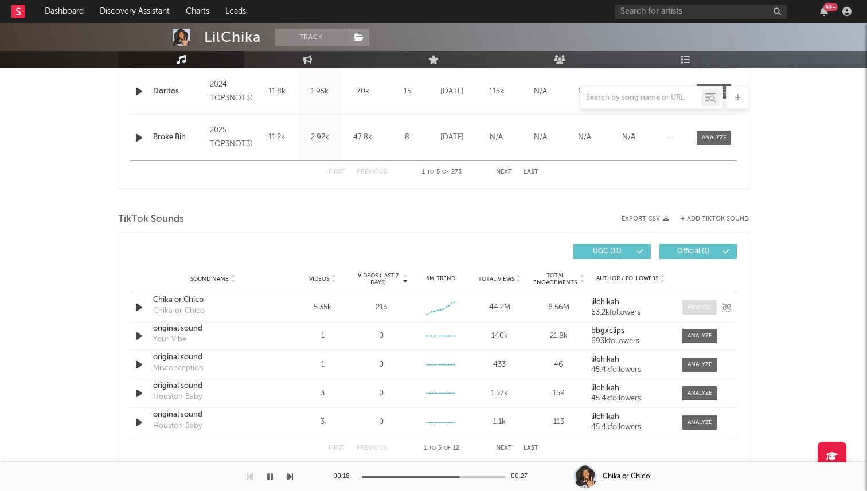
click at [701, 308] on div at bounding box center [699, 307] width 25 height 9
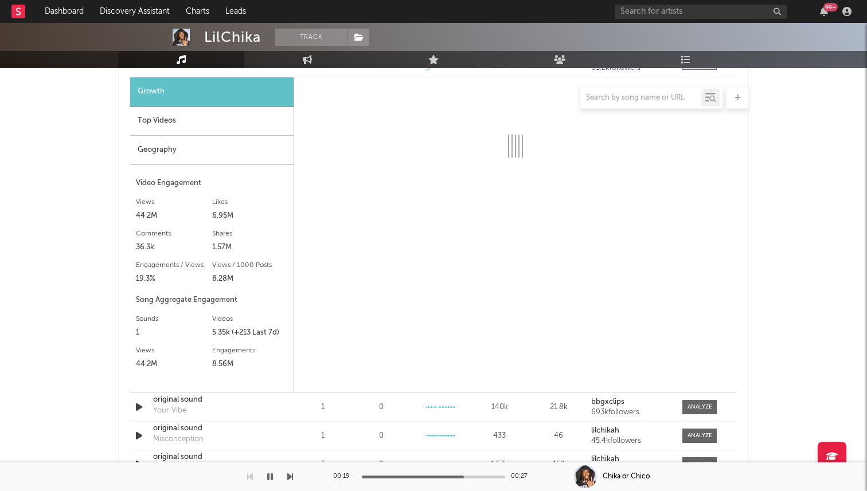
select select "1w"
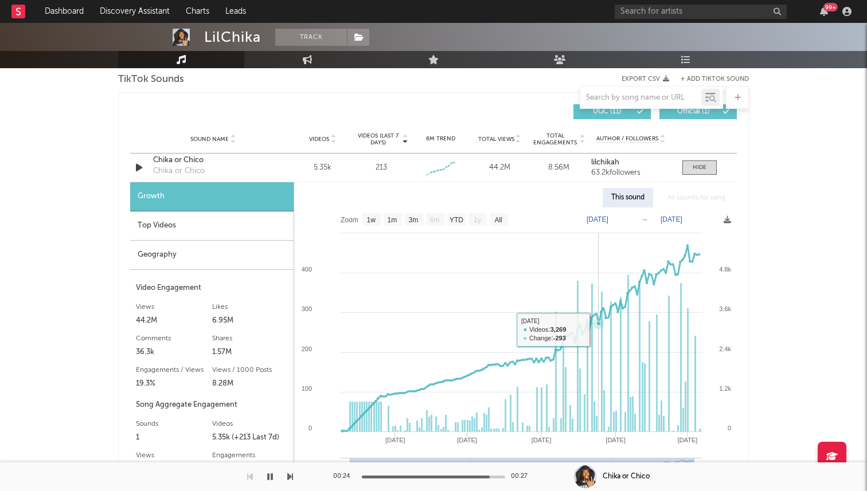
scroll to position [772, 0]
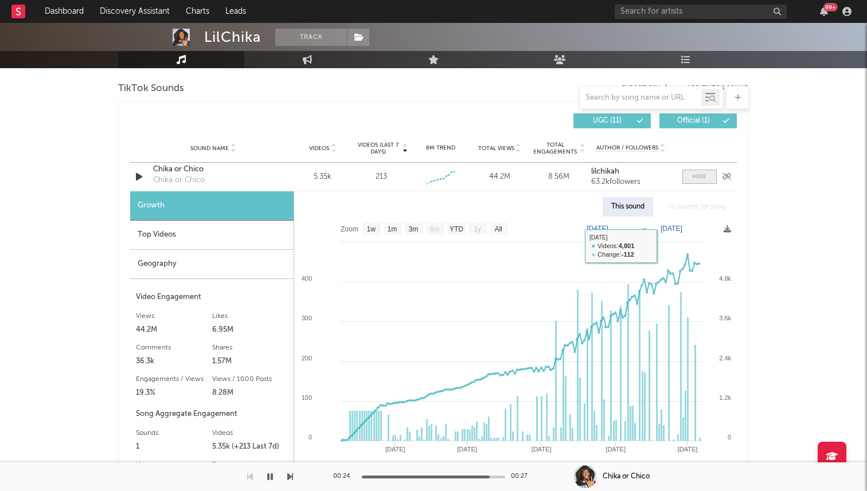
click at [689, 181] on span at bounding box center [699, 177] width 34 height 14
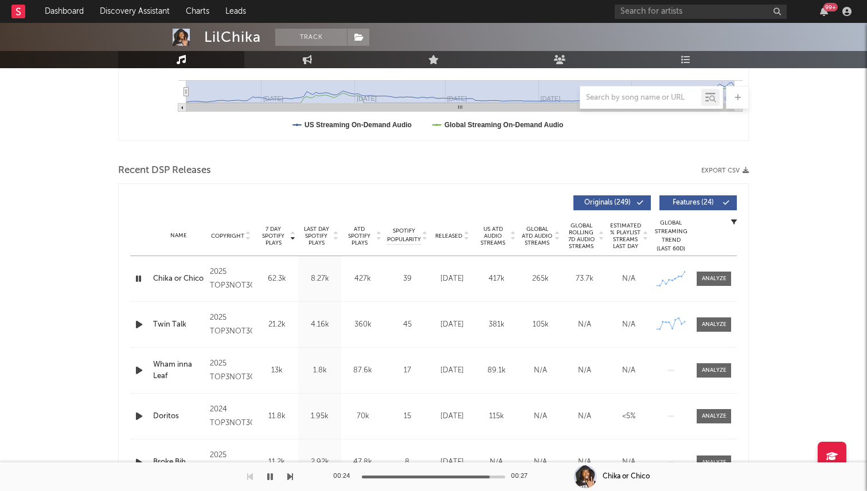
scroll to position [469, 0]
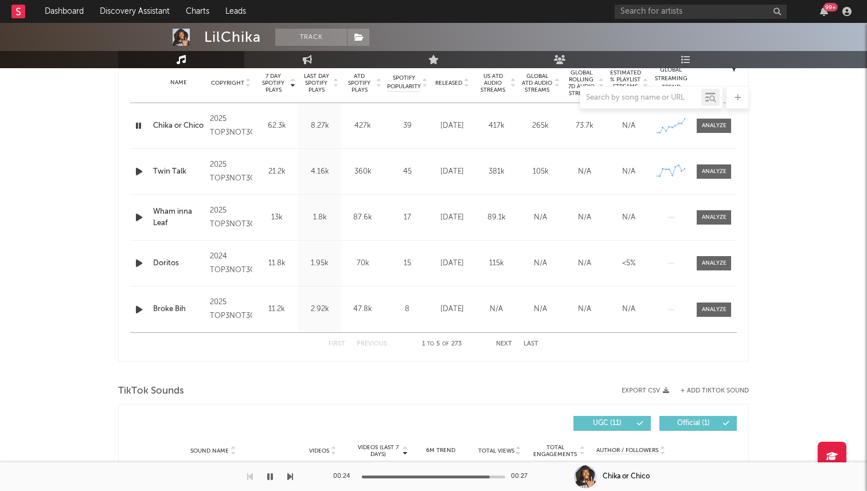
click at [140, 126] on icon "button" at bounding box center [138, 126] width 11 height 14
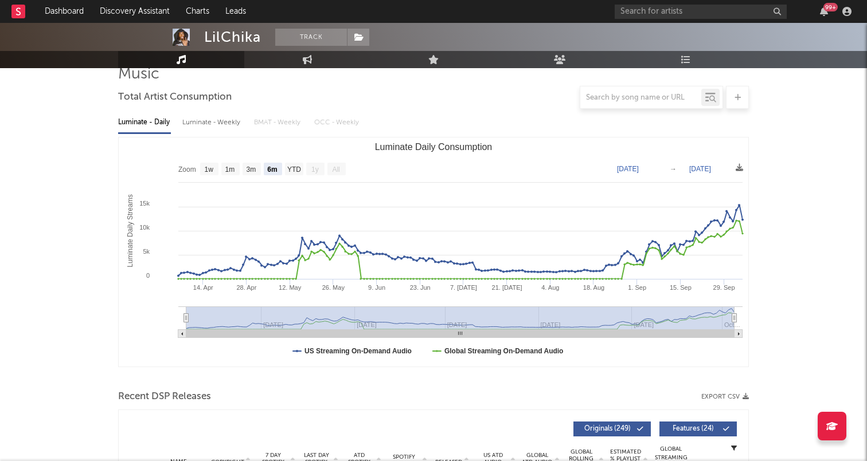
scroll to position [62, 0]
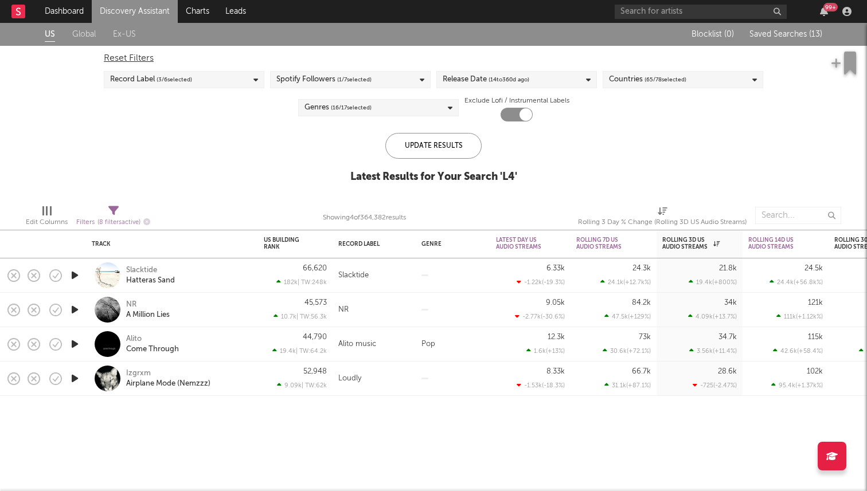
click at [78, 375] on icon "button" at bounding box center [75, 378] width 12 height 14
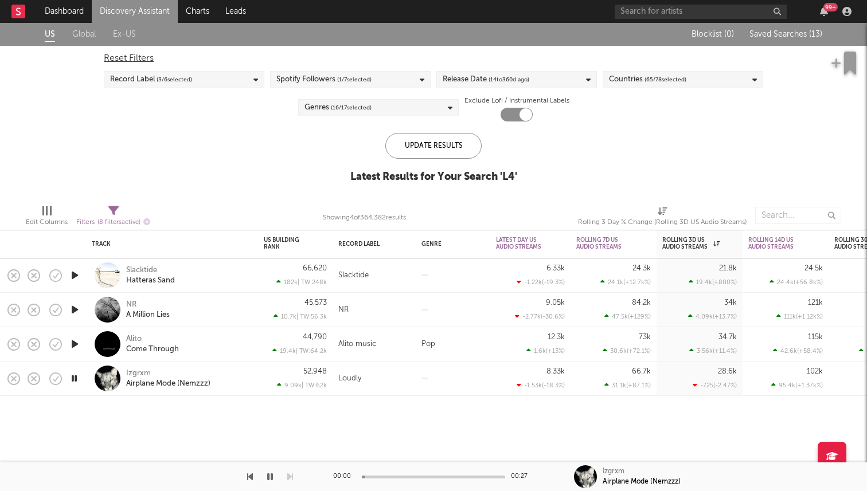
click at [78, 375] on icon "button" at bounding box center [74, 378] width 11 height 14
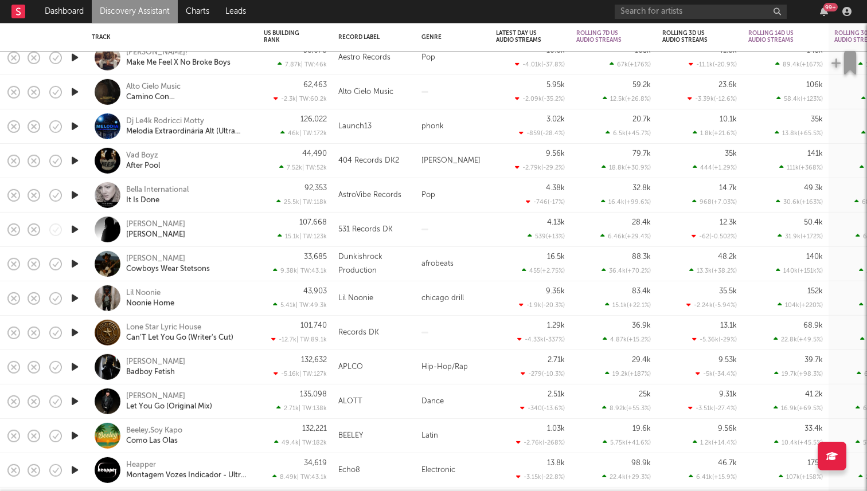
click at [75, 227] on icon "button" at bounding box center [75, 229] width 12 height 14
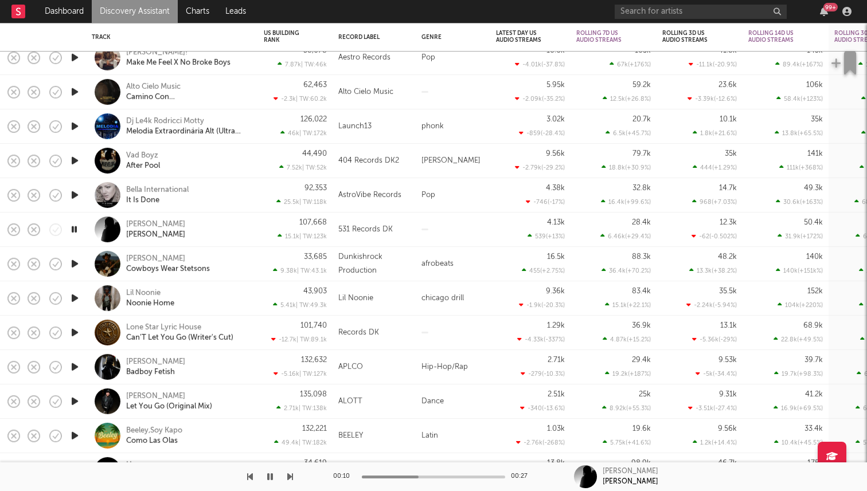
click at [76, 296] on icon "button" at bounding box center [75, 298] width 12 height 14
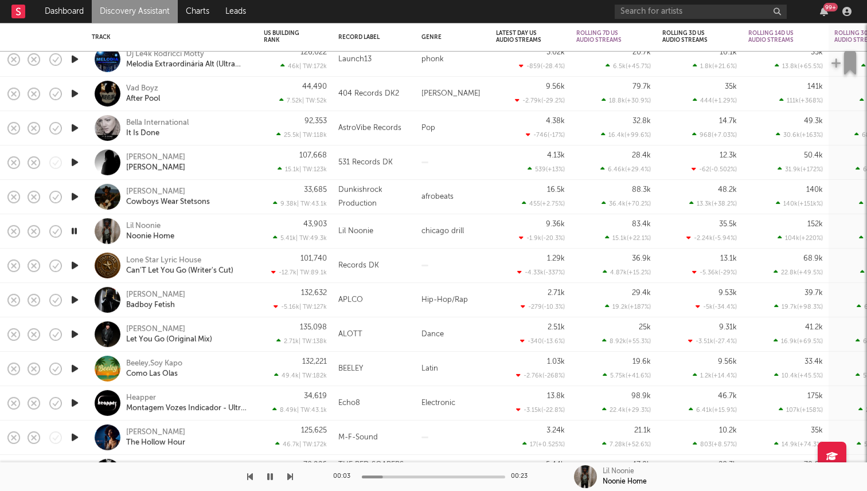
click at [72, 228] on icon "button" at bounding box center [74, 231] width 11 height 14
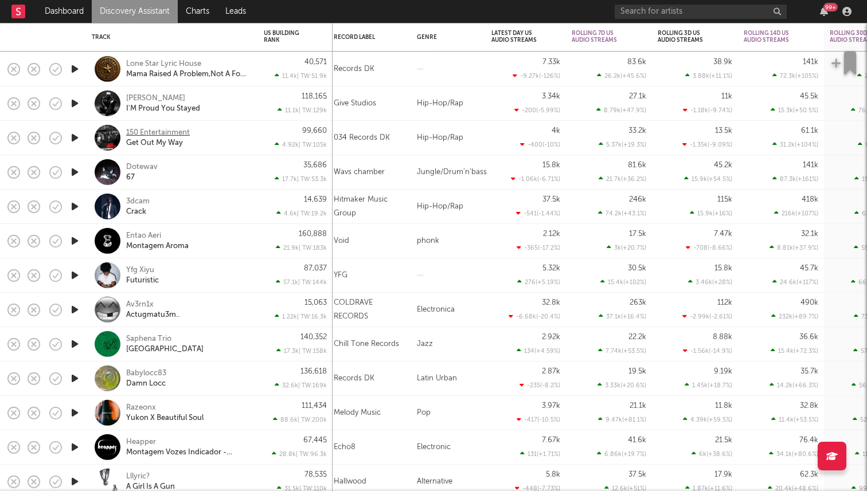
click at [161, 131] on div "150 Entertainment" at bounding box center [158, 132] width 64 height 10
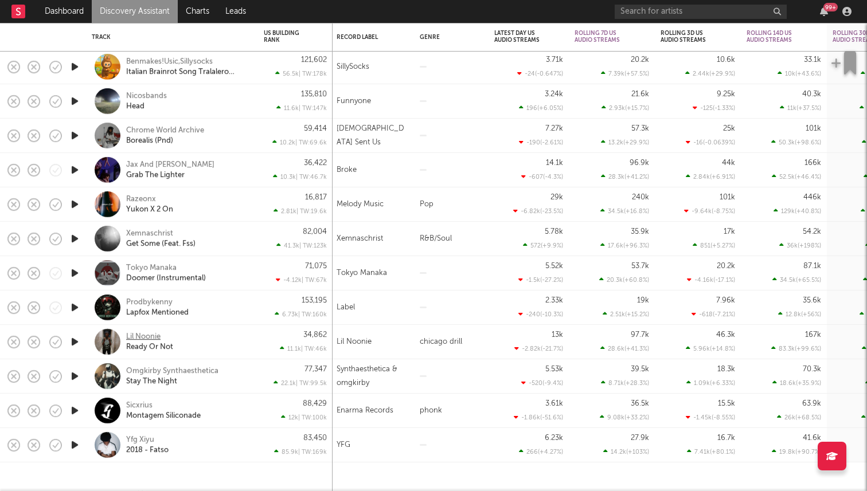
click at [147, 336] on div "Lil Noonie" at bounding box center [143, 337] width 34 height 10
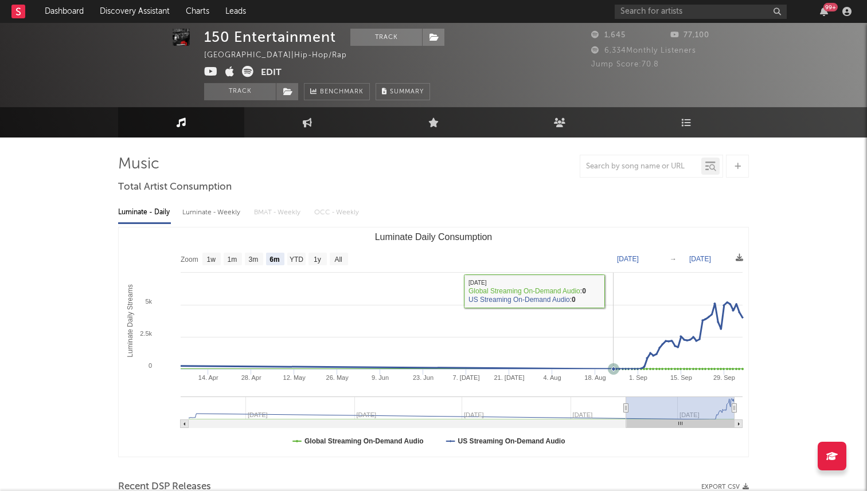
select select "6m"
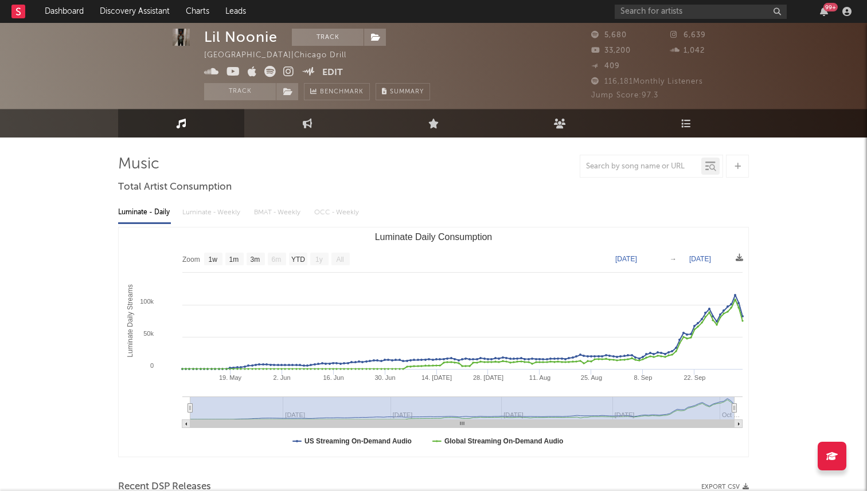
select select "1w"
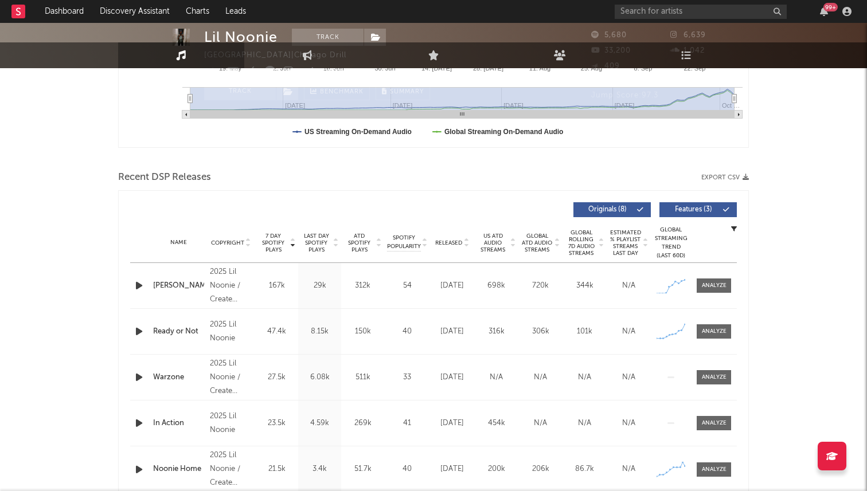
scroll to position [381, 0]
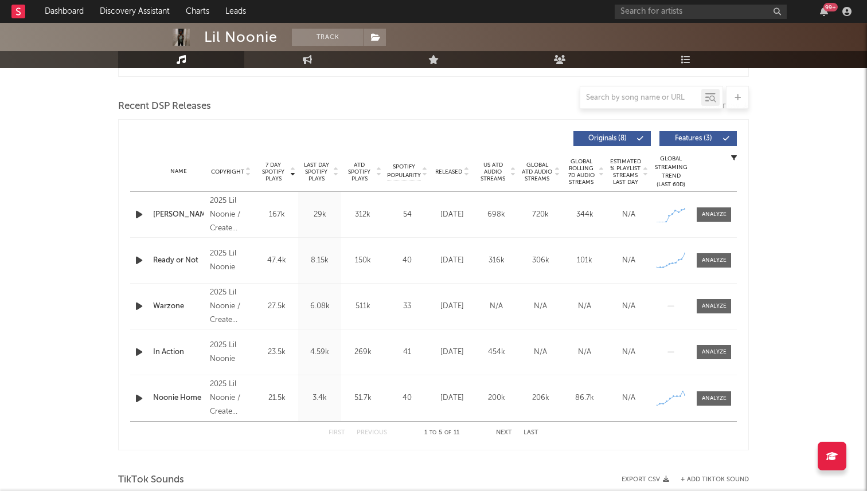
click at [456, 170] on span "Released" at bounding box center [448, 171] width 27 height 7
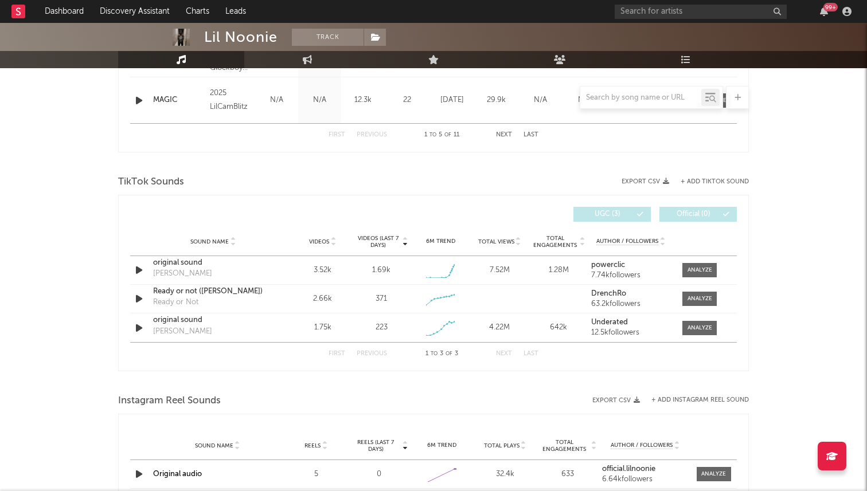
scroll to position [0, 0]
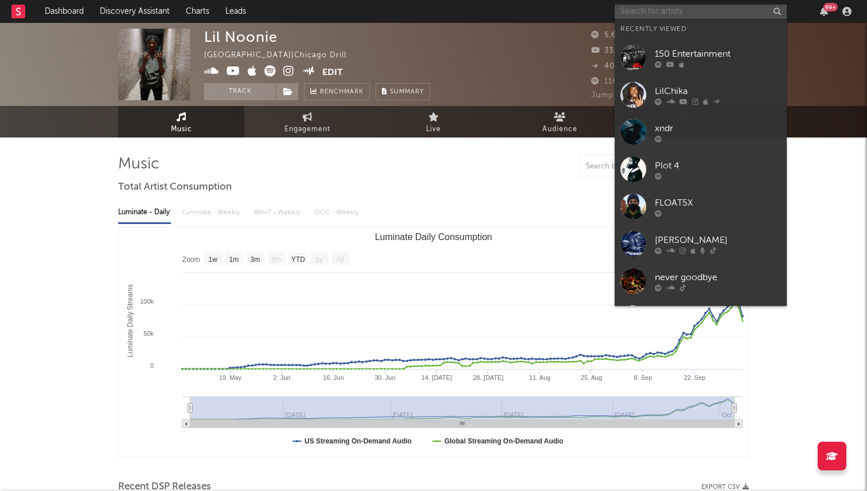
click at [645, 7] on input "text" at bounding box center [700, 12] width 172 height 14
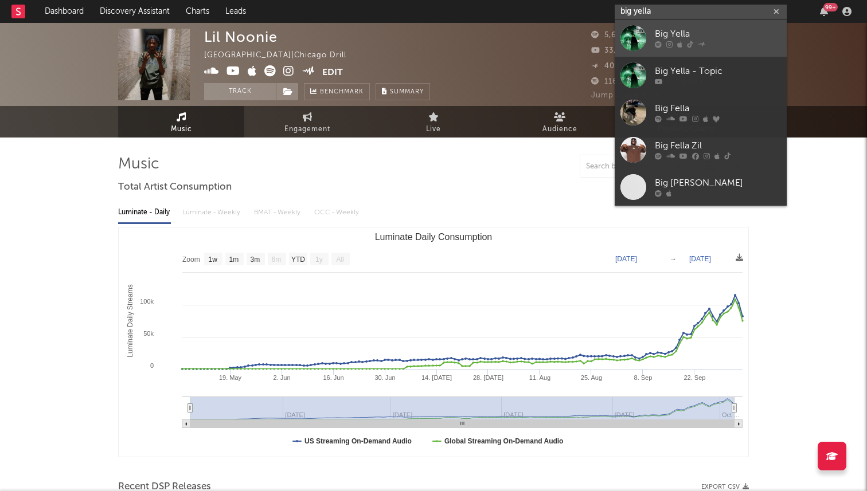
type input "big yella"
click at [624, 41] on div at bounding box center [633, 38] width 26 height 26
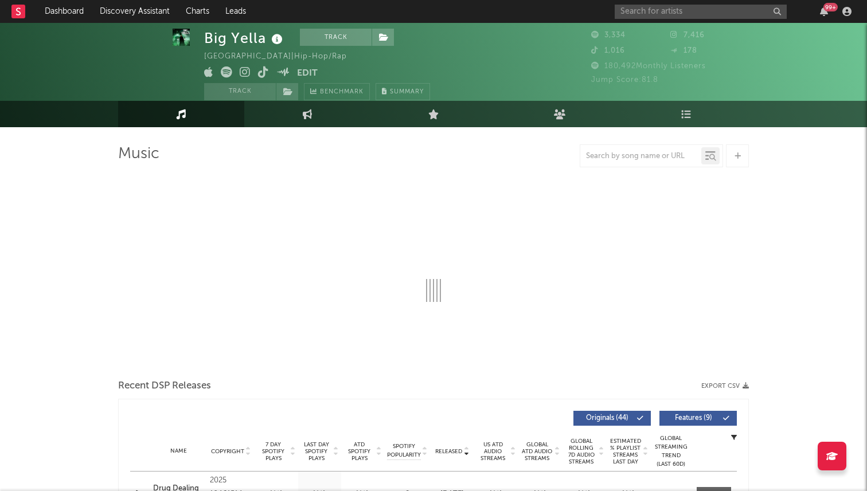
scroll to position [34, 0]
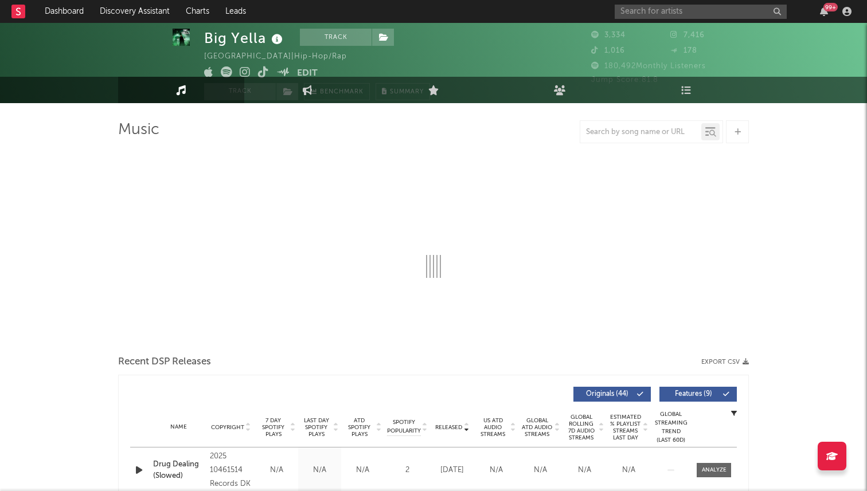
select select "1w"
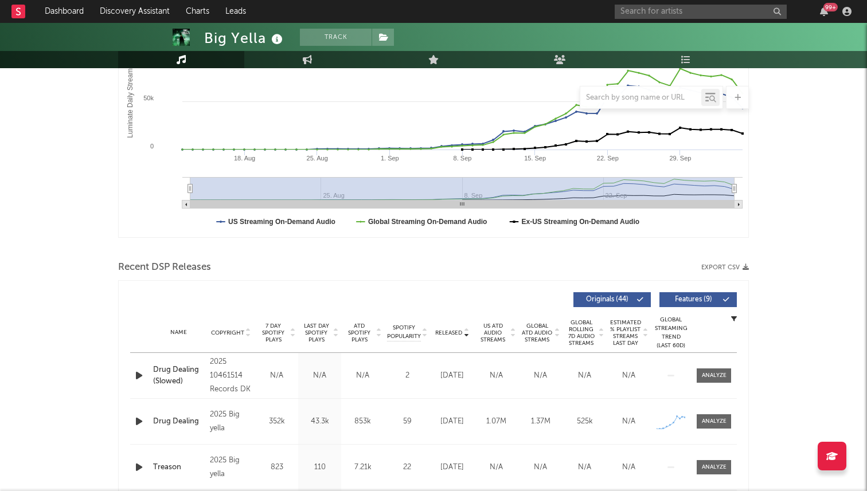
scroll to position [0, 0]
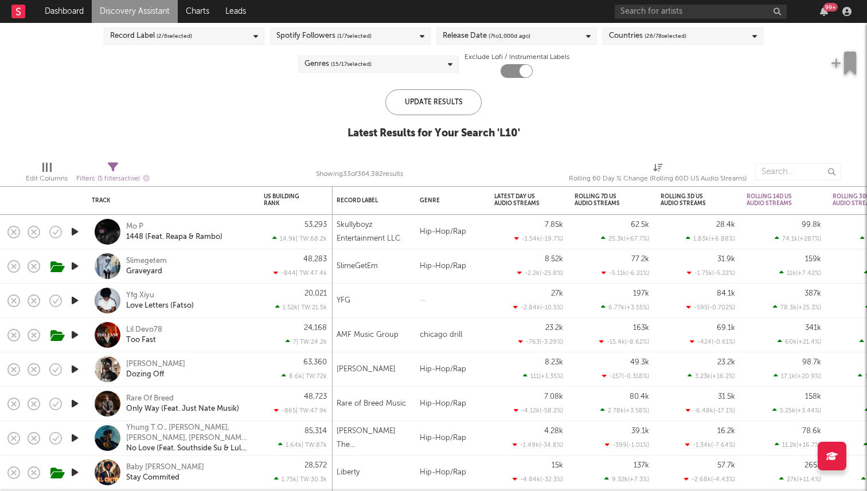
click at [73, 228] on icon "button" at bounding box center [75, 232] width 12 height 14
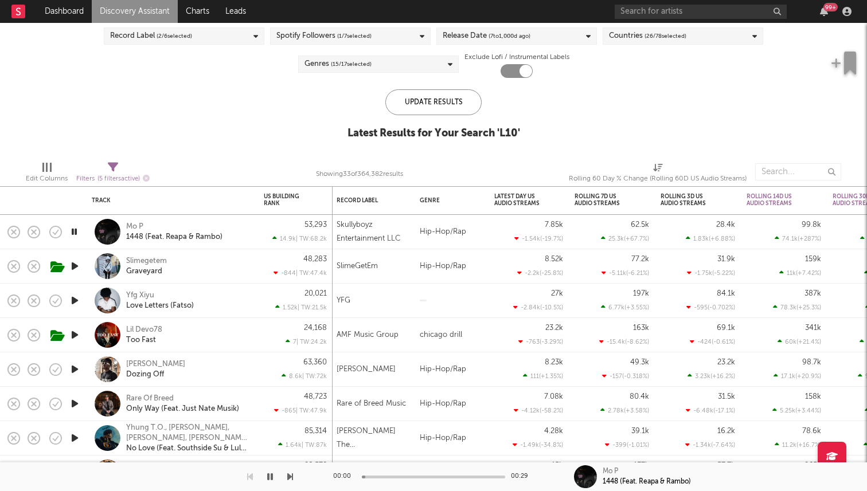
click at [73, 228] on icon "button" at bounding box center [74, 232] width 11 height 14
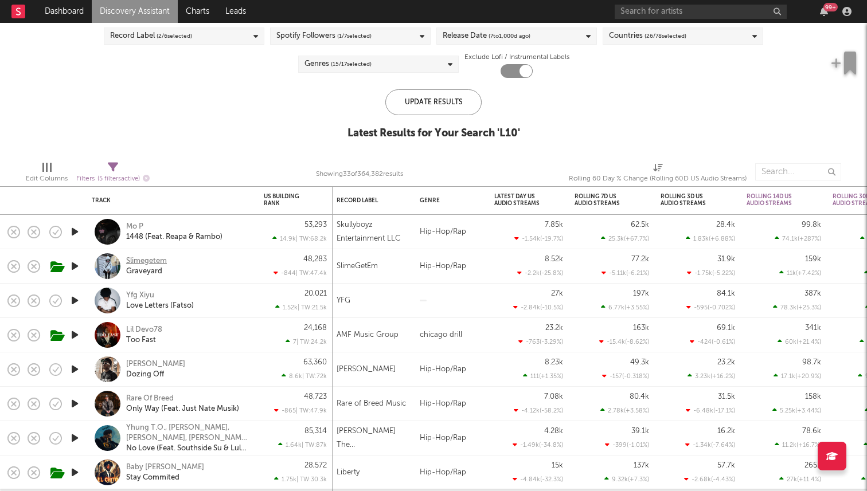
click at [150, 262] on div "Slimegetem" at bounding box center [146, 261] width 41 height 10
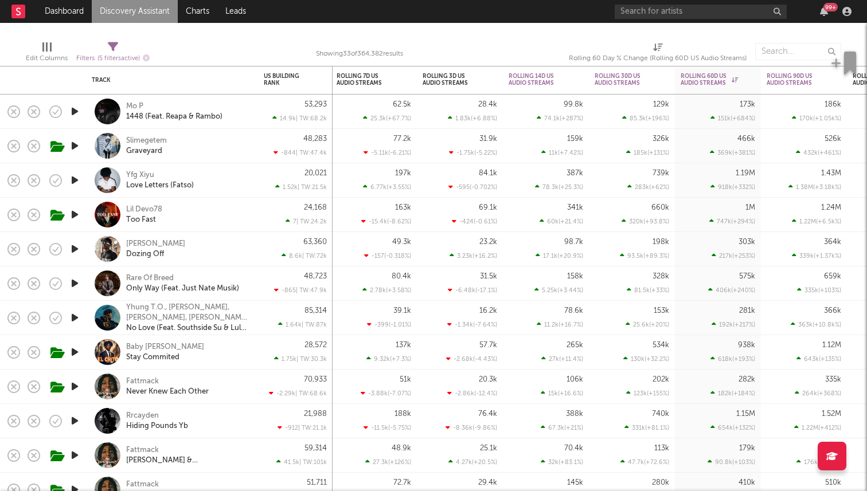
click at [73, 254] on icon "button" at bounding box center [75, 249] width 12 height 14
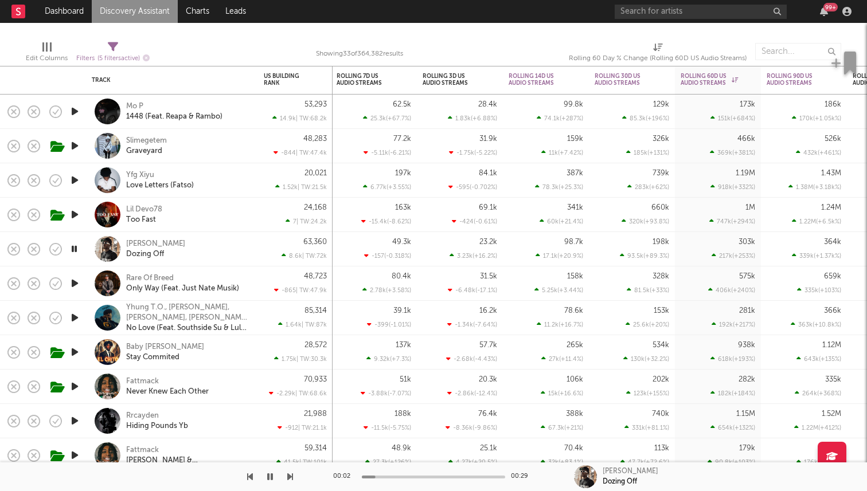
click at [76, 250] on icon "button" at bounding box center [74, 249] width 11 height 14
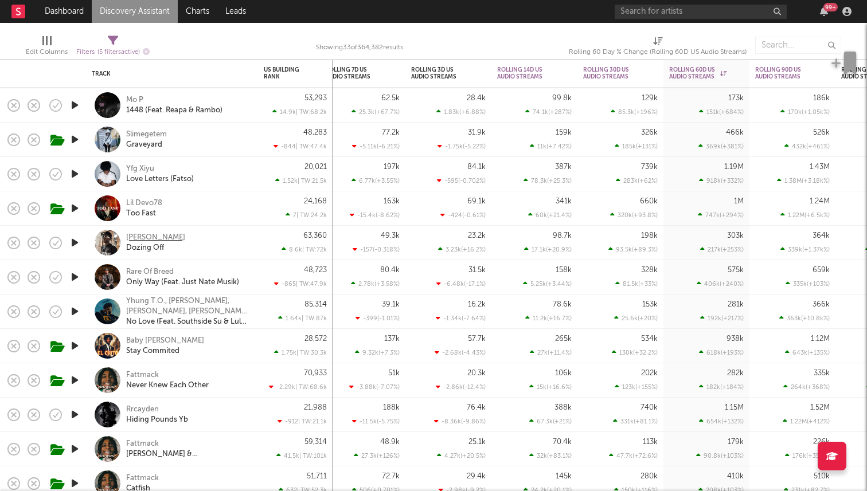
click at [141, 237] on div "[PERSON_NAME]" at bounding box center [155, 238] width 59 height 10
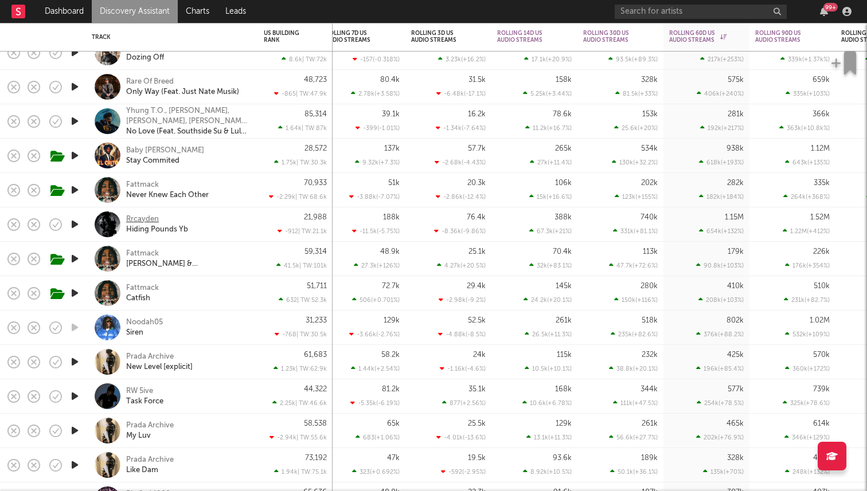
click at [154, 219] on div "Rrcayden" at bounding box center [142, 219] width 33 height 10
click at [663, 11] on input "text" at bounding box center [700, 12] width 172 height 14
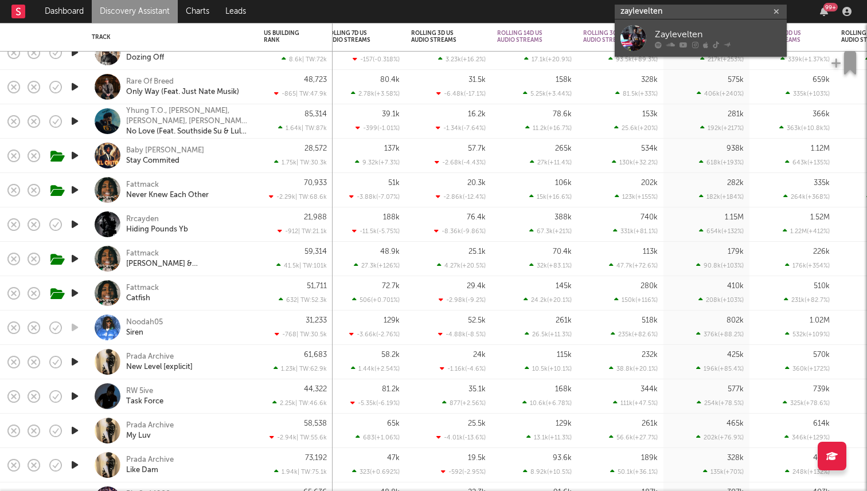
type input "zaylevelten"
click at [654, 23] on link "Zaylevelten" at bounding box center [700, 37] width 172 height 37
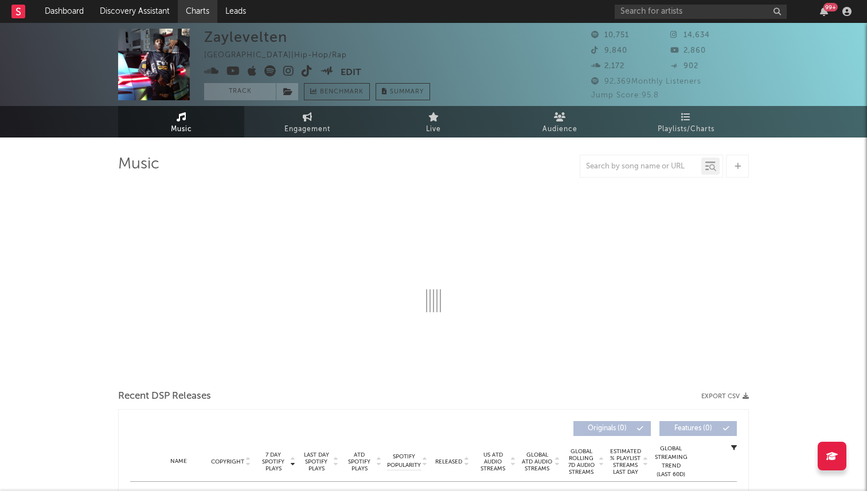
select select "1w"
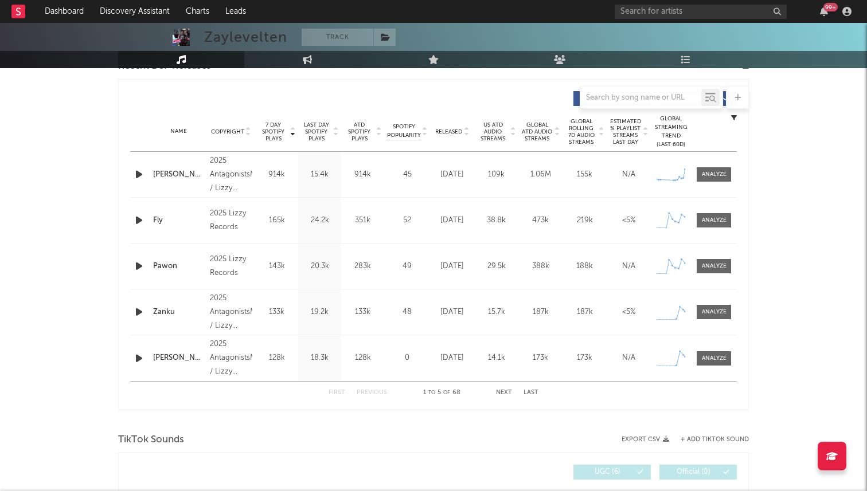
scroll to position [408, 0]
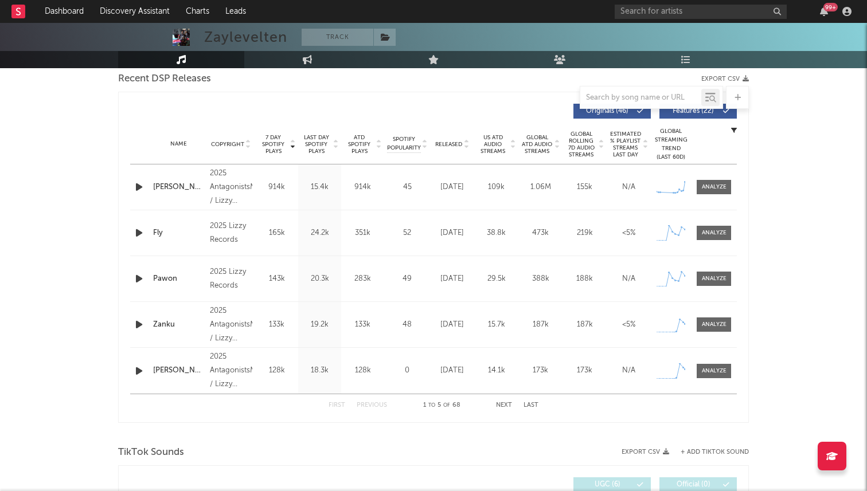
click at [456, 141] on span "Released" at bounding box center [448, 144] width 27 height 7
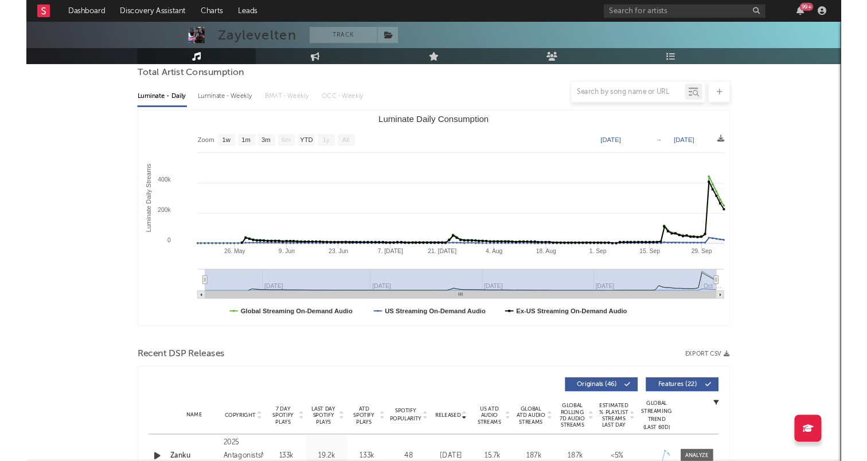
scroll to position [0, 0]
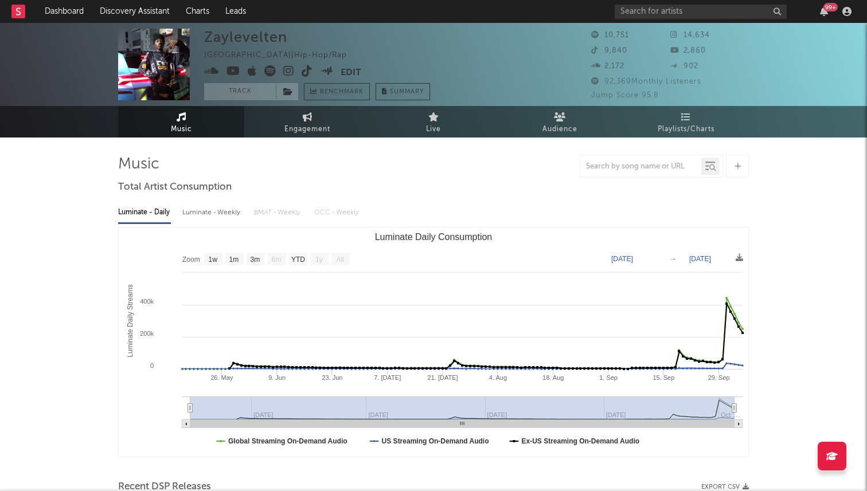
click at [273, 72] on icon at bounding box center [269, 70] width 11 height 11
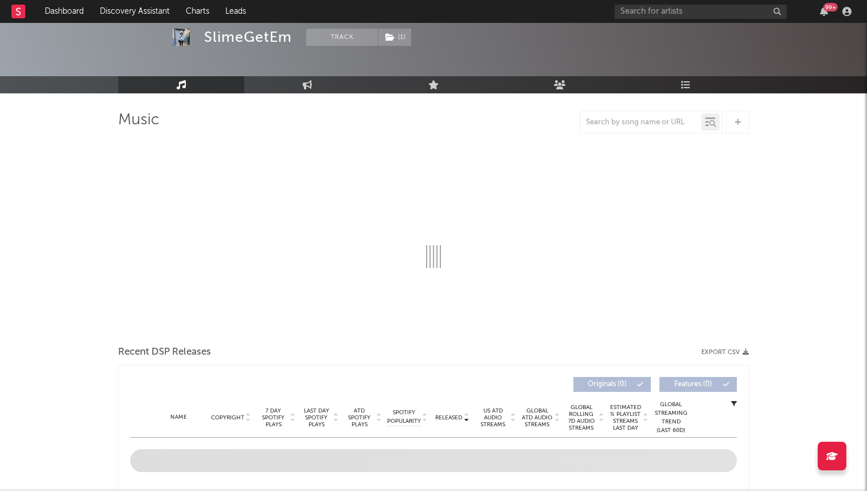
select select "6m"
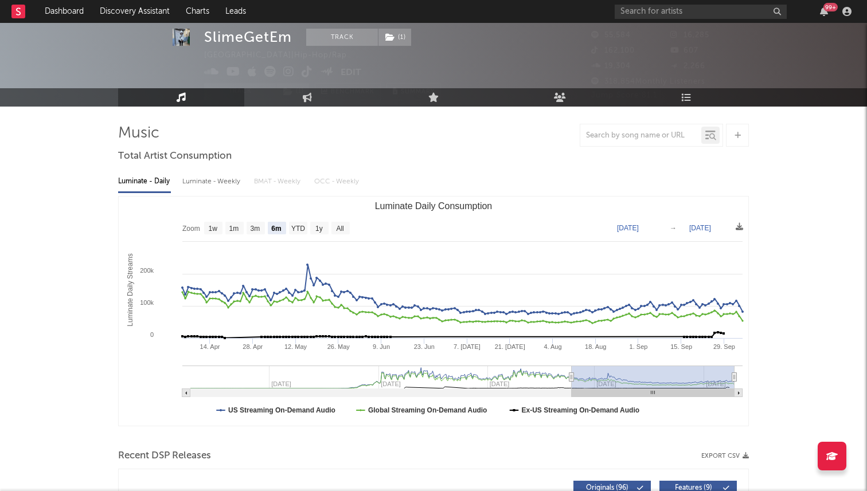
scroll to position [24, 0]
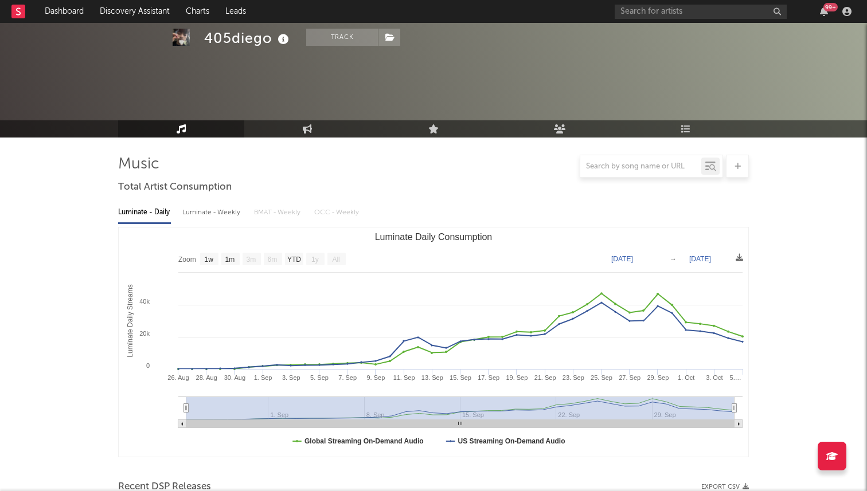
select select "1w"
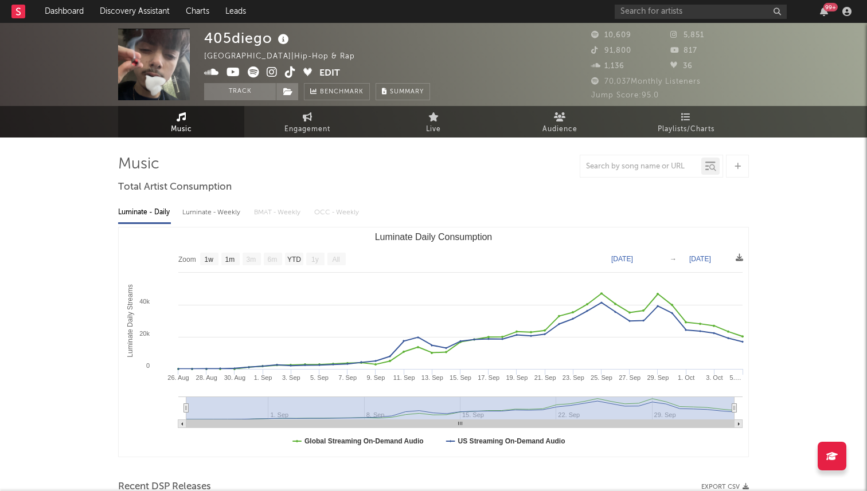
click at [292, 72] on icon at bounding box center [290, 71] width 11 height 11
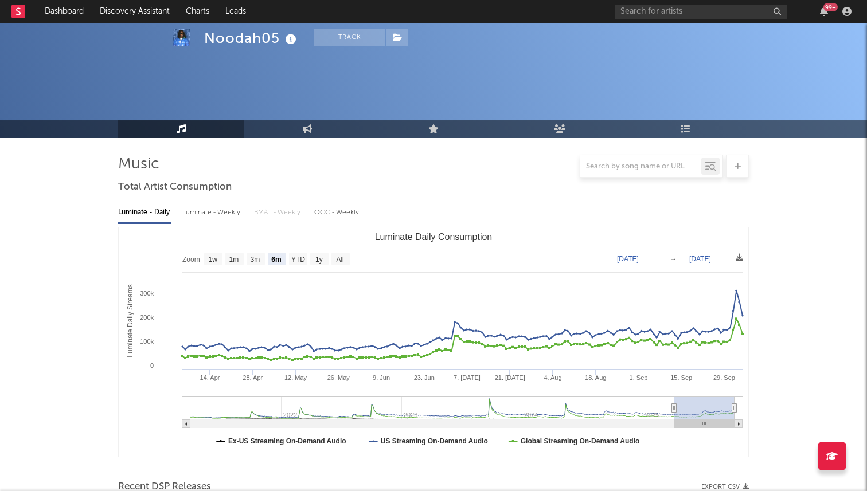
select select "6m"
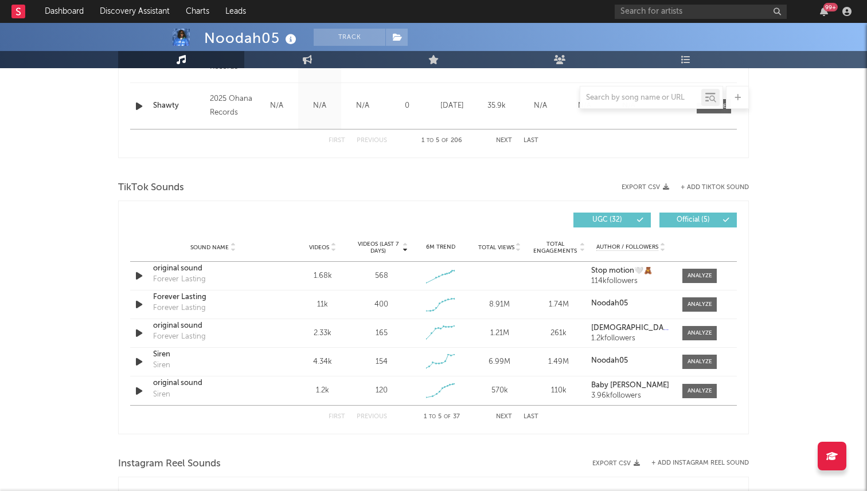
scroll to position [355, 0]
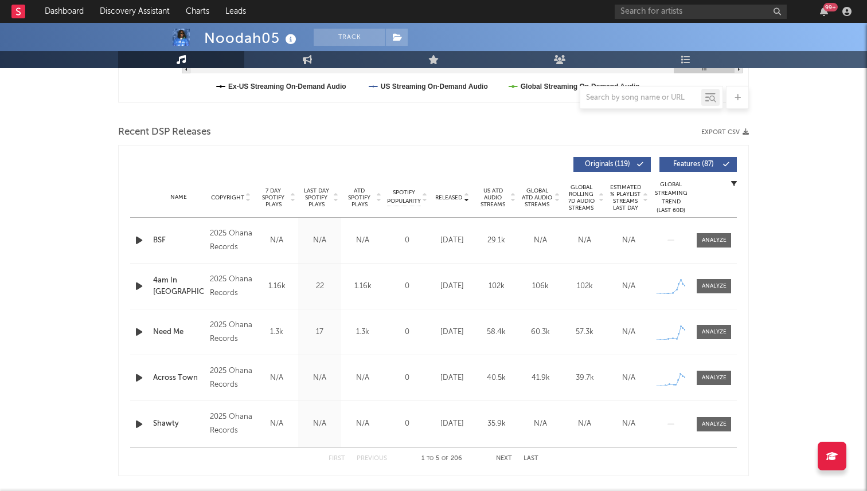
click at [276, 188] on span "7 Day Spotify Plays" at bounding box center [273, 197] width 30 height 21
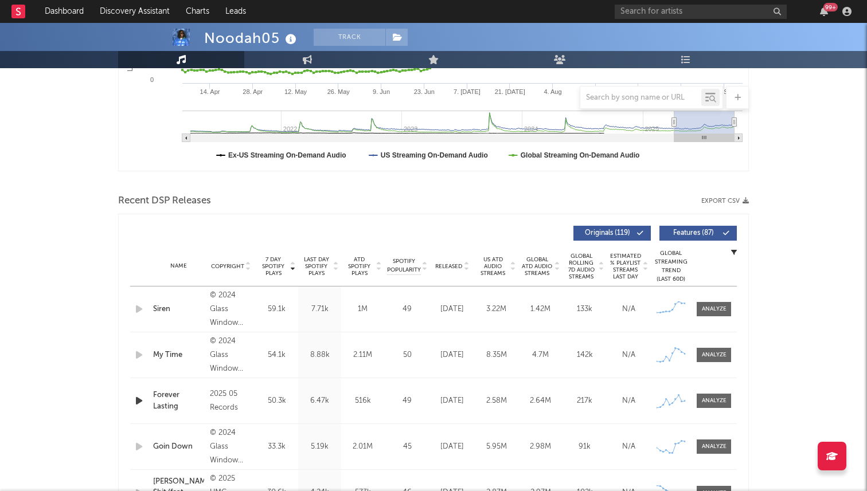
scroll to position [299, 0]
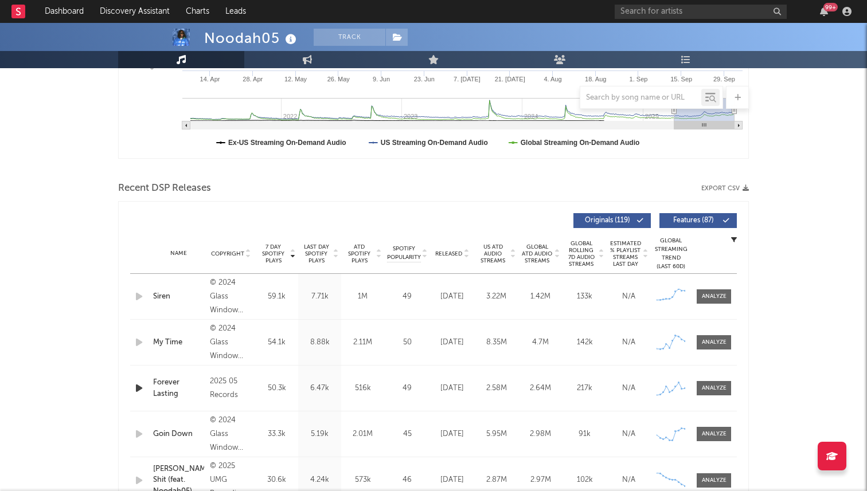
click at [448, 261] on div "Name Copyright Label Album Names Composer Names 7 Day Spotify Plays Last Day Sp…" at bounding box center [433, 254] width 606 height 40
click at [449, 253] on span "Released" at bounding box center [448, 253] width 27 height 7
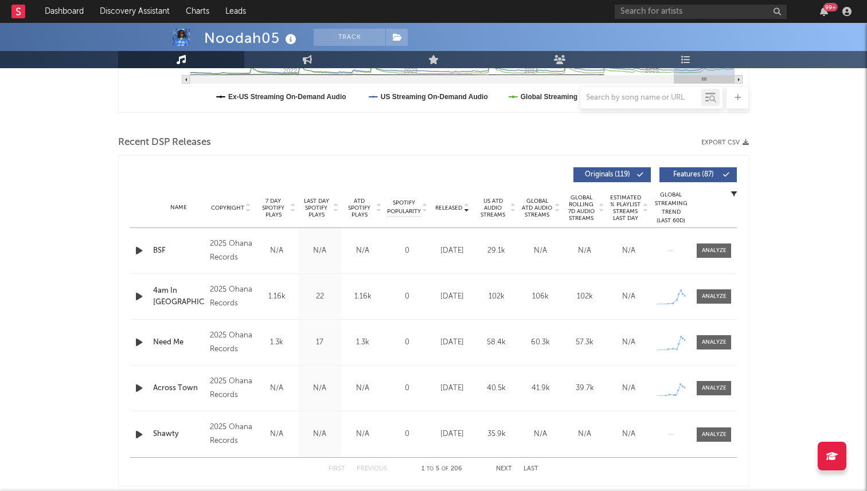
scroll to position [362, 0]
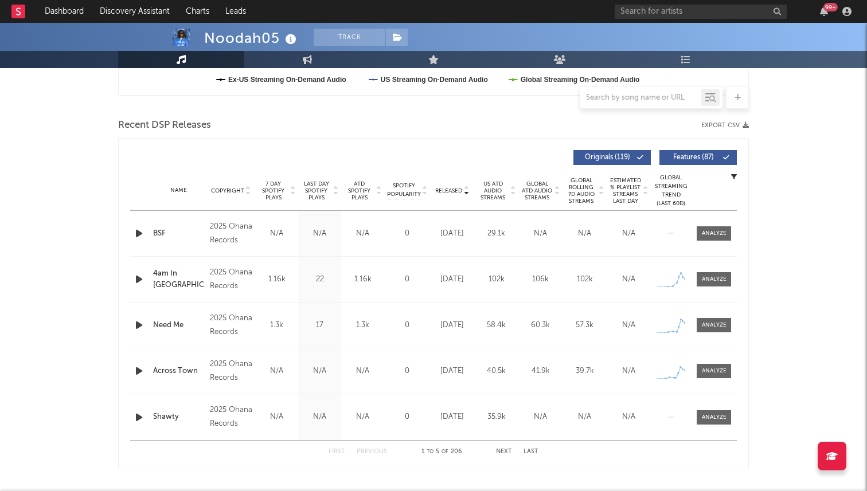
click at [272, 191] on span "7 Day Spotify Plays" at bounding box center [273, 191] width 30 height 21
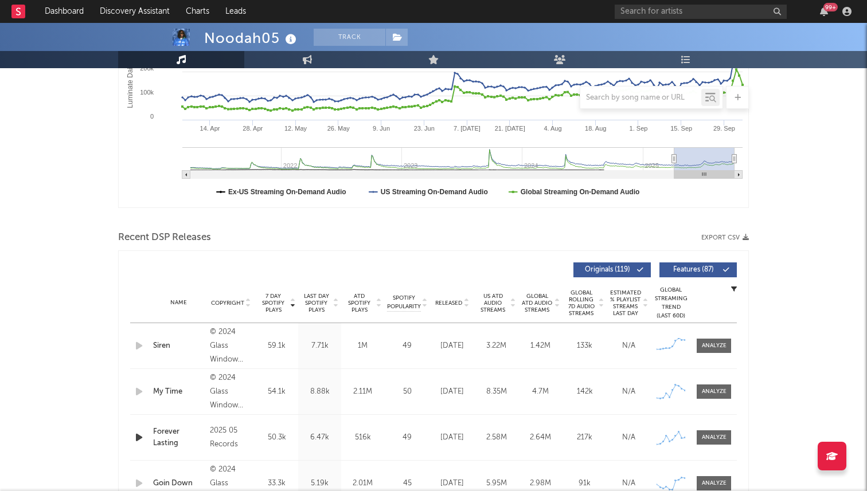
scroll to position [0, 0]
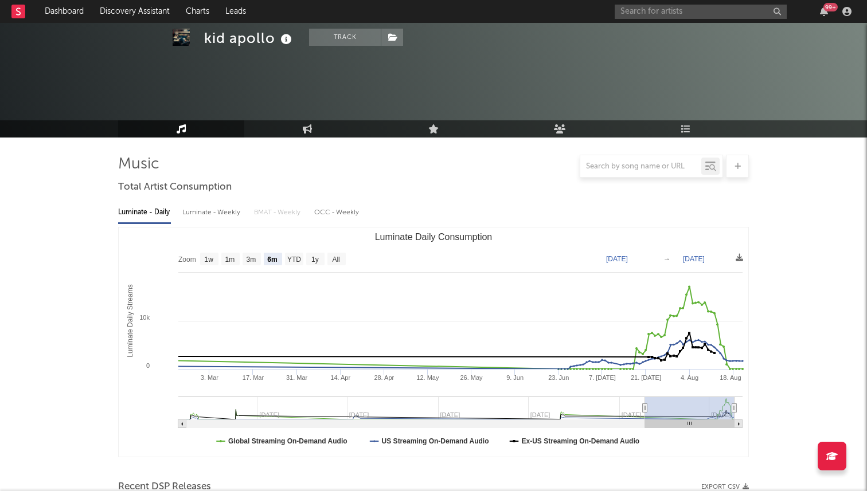
select select "6m"
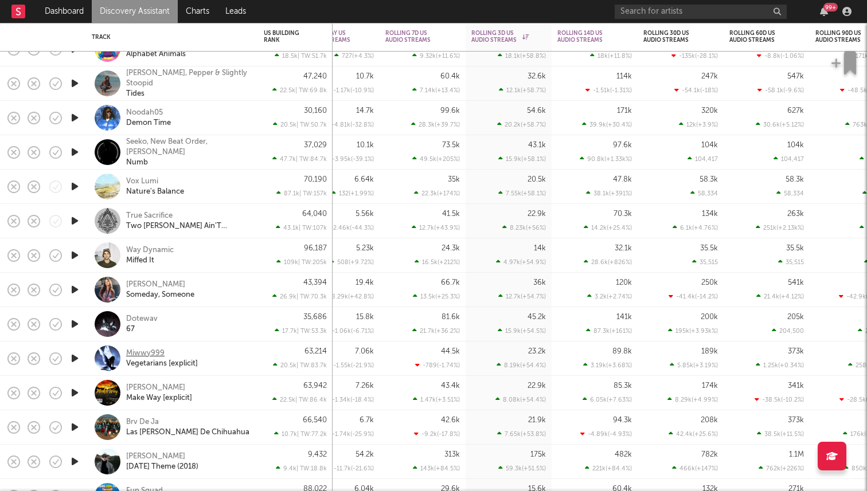
click at [148, 353] on div "Miwwy999" at bounding box center [145, 353] width 38 height 10
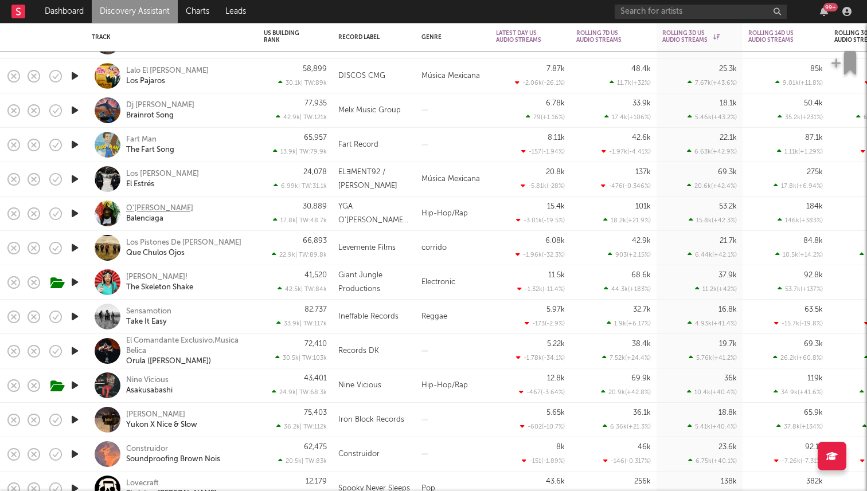
click at [136, 207] on div "O'[PERSON_NAME]" at bounding box center [159, 208] width 67 height 10
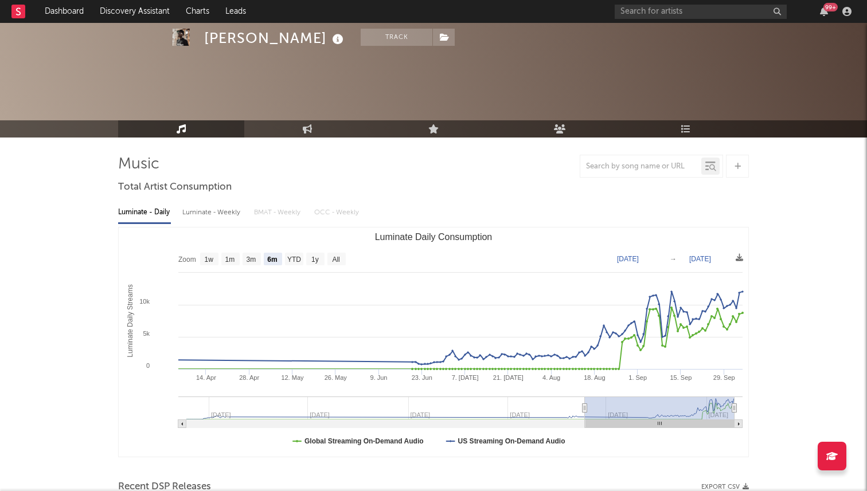
select select "6m"
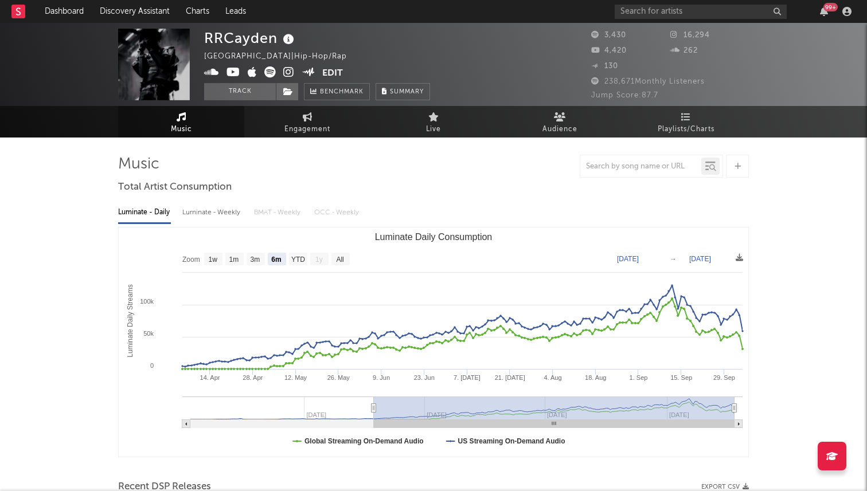
select select "6m"
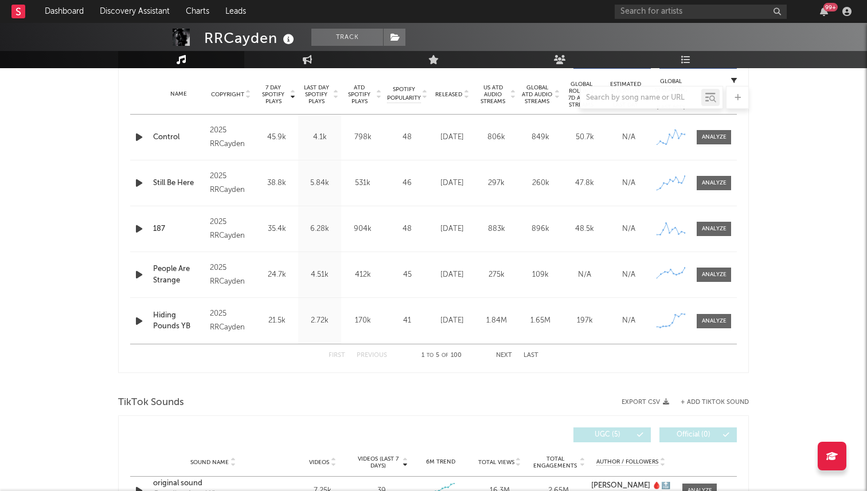
scroll to position [449, 0]
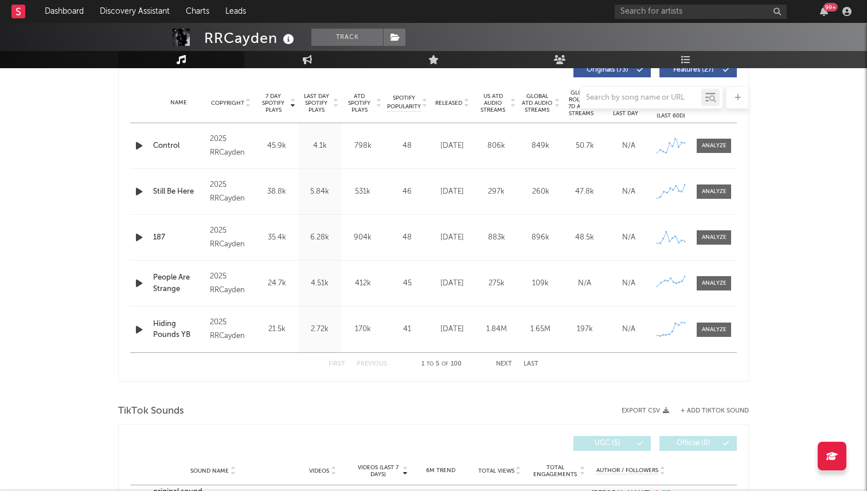
click at [457, 103] on div at bounding box center [433, 97] width 630 height 23
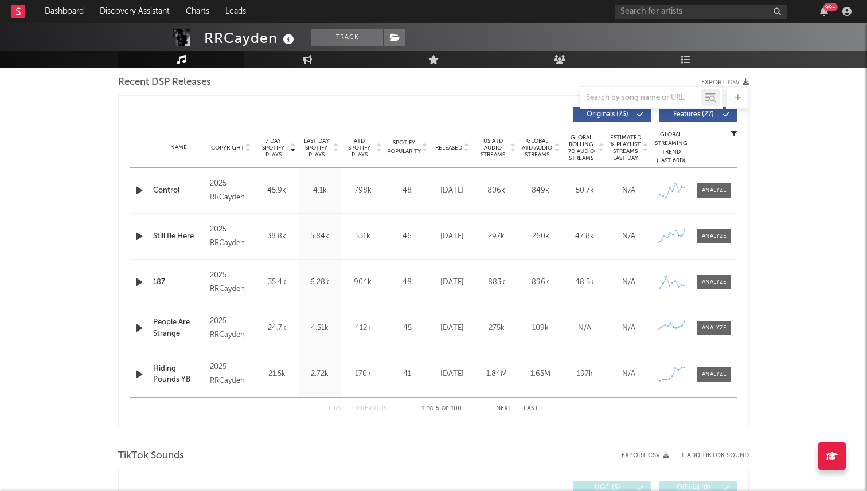
scroll to position [386, 0]
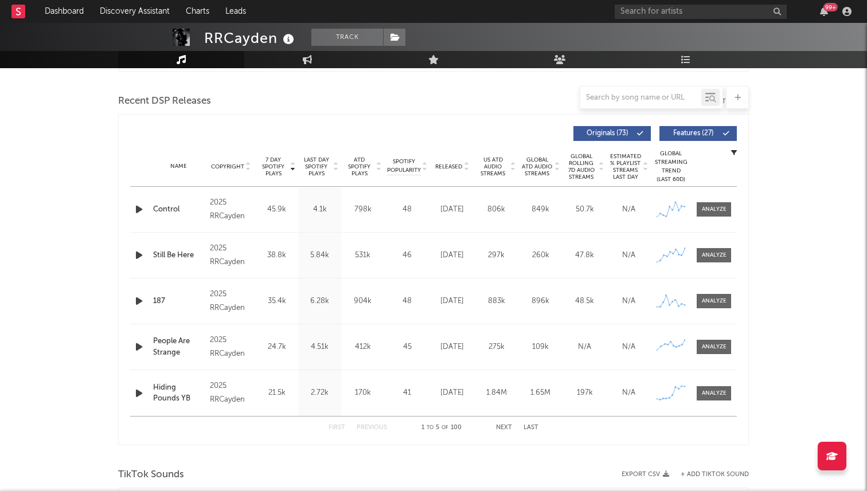
click at [453, 166] on span "Released" at bounding box center [448, 166] width 27 height 7
click at [499, 425] on button "Next" at bounding box center [504, 428] width 16 height 6
click at [277, 164] on span "7 Day Spotify Plays" at bounding box center [273, 166] width 30 height 21
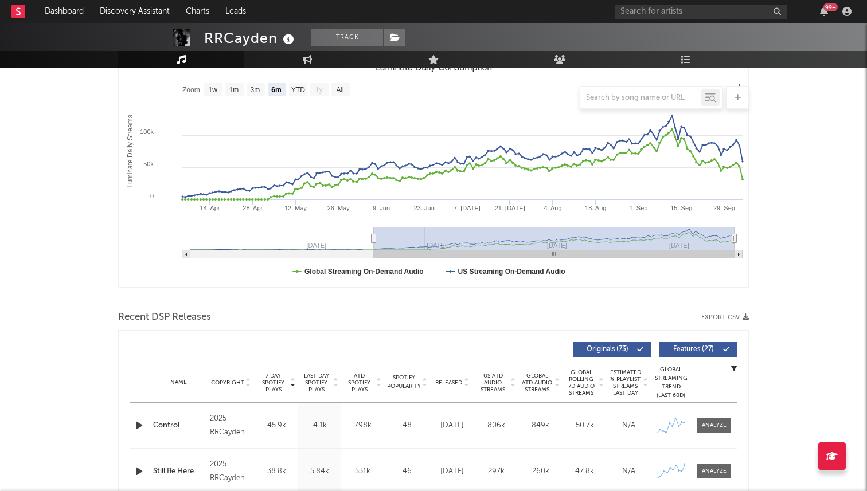
scroll to position [0, 0]
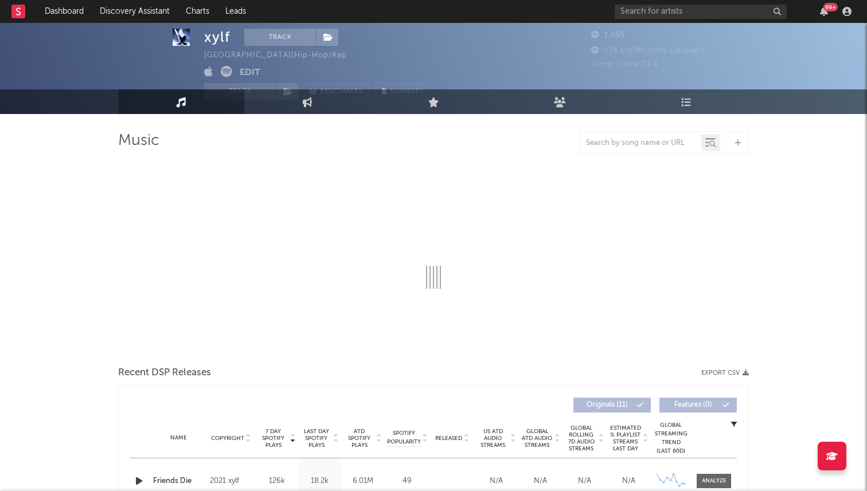
select select "6m"
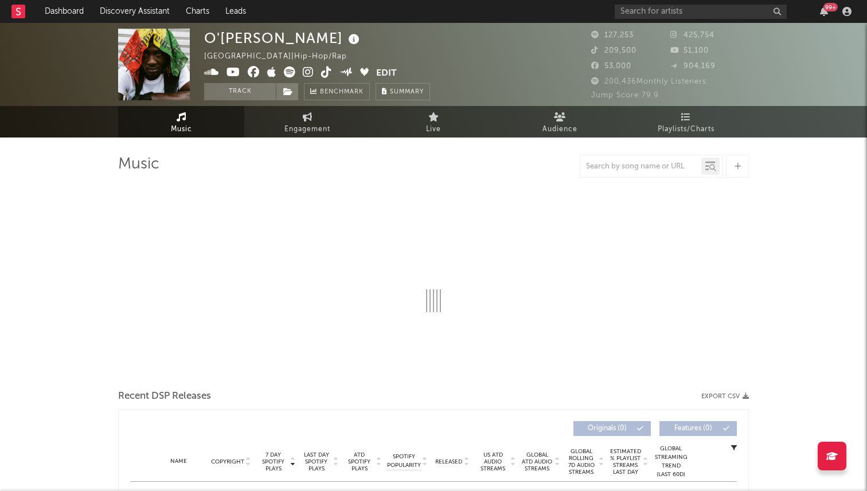
select select "6m"
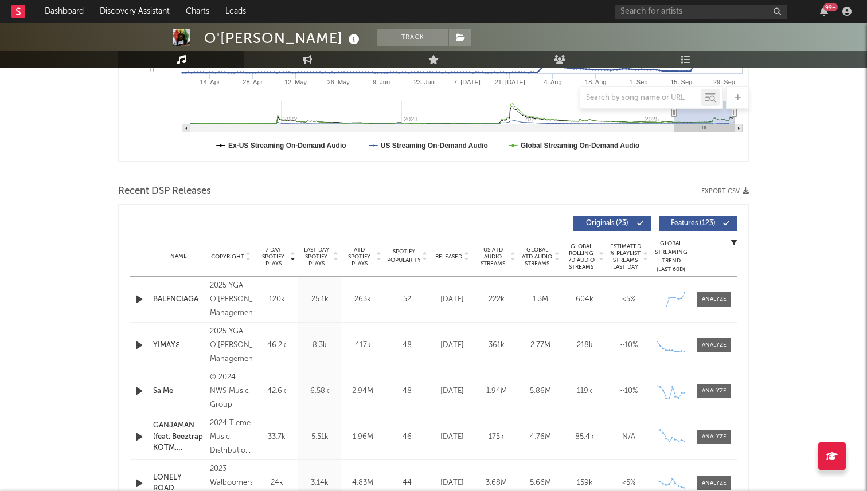
scroll to position [350, 0]
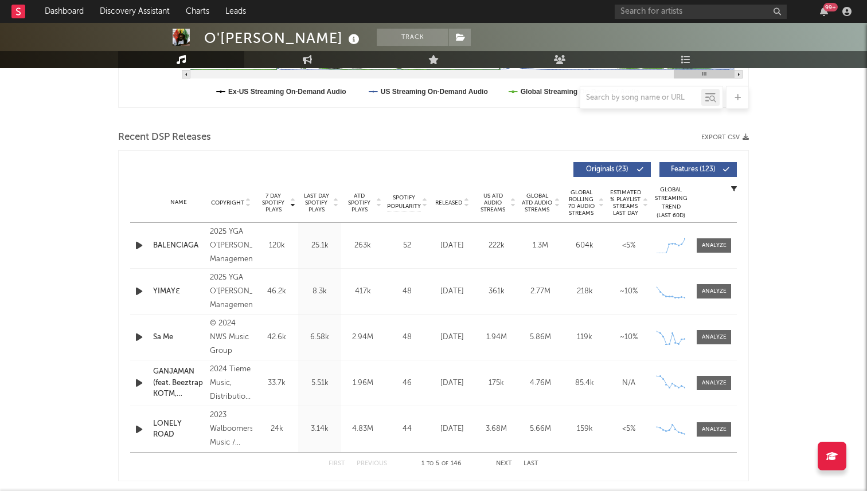
click at [444, 198] on div "Name Copyright Label Album Names Composer Names 7 Day Spotify Plays Last Day Sp…" at bounding box center [433, 203] width 606 height 40
click at [444, 201] on span "Released" at bounding box center [448, 202] width 27 height 7
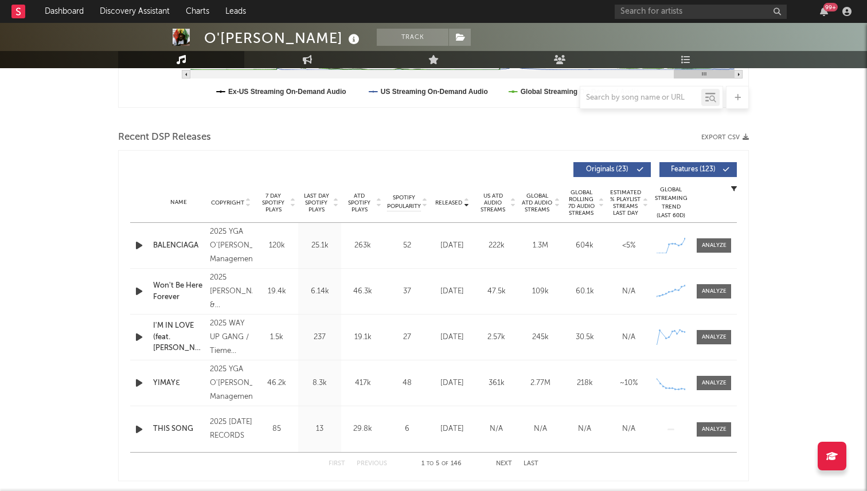
click at [252, 205] on div "Copyright" at bounding box center [231, 202] width 42 height 9
click at [273, 203] on span "7 Day Spotify Plays" at bounding box center [273, 203] width 30 height 21
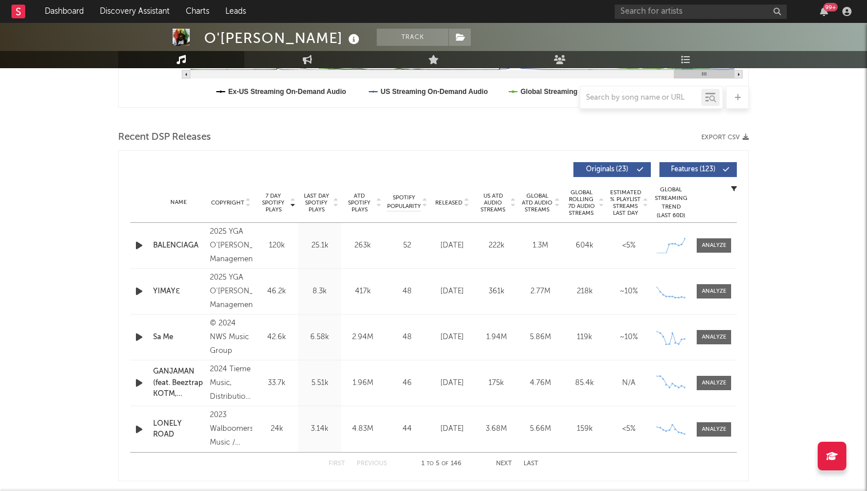
scroll to position [0, 0]
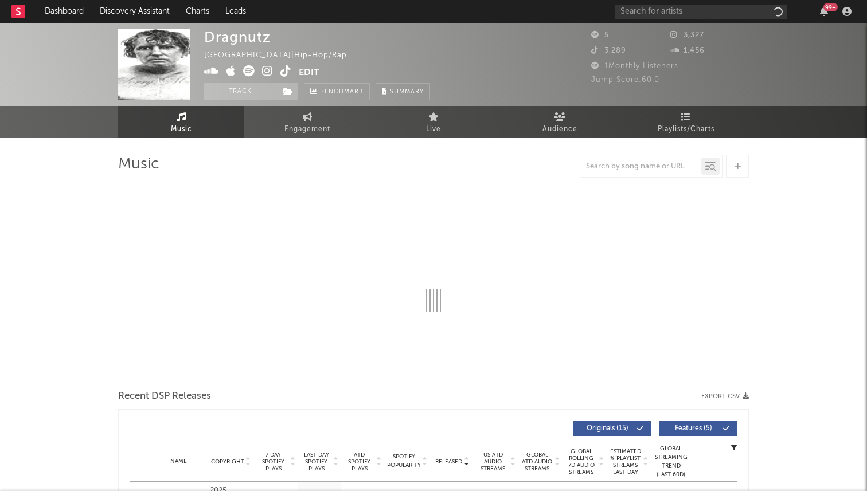
select select "6m"
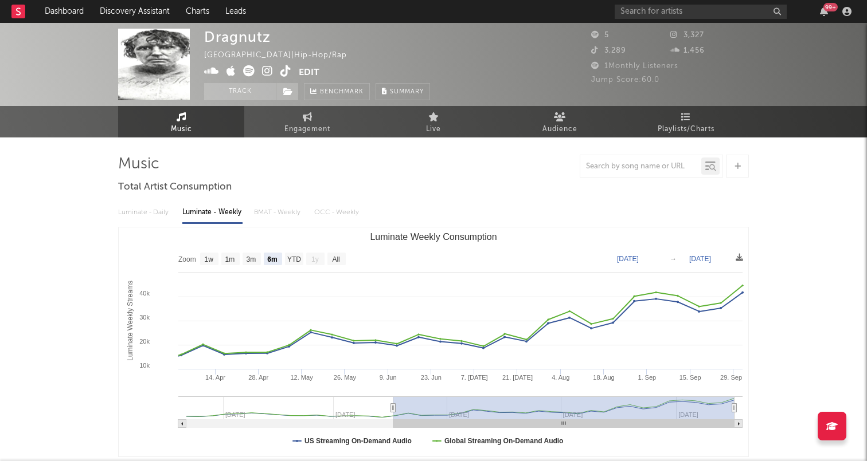
click at [285, 72] on icon at bounding box center [285, 70] width 11 height 11
click at [281, 72] on icon at bounding box center [285, 70] width 11 height 11
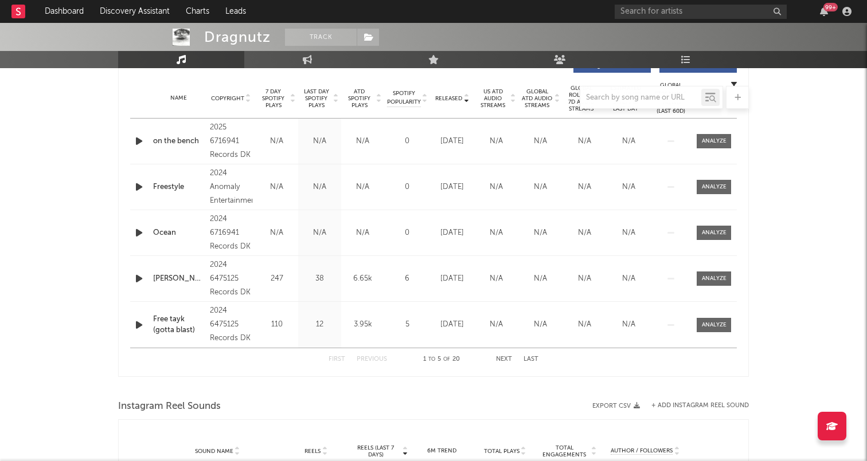
scroll to position [436, 0]
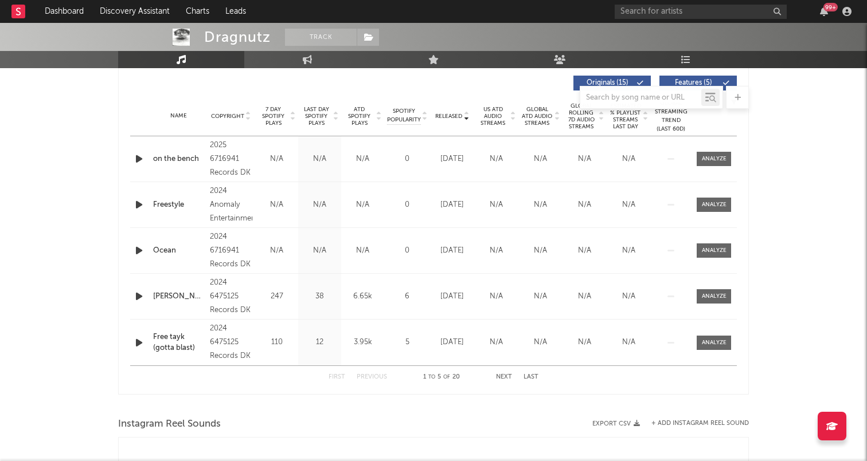
click at [274, 117] on span "7 Day Spotify Plays" at bounding box center [273, 116] width 30 height 21
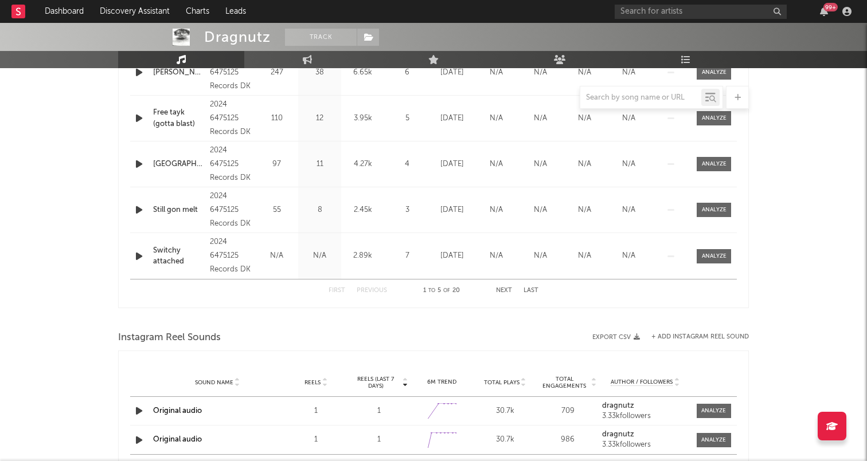
scroll to position [226, 0]
